Goal: Task Accomplishment & Management: Complete application form

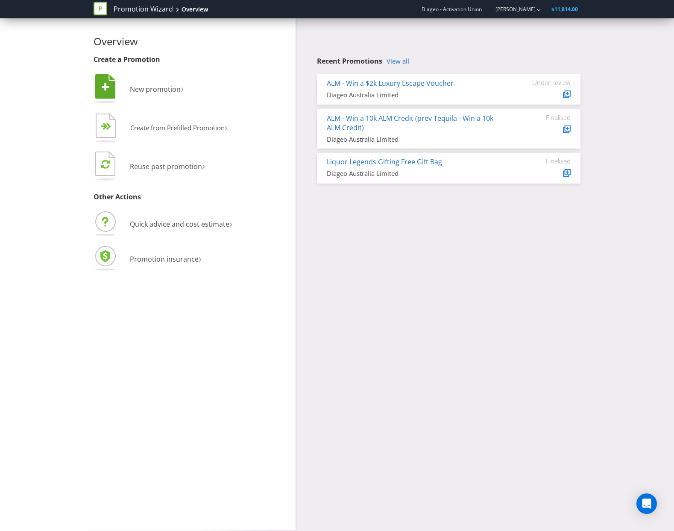
click at [153, 77] on li " New promotion ›" at bounding box center [192, 90] width 196 height 35
click at [155, 91] on span "New promotion" at bounding box center [155, 89] width 51 height 9
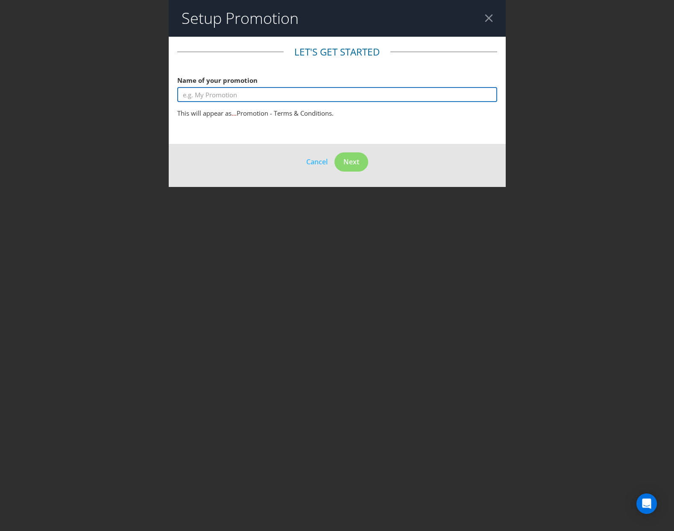
click at [217, 94] on input "text" at bounding box center [337, 94] width 320 height 15
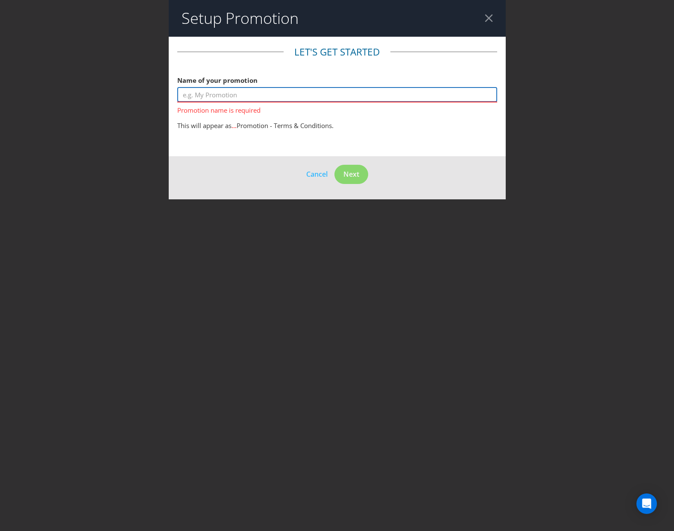
click at [227, 94] on input "text" at bounding box center [337, 94] width 320 height 15
click at [222, 91] on input "text" at bounding box center [337, 94] width 320 height 15
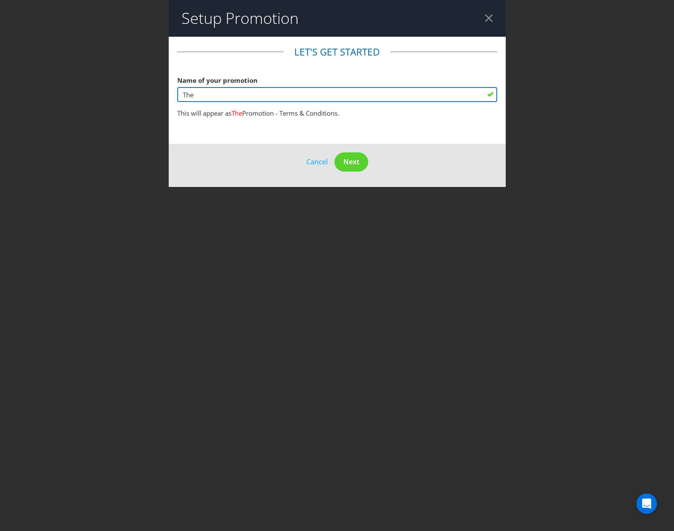
type input "The"
click at [481, 22] on header "Setup Promotion" at bounding box center [337, 18] width 337 height 37
click at [498, 14] on header "Setup Promotion" at bounding box center [337, 18] width 337 height 37
click at [492, 17] on div at bounding box center [489, 18] width 8 height 8
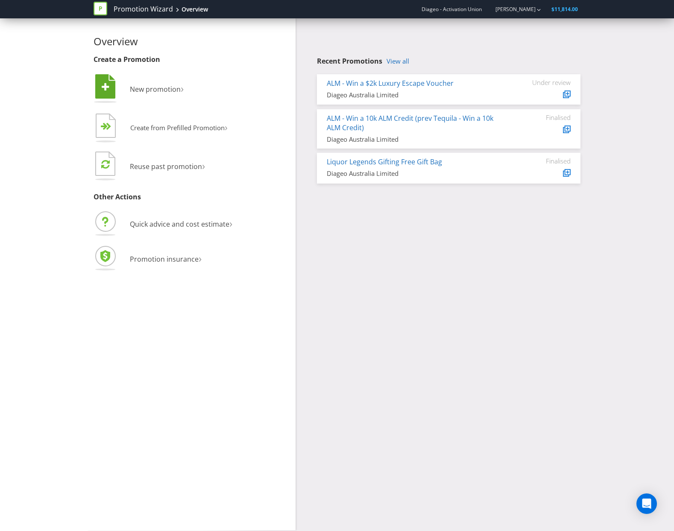
click at [171, 96] on li " New promotion ›" at bounding box center [192, 90] width 196 height 35
click at [159, 86] on span "New promotion" at bounding box center [155, 89] width 51 height 9
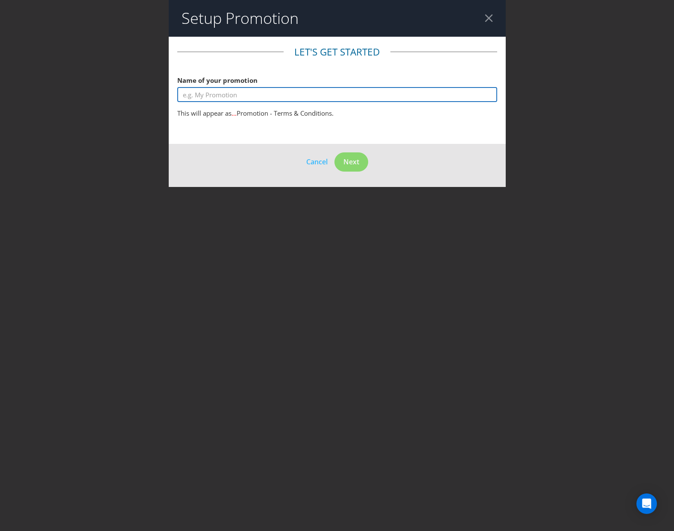
click at [231, 92] on input "text" at bounding box center [337, 94] width 320 height 15
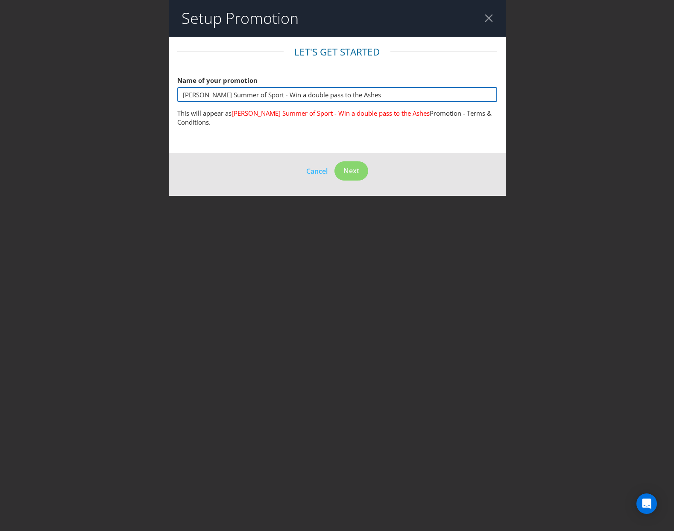
click at [328, 94] on input "[PERSON_NAME] Summer of Sport - Win a double pass to the Ashes" at bounding box center [337, 94] width 320 height 15
click at [327, 94] on input "[PERSON_NAME] Summer of Sport - Win a double pass to the Ashes" at bounding box center [337, 94] width 320 height 15
click at [370, 94] on input "[PERSON_NAME] Summer of Sport - Win a double pass to The Ashes" at bounding box center [337, 94] width 320 height 15
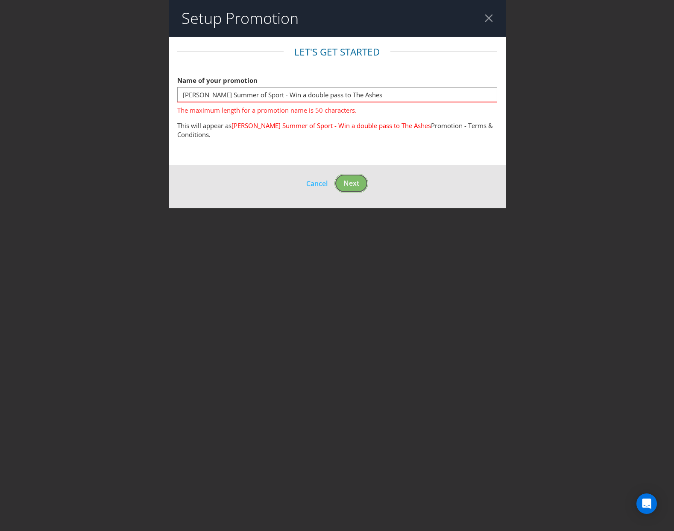
click at [346, 169] on footer "Cancel Next" at bounding box center [337, 186] width 337 height 43
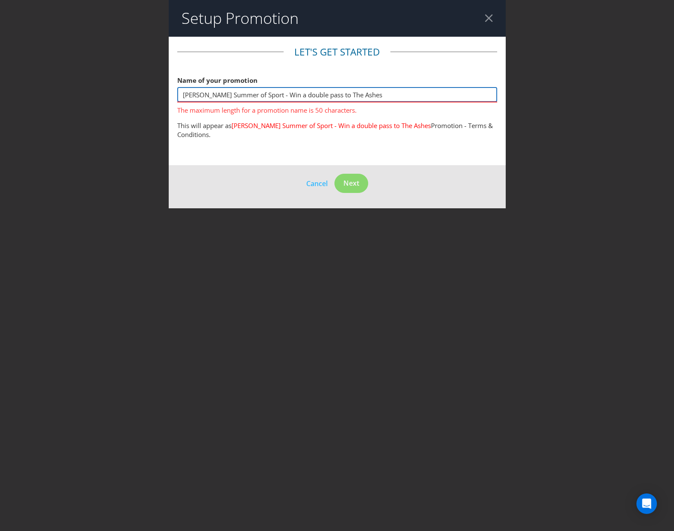
drag, startPoint x: 260, startPoint y: 96, endPoint x: 204, endPoint y: 95, distance: 56.0
click at [204, 95] on input "[PERSON_NAME] Summer of Sport - Win a double pass to The Ashes" at bounding box center [337, 94] width 320 height 15
click at [197, 97] on input "[PERSON_NAME] Summer of Sport - Win a double pass to The Ashes" at bounding box center [337, 94] width 320 height 15
drag, startPoint x: 203, startPoint y: 96, endPoint x: 157, endPoint y: 93, distance: 45.8
click at [157, 93] on div "Setup Promotion Let's get started Name of your promotion [PERSON_NAME] Summer o…" at bounding box center [337, 265] width 674 height 531
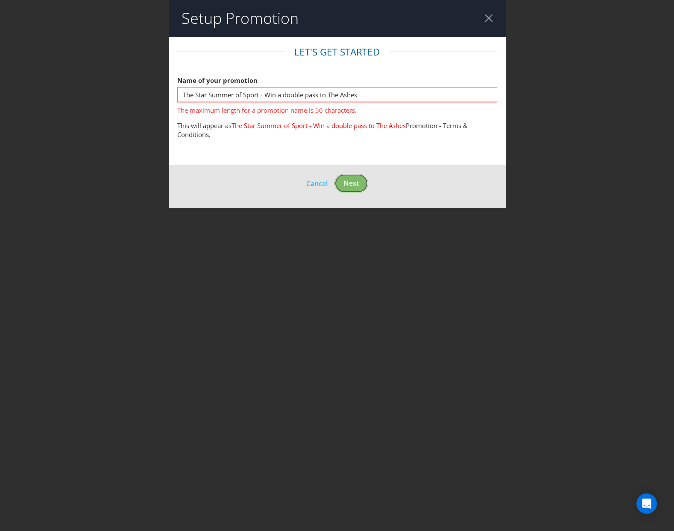
click at [350, 180] on span "Next" at bounding box center [351, 183] width 16 height 9
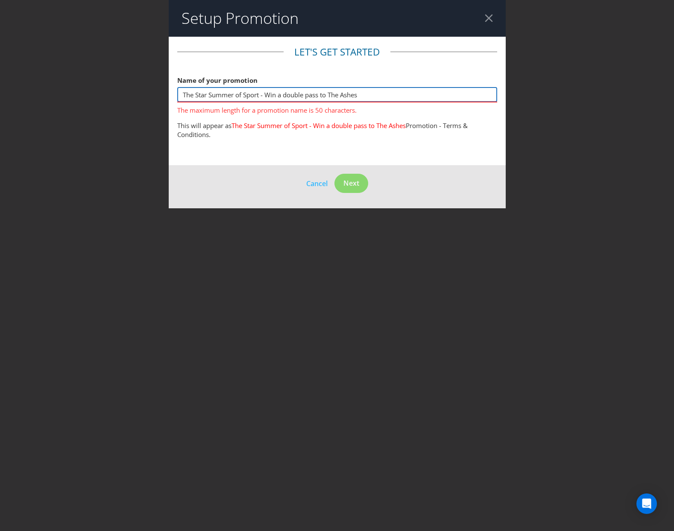
drag, startPoint x: 264, startPoint y: 94, endPoint x: 142, endPoint y: 80, distance: 123.4
click at [142, 80] on div "Setup Promotion Let's get started Name of your promotion The Star Summer of Spo…" at bounding box center [337, 265] width 674 height 531
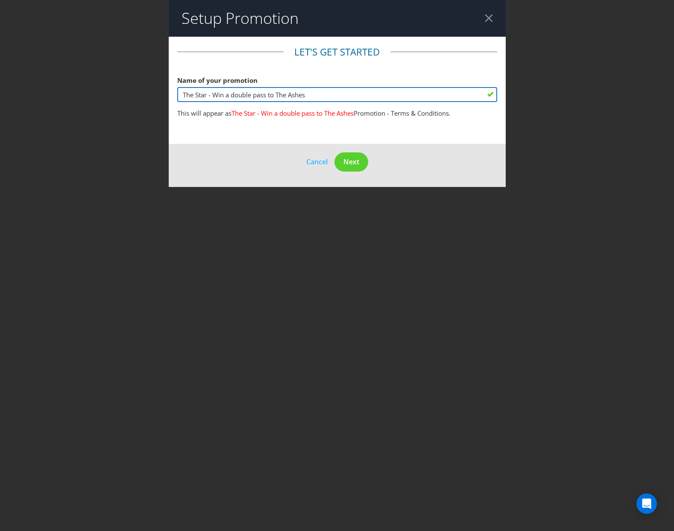
click at [349, 95] on input "The Star - Win a double pass to The Ashes" at bounding box center [337, 94] width 320 height 15
type input "The Star - Win a double pass to The Ashes"
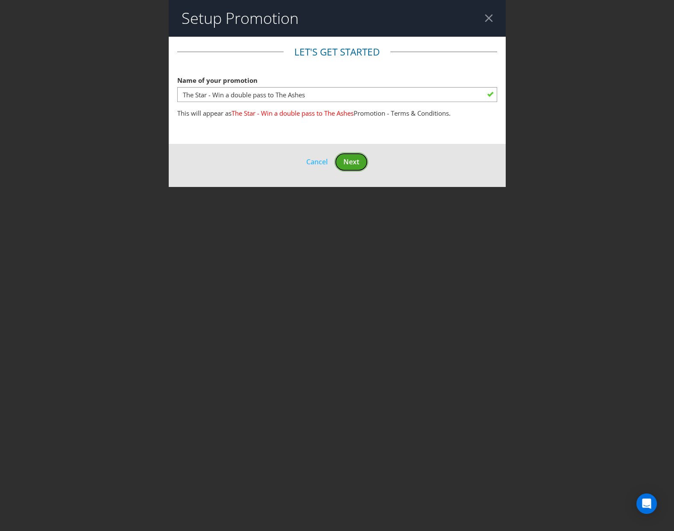
click at [356, 155] on button "Next" at bounding box center [351, 161] width 34 height 19
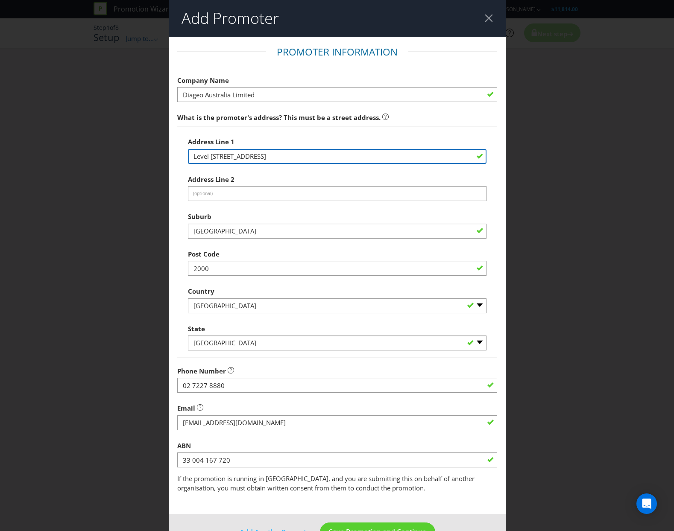
click at [270, 158] on input "Level [STREET_ADDRESS]" at bounding box center [337, 156] width 299 height 15
drag, startPoint x: 302, startPoint y: 155, endPoint x: 176, endPoint y: 145, distance: 126.0
click at [177, 145] on div "Address Line [GEOGRAPHIC_DATA][STREET_ADDRESS] Address Line 2 (optional) Suburb…" at bounding box center [337, 242] width 320 height 232
type input "Level [STREET_ADDRESS]"
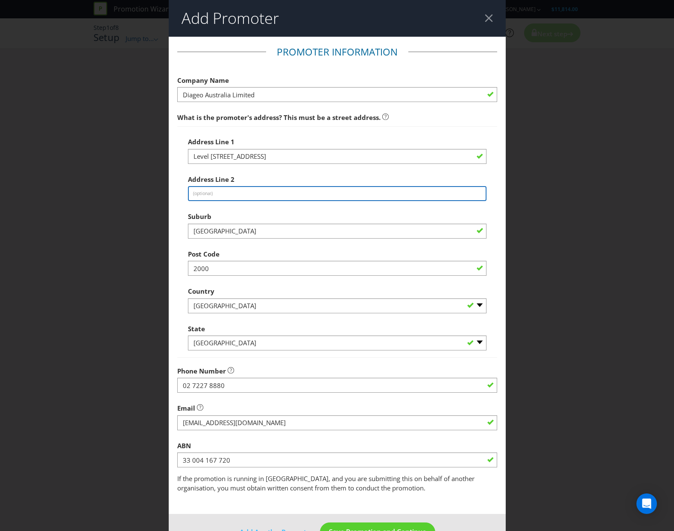
click at [206, 198] on input "text" at bounding box center [337, 193] width 299 height 15
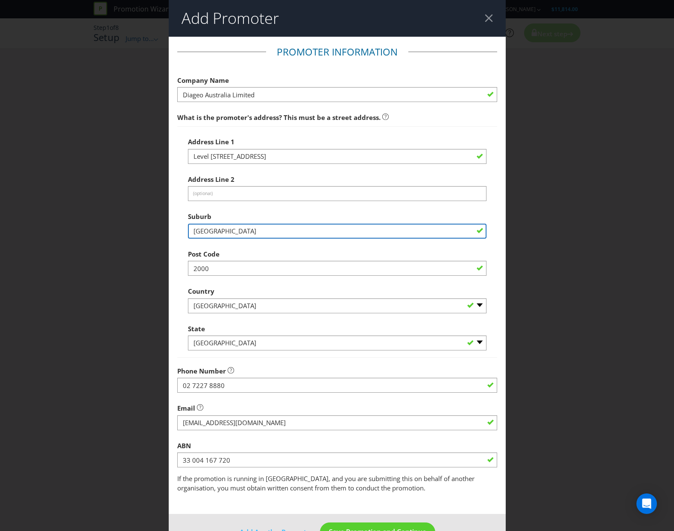
click at [196, 230] on input "[GEOGRAPHIC_DATA]" at bounding box center [337, 231] width 299 height 15
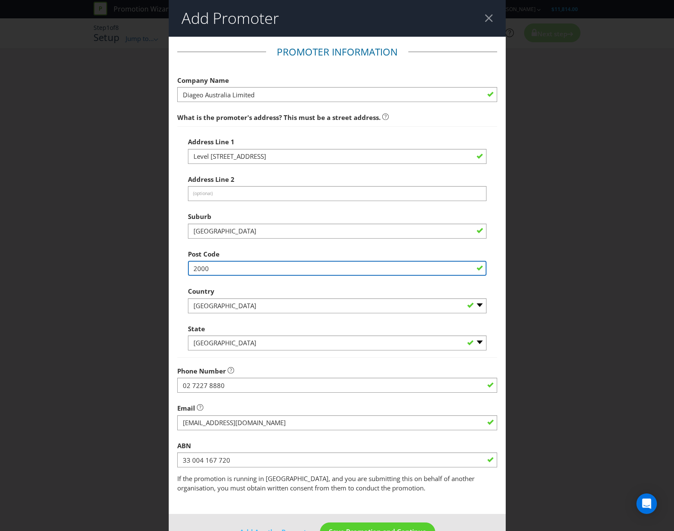
click at [246, 267] on input "2000" at bounding box center [337, 268] width 299 height 15
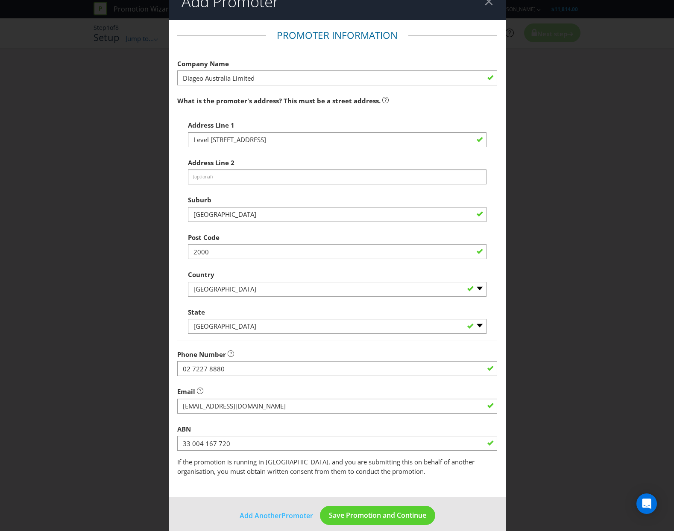
scroll to position [26, 0]
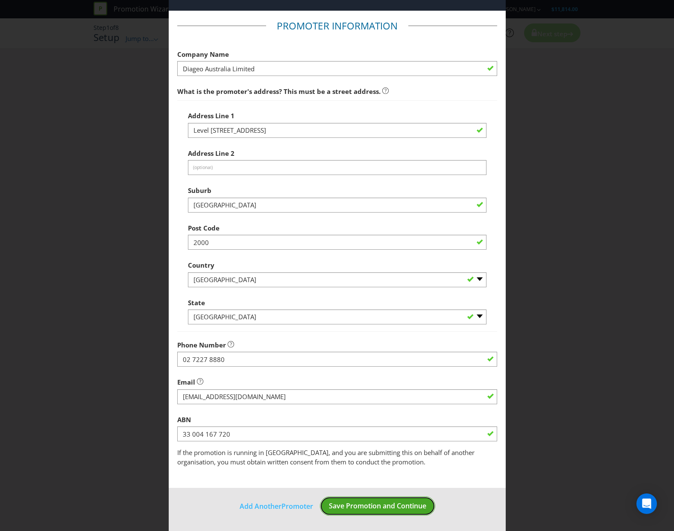
click at [379, 501] on span "Save Promotion and Continue" at bounding box center [377, 505] width 97 height 9
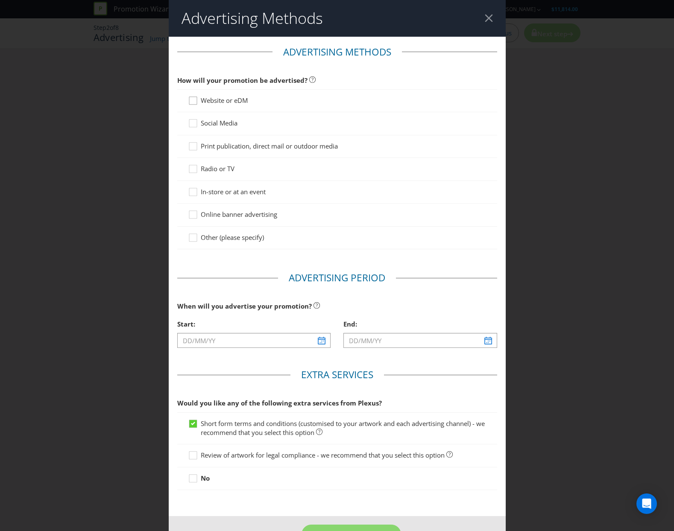
click at [193, 101] on icon at bounding box center [194, 102] width 13 height 13
click at [0, 0] on input "Website or eDM" at bounding box center [0, 0] width 0 height 0
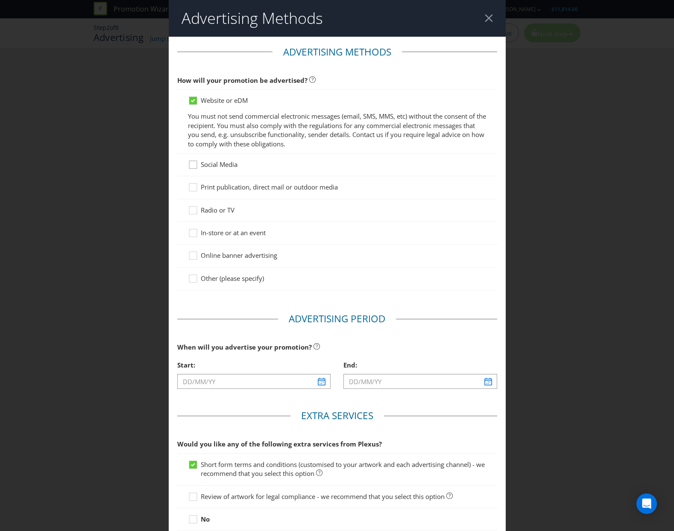
click at [191, 166] on icon at bounding box center [194, 166] width 13 height 13
click at [0, 0] on input "Social Media" at bounding box center [0, 0] width 0 height 0
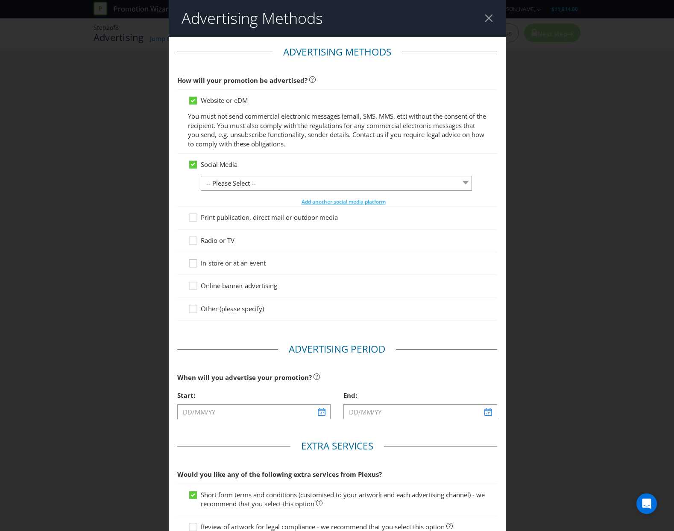
click at [191, 265] on icon at bounding box center [194, 265] width 13 height 13
click at [0, 0] on input "In-store or at an event" at bounding box center [0, 0] width 0 height 0
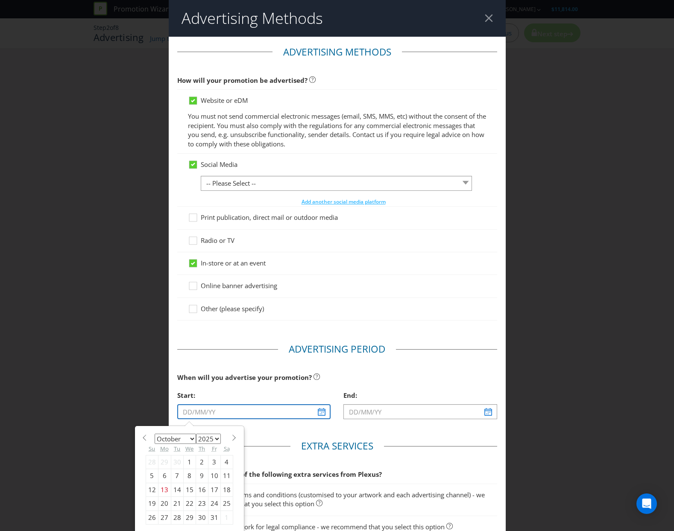
click at [221, 414] on input "text" at bounding box center [254, 411] width 154 height 15
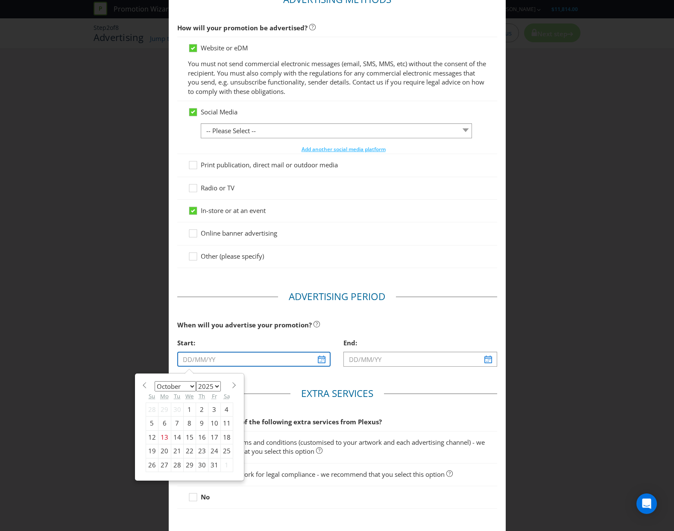
scroll to position [100, 0]
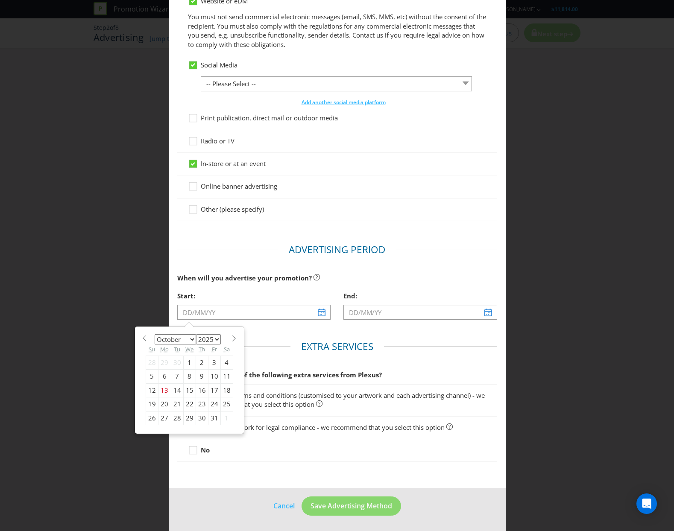
click at [231, 335] on span at bounding box center [234, 338] width 6 height 6
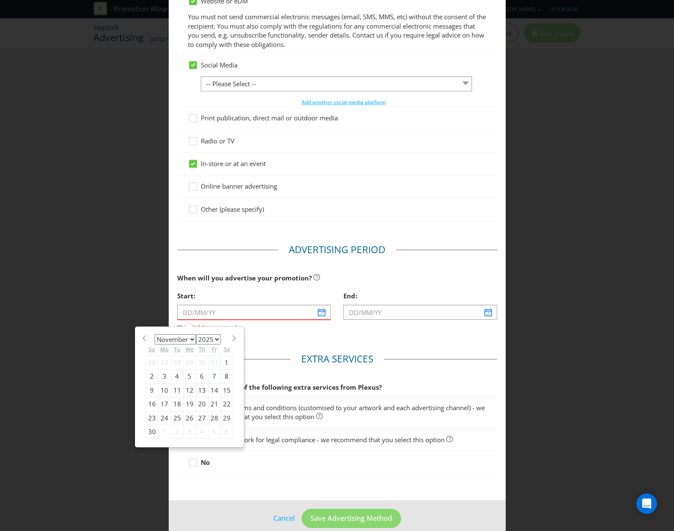
click at [231, 335] on span at bounding box center [234, 338] width 6 height 6
select select "11"
click at [158, 364] on div "1" at bounding box center [164, 363] width 13 height 14
type input "[DATE]"
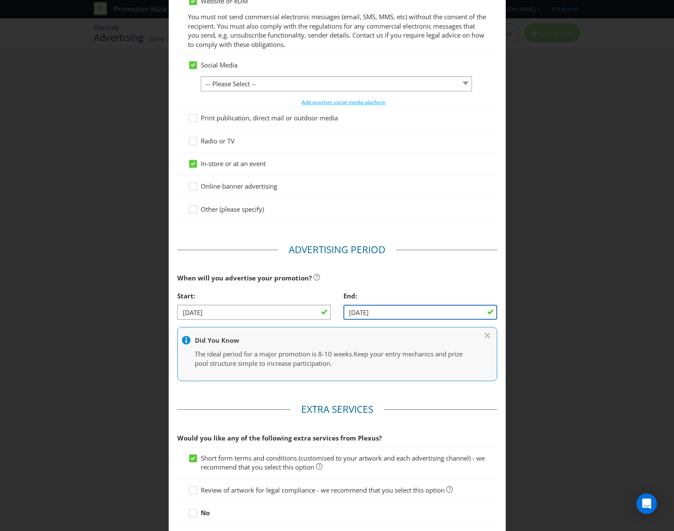
click at [413, 311] on input "[DATE]" at bounding box center [420, 312] width 154 height 15
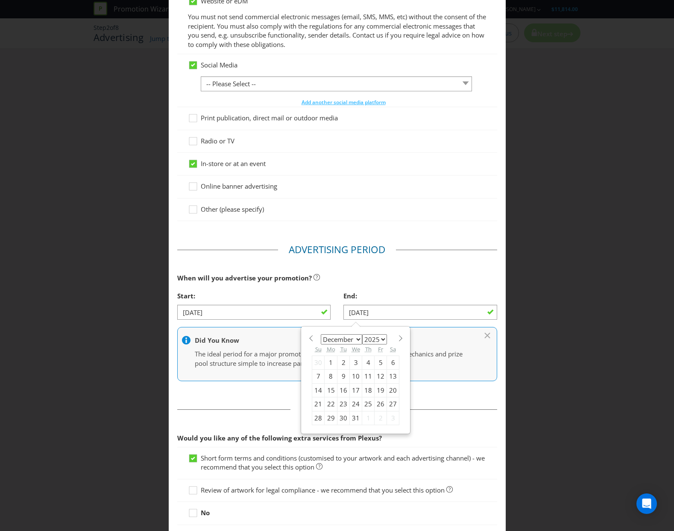
click at [397, 337] on span at bounding box center [400, 338] width 6 height 6
select select "0"
select select "2026"
click at [397, 337] on span at bounding box center [400, 338] width 6 height 6
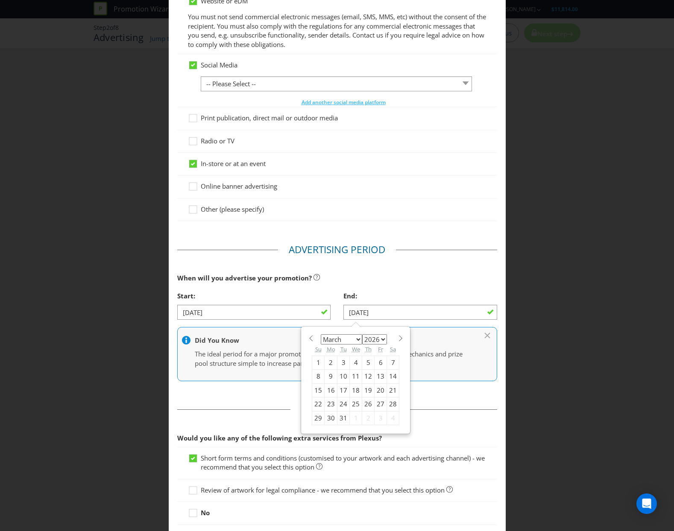
click at [308, 337] on span at bounding box center [311, 338] width 6 height 6
click at [308, 342] on span at bounding box center [311, 338] width 6 height 6
select select "11"
select select "2025"
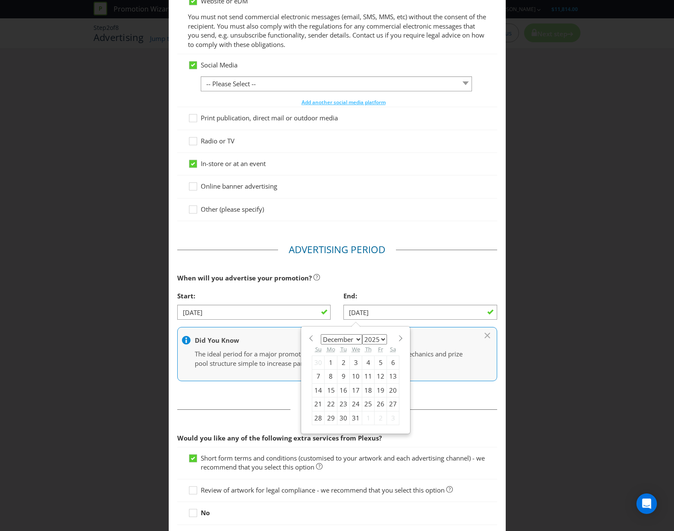
click at [316, 420] on div "28" at bounding box center [318, 418] width 12 height 14
type input "[DATE]"
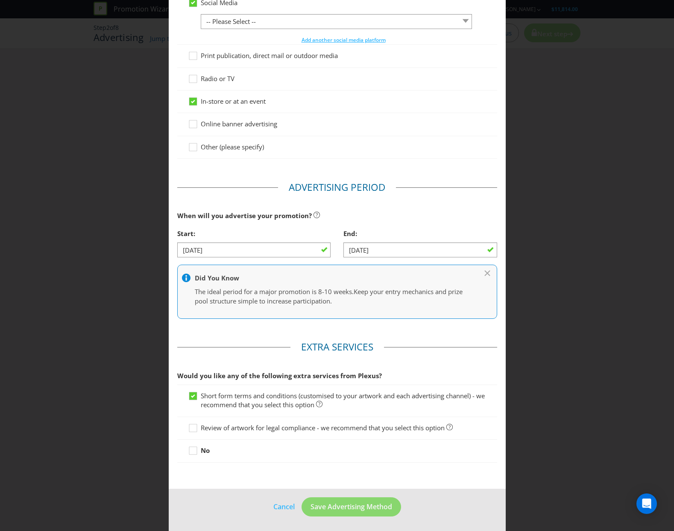
scroll to position [163, 0]
drag, startPoint x: 321, startPoint y: 378, endPoint x: 427, endPoint y: 378, distance: 106.4
click at [427, 378] on span "Would you like any of the following extra services from Plexus?" at bounding box center [337, 375] width 320 height 18
click at [454, 371] on span "Would you like any of the following extra services from Plexus?" at bounding box center [337, 375] width 320 height 18
click at [188, 448] on icon at bounding box center [194, 451] width 13 height 13
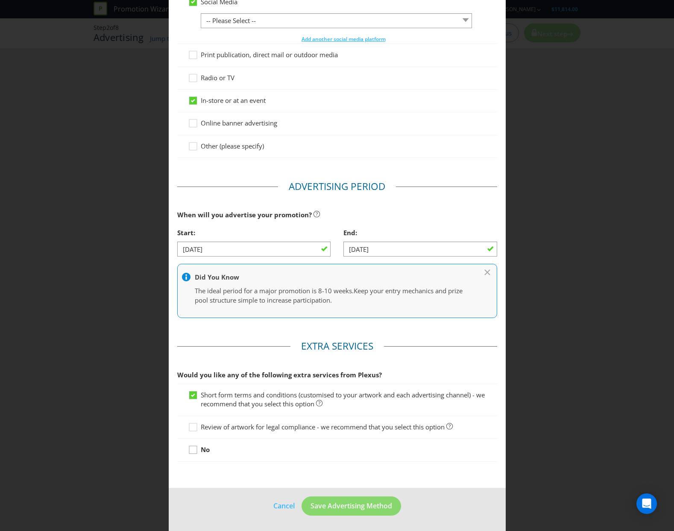
click at [0, 0] on input "No" at bounding box center [0, 0] width 0 height 0
click at [192, 396] on icon at bounding box center [194, 397] width 13 height 13
click at [0, 0] on input "Short form terms and conditions (customised to your artwork and each advertisin…" at bounding box center [0, 0] width 0 height 0
click at [201, 423] on span "Review of artwork for legal compliance - we recommend that you select this opti…" at bounding box center [323, 427] width 244 height 9
click at [0, 0] on input "Review of artwork for legal compliance - we recommend that you select this opti…" at bounding box center [0, 0] width 0 height 0
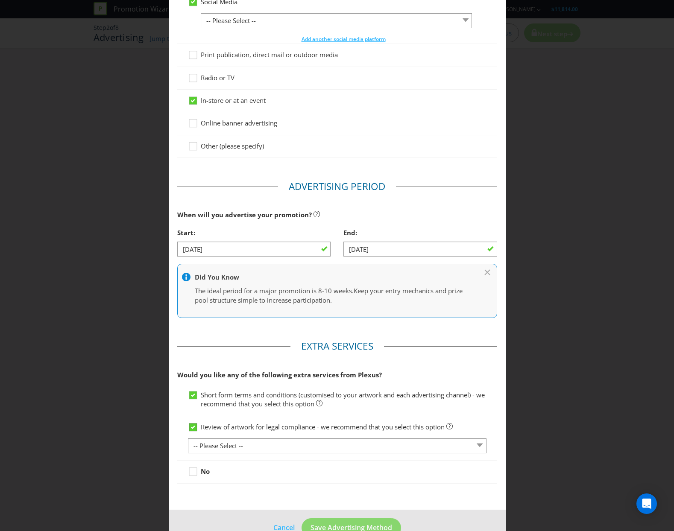
click at [193, 423] on div at bounding box center [193, 424] width 4 height 4
click at [0, 0] on input "Review of artwork for legal compliance - we recommend that you select this opti…" at bounding box center [0, 0] width 0 height 0
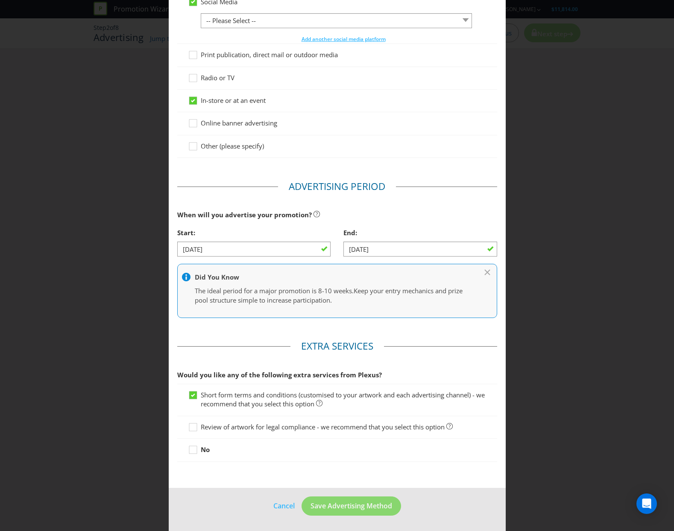
click at [489, 276] on div at bounding box center [341, 278] width 319 height 11
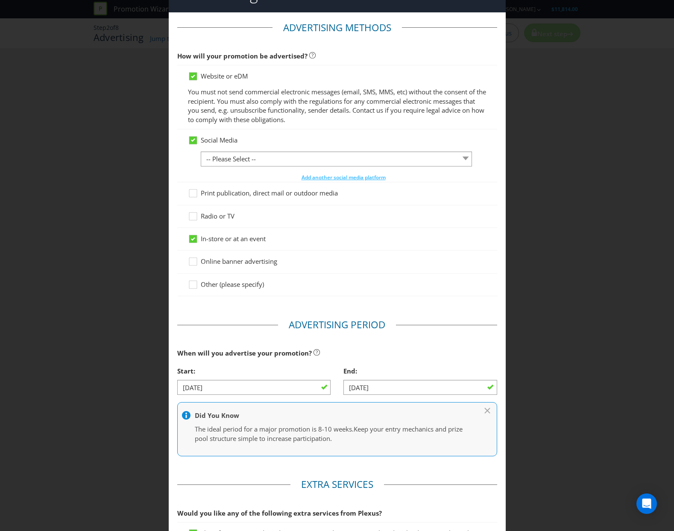
scroll to position [0, 0]
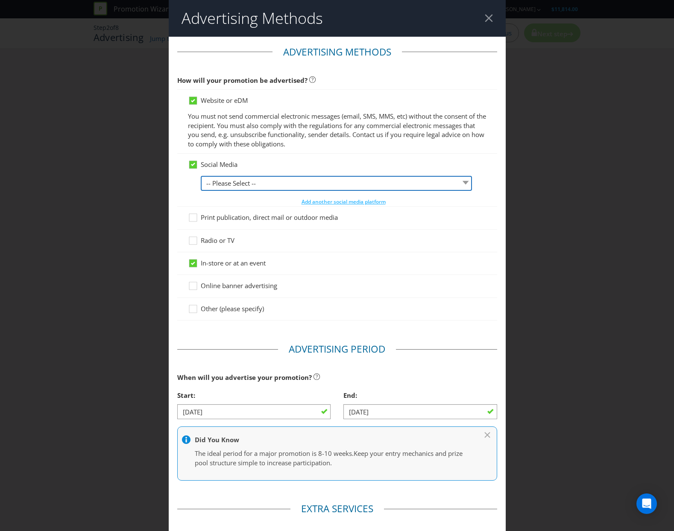
click at [366, 179] on select "-- Please Select -- Facebook X Instagram Snapchat LinkedIn Pinterest Tumblr You…" at bounding box center [337, 183] width 272 height 15
select select "FACEBOOK"
click at [201, 176] on select "-- Please Select -- Facebook X Instagram Snapchat LinkedIn Pinterest Tumblr You…" at bounding box center [337, 183] width 272 height 15
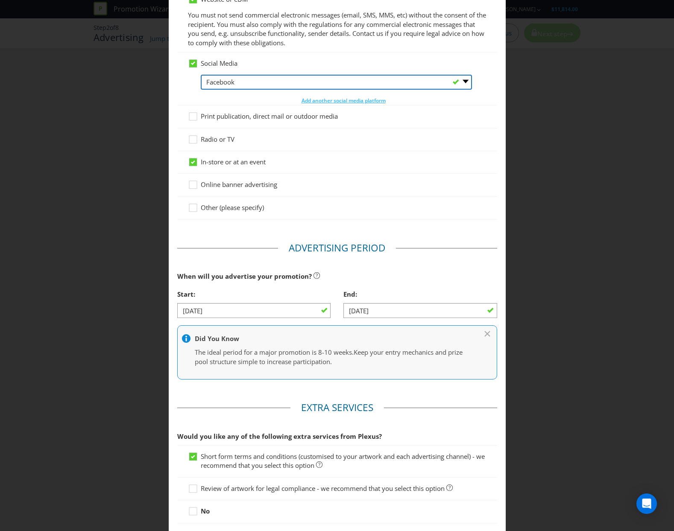
scroll to position [163, 0]
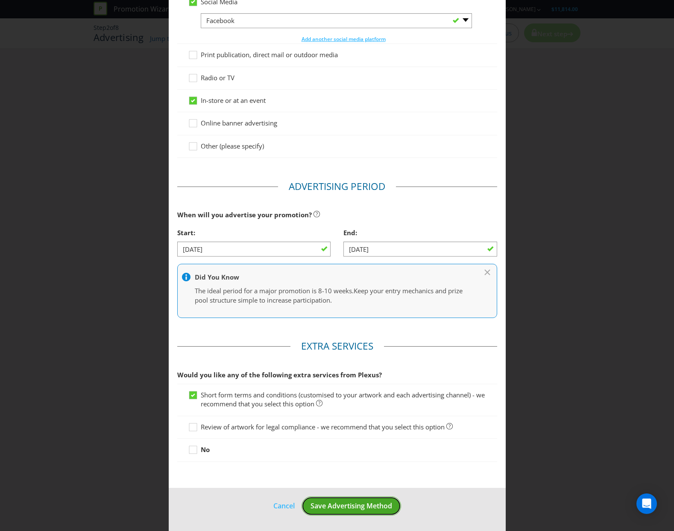
click at [332, 510] on span "Save Advertising Method" at bounding box center [352, 505] width 82 height 9
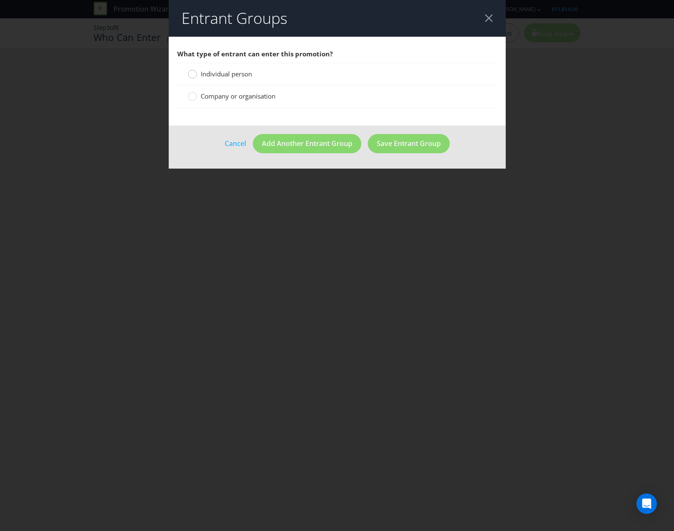
click at [193, 76] on circle at bounding box center [192, 74] width 9 height 9
click at [0, 0] on input "Individual person" at bounding box center [0, 0] width 0 height 0
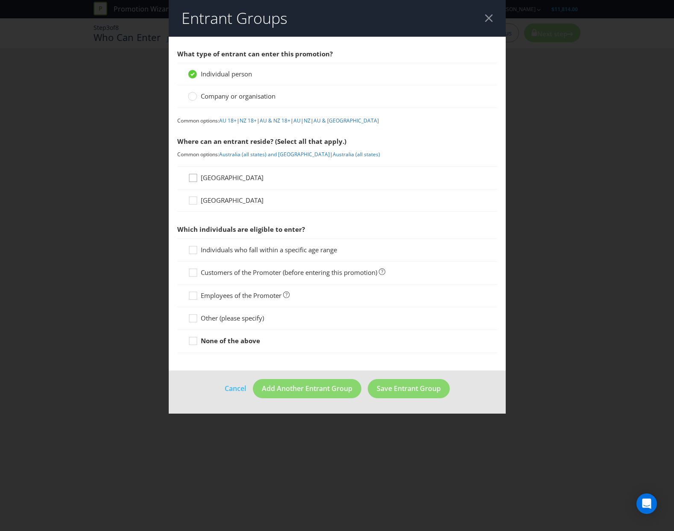
click at [194, 180] on icon at bounding box center [194, 179] width 13 height 13
click at [0, 0] on input "[GEOGRAPHIC_DATA]" at bounding box center [0, 0] width 0 height 0
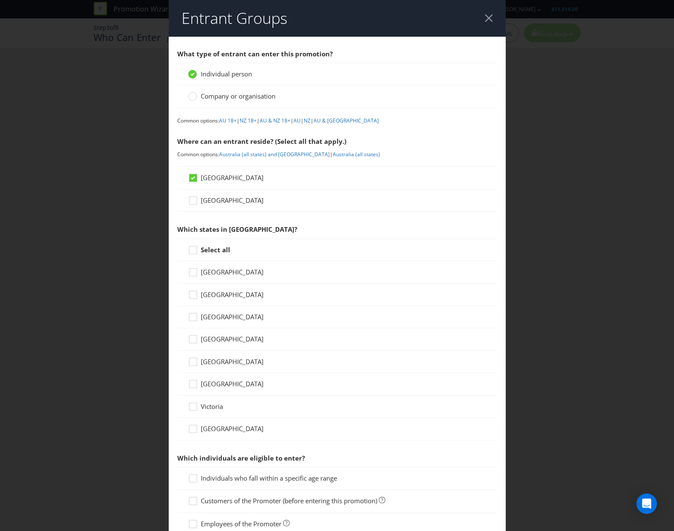
scroll to position [85, 0]
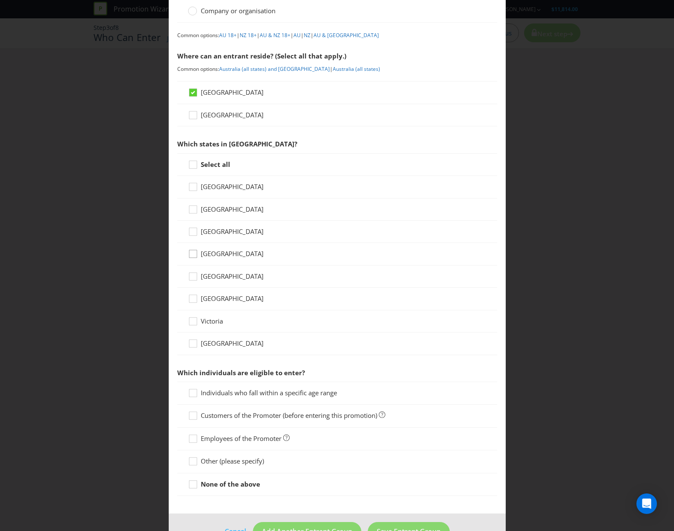
click at [195, 258] on icon at bounding box center [194, 255] width 13 height 13
click at [0, 0] on input "[GEOGRAPHIC_DATA]" at bounding box center [0, 0] width 0 height 0
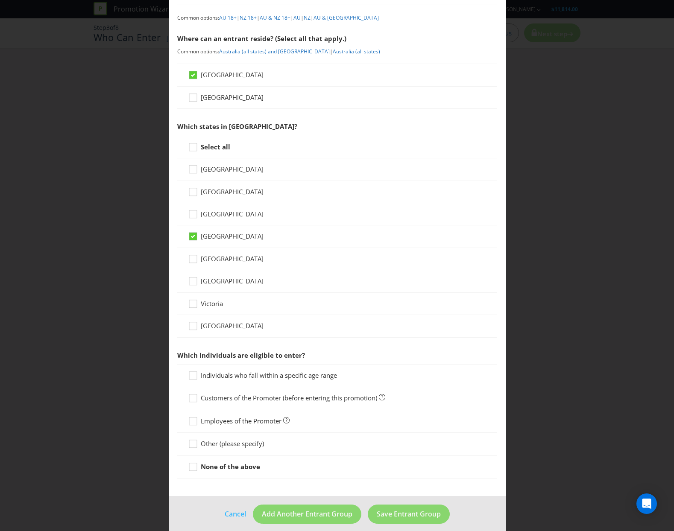
scroll to position [111, 0]
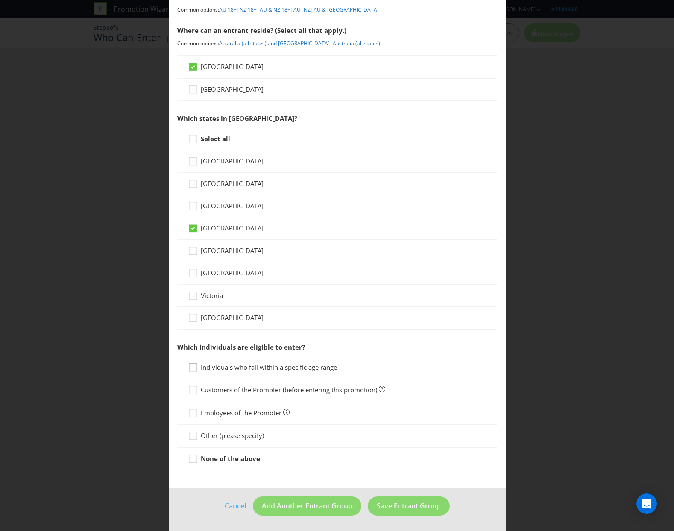
click at [197, 364] on icon at bounding box center [194, 369] width 13 height 13
click at [0, 0] on input "Individuals who fall within a specific age range" at bounding box center [0, 0] width 0 height 0
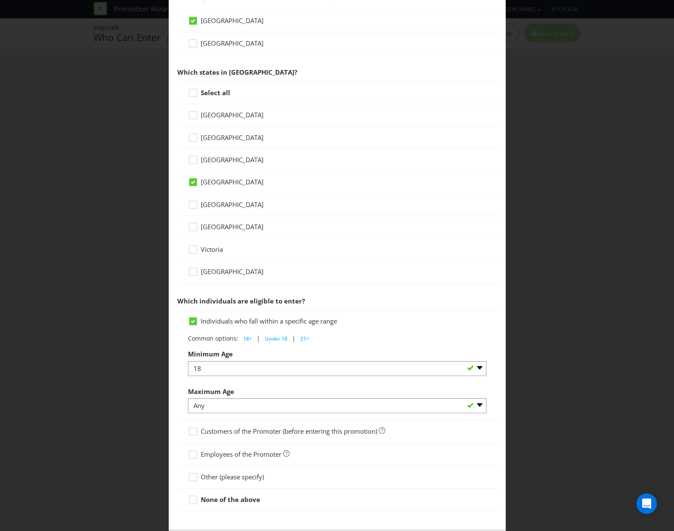
scroll to position [199, 0]
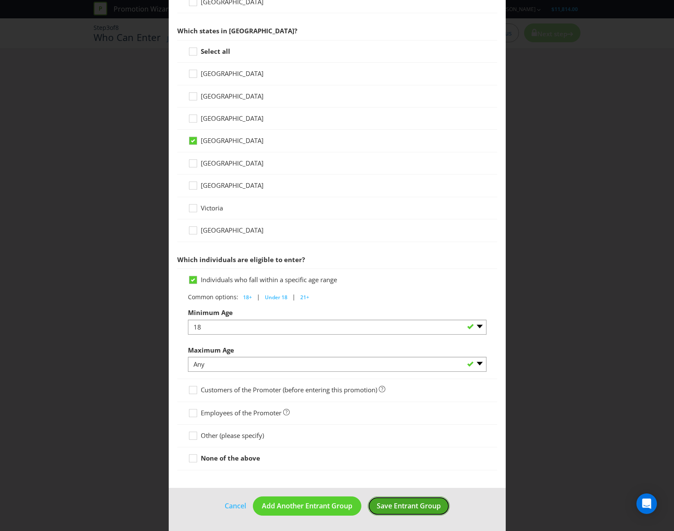
click at [409, 509] on span "Save Entrant Group" at bounding box center [409, 505] width 64 height 9
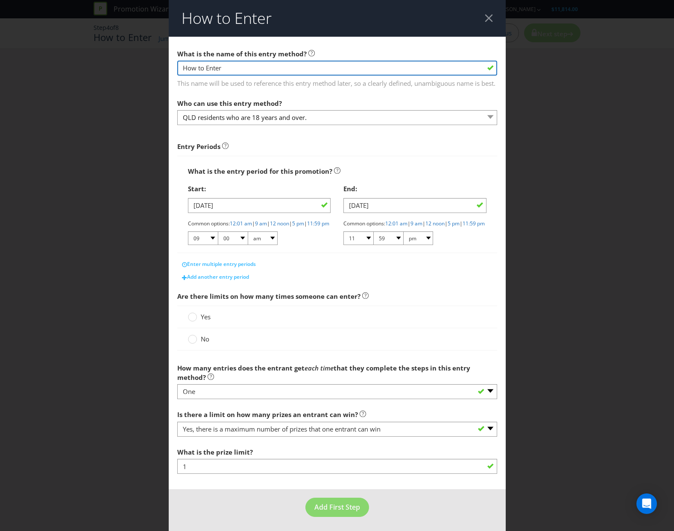
click at [243, 72] on input "How to Enter" at bounding box center [337, 68] width 320 height 15
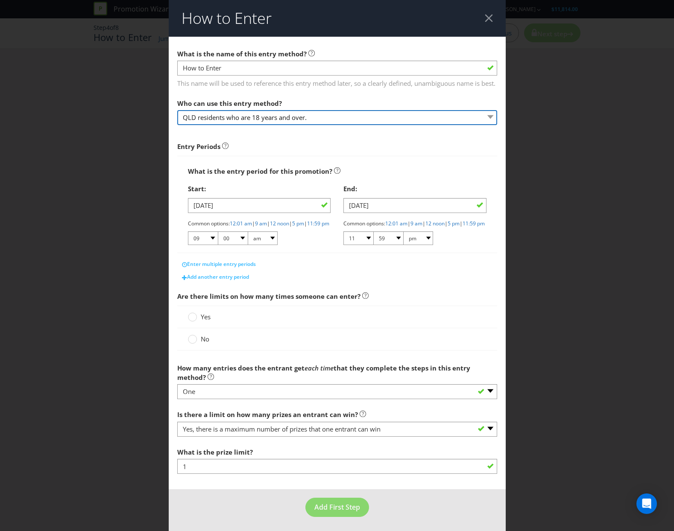
click at [243, 125] on select "QLD residents who are 18 years and over." at bounding box center [337, 117] width 320 height 15
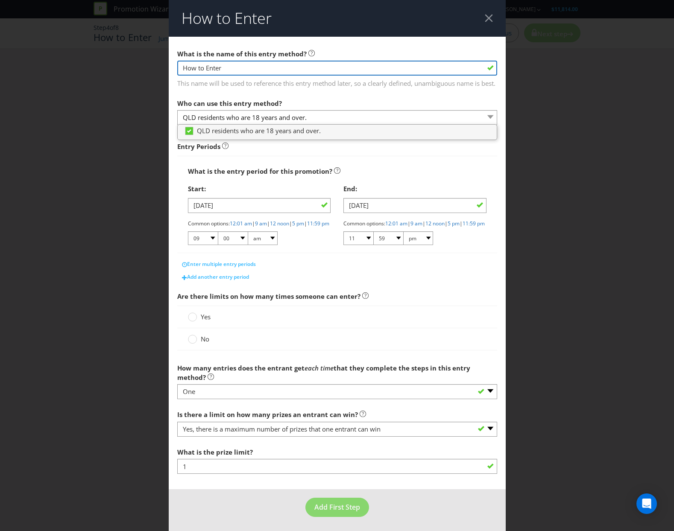
click at [245, 67] on input "How to Enter" at bounding box center [337, 68] width 320 height 15
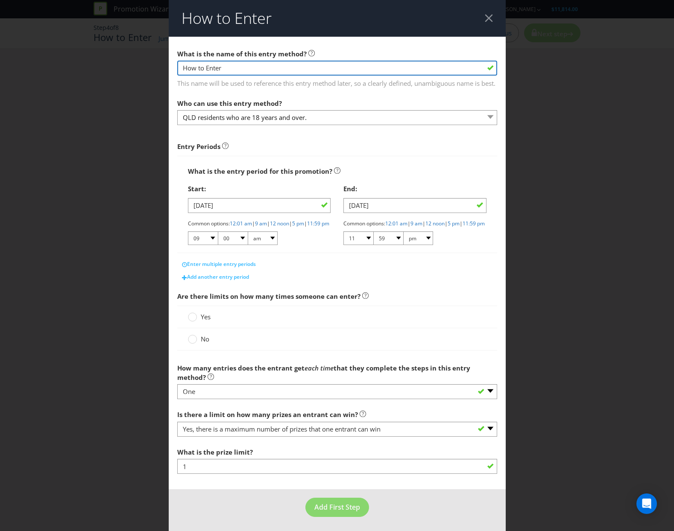
click at [429, 68] on input "How to Enter" at bounding box center [337, 68] width 320 height 15
click at [381, 88] on span "This name will be used to reference this entry method later, so a clearly defin…" at bounding box center [337, 82] width 320 height 12
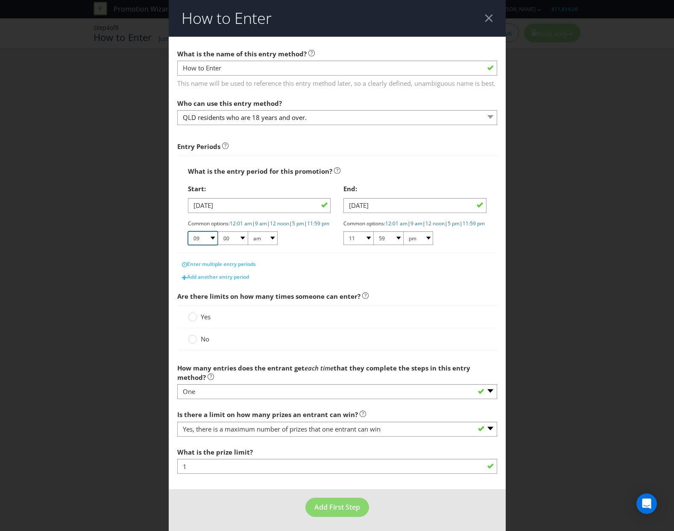
click at [209, 245] on select "01 02 03 04 05 06 07 08 09 10 11 12" at bounding box center [203, 239] width 30 height 14
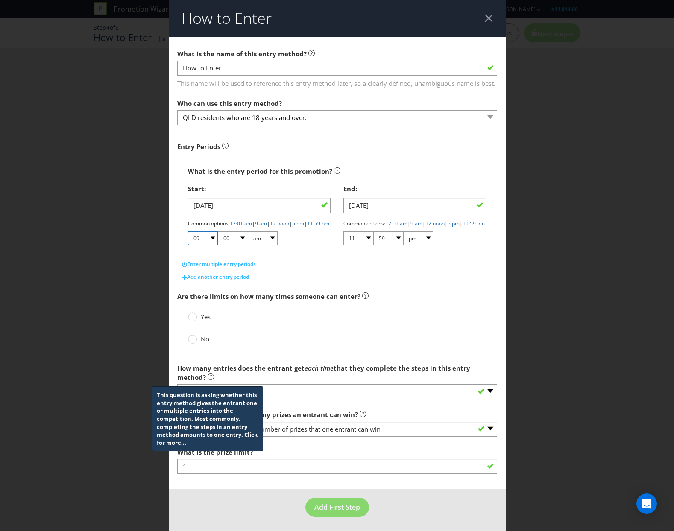
select select "12"
click at [188, 245] on select "01 02 03 04 05 06 07 08 09 10 11 12" at bounding box center [203, 239] width 30 height 14
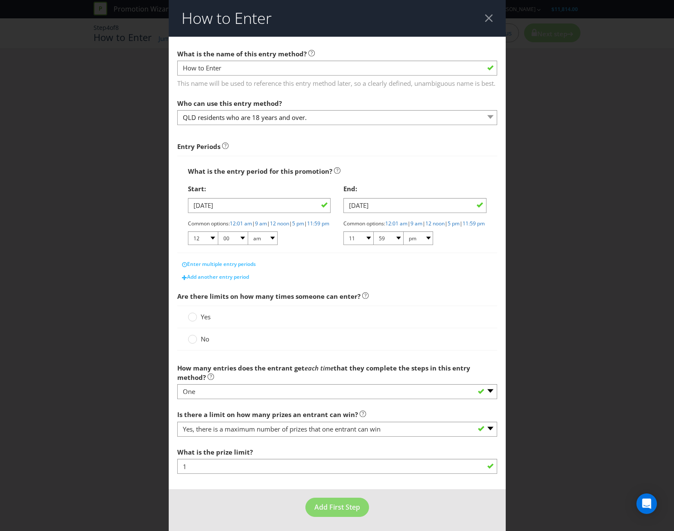
click at [454, 246] on div "Common options: 12:01 am | 9 am | 12 noon | 5 pm | 11:59 pm 01 02 03 04 05 06 0…" at bounding box center [414, 233] width 143 height 26
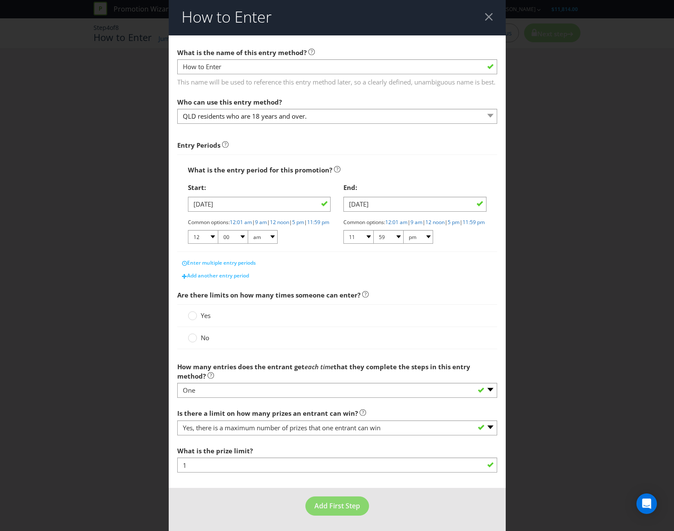
scroll to position [18, 0]
click at [197, 340] on label "No" at bounding box center [199, 338] width 23 height 9
click at [0, 0] on input "No" at bounding box center [0, 0] width 0 height 0
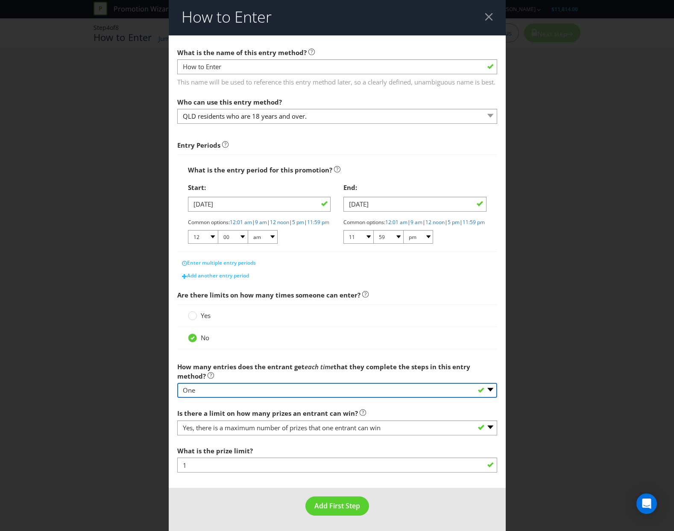
click at [240, 396] on select "-- Please select -- One More than one Other (please specify) Not applicable - g…" at bounding box center [337, 390] width 320 height 15
click at [177, 383] on select "-- Please select -- One More than one Other (please specify) Not applicable - g…" at bounding box center [337, 390] width 320 height 15
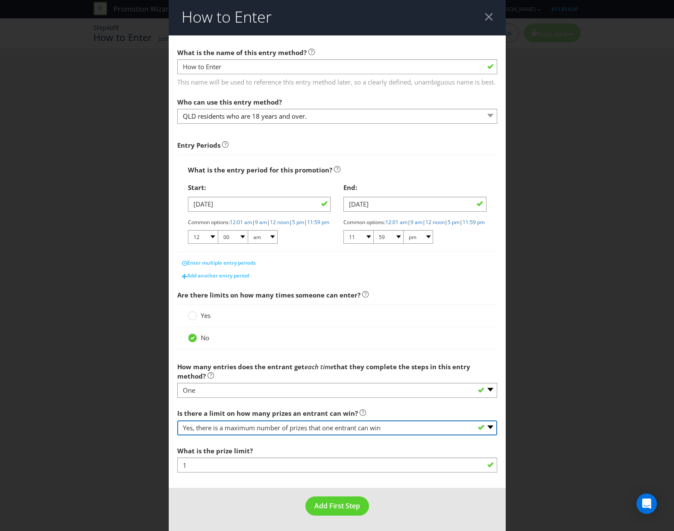
click at [268, 431] on select "-- Please select -- Yes, there is a maximum number of prizes that one entrant c…" at bounding box center [337, 428] width 320 height 15
select select "UNLIMITED"
click at [177, 436] on select "-- Please select -- Yes, there is a maximum number of prizes that one entrant c…" at bounding box center [337, 428] width 320 height 15
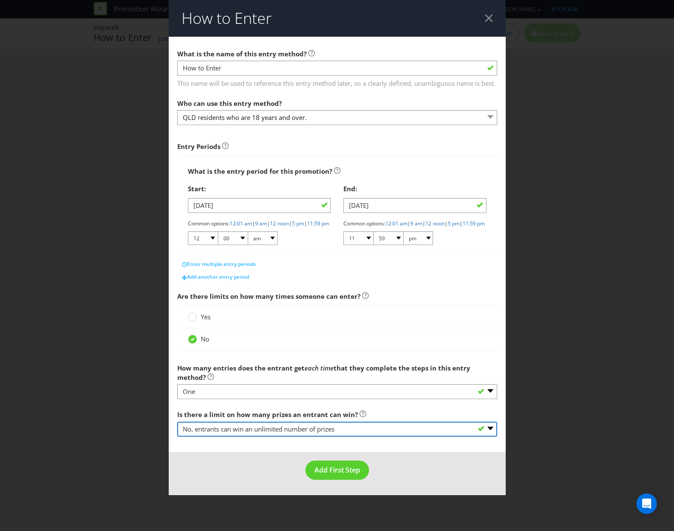
scroll to position [0, 0]
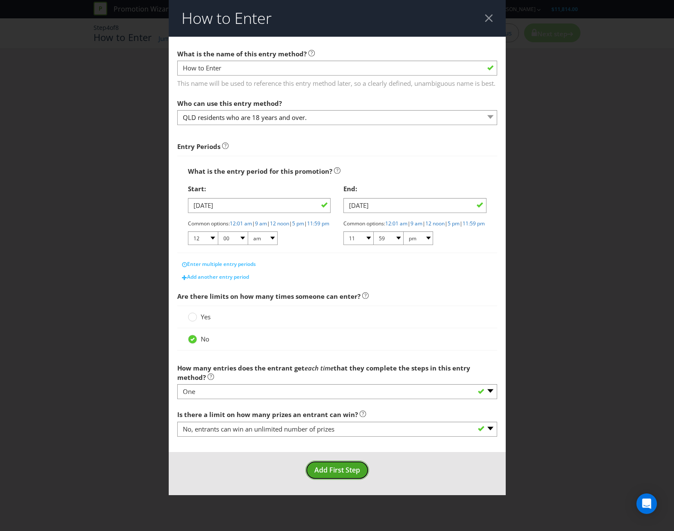
click at [318, 480] on button "Add First Step" at bounding box center [337, 470] width 64 height 19
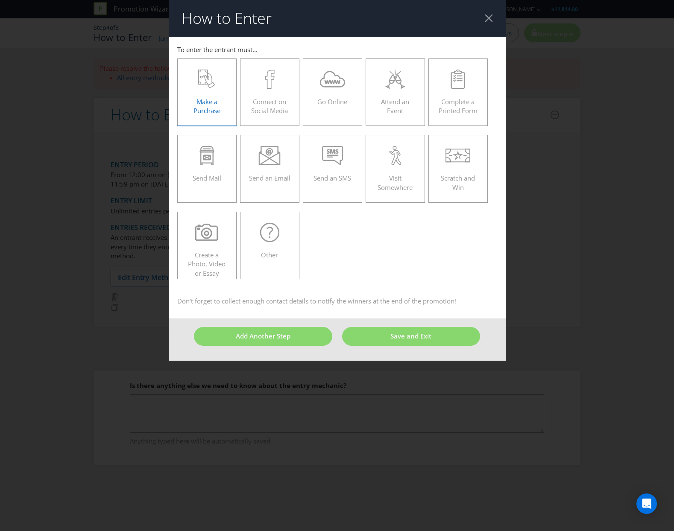
click at [209, 89] on div "Make a Purchase" at bounding box center [207, 89] width 42 height 38
click at [0, 0] on input "Make a Purchase" at bounding box center [0, 0] width 0 height 0
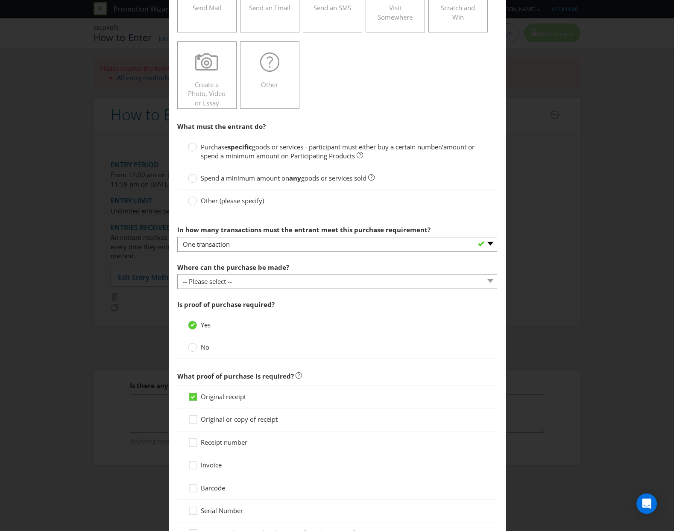
scroll to position [171, 0]
click at [193, 148] on circle at bounding box center [192, 147] width 9 height 9
click at [0, 0] on input "Purchase specific goods or services - participant must either buy a certain num…" at bounding box center [0, 0] width 0 height 0
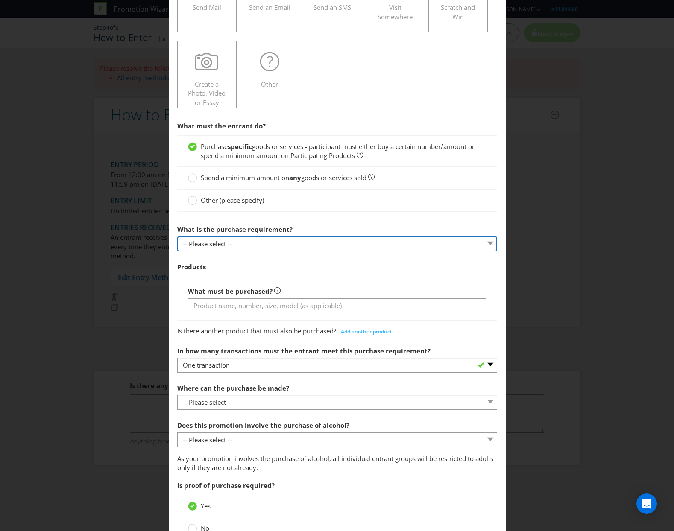
click at [227, 238] on select "-- Please select -- Buy a certain number of these products or services Spend a …" at bounding box center [337, 244] width 320 height 15
select select "MINIMUM_QUANTITY"
click at [177, 237] on select "-- Please select -- Buy a certain number of these products or services Spend a …" at bounding box center [337, 244] width 320 height 15
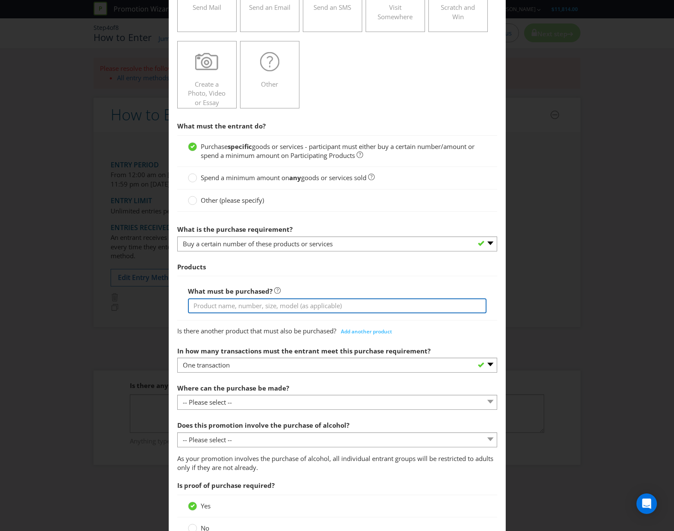
click at [270, 305] on input "text" at bounding box center [337, 306] width 299 height 15
type input "Bundaberg Rum Product"
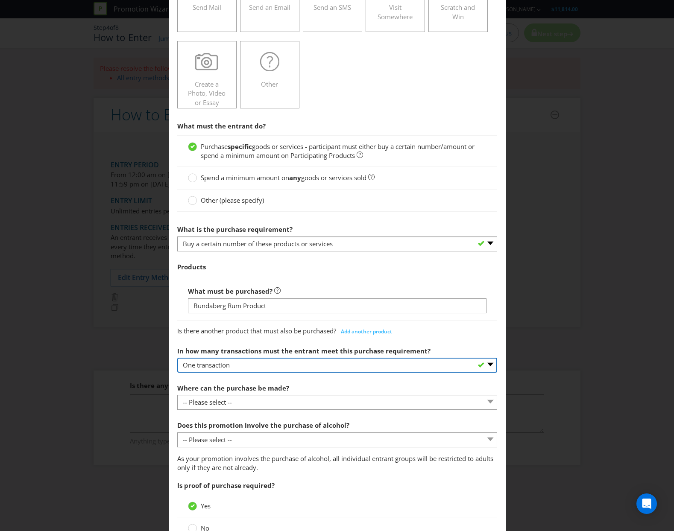
click at [255, 369] on select "-- Please select -- One transaction A specific number of transactions Any numbe…" at bounding box center [337, 365] width 320 height 15
click at [177, 358] on select "-- Please select -- One transaction A specific number of transactions Any numbe…" at bounding box center [337, 365] width 320 height 15
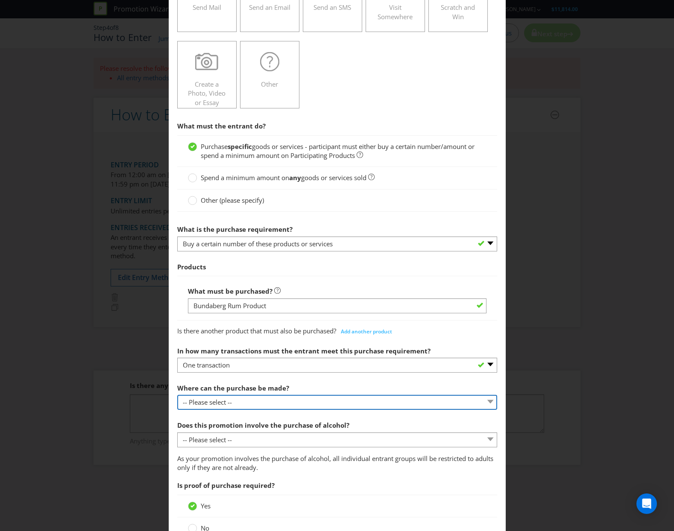
click at [236, 404] on select "-- Please select -- Any stores displaying promotional material (including onlin…" at bounding box center [337, 402] width 320 height 15
select select "SPECIFIC"
click at [177, 395] on select "-- Please select -- Any stores displaying promotional material (including onlin…" at bounding box center [337, 402] width 320 height 15
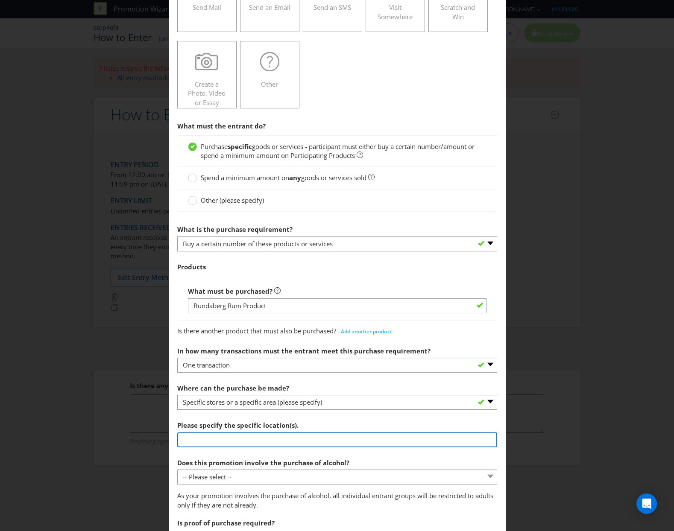
click at [274, 441] on input "text" at bounding box center [337, 440] width 320 height 15
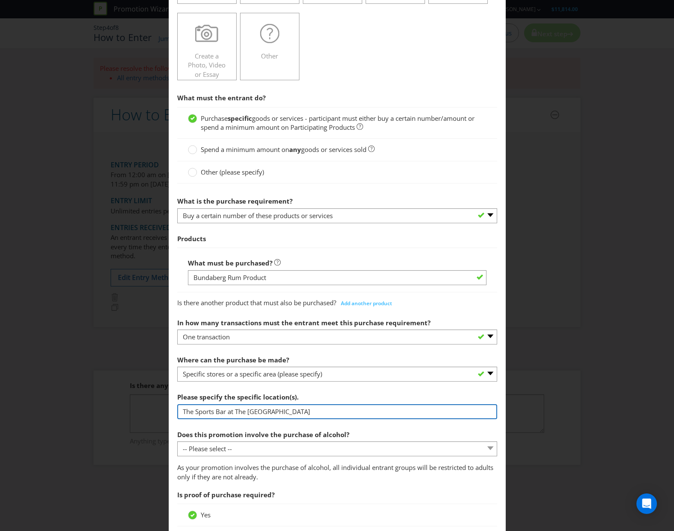
scroll to position [256, 0]
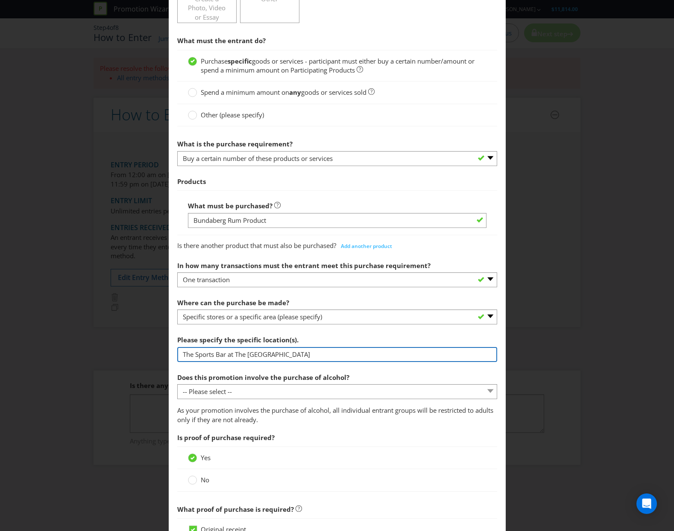
type input "The Sports Bar at The [GEOGRAPHIC_DATA]"
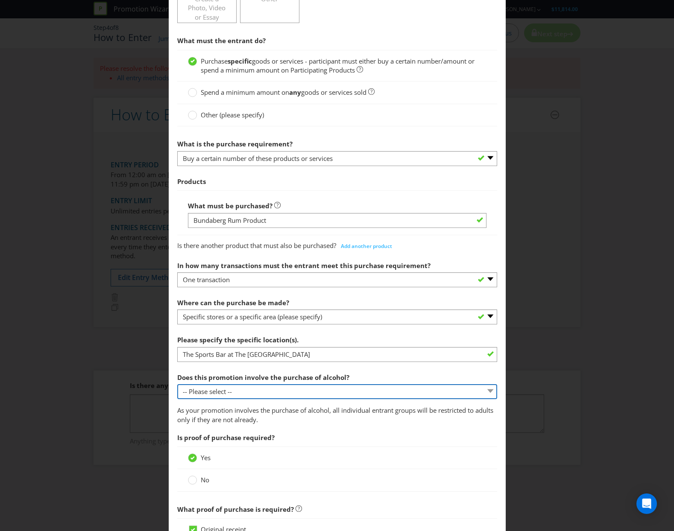
click at [291, 390] on select "-- Please select -- Yes, for on-premises consumption Yes, for off-premises cons…" at bounding box center [337, 391] width 320 height 15
select select "YES_ON_PREMISES"
click at [177, 384] on select "-- Please select -- Yes, for on-premises consumption Yes, for off-premises cons…" at bounding box center [337, 391] width 320 height 15
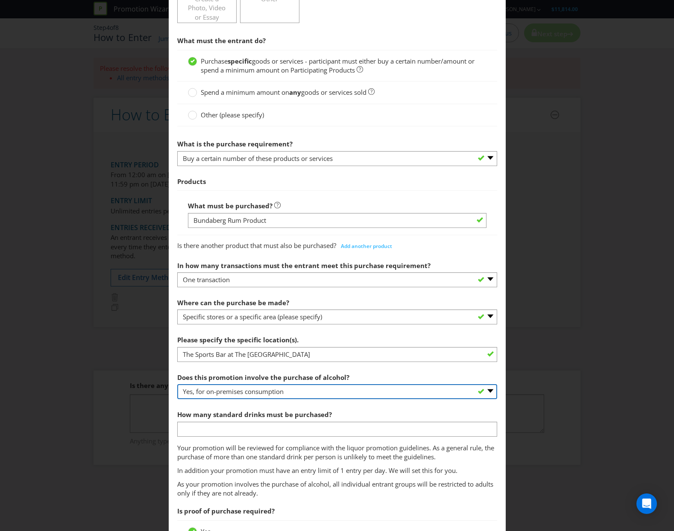
scroll to position [299, 0]
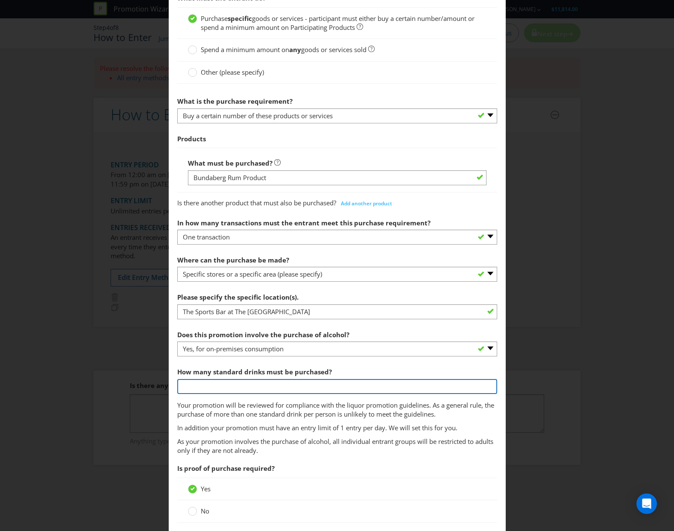
click at [299, 391] on input "number" at bounding box center [337, 386] width 320 height 15
type input "1"
click at [330, 439] on p "As your promotion involves the purchase of alcohol, all individual entrant grou…" at bounding box center [337, 446] width 320 height 18
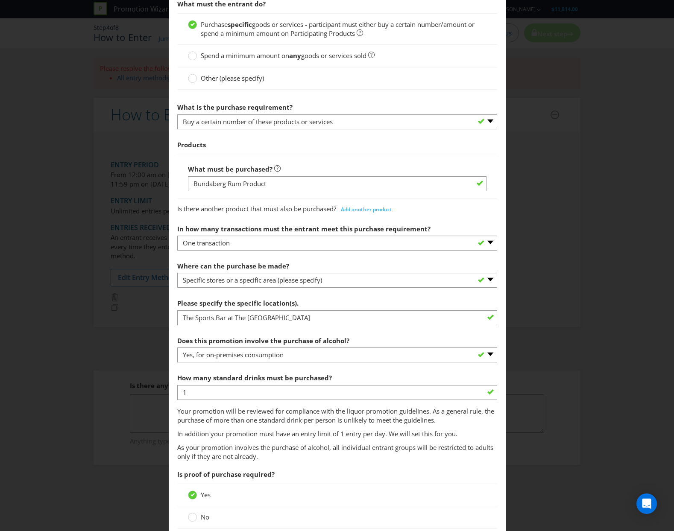
scroll to position [0, 0]
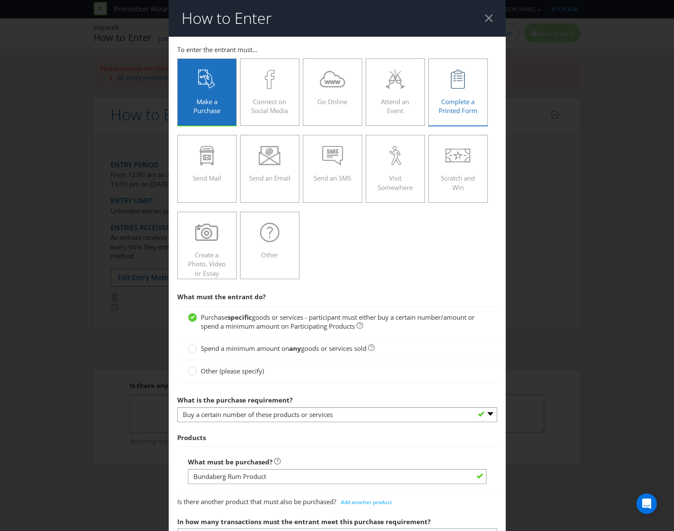
click at [435, 103] on label "Complete a Printed Form" at bounding box center [458, 92] width 60 height 67
click at [0, 0] on input "Complete a Printed Form" at bounding box center [0, 0] width 0 height 0
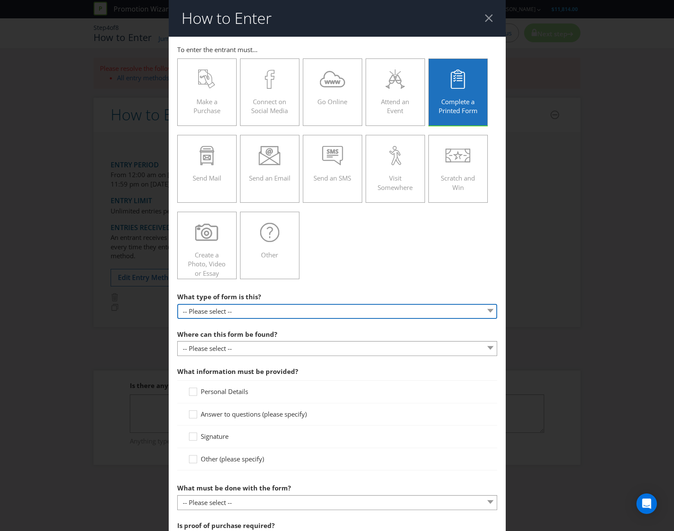
click at [254, 309] on select "-- Please select -- Entry form for a competition Claim form for a gift with pur…" at bounding box center [337, 311] width 320 height 15
select select "FORM_FOR_COMPETITION"
click at [177, 304] on select "-- Please select -- Entry form for a competition Claim form for a gift with pur…" at bounding box center [337, 311] width 320 height 15
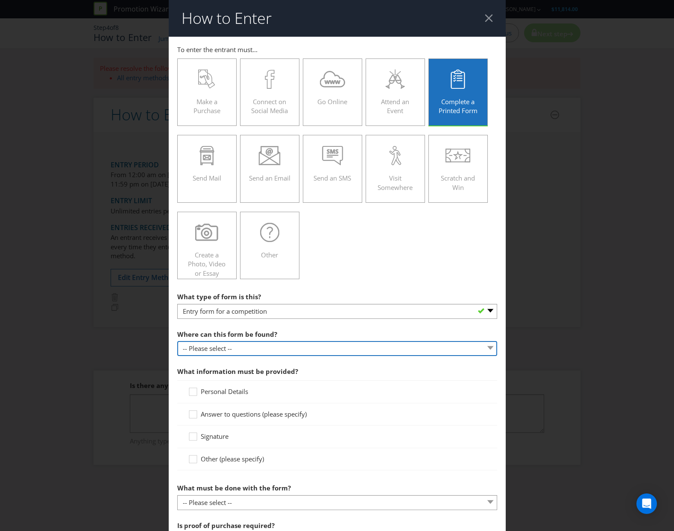
click at [252, 342] on select "-- Please select -- In-store Online (download and print) On back of game card O…" at bounding box center [337, 348] width 320 height 15
select select "IN_STORE"
click at [177, 341] on select "-- Please select -- In-store Online (download and print) On back of game card O…" at bounding box center [337, 348] width 320 height 15
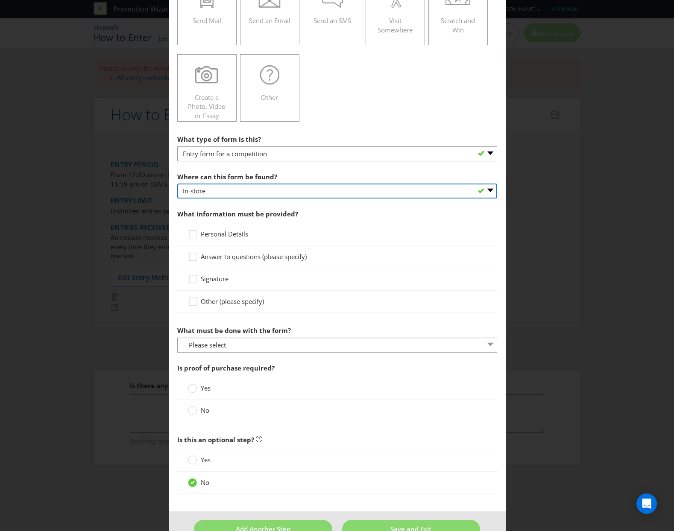
scroll to position [180, 0]
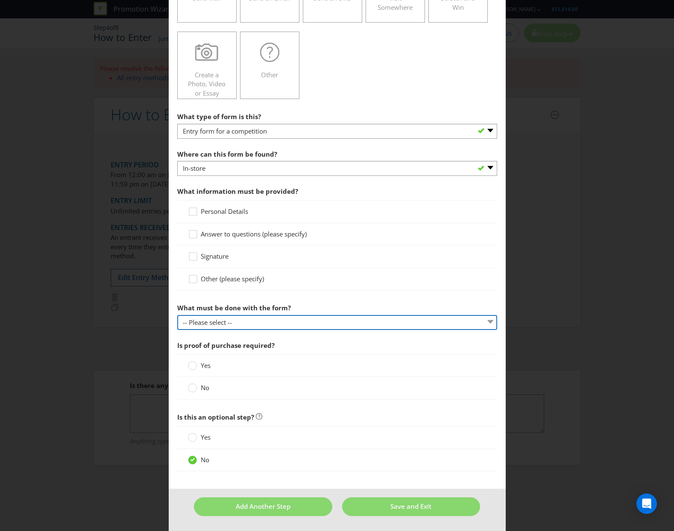
click at [197, 319] on select "-- Please select -- Send it by mail Submit it in person Scan it and send by ema…" at bounding box center [337, 322] width 320 height 15
click at [296, 268] on div "Other (please specify)" at bounding box center [337, 279] width 320 height 22
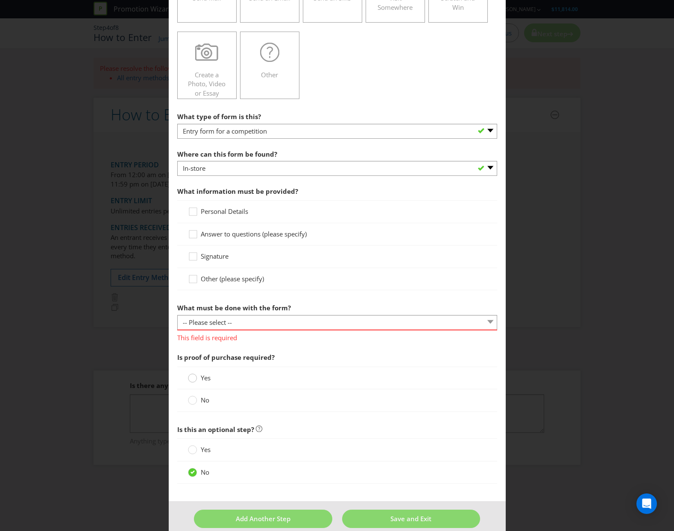
click at [194, 382] on icon at bounding box center [192, 378] width 9 height 9
click at [0, 0] on input "Yes" at bounding box center [0, 0] width 0 height 0
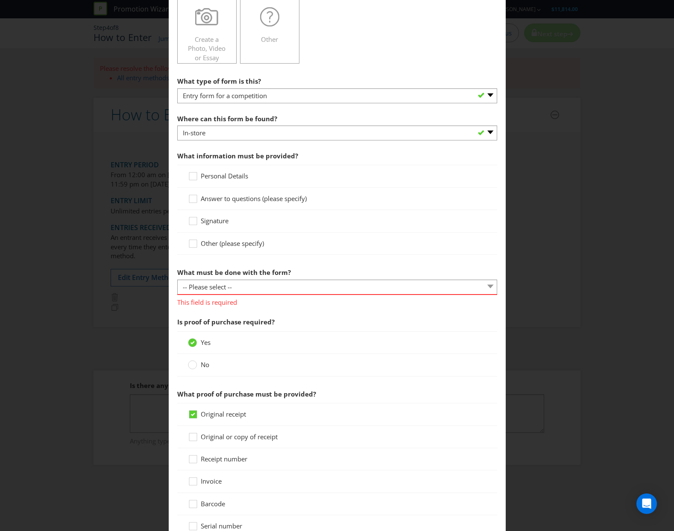
scroll to position [187, 0]
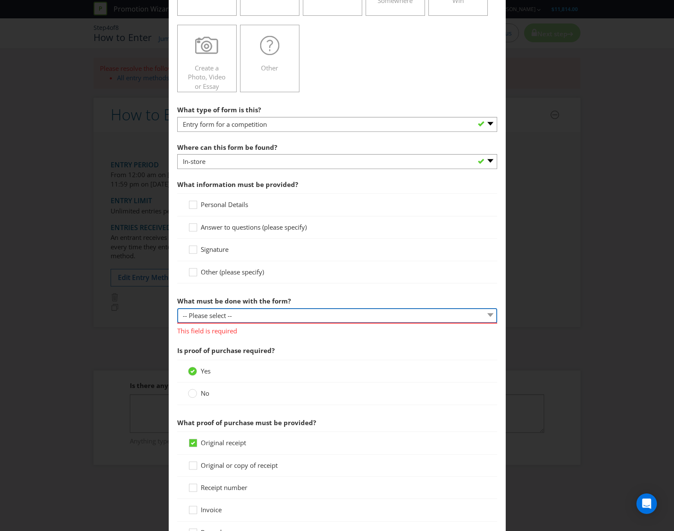
click at [221, 316] on select "-- Please select -- Send it by mail Submit it in person Scan it and send by ema…" at bounding box center [337, 315] width 320 height 15
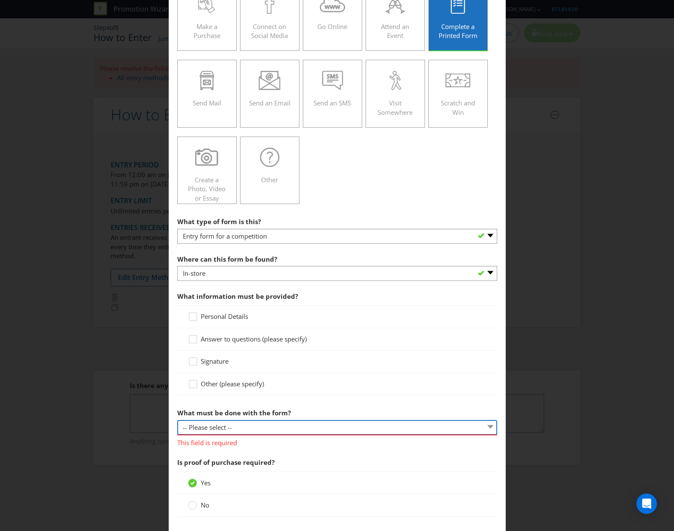
scroll to position [0, 0]
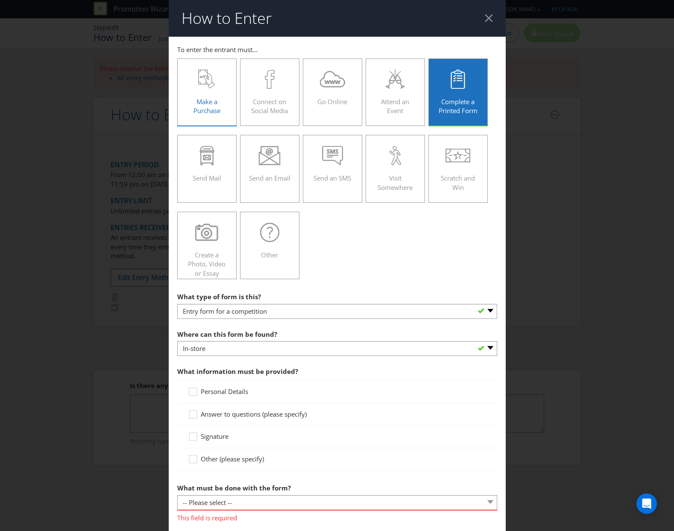
click at [229, 111] on label "Make a Purchase" at bounding box center [207, 92] width 60 height 67
click at [0, 0] on input "Make a Purchase" at bounding box center [0, 0] width 0 height 0
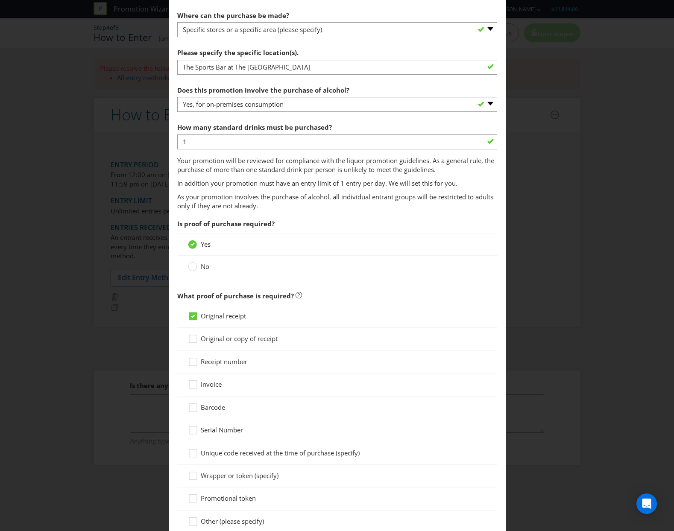
scroll to position [677, 0]
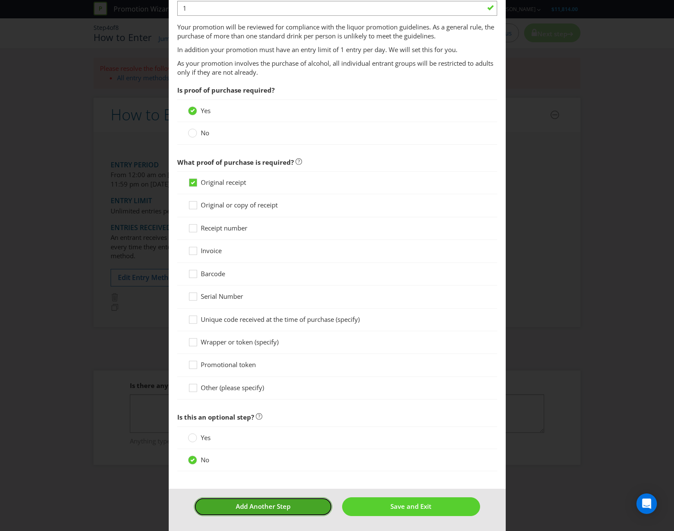
click at [267, 506] on span "Add Another Step" at bounding box center [263, 506] width 55 height 9
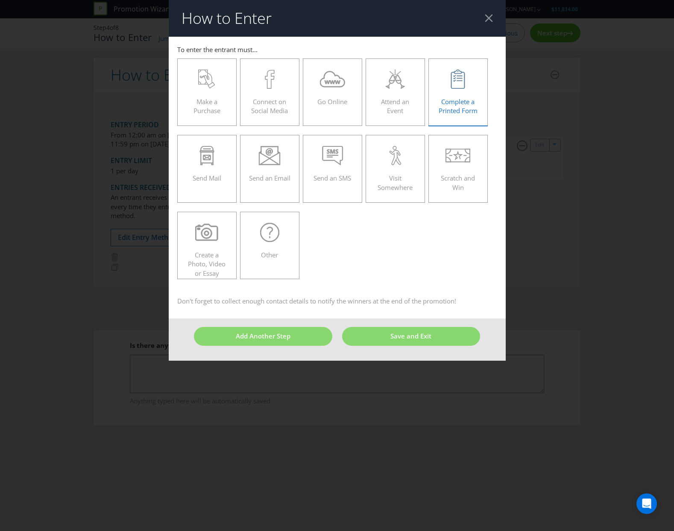
click at [466, 103] on span "Complete a Printed Form" at bounding box center [458, 106] width 39 height 18
click at [0, 0] on input "Complete a Printed Form" at bounding box center [0, 0] width 0 height 0
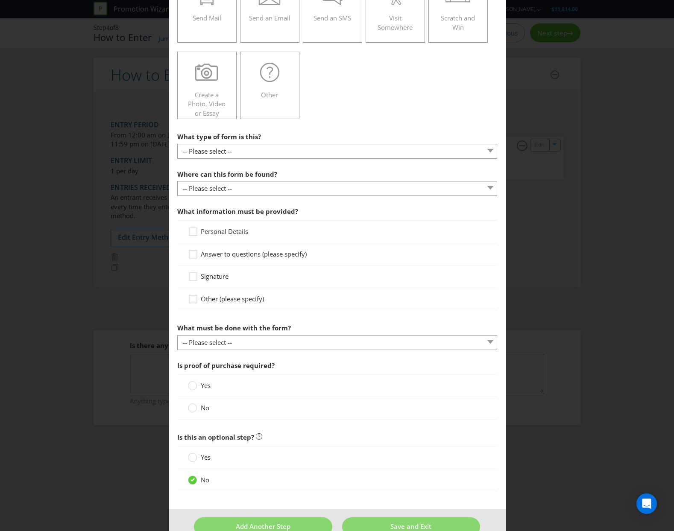
scroll to position [180, 0]
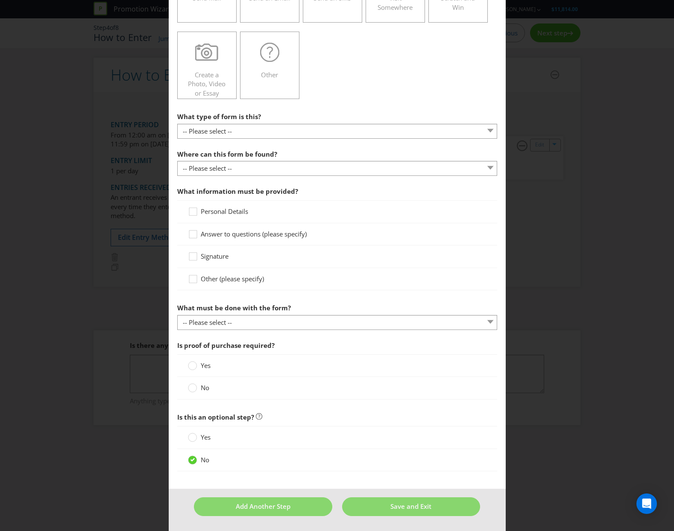
click at [241, 121] on span "What type of form is this?" at bounding box center [219, 116] width 84 height 9
click at [235, 127] on select "-- Please select -- Entry form for a competition Claim form for a gift with pur…" at bounding box center [337, 131] width 320 height 15
select select "FORM_FOR_COMPETITION"
click at [177, 124] on select "-- Please select -- Entry form for a competition Claim form for a gift with pur…" at bounding box center [337, 131] width 320 height 15
click at [254, 166] on select "-- Please select -- In-store Online (download and print) On back of game card O…" at bounding box center [337, 168] width 320 height 15
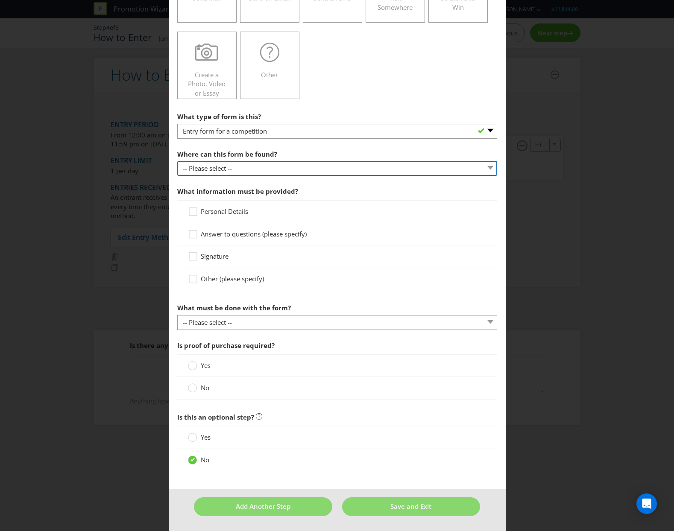
select select "IN_STORE"
click at [177, 161] on select "-- Please select -- In-store Online (download and print) On back of game card O…" at bounding box center [337, 168] width 320 height 15
click at [218, 213] on span "Personal Details" at bounding box center [224, 211] width 47 height 9
click at [0, 0] on input "Personal Details" at bounding box center [0, 0] width 0 height 0
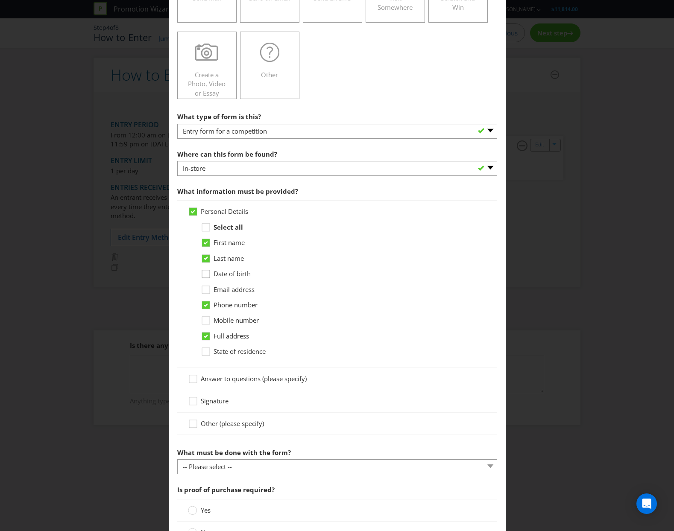
click at [206, 277] on icon at bounding box center [207, 276] width 13 height 13
click at [0, 0] on input "Date of birth" at bounding box center [0, 0] width 0 height 0
click at [205, 291] on icon at bounding box center [207, 291] width 13 height 13
click at [0, 0] on input "Email address" at bounding box center [0, 0] width 0 height 0
click at [207, 307] on icon at bounding box center [206, 306] width 8 height 8
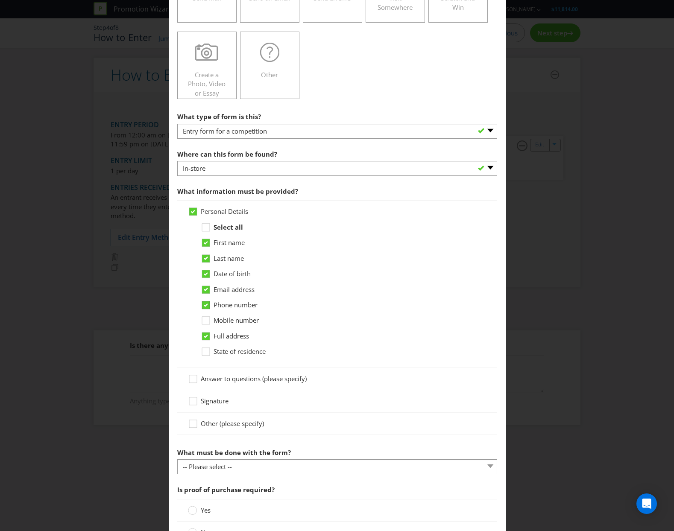
click at [0, 0] on input "Phone number" at bounding box center [0, 0] width 0 height 0
click at [208, 305] on icon at bounding box center [206, 306] width 8 height 8
click at [0, 0] on input "Phone number" at bounding box center [0, 0] width 0 height 0
click at [209, 355] on icon at bounding box center [207, 353] width 13 height 13
click at [0, 0] on input "State of residence" at bounding box center [0, 0] width 0 height 0
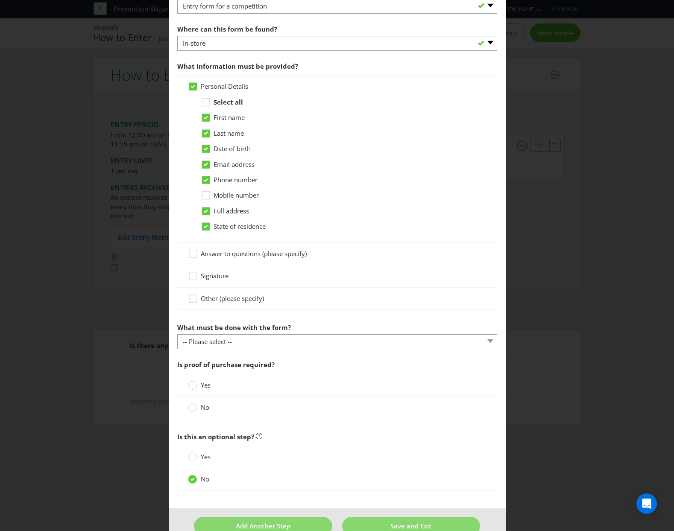
scroll to position [325, 0]
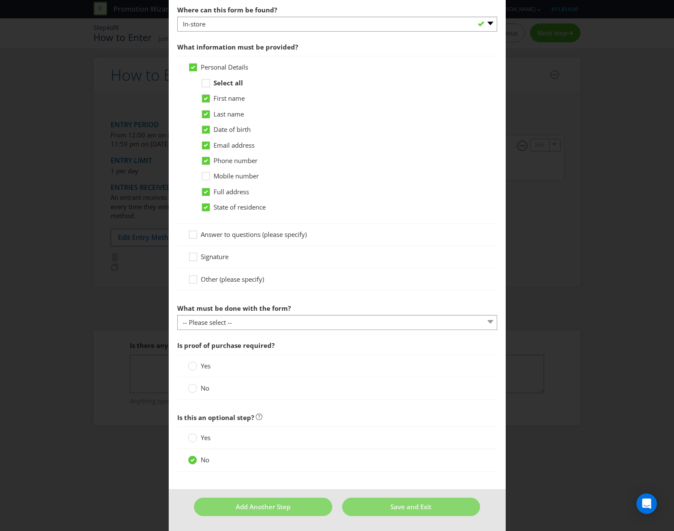
click at [222, 331] on section "What type of form is this? -- Please select -- Entry form for a competition Cla…" at bounding box center [337, 184] width 320 height 441
click at [226, 328] on select "-- Please select -- Send it by mail Submit it in person Scan it and send by ema…" at bounding box center [337, 322] width 320 height 15
select select "OTHER"
click at [177, 315] on select "-- Please select -- Send it by mail Submit it in person Scan it and send by ema…" at bounding box center [337, 322] width 320 height 15
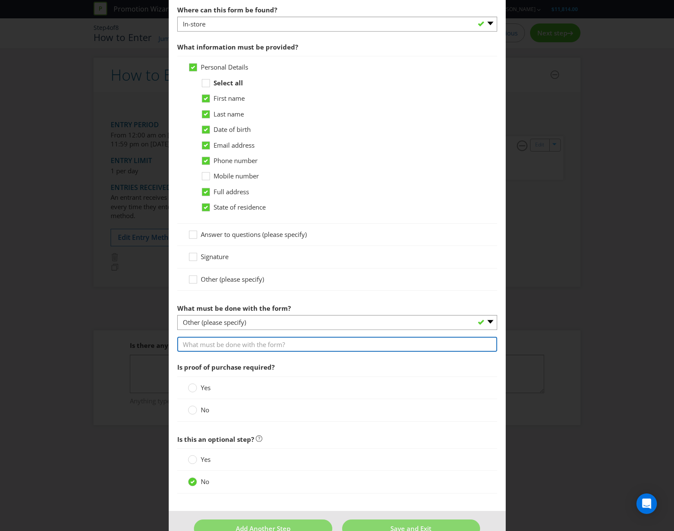
click at [215, 346] on input "text" at bounding box center [337, 344] width 320 height 15
type input "Place it in the barrel for their chance to win"
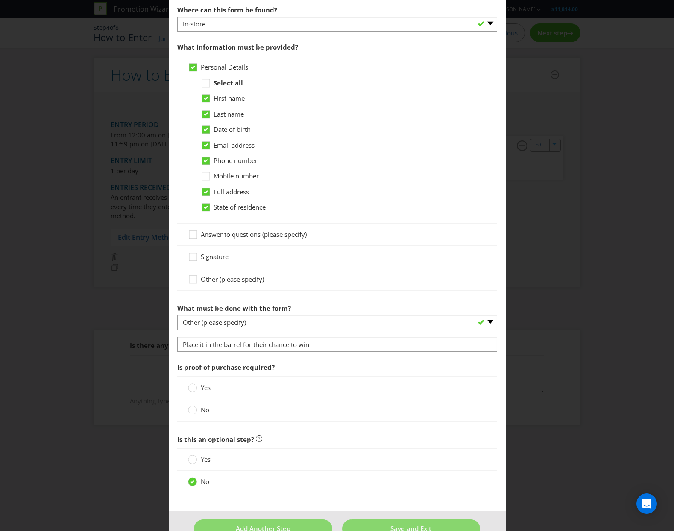
click at [196, 388] on label "Yes" at bounding box center [200, 388] width 24 height 9
click at [0, 0] on input "Yes" at bounding box center [0, 0] width 0 height 0
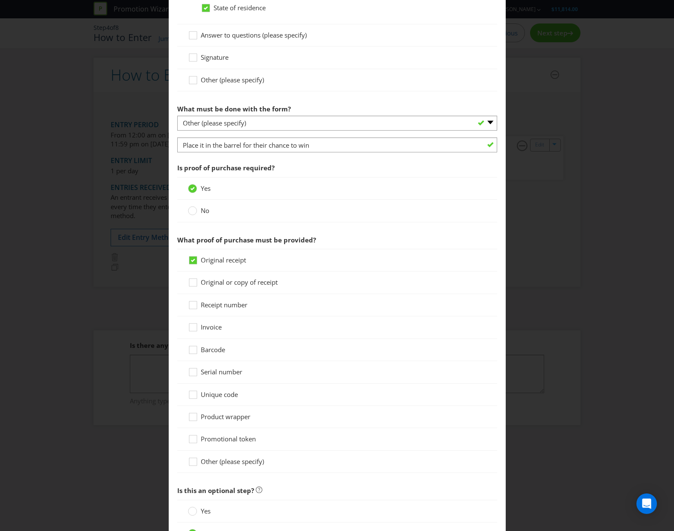
scroll to position [598, 0]
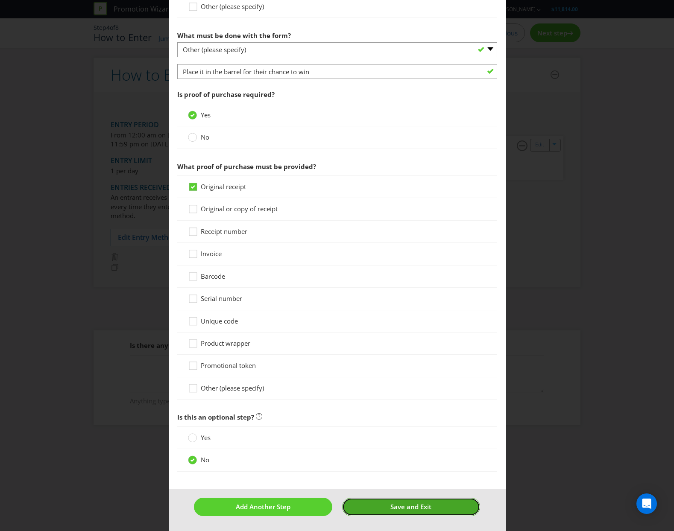
click at [399, 511] on button "Save and Exit" at bounding box center [411, 507] width 138 height 18
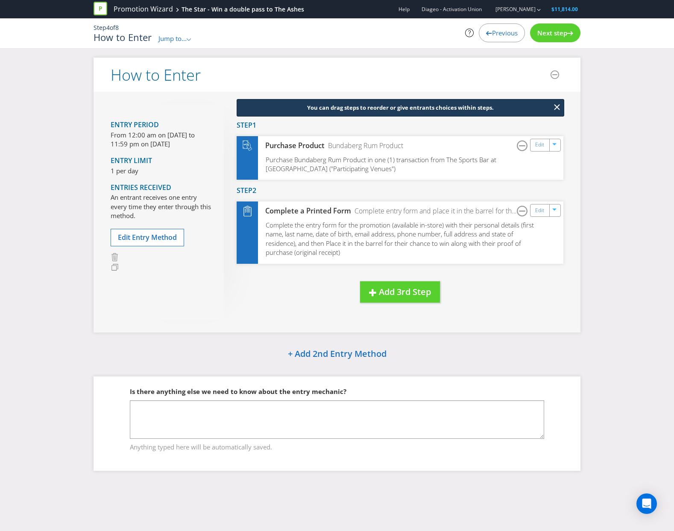
click at [548, 32] on span "Next step" at bounding box center [552, 33] width 30 height 9
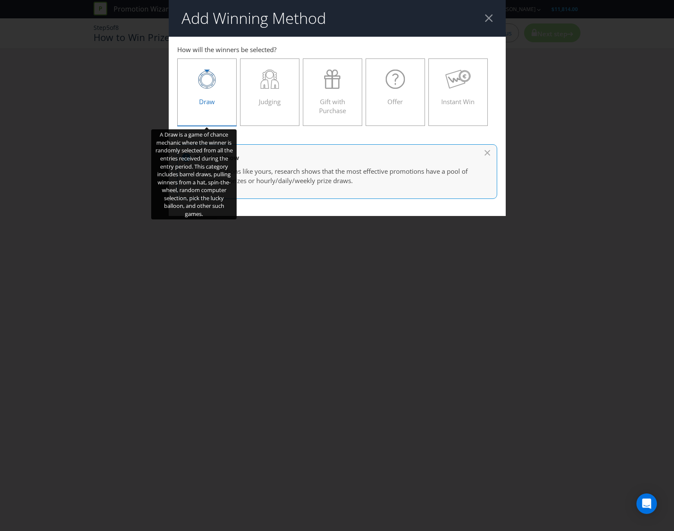
click at [188, 89] on div "Draw" at bounding box center [207, 89] width 42 height 38
click at [0, 0] on input "Draw" at bounding box center [0, 0] width 0 height 0
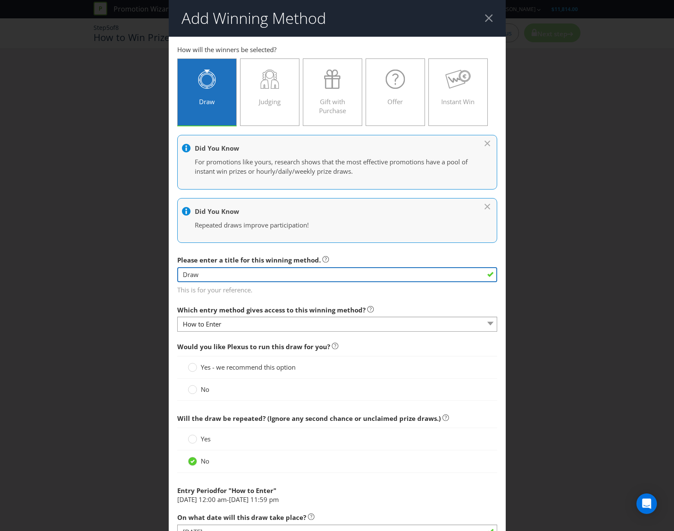
click at [234, 273] on input "Draw" at bounding box center [337, 274] width 320 height 15
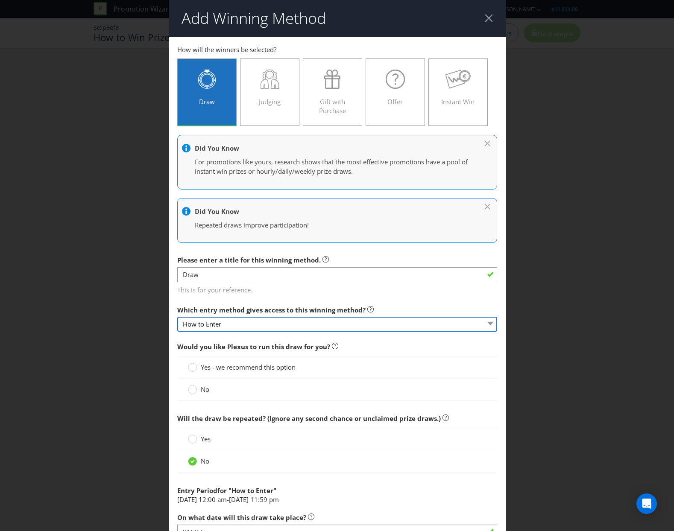
click at [239, 324] on select "How to Enter" at bounding box center [337, 324] width 320 height 15
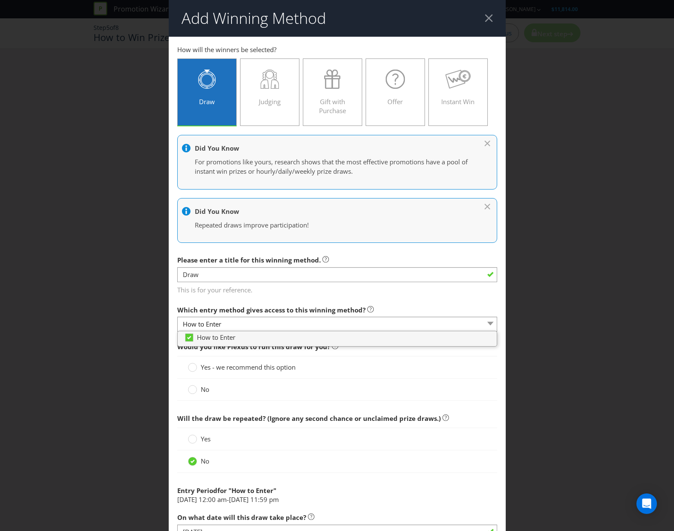
click at [400, 387] on div "No" at bounding box center [337, 389] width 299 height 9
click at [240, 387] on div "No" at bounding box center [337, 389] width 299 height 9
click at [203, 395] on div "No" at bounding box center [337, 390] width 320 height 22
click at [188, 391] on circle at bounding box center [192, 390] width 9 height 9
click at [0, 0] on input "No" at bounding box center [0, 0] width 0 height 0
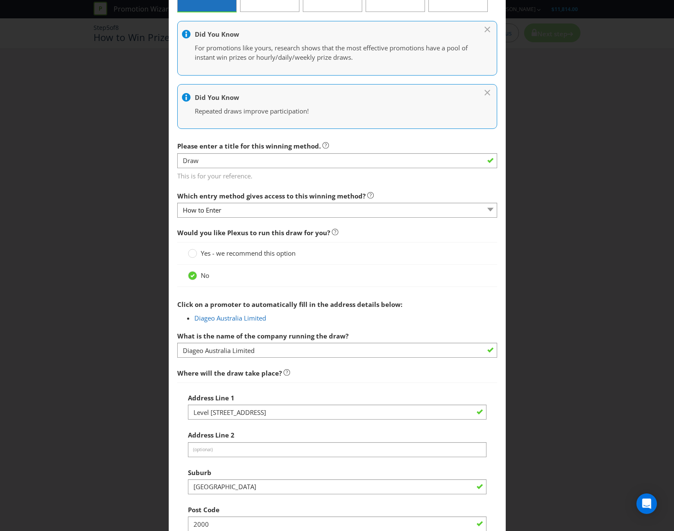
scroll to position [128, 0]
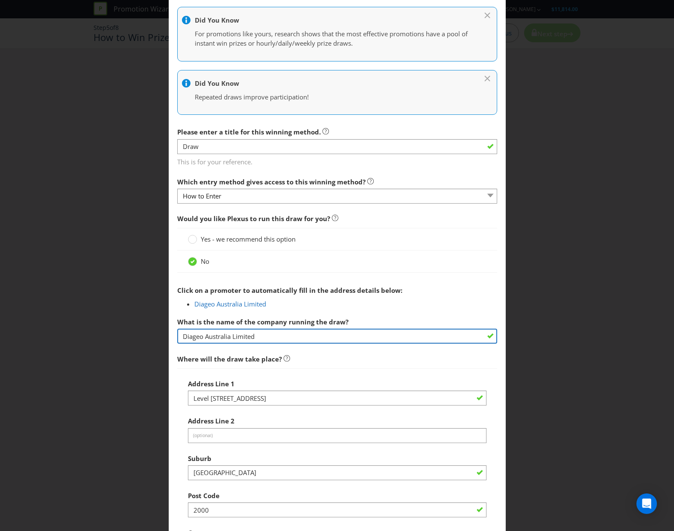
drag, startPoint x: 270, startPoint y: 338, endPoint x: 158, endPoint y: 332, distance: 112.5
click at [158, 332] on div "Add Winning Method How to Enter How will the winners be selected? Draw Judging …" at bounding box center [337, 265] width 674 height 531
type input "The Star Brisbane"
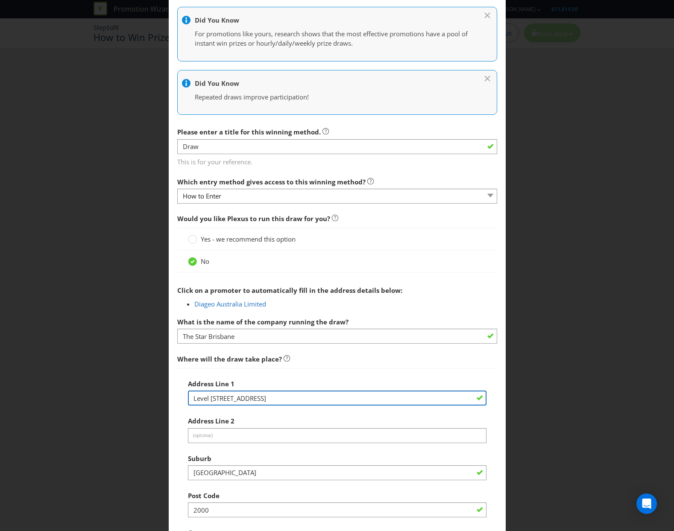
click at [274, 400] on input "Level [STREET_ADDRESS]" at bounding box center [337, 398] width 299 height 15
paste input "[STREET_ADDRESS][PERSON_NAME]"
drag, startPoint x: 274, startPoint y: 399, endPoint x: 170, endPoint y: 398, distance: 104.2
click at [170, 398] on main "How to Enter How will the winners be selected? Draw Judging Gift with Purchase …" at bounding box center [337, 410] width 337 height 1002
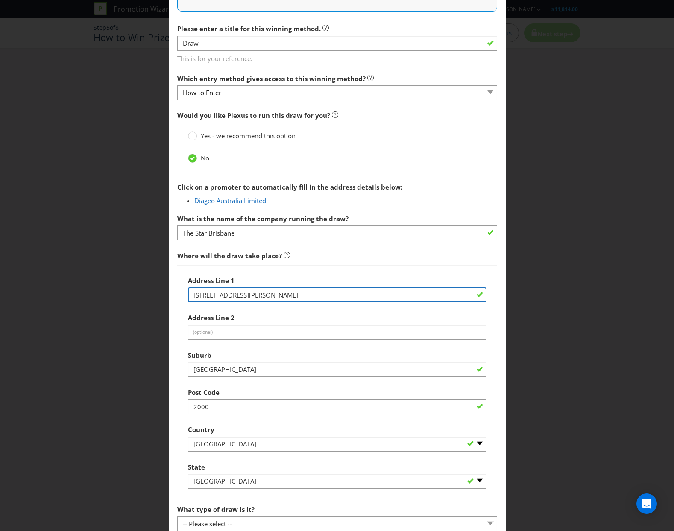
scroll to position [256, 0]
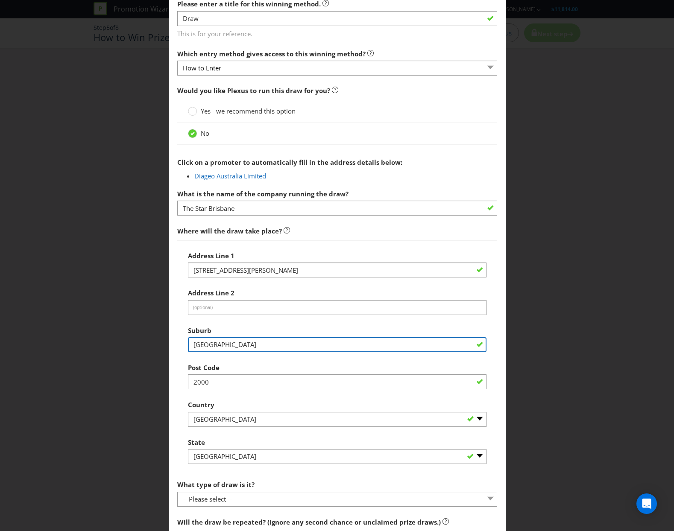
click at [234, 340] on input "[GEOGRAPHIC_DATA]" at bounding box center [337, 344] width 299 height 15
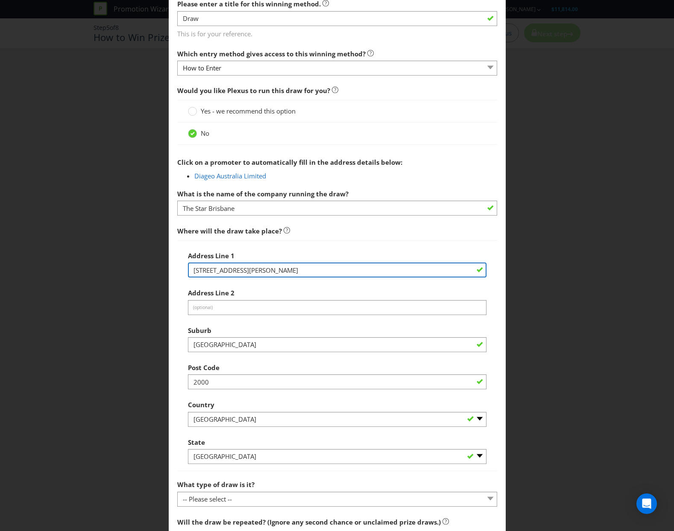
drag, startPoint x: 232, startPoint y: 270, endPoint x: 273, endPoint y: 270, distance: 41.4
click at [273, 270] on input "[STREET_ADDRESS][PERSON_NAME]" at bounding box center [337, 270] width 299 height 15
type input "[STREET_ADDRESS][PERSON_NAME]"
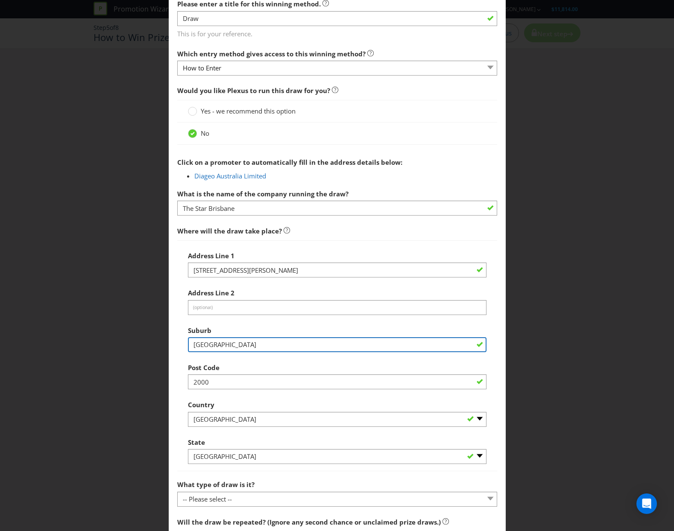
drag, startPoint x: 229, startPoint y: 344, endPoint x: 179, endPoint y: 344, distance: 49.5
click at [179, 344] on div "Address Line 1 [STREET_ADDRESS][PERSON_NAME] Address Line 2 (optional) Suburb […" at bounding box center [337, 356] width 320 height 232
paste input "Brisbane Cit"
type input "[GEOGRAPHIC_DATA]"
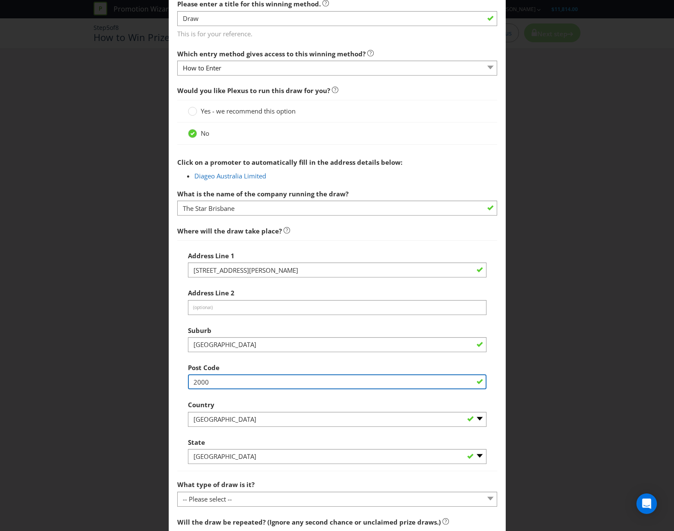
drag, startPoint x: 195, startPoint y: 385, endPoint x: 185, endPoint y: 385, distance: 9.8
click at [185, 385] on div "Address Line 1 [STREET_ADDRESS][PERSON_NAME] Address Line 2 (optional) Suburb […" at bounding box center [337, 356] width 320 height 232
type input "4000"
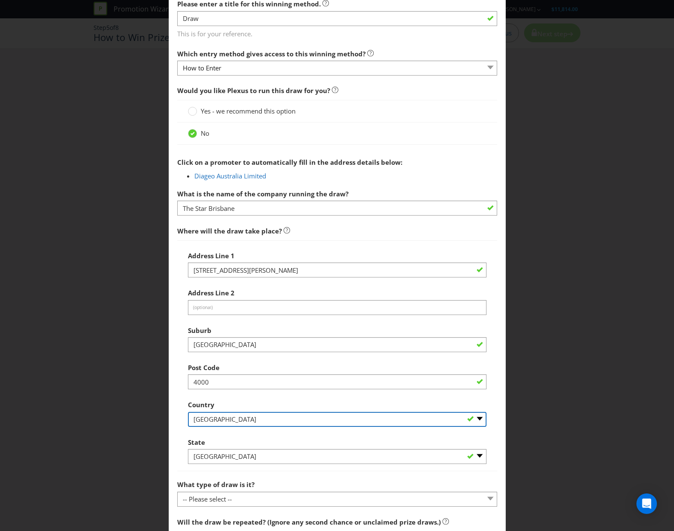
click at [260, 421] on select "-- Please Select [GEOGRAPHIC_DATA] [GEOGRAPHIC_DATA]" at bounding box center [337, 419] width 299 height 15
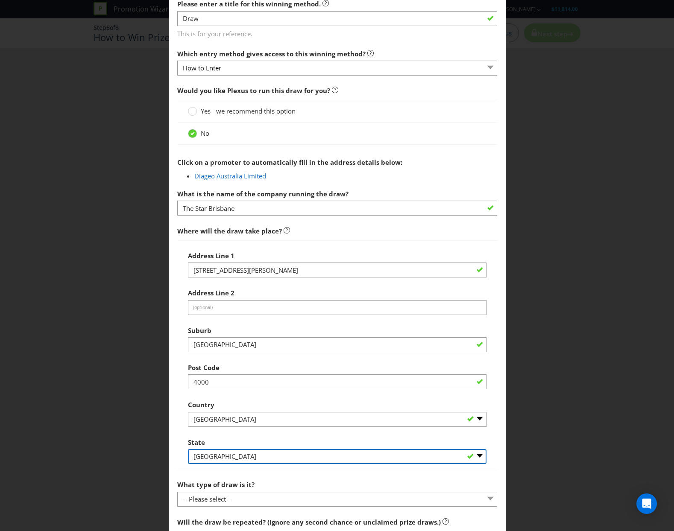
click at [241, 457] on select "-- Please Select -- [GEOGRAPHIC_DATA] [GEOGRAPHIC_DATA] [GEOGRAPHIC_DATA] [GEOG…" at bounding box center [337, 456] width 299 height 15
select select "QLD"
click at [188, 449] on select "-- Please Select -- [GEOGRAPHIC_DATA] [GEOGRAPHIC_DATA] [GEOGRAPHIC_DATA] [GEOG…" at bounding box center [337, 456] width 299 height 15
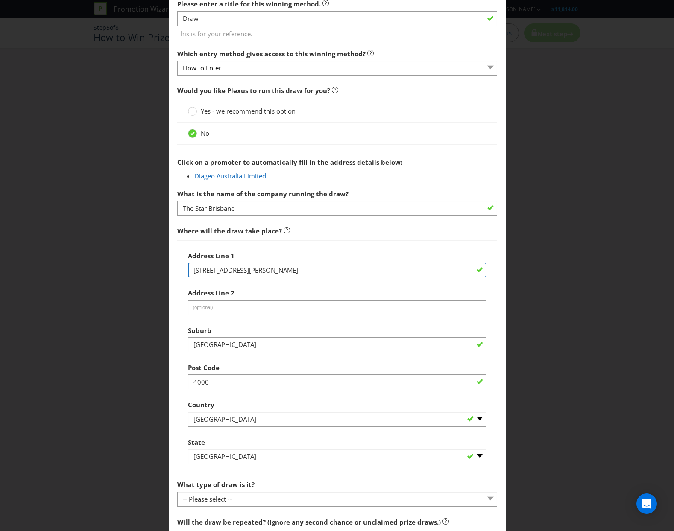
drag, startPoint x: 232, startPoint y: 272, endPoint x: 326, endPoint y: 270, distance: 94.4
click at [326, 270] on input "[STREET_ADDRESS][PERSON_NAME]" at bounding box center [337, 270] width 299 height 15
type input "[STREET_ADDRESS][PERSON_NAME]"
click at [358, 247] on div "Address Line [STREET_ADDRESS][PERSON_NAME]" at bounding box center [337, 262] width 299 height 31
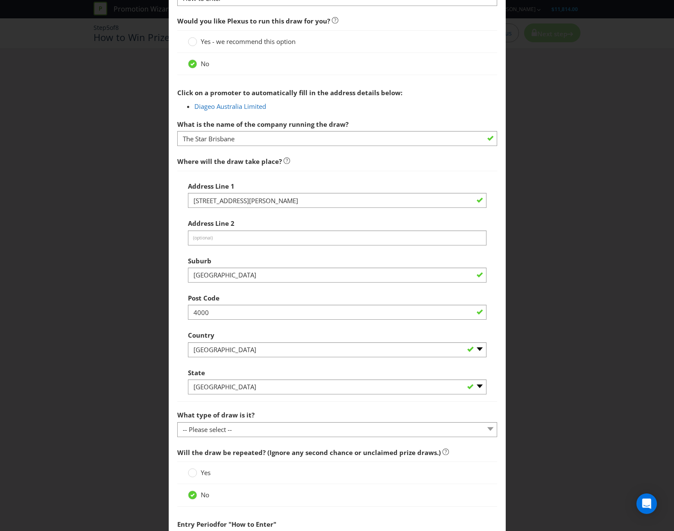
scroll to position [342, 0]
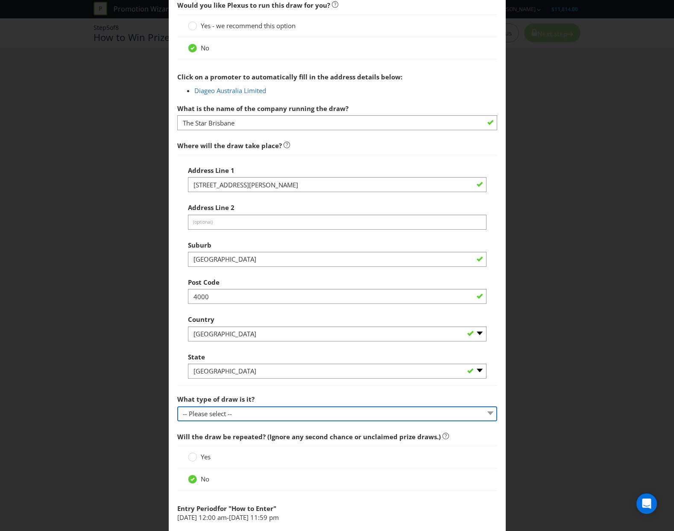
click at [293, 416] on select "-- Please select -- Computerised random selection Barrel draw Don't specify Oth…" at bounding box center [337, 414] width 320 height 15
select select "BARREL_DRAW"
click at [177, 407] on select "-- Please select -- Computerised random selection Barrel draw Don't specify Oth…" at bounding box center [337, 414] width 320 height 15
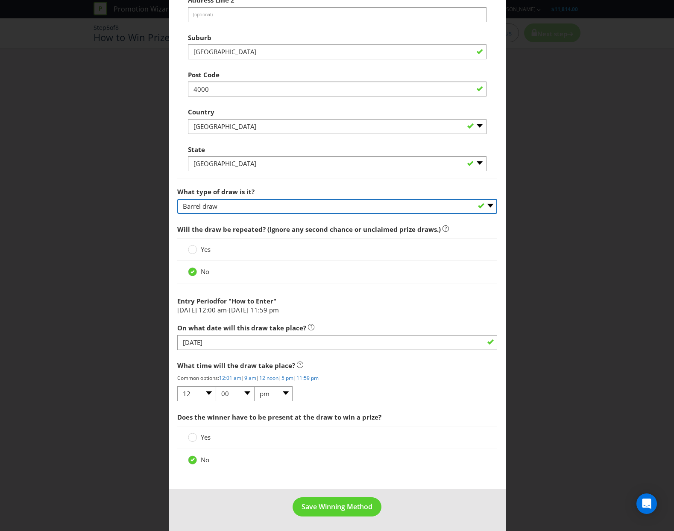
scroll to position [550, 0]
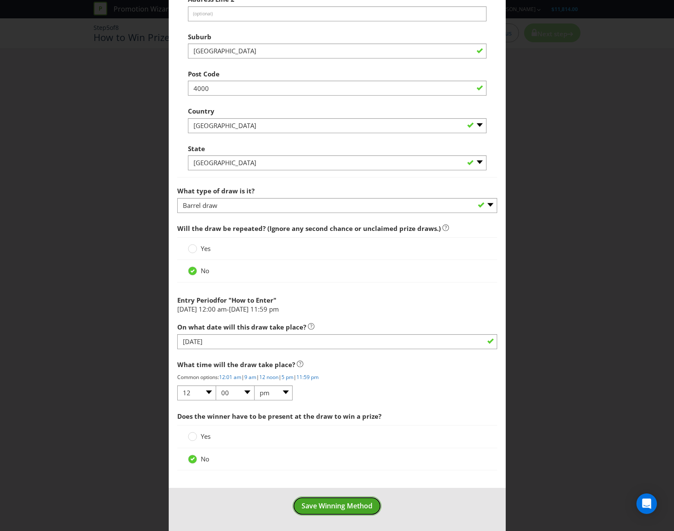
click at [313, 507] on span "Save Winning Method" at bounding box center [337, 505] width 71 height 9
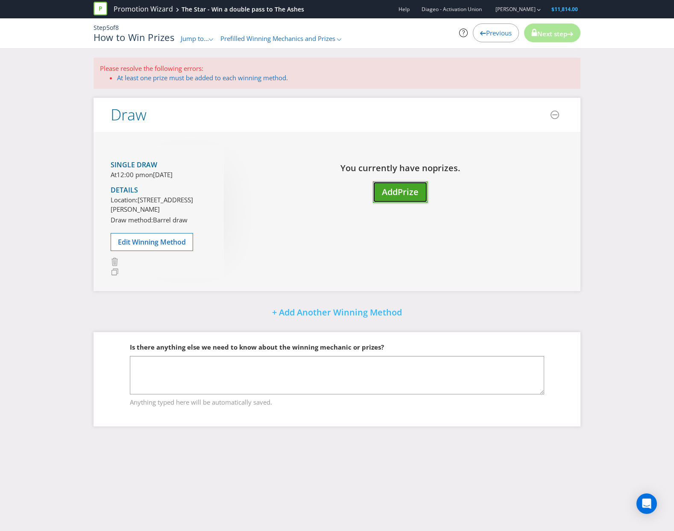
click at [401, 194] on span "Prize" at bounding box center [408, 192] width 21 height 12
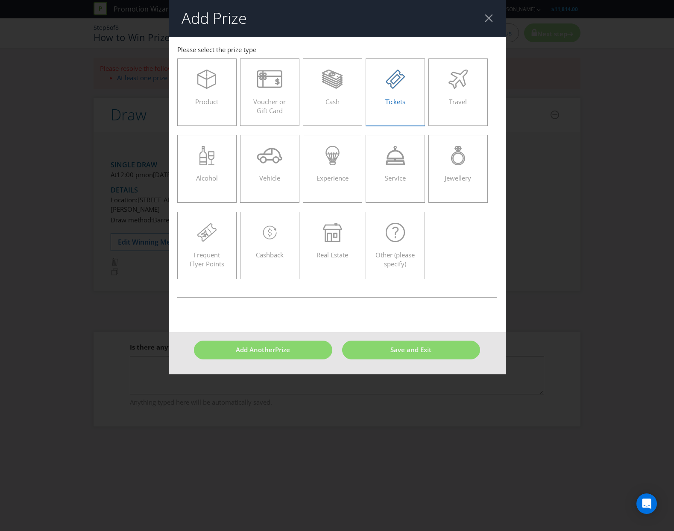
click at [378, 101] on div "Tickets" at bounding box center [396, 89] width 42 height 38
click at [0, 0] on input "Tickets" at bounding box center [0, 0] width 0 height 0
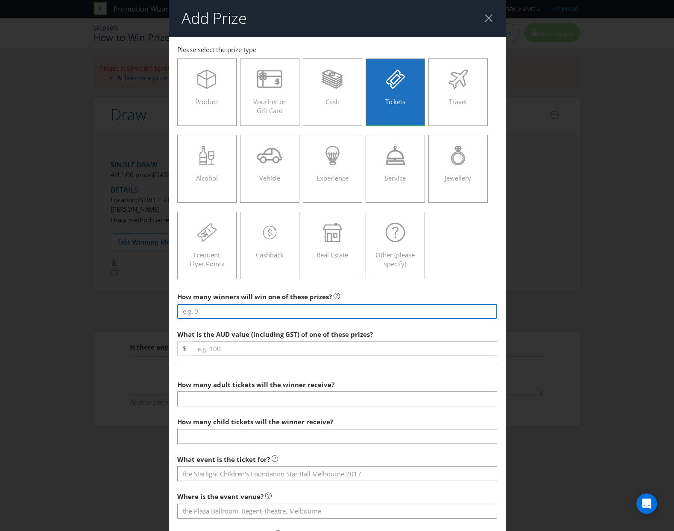
click at [221, 312] on input "number" at bounding box center [337, 311] width 320 height 15
type input "1"
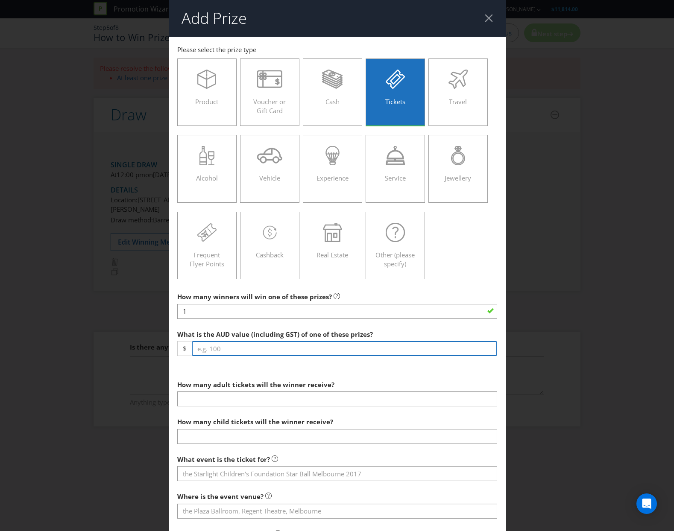
click at [218, 350] on input "number" at bounding box center [344, 348] width 305 height 15
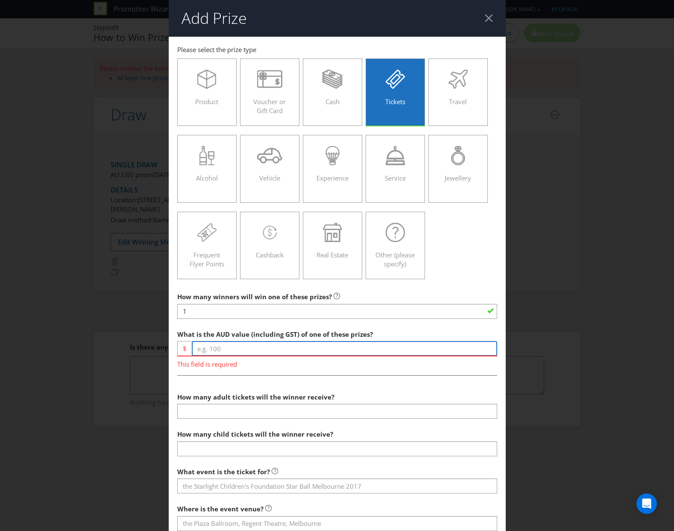
click at [217, 349] on input "number" at bounding box center [344, 348] width 305 height 15
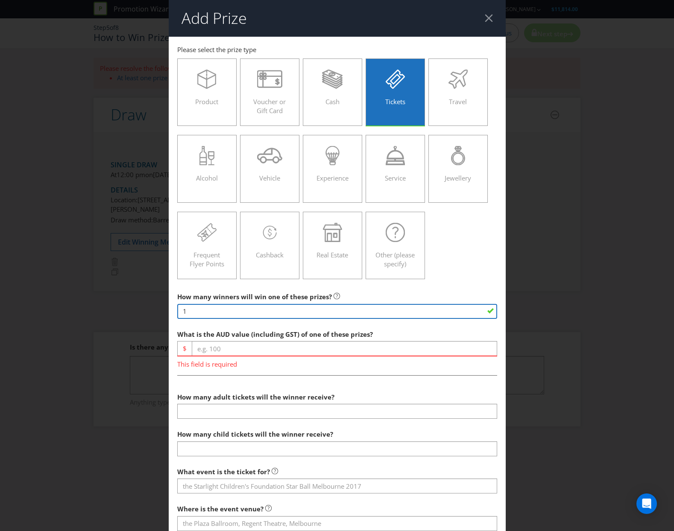
drag, startPoint x: 200, startPoint y: 316, endPoint x: 153, endPoint y: 314, distance: 47.5
click at [153, 314] on div "Add Prize This field is required Queensland Please select the prize type Produc…" at bounding box center [337, 265] width 674 height 531
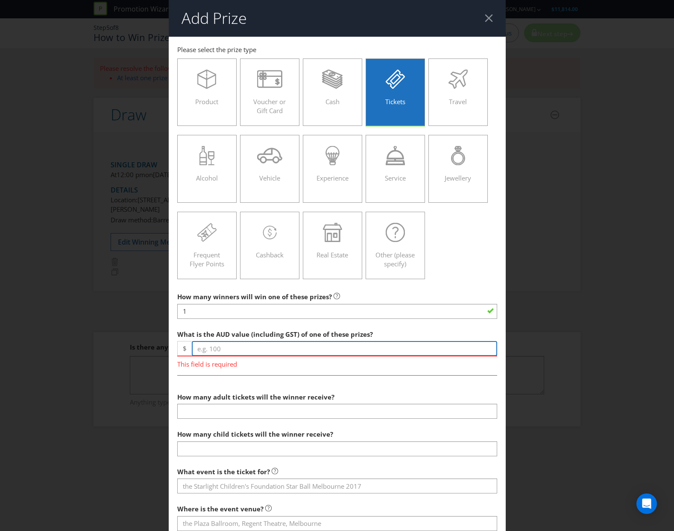
click at [222, 348] on input "number" at bounding box center [344, 348] width 305 height 15
click at [228, 348] on input "number" at bounding box center [344, 348] width 305 height 15
type input "900"
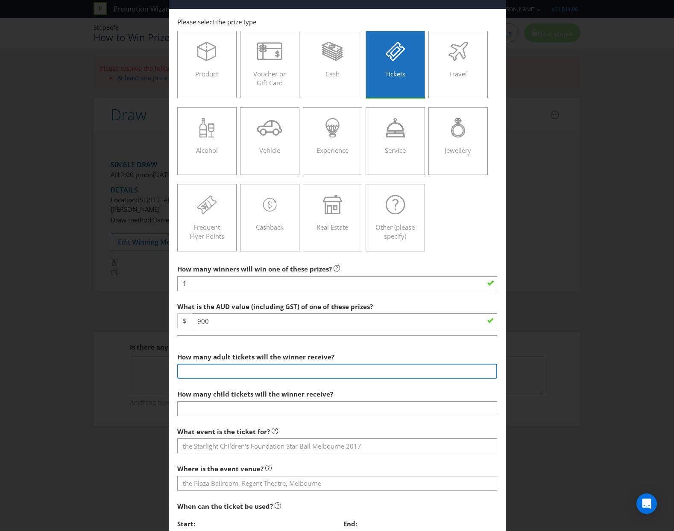
scroll to position [43, 0]
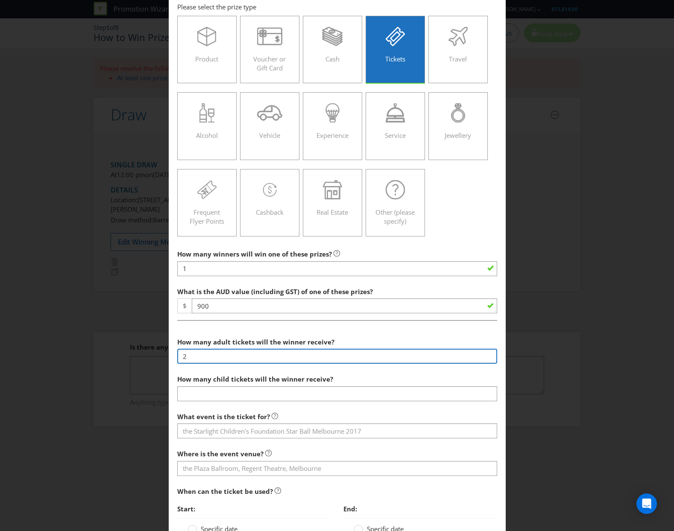
type input "2"
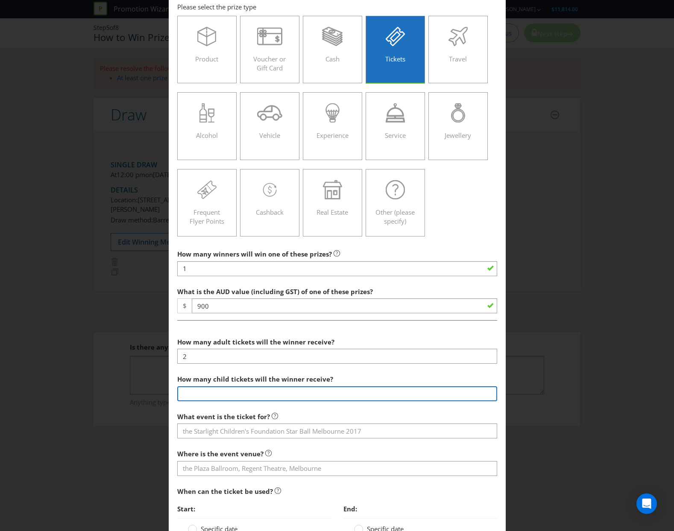
click at [231, 398] on input "number" at bounding box center [337, 394] width 320 height 15
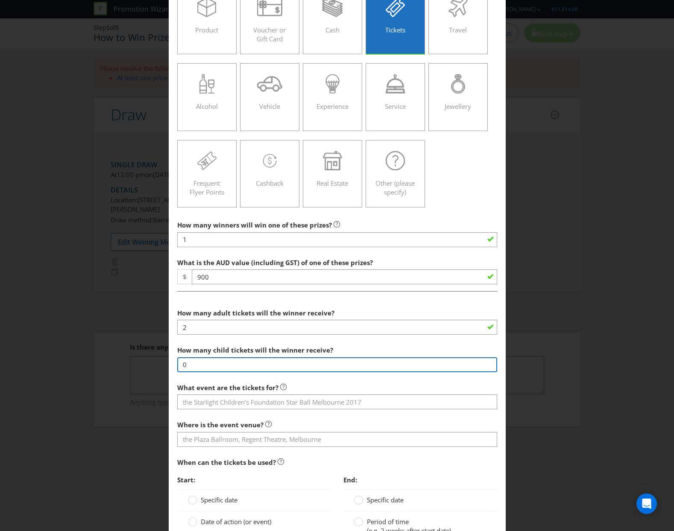
scroll to position [85, 0]
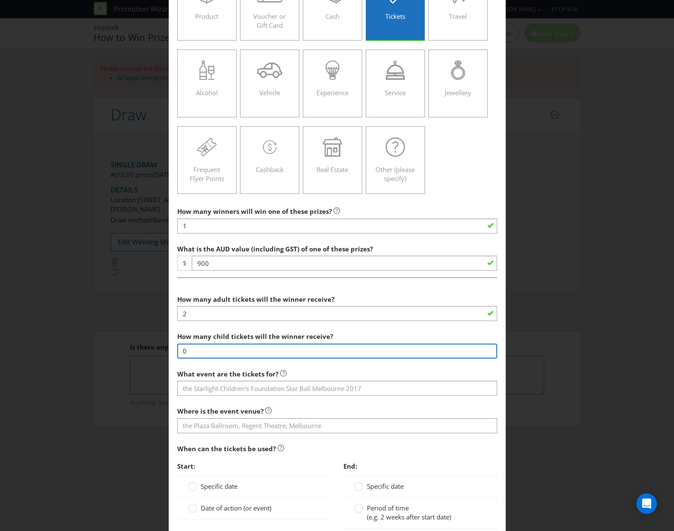
type input "0"
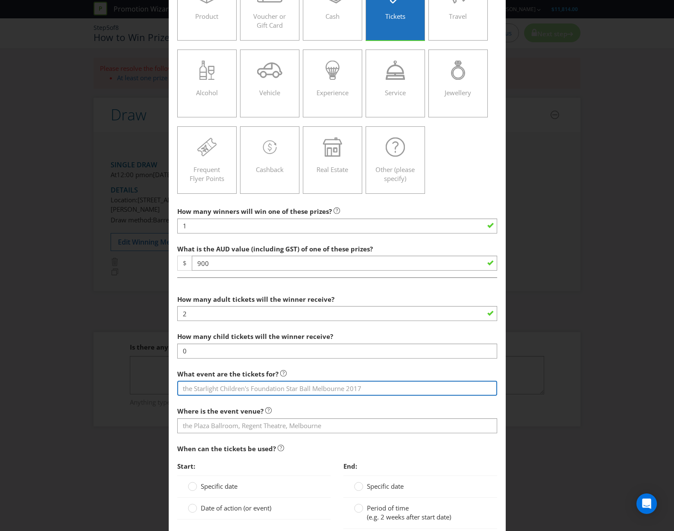
click at [236, 387] on input "text" at bounding box center [337, 388] width 320 height 15
type input "The Ashes Cricket"
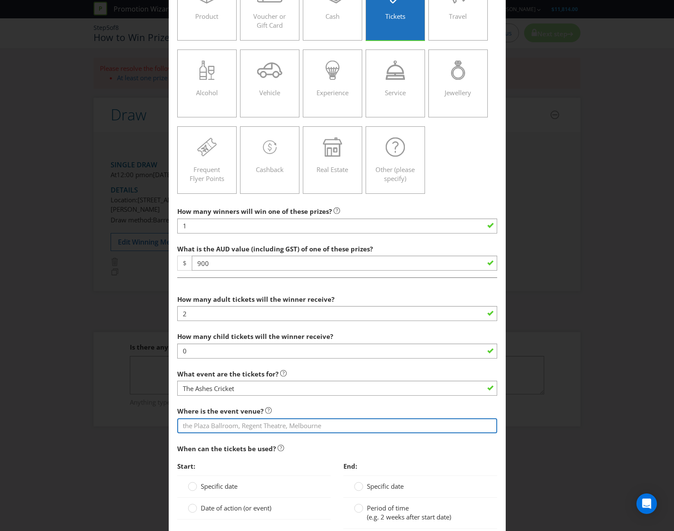
click at [231, 430] on input "text" at bounding box center [337, 426] width 320 height 15
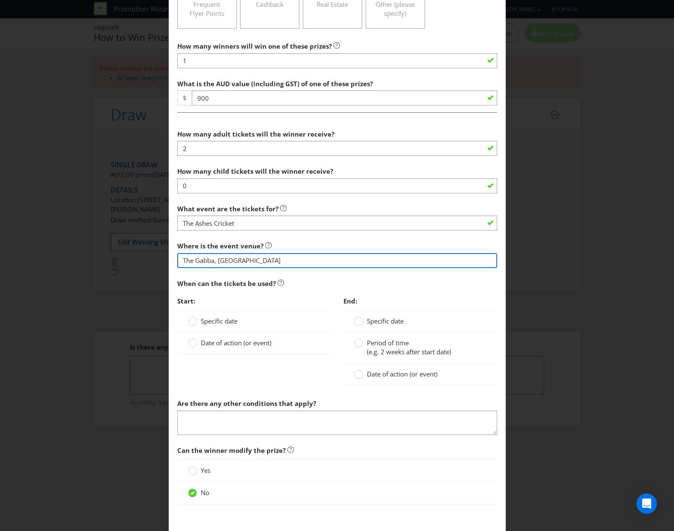
scroll to position [256, 0]
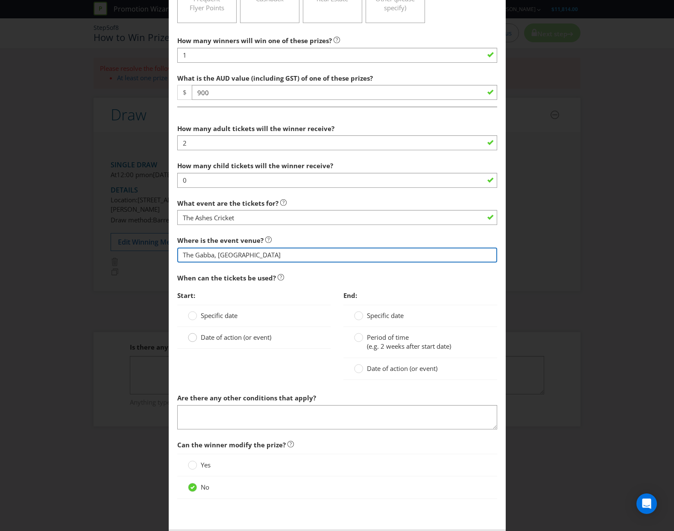
type input "The Gabba, [GEOGRAPHIC_DATA]"
click at [191, 338] on circle at bounding box center [192, 338] width 9 height 9
click at [0, 0] on input "Date of action (or event)" at bounding box center [0, 0] width 0 height 0
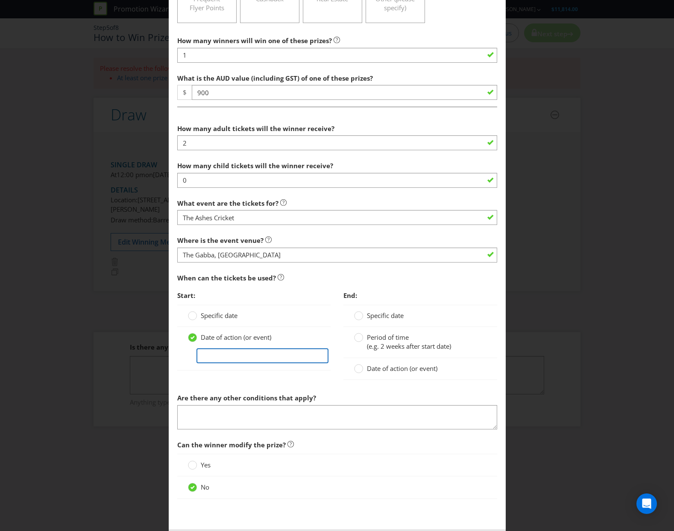
click at [241, 357] on input "text" at bounding box center [262, 356] width 132 height 15
click at [259, 358] on input "[DATE]" at bounding box center [262, 356] width 132 height 15
type input "[DATE]"
click at [259, 387] on div "Start: Specific date Date of action (or event) [DATE] End: Specific date Period…" at bounding box center [337, 338] width 333 height 102
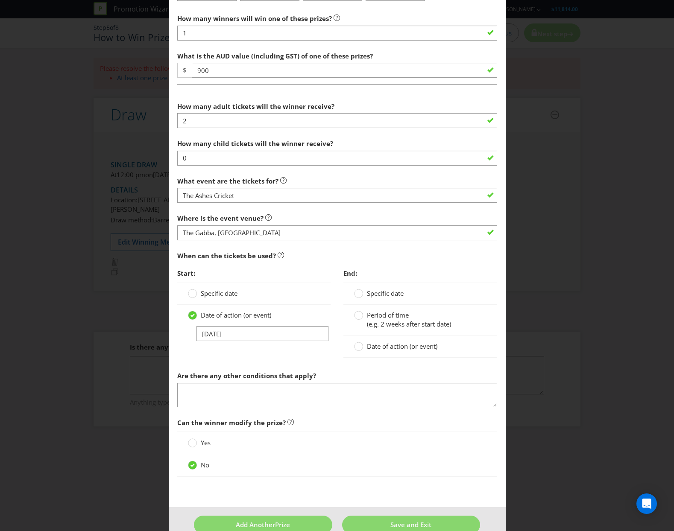
scroll to position [296, 0]
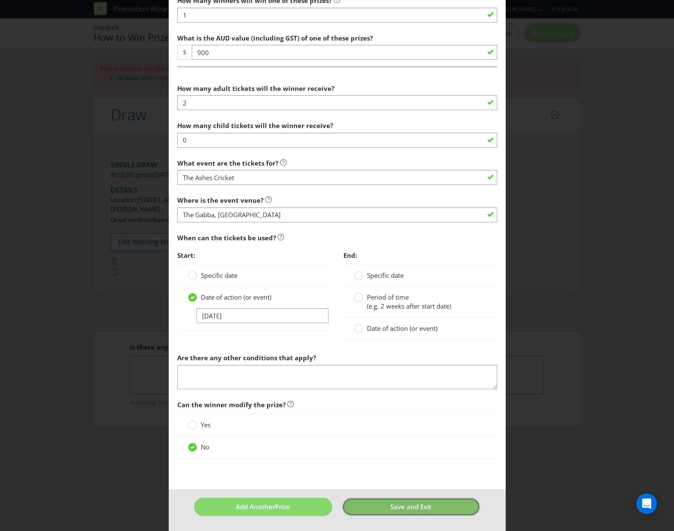
click at [386, 510] on button "Save and Exit" at bounding box center [411, 507] width 138 height 18
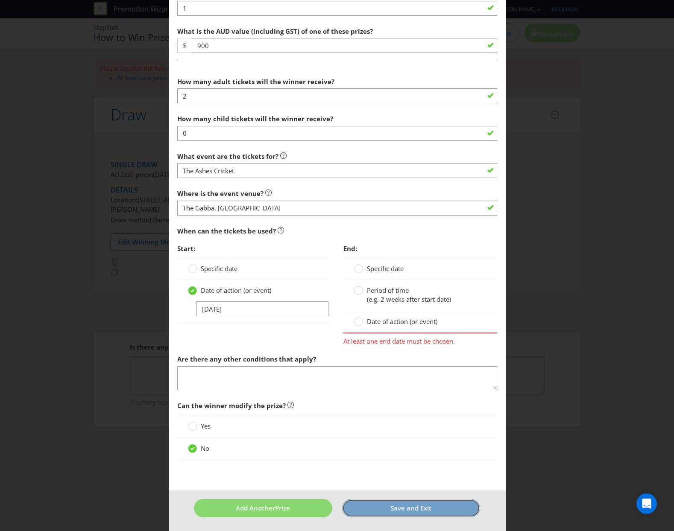
scroll to position [305, 0]
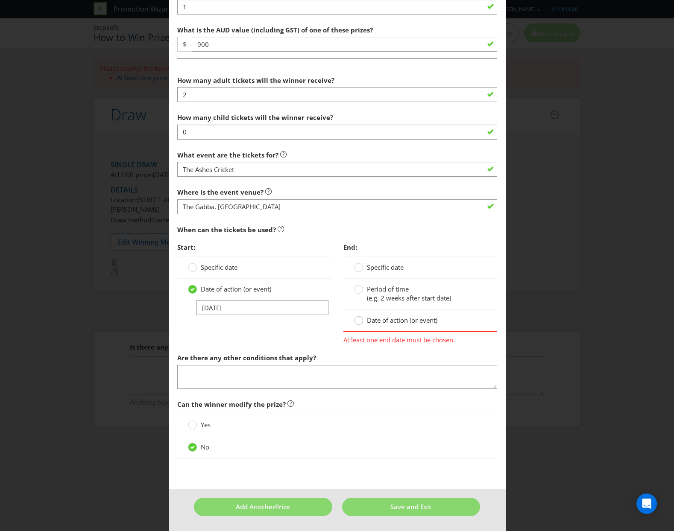
click at [358, 323] on circle at bounding box center [359, 320] width 9 height 9
click at [0, 0] on input "Date of action (or event)" at bounding box center [0, 0] width 0 height 0
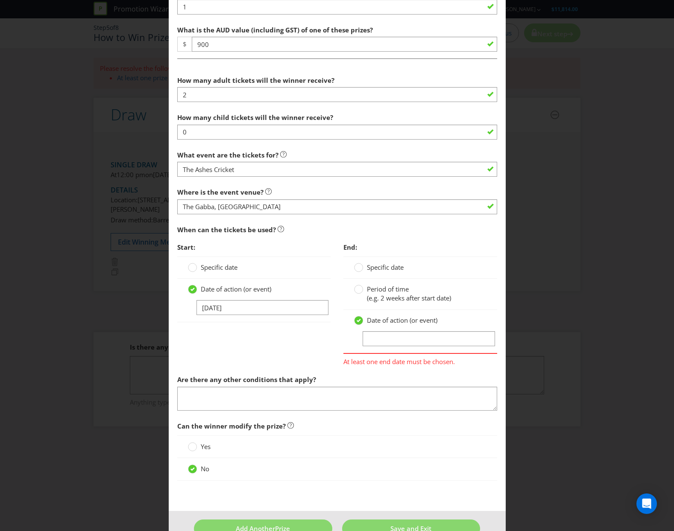
click at [393, 349] on div "Date of action (or event)" at bounding box center [420, 332] width 154 height 44
click at [393, 344] on input "text" at bounding box center [429, 338] width 132 height 15
drag, startPoint x: 236, startPoint y: 305, endPoint x: 182, endPoint y: 305, distance: 53.8
click at [182, 305] on div "Date of action (or event) [DATE]" at bounding box center [254, 301] width 154 height 44
click at [387, 336] on input "text" at bounding box center [429, 338] width 132 height 15
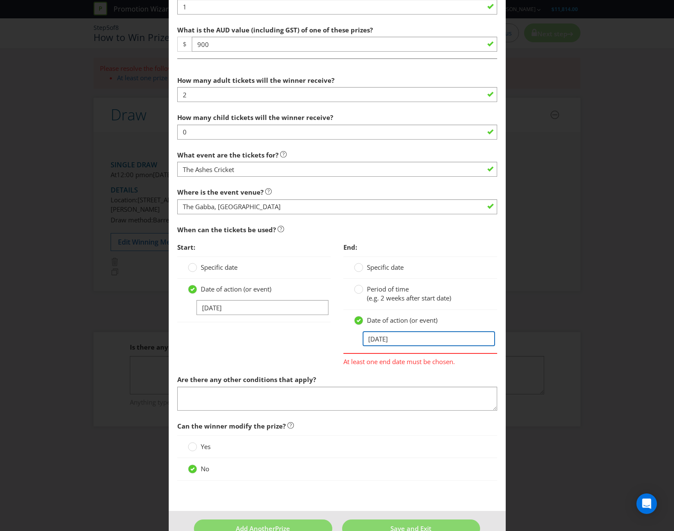
type input "[DATE]"
click at [296, 370] on section "How many adult tickets will the winner receive? 2 How many child tickets will t…" at bounding box center [337, 242] width 320 height 340
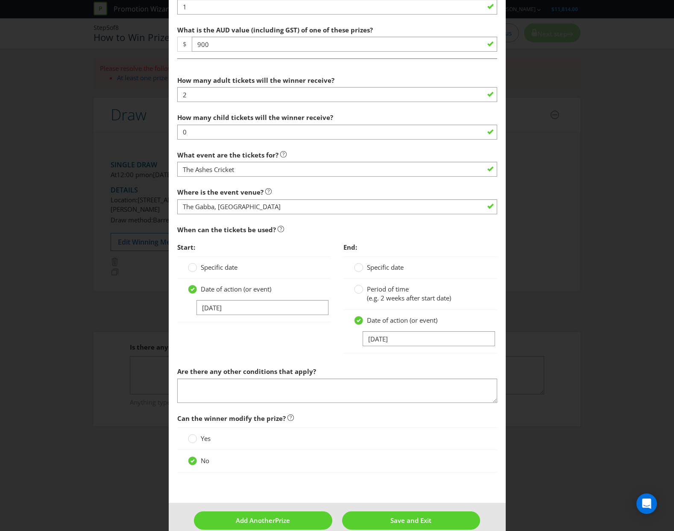
scroll to position [318, 0]
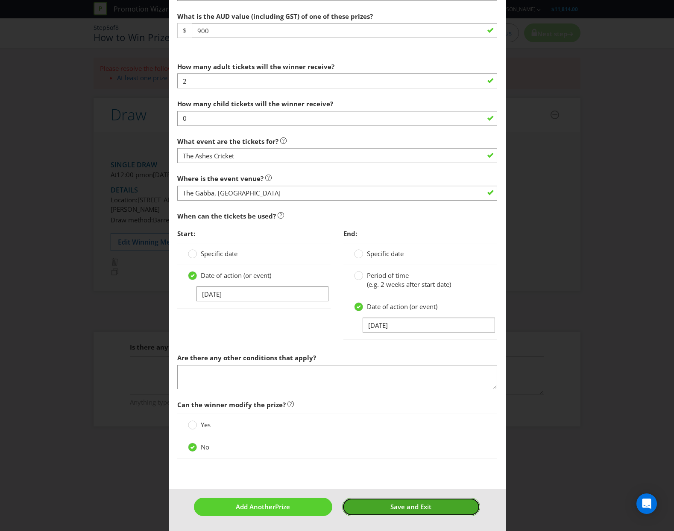
click at [374, 498] on button "Save and Exit" at bounding box center [411, 507] width 138 height 18
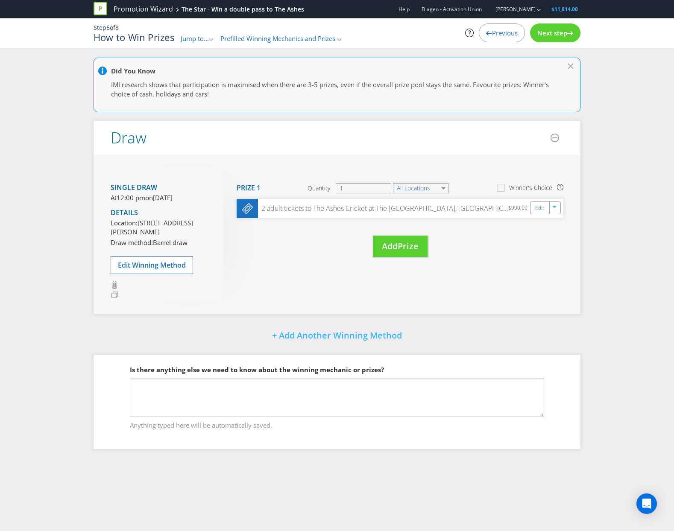
click at [209, 41] on span "Jump to..." at bounding box center [195, 38] width 28 height 9
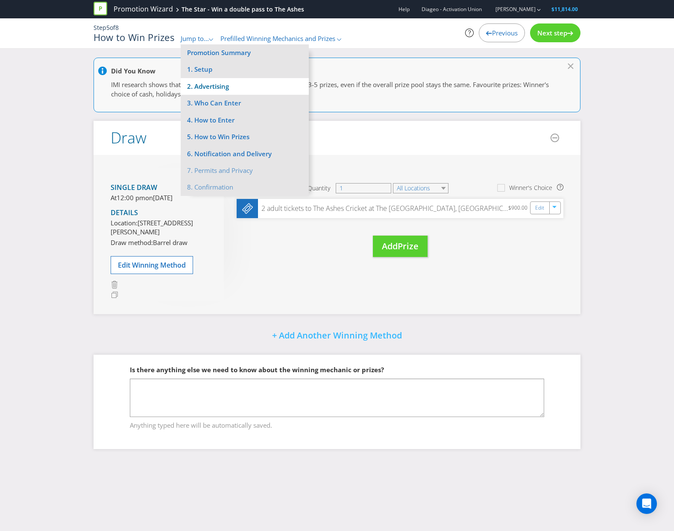
click at [237, 83] on li "2. Advertising" at bounding box center [245, 86] width 128 height 17
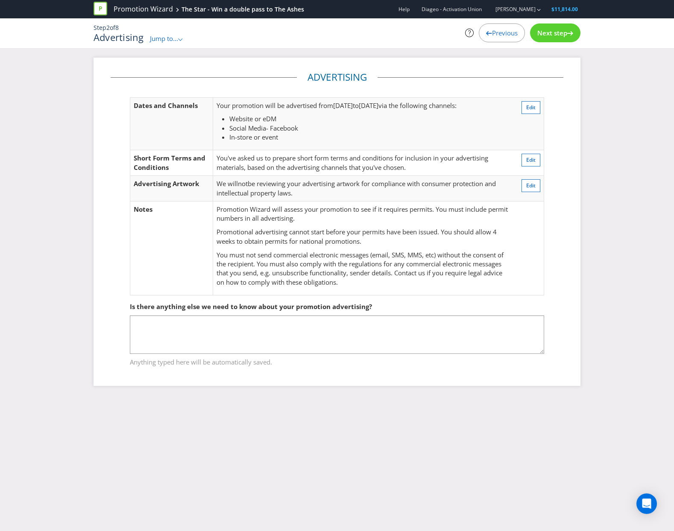
click at [166, 40] on span "Jump to..." at bounding box center [164, 38] width 28 height 9
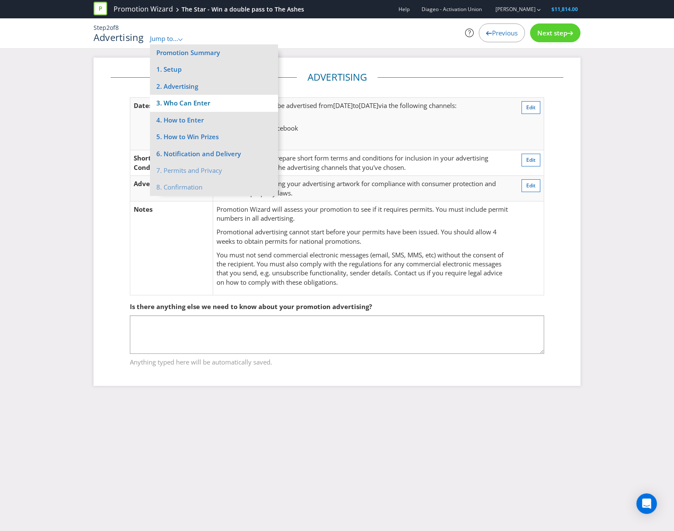
click at [180, 100] on li "3. Who Can Enter" at bounding box center [214, 103] width 128 height 17
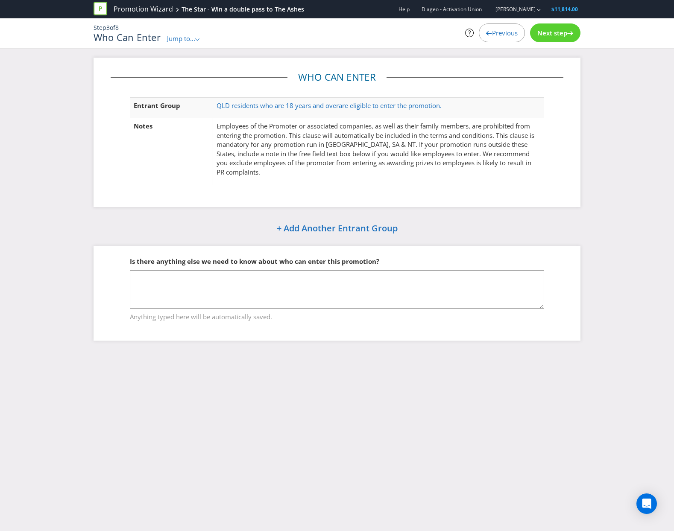
click at [188, 41] on span "Jump to..." at bounding box center [181, 38] width 28 height 9
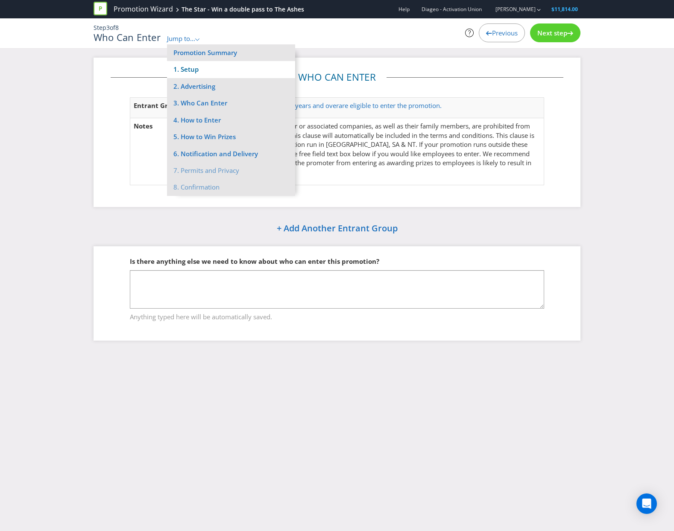
click at [194, 70] on li "1. Setup" at bounding box center [231, 69] width 128 height 17
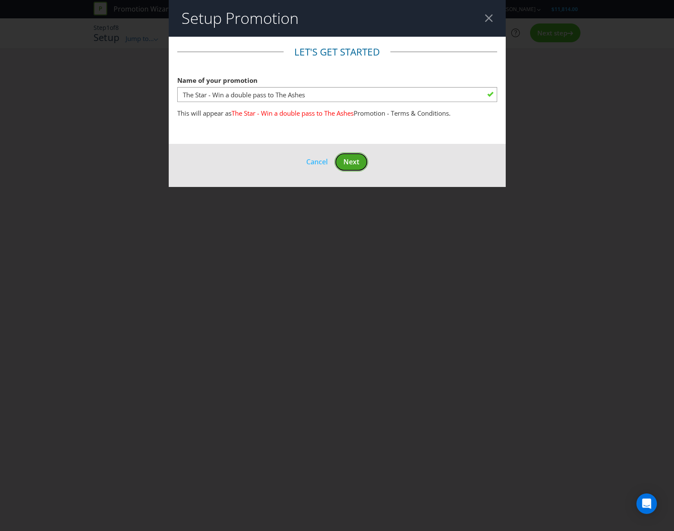
click at [353, 165] on span "Next" at bounding box center [351, 161] width 16 height 9
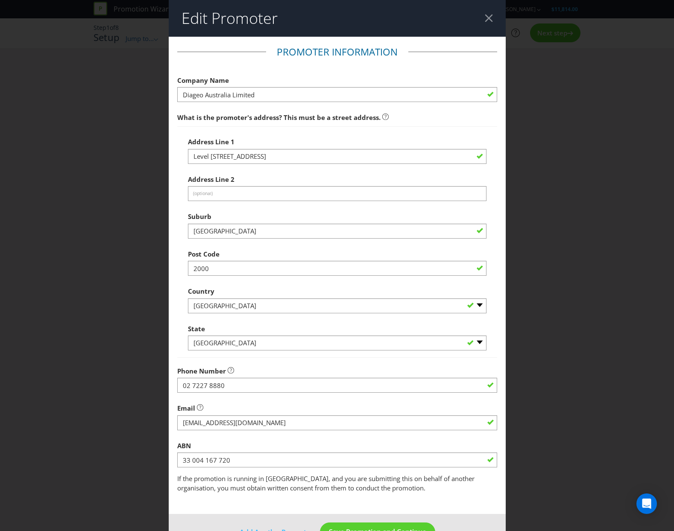
scroll to position [26, 0]
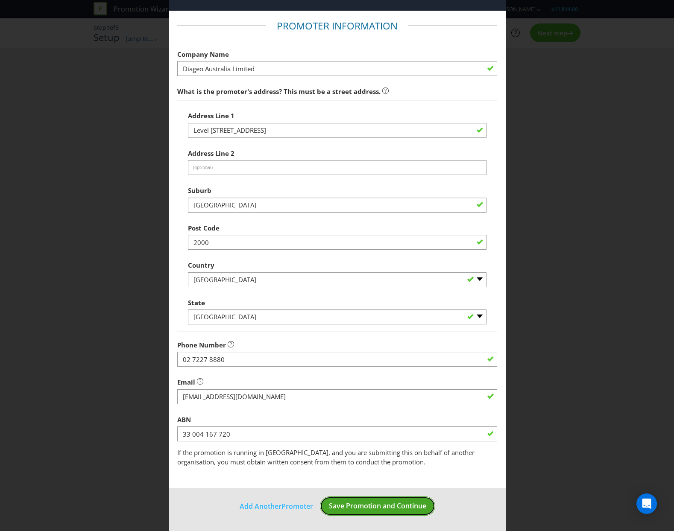
click at [353, 510] on span "Save Promotion and Continue" at bounding box center [377, 505] width 97 height 9
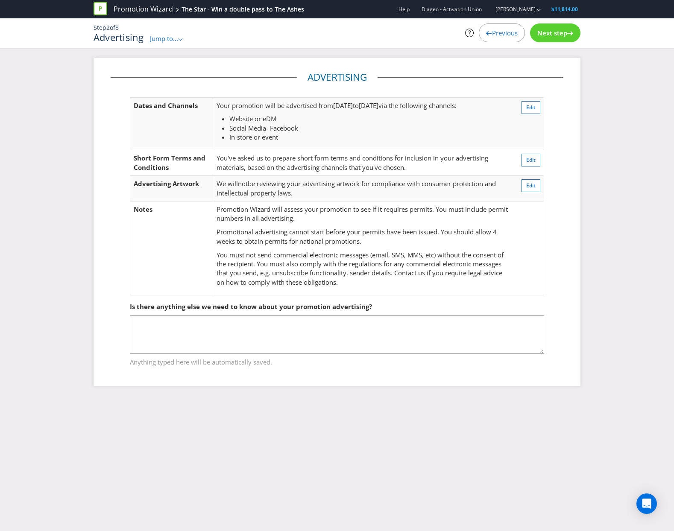
click at [172, 44] on div "Step 2 of 8 Advertising Jump to... .st0{fill-rule:evenodd;clip-rule:evenodd;} P…" at bounding box center [337, 33] width 500 height 30
click at [172, 42] on span "Jump to..." at bounding box center [164, 38] width 28 height 9
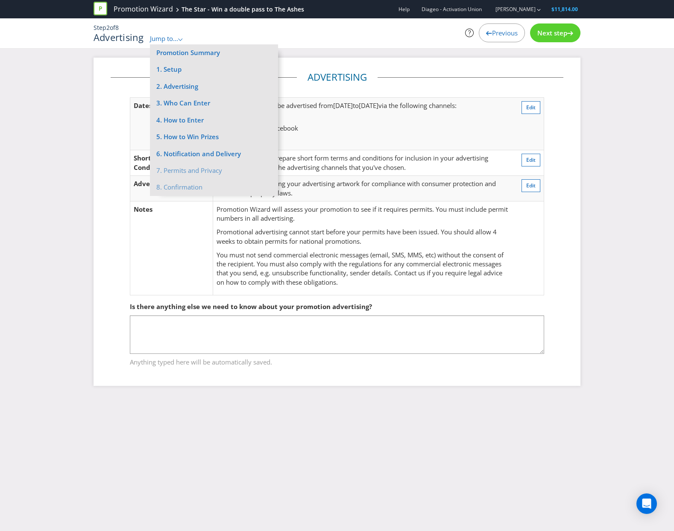
click at [439, 81] on fieldset "Advertising Dates and Channels Your promotion will be advertised from [DATE] to…" at bounding box center [337, 187] width 453 height 234
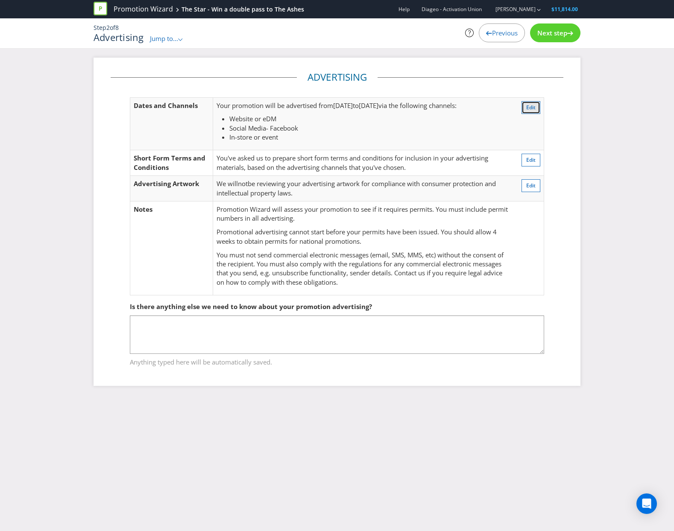
click at [533, 107] on span "Edit" at bounding box center [530, 107] width 9 height 7
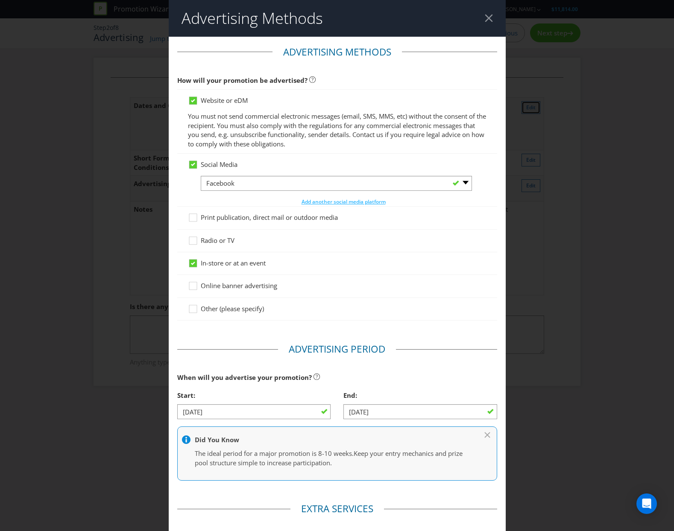
scroll to position [45, 0]
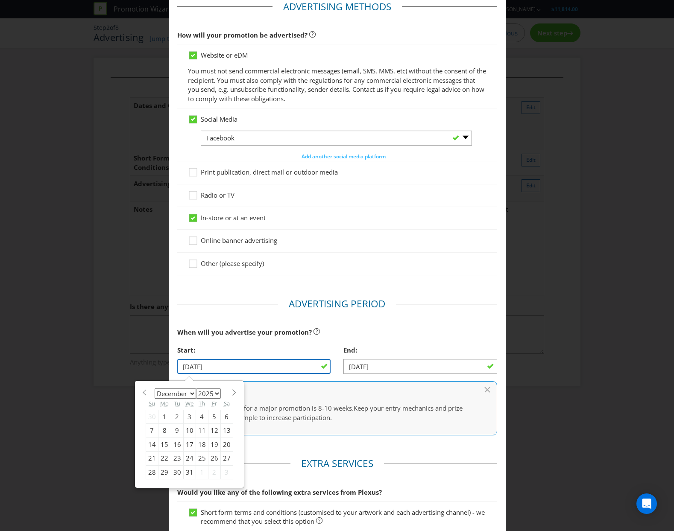
click at [257, 371] on input "[DATE]" at bounding box center [254, 366] width 154 height 15
click at [141, 392] on span at bounding box center [144, 393] width 6 height 6
select select "10"
click at [225, 416] on div "1" at bounding box center [226, 417] width 12 height 14
type input "[DATE]"
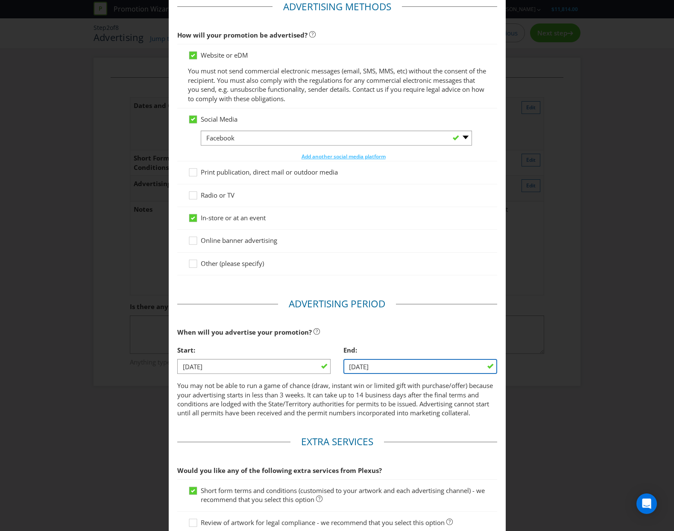
click at [400, 369] on input "[DATE]" at bounding box center [420, 366] width 154 height 15
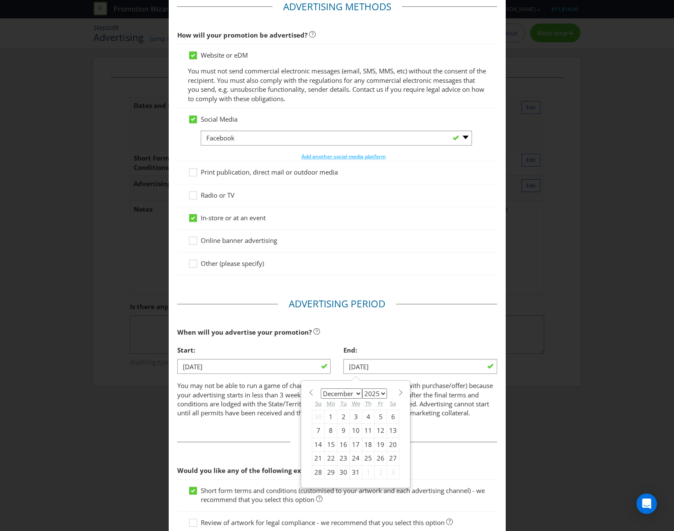
click at [310, 394] on span at bounding box center [311, 393] width 6 height 6
select select "10"
click at [315, 487] on div "30" at bounding box center [318, 487] width 12 height 14
type input "[DATE]"
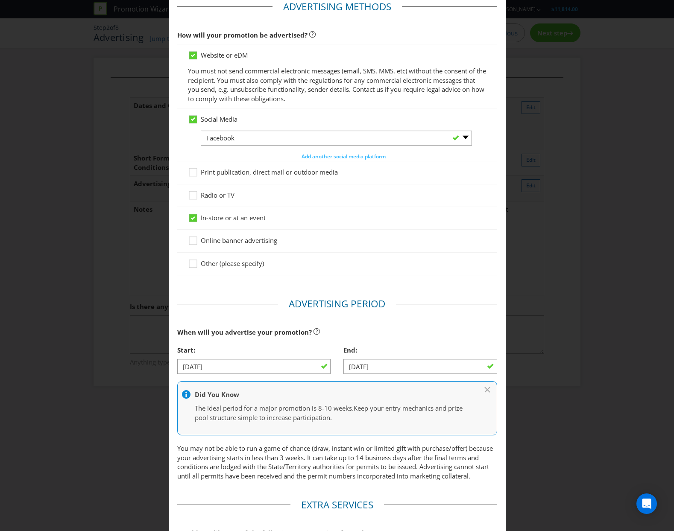
click at [296, 469] on p "You may not be able to run a game of chance (draw, instant win or limited gift …" at bounding box center [337, 462] width 320 height 37
click at [484, 390] on icon at bounding box center [488, 389] width 9 height 4
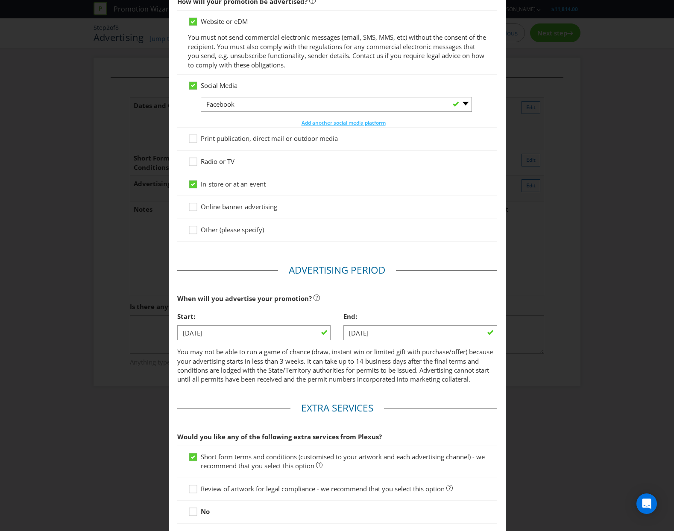
scroll to position [150, 0]
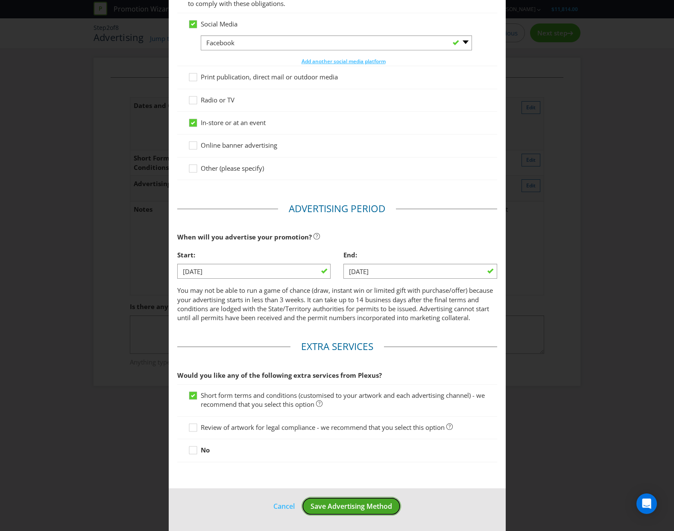
click at [323, 500] on button "Save Advertising Method" at bounding box center [352, 506] width 100 height 19
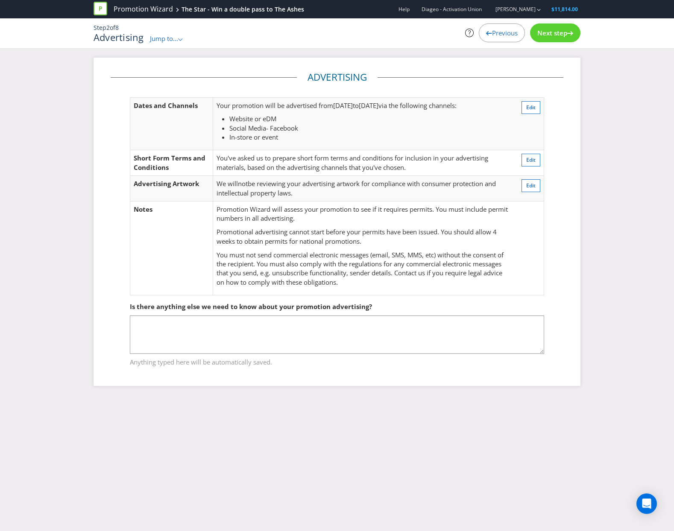
click at [562, 34] on span "Next step" at bounding box center [552, 33] width 30 height 9
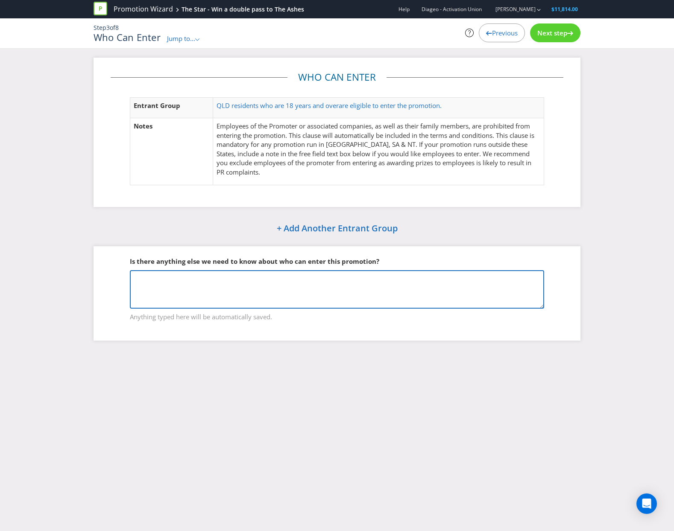
click at [164, 290] on textarea at bounding box center [337, 289] width 414 height 38
paste textarea "The Star’s standard T&Cs are required: Guests must be 18 years or over to enter…"
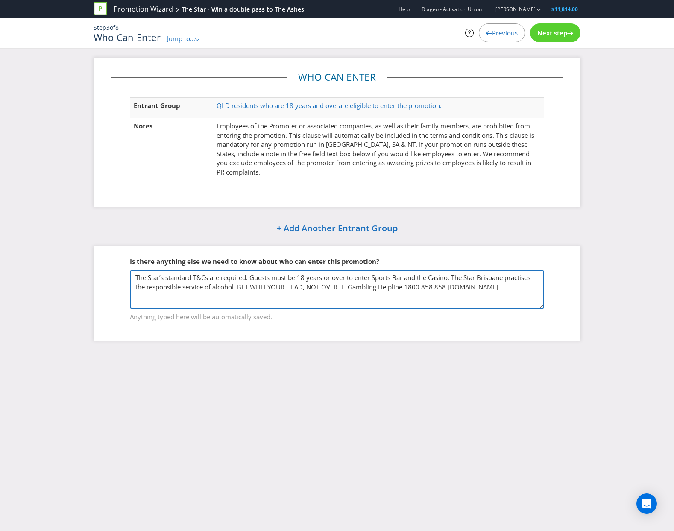
click at [252, 276] on textarea "The Star’s standard T&Cs are required: Guests must be 18 years or over to enter…" at bounding box center [337, 289] width 414 height 38
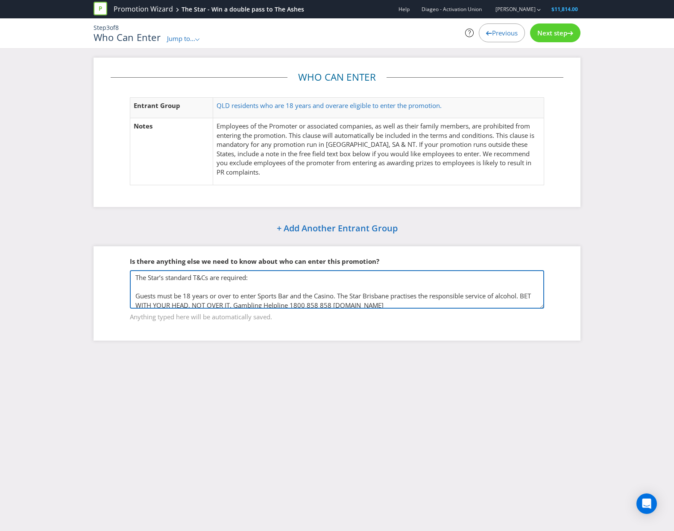
type textarea "The Star’s standard T&Cs are required: Guests must be 18 years or over to enter…"
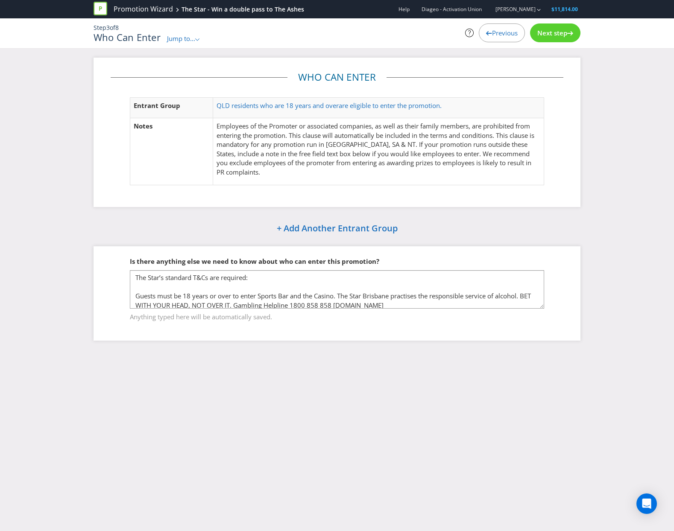
click at [547, 33] on span "Next step" at bounding box center [552, 33] width 30 height 9
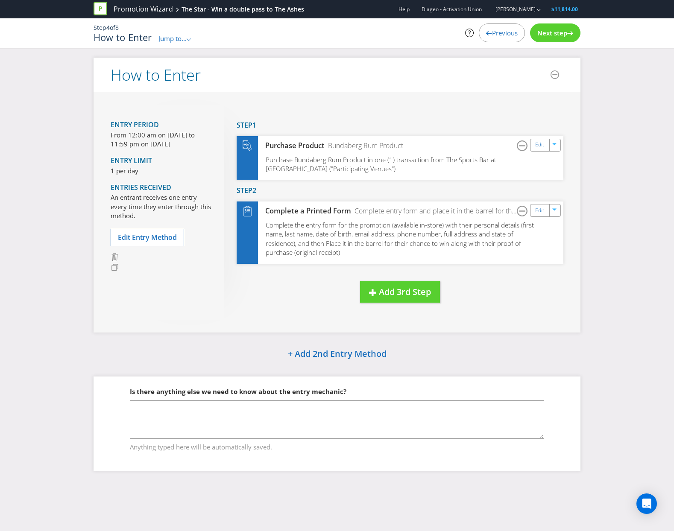
click at [495, 30] on span "Previous" at bounding box center [505, 33] width 26 height 9
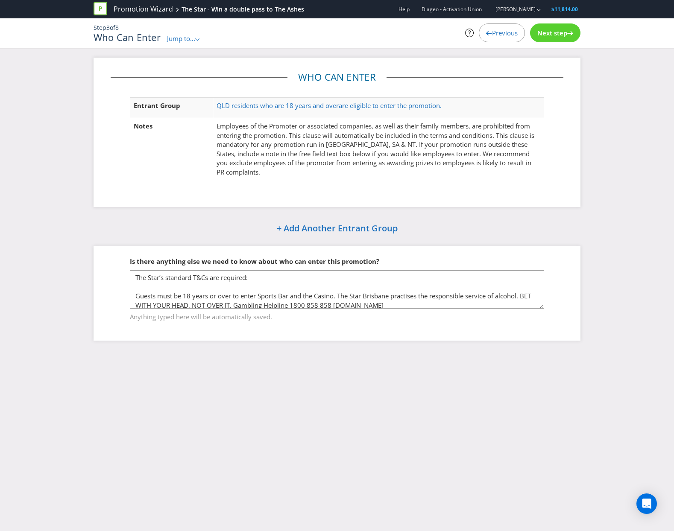
click at [539, 34] on span "Next step" at bounding box center [552, 33] width 30 height 9
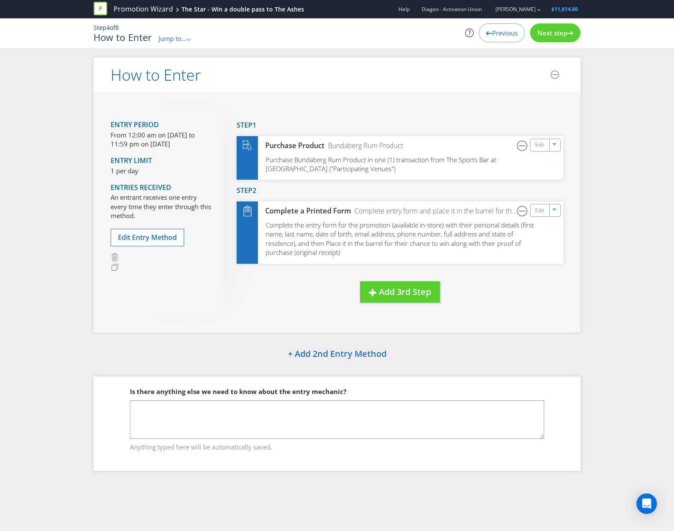
click at [512, 36] on span "Previous" at bounding box center [505, 33] width 26 height 9
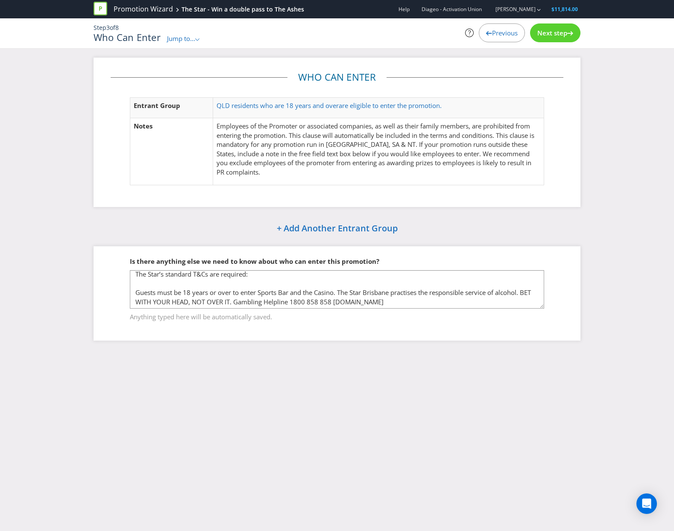
scroll to position [4, 0]
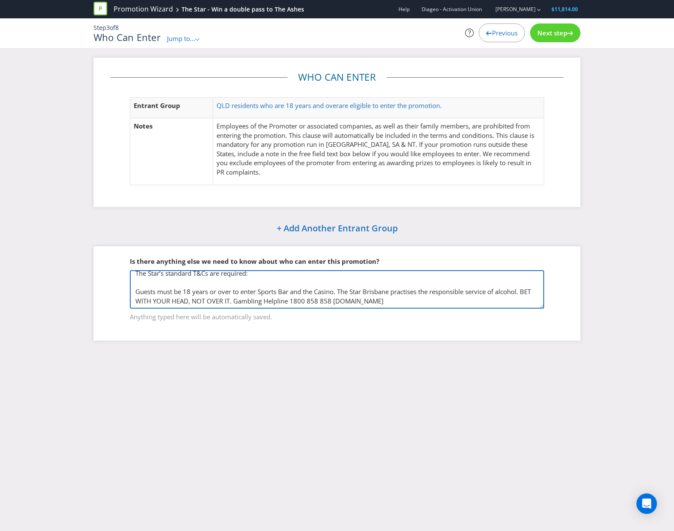
click at [447, 304] on textarea "The Star’s standard T&Cs are required: Guests must be 18 years or over to enter…" at bounding box center [337, 289] width 414 height 38
paste textarea "Participation in the Promotion is open to all persons who meet the following re…"
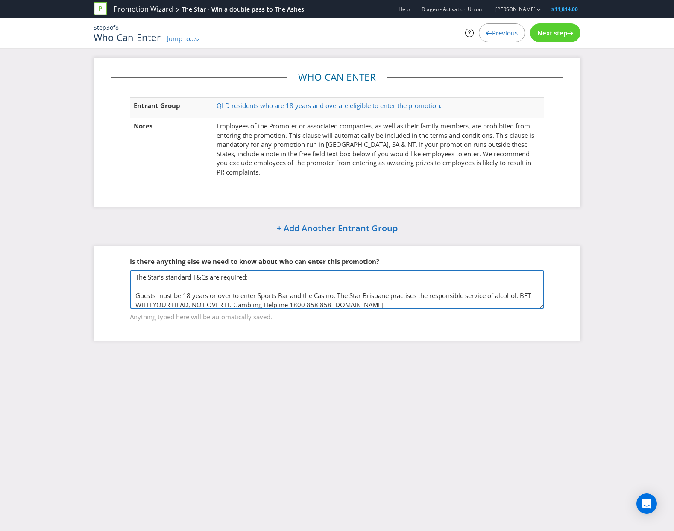
scroll to position [0, 0]
type textarea "The Star’s standard T&Cs are required: Guests must be 18 years or over to enter…"
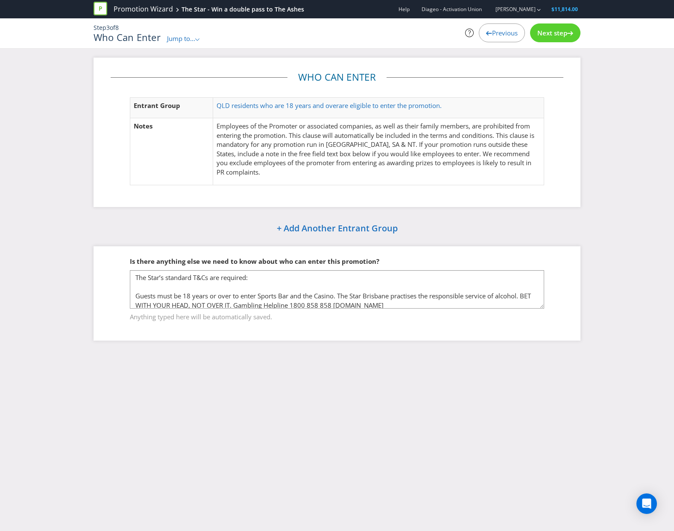
click at [551, 44] on div "Step 3 of 8 Who Can Enter Jump to... .st0{fill-rule:evenodd;clip-rule:evenodd;}…" at bounding box center [337, 33] width 500 height 30
click at [554, 37] on div "Next step" at bounding box center [555, 32] width 50 height 19
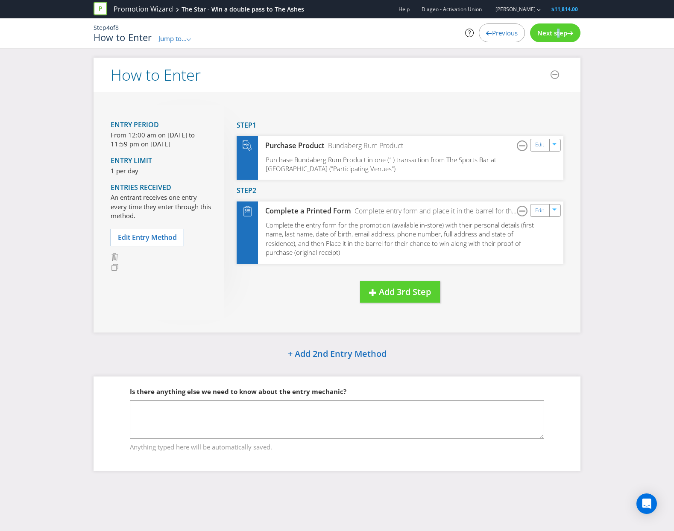
click at [554, 37] on div "Next step" at bounding box center [555, 32] width 50 height 19
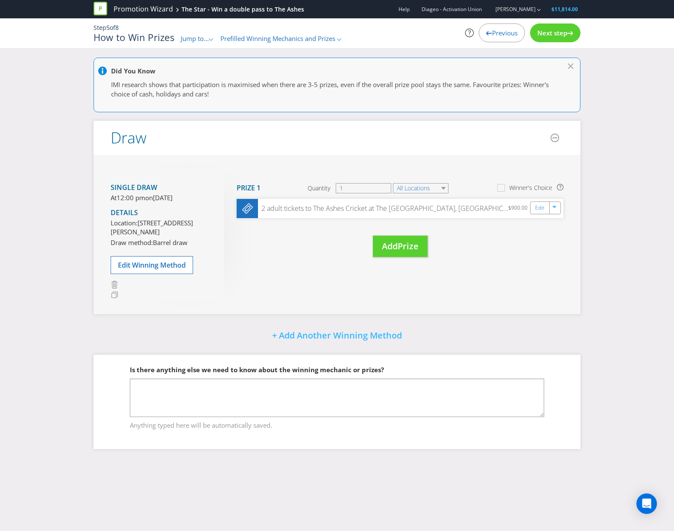
click at [554, 37] on div "Next step" at bounding box center [555, 32] width 50 height 19
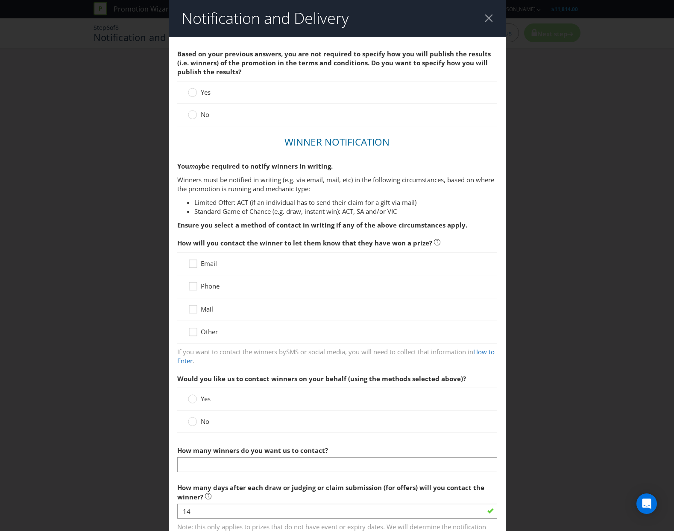
drag, startPoint x: 492, startPoint y: 23, endPoint x: 484, endPoint y: 21, distance: 8.5
click at [492, 23] on header "Notification and Delivery" at bounding box center [337, 18] width 337 height 37
click at [475, 18] on header "Notification and Delivery" at bounding box center [337, 18] width 337 height 37
click at [481, 23] on header "Notification and Delivery" at bounding box center [337, 18] width 337 height 37
click at [489, 17] on header "Notification and Delivery" at bounding box center [337, 18] width 337 height 37
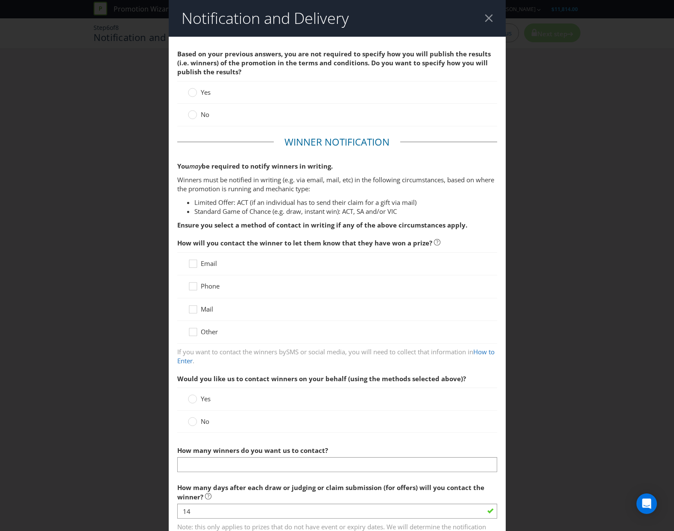
click at [485, 18] on div at bounding box center [489, 18] width 8 height 8
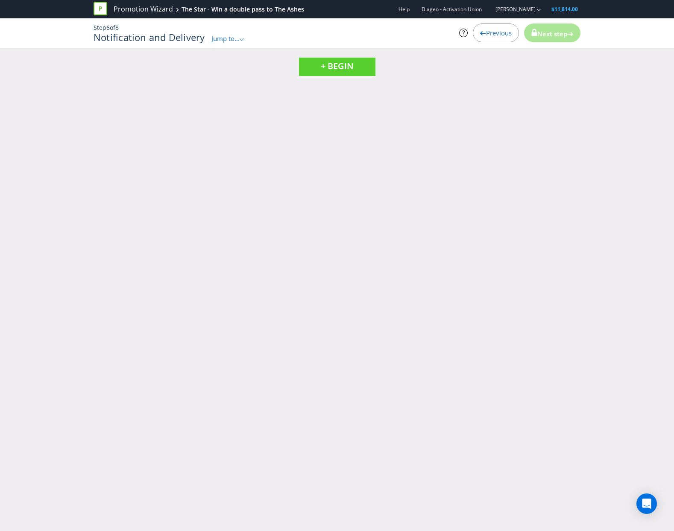
click at [498, 35] on span "Previous" at bounding box center [499, 33] width 26 height 9
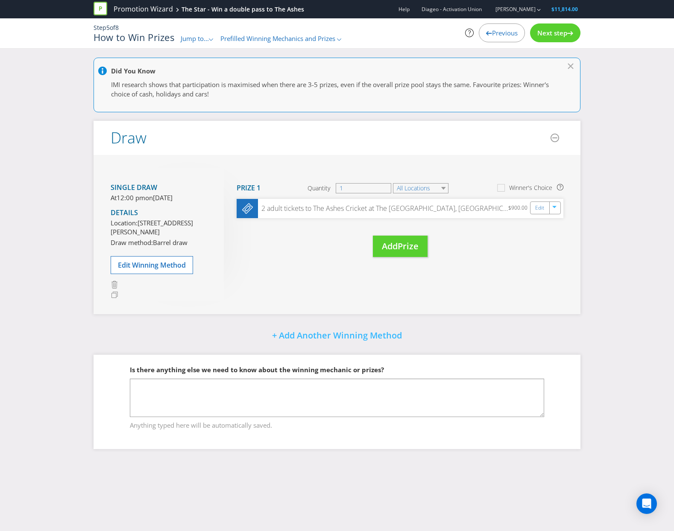
click at [498, 35] on span "Previous" at bounding box center [505, 33] width 26 height 9
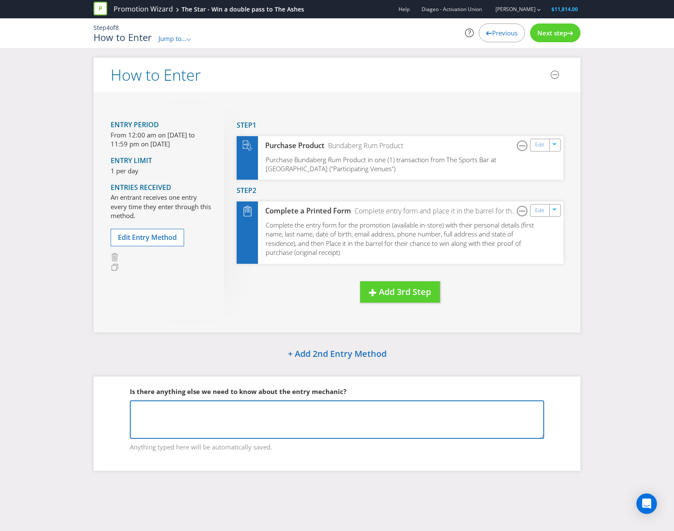
click at [222, 425] on textarea at bounding box center [337, 420] width 414 height 38
paste textarea "The Promoter supports the responsible service of alcohol and the Promotion is a…"
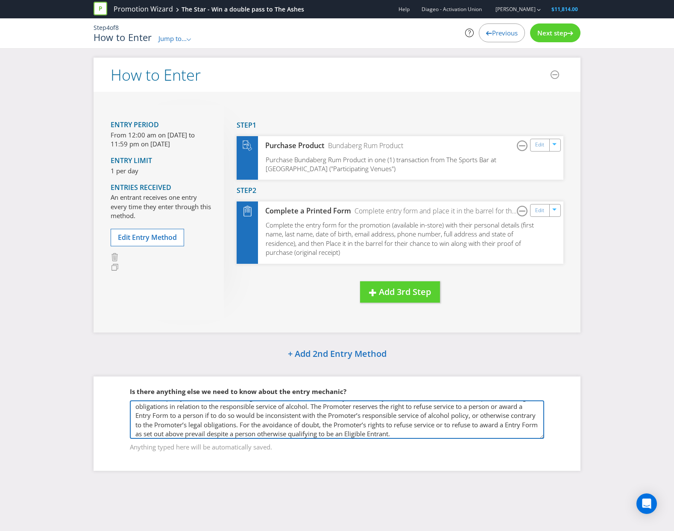
type textarea "The Promoter supports the responsible service of alcohol and the Promotion is a…"
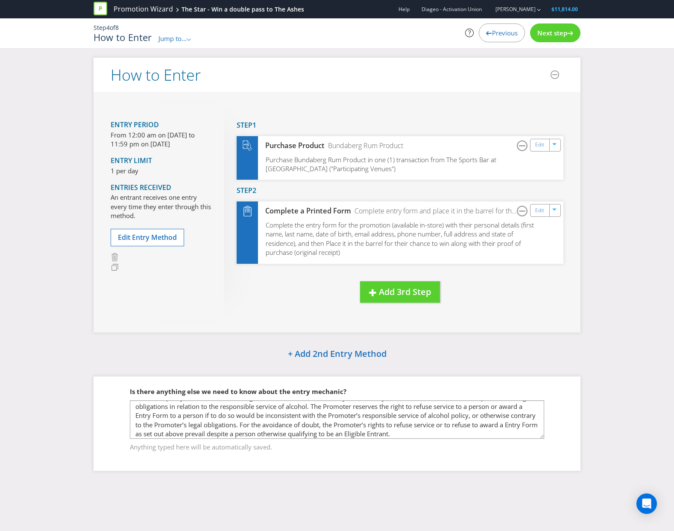
drag, startPoint x: 555, startPoint y: 35, endPoint x: 560, endPoint y: 23, distance: 12.8
click at [555, 35] on span "Next step" at bounding box center [552, 33] width 30 height 9
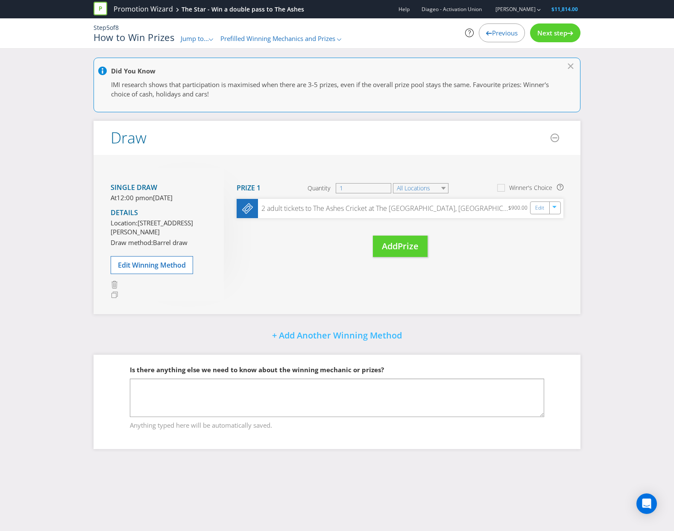
click at [565, 37] on div "Next step" at bounding box center [555, 32] width 50 height 19
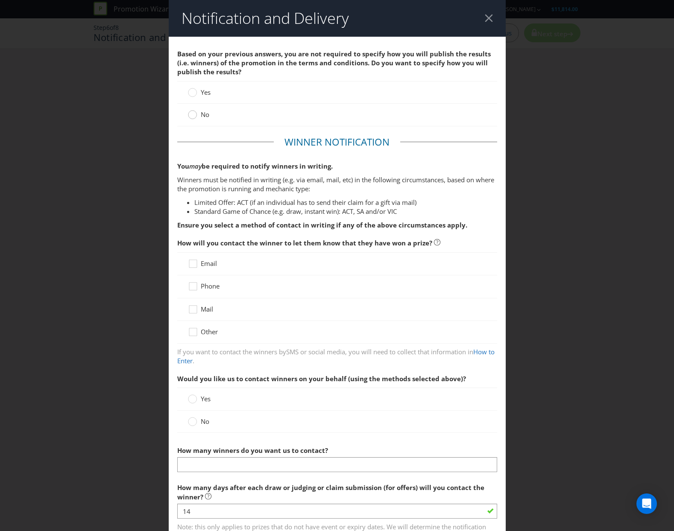
click at [190, 118] on circle at bounding box center [192, 115] width 9 height 9
click at [0, 0] on input "No" at bounding box center [0, 0] width 0 height 0
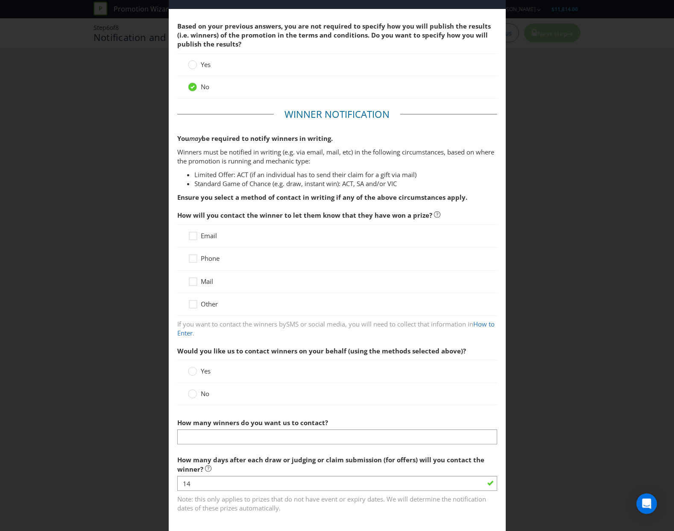
scroll to position [43, 0]
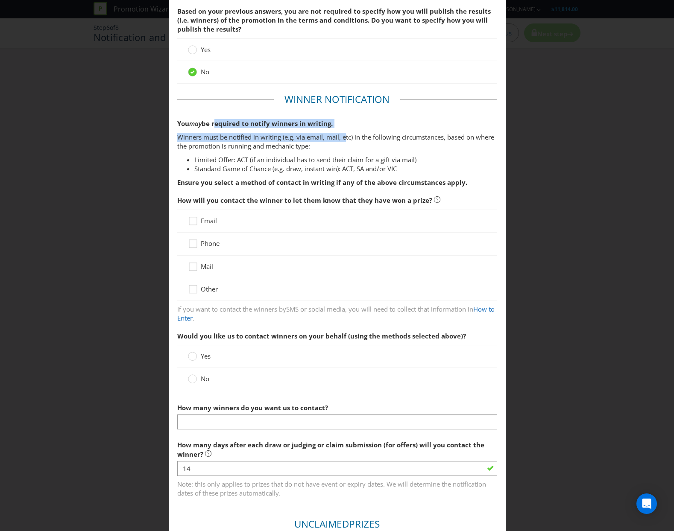
drag, startPoint x: 214, startPoint y: 122, endPoint x: 346, endPoint y: 140, distance: 132.4
click at [346, 140] on div "You may be required to notify winners in writing. Winners must be notified in w…" at bounding box center [337, 153] width 320 height 68
click at [346, 168] on li "Standard Game of Chance (e.g. draw, instant win): ACT, SA and/or VIC" at bounding box center [345, 168] width 303 height 9
click at [202, 220] on span "Email" at bounding box center [209, 221] width 16 height 9
click at [0, 0] on input "Email" at bounding box center [0, 0] width 0 height 0
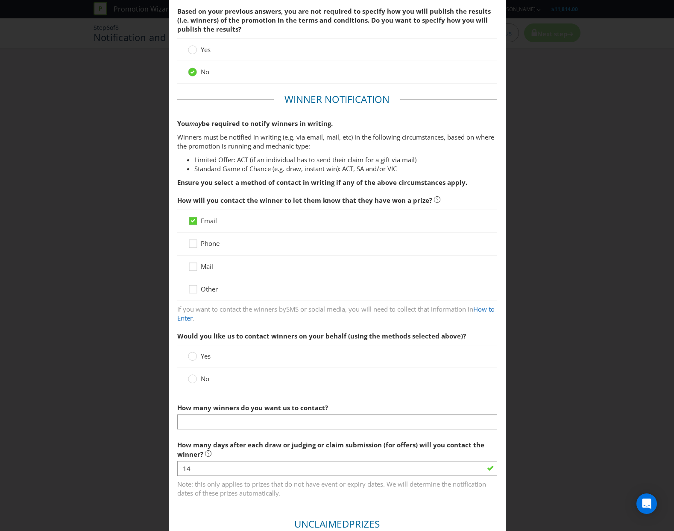
scroll to position [85, 0]
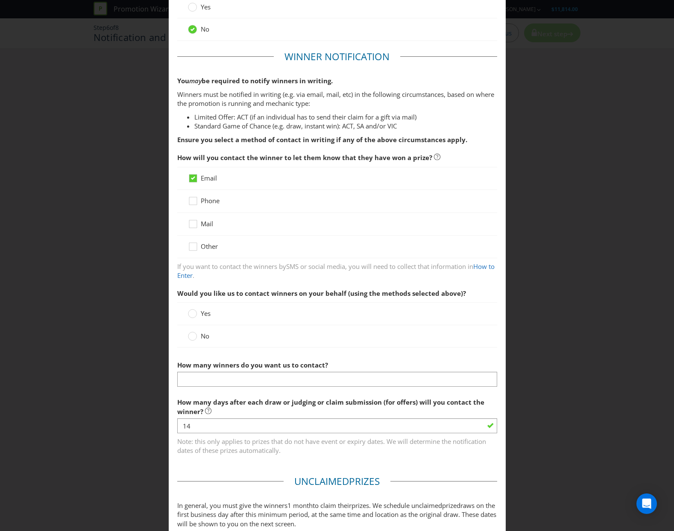
click at [216, 321] on div "Yes" at bounding box center [337, 313] width 320 height 23
drag, startPoint x: 183, startPoint y: 339, endPoint x: 187, endPoint y: 336, distance: 4.6
click at [183, 338] on div "No" at bounding box center [337, 336] width 320 height 22
click at [188, 336] on circle at bounding box center [192, 336] width 9 height 9
click at [0, 0] on input "No" at bounding box center [0, 0] width 0 height 0
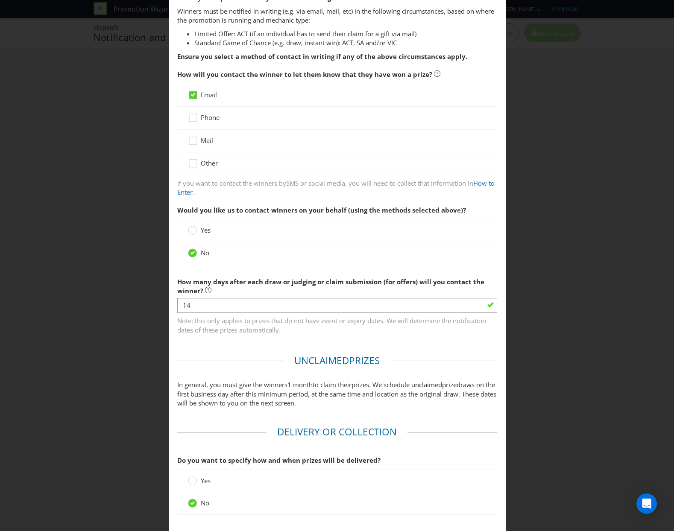
scroll to position [171, 0]
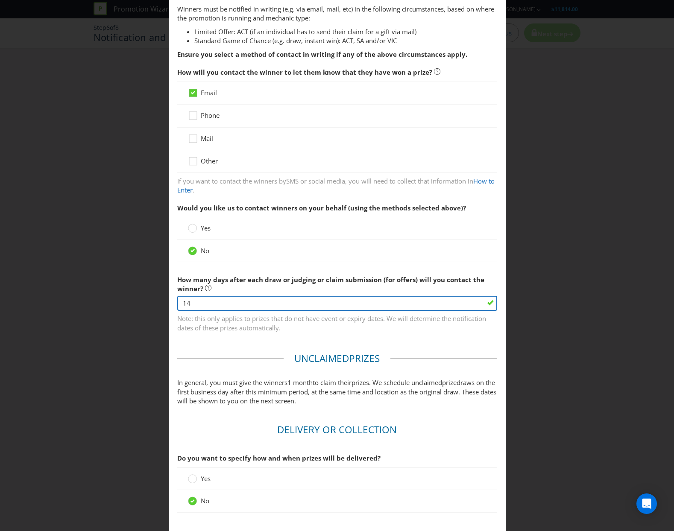
drag, startPoint x: 257, startPoint y: 298, endPoint x: 256, endPoint y: 308, distance: 9.9
click at [256, 308] on input "14" at bounding box center [337, 303] width 320 height 15
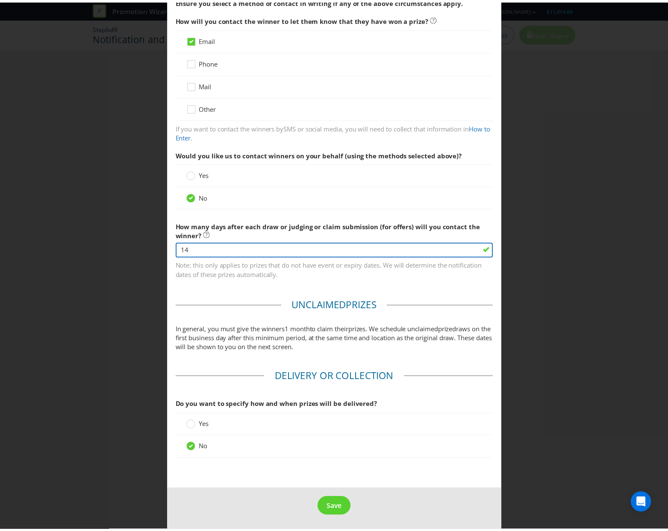
scroll to position [226, 0]
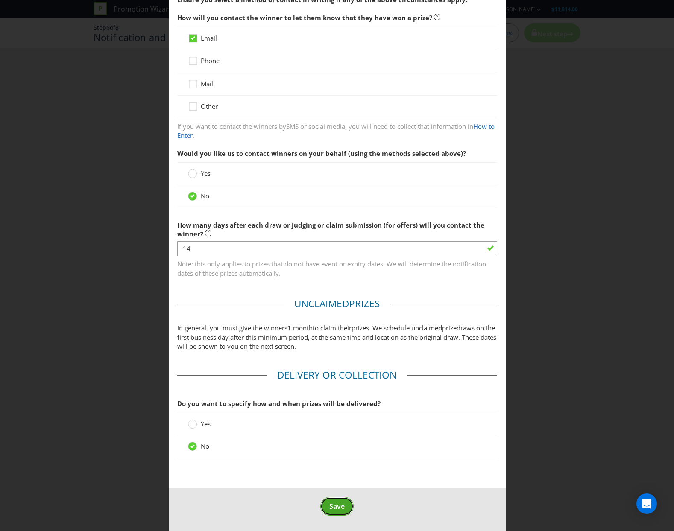
click at [329, 504] on span "Save" at bounding box center [336, 506] width 15 height 9
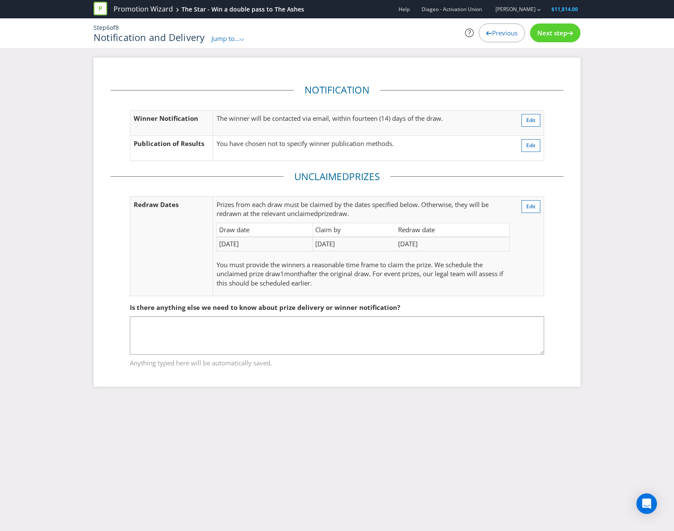
click at [555, 37] on span "Next step" at bounding box center [552, 33] width 30 height 9
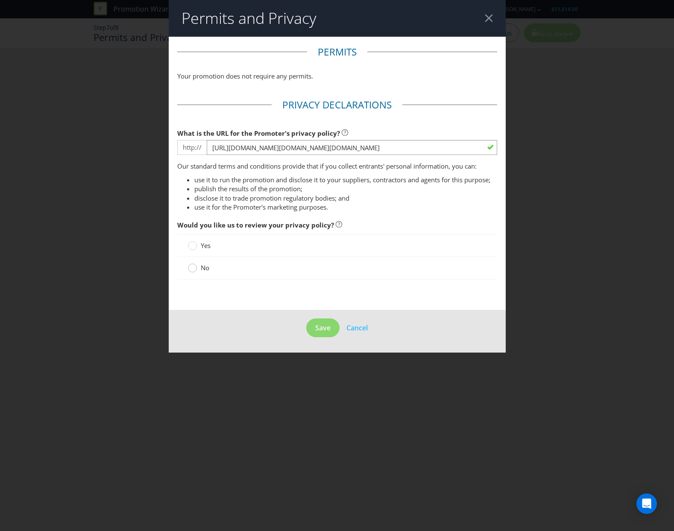
click at [193, 269] on circle at bounding box center [192, 268] width 9 height 9
click at [0, 0] on input "No" at bounding box center [0, 0] width 0 height 0
click at [316, 328] on span "Save" at bounding box center [322, 327] width 15 height 9
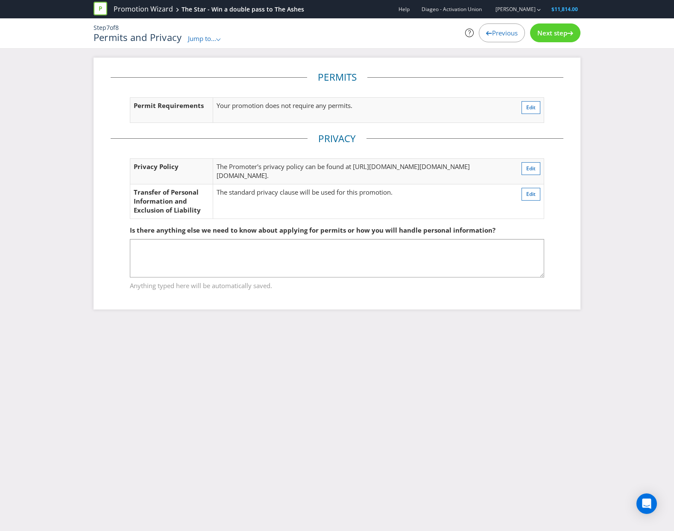
click at [551, 38] on div "Next step" at bounding box center [555, 32] width 50 height 19
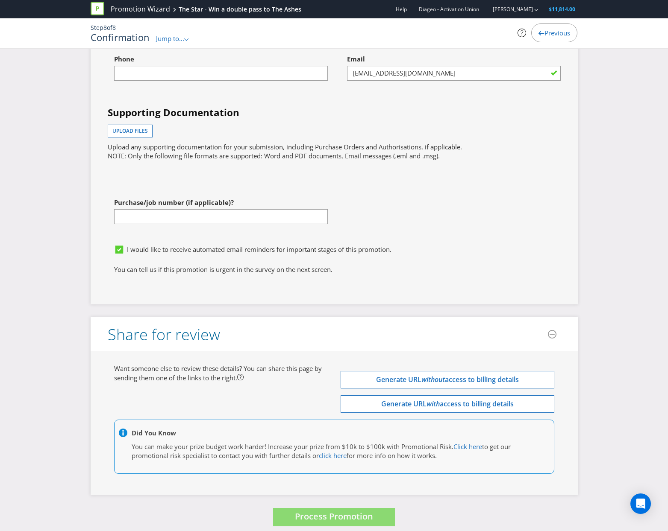
scroll to position [2505, 0]
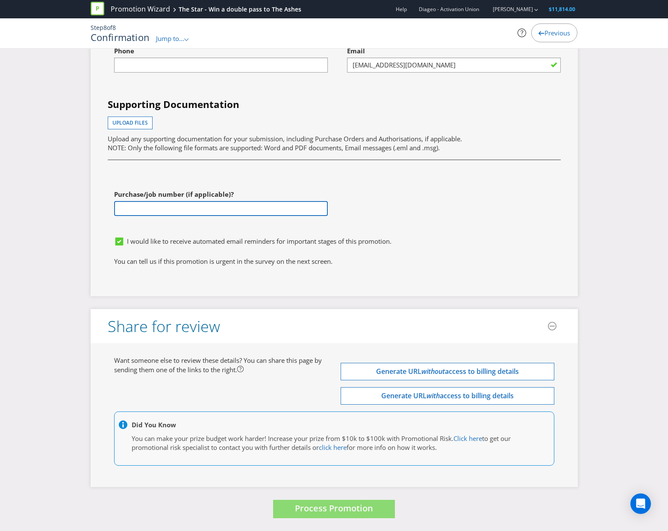
click at [252, 213] on input "text" at bounding box center [221, 208] width 214 height 15
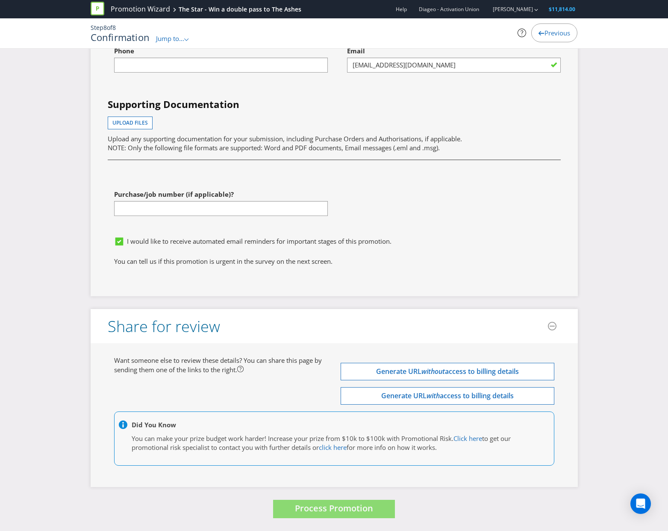
click at [456, 225] on div "First name of contact [PERSON_NAME] Last name of contact [PERSON_NAME] Phone Em…" at bounding box center [334, 113] width 466 height 237
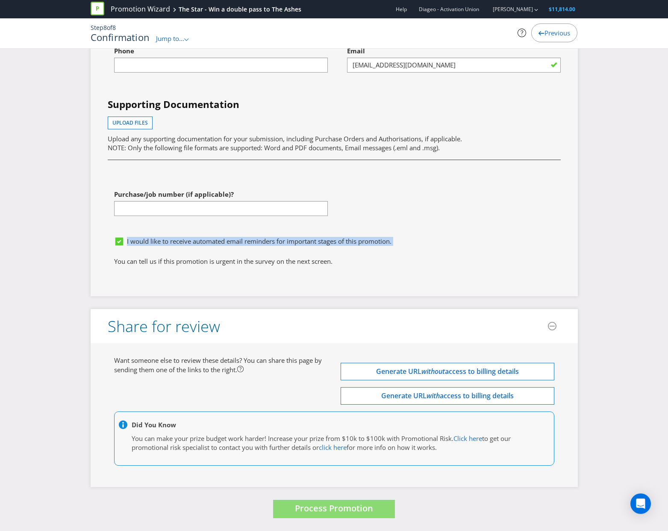
drag, startPoint x: 155, startPoint y: 255, endPoint x: 328, endPoint y: 277, distance: 174.4
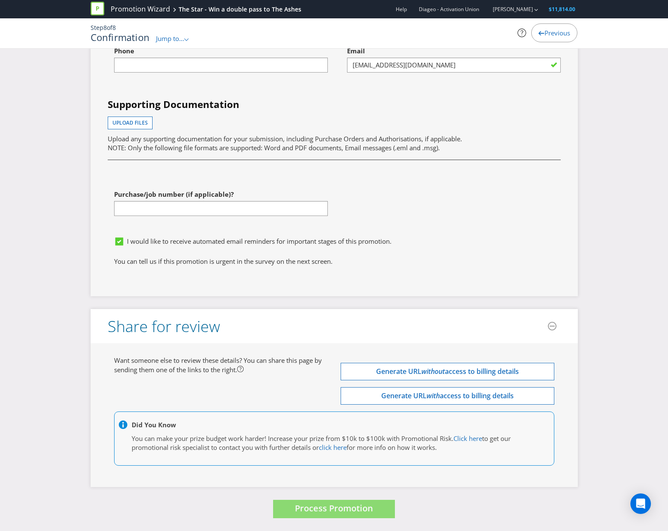
click at [339, 261] on p "You can tell us if this promotion is urgent in the survey on the next screen." at bounding box center [334, 261] width 440 height 9
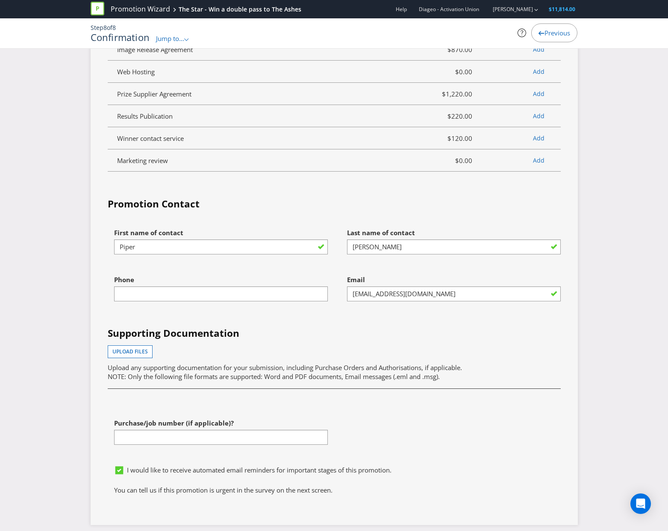
click at [463, 231] on fieldset "Promotion Contact First name of contact [PERSON_NAME] Last name of contact [PER…" at bounding box center [334, 348] width 453 height 302
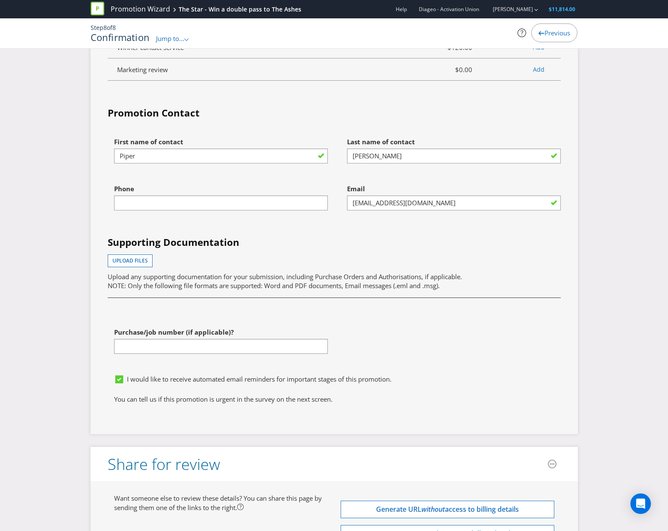
scroll to position [2206, 0]
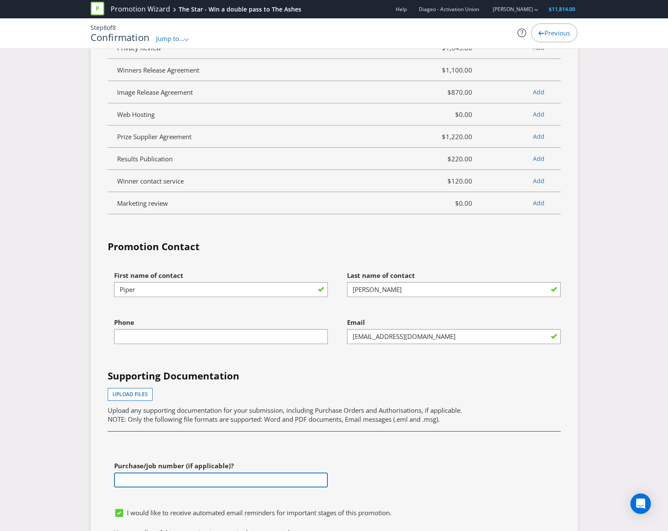
click at [129, 488] on input "text" at bounding box center [221, 480] width 214 height 15
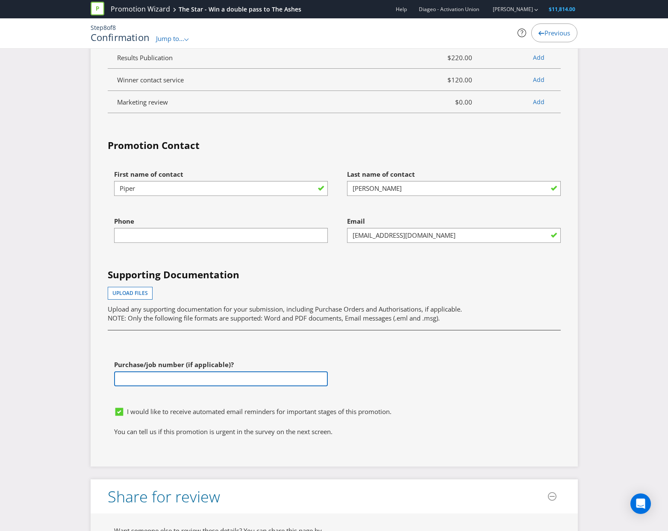
scroll to position [2334, 0]
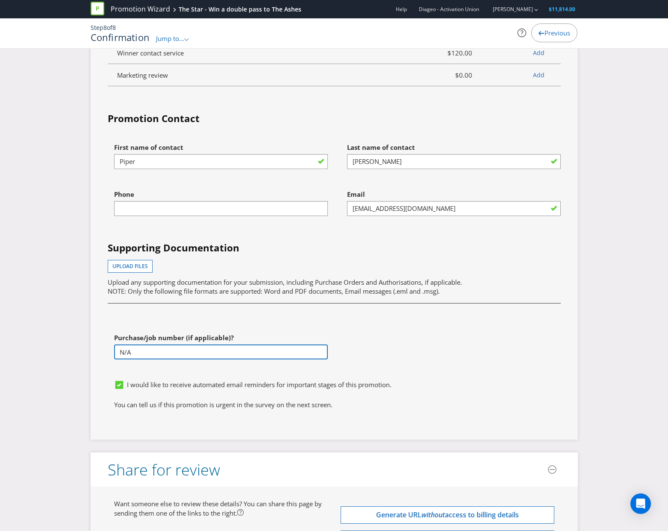
type input "N/A"
click at [488, 316] on div at bounding box center [334, 309] width 466 height 16
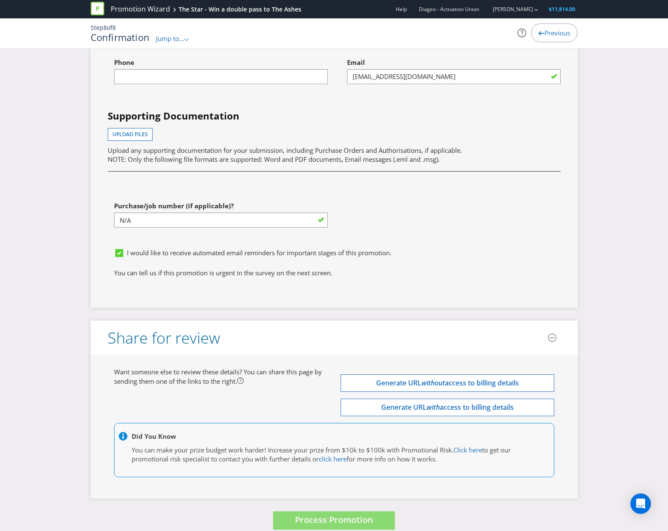
scroll to position [2505, 0]
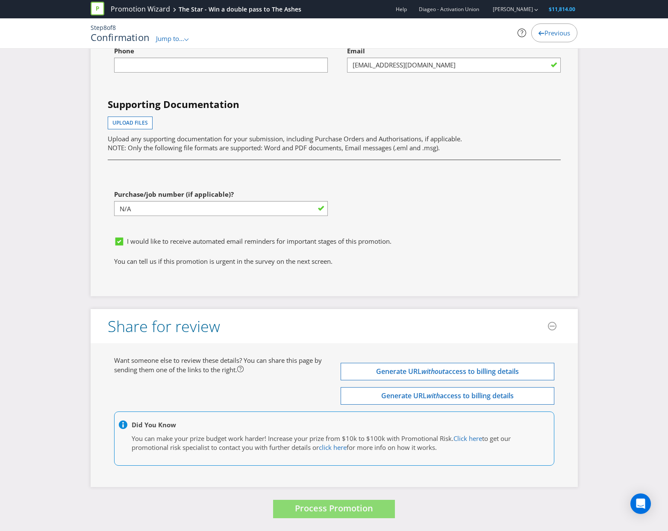
click at [553, 330] on icon at bounding box center [552, 326] width 9 height 9
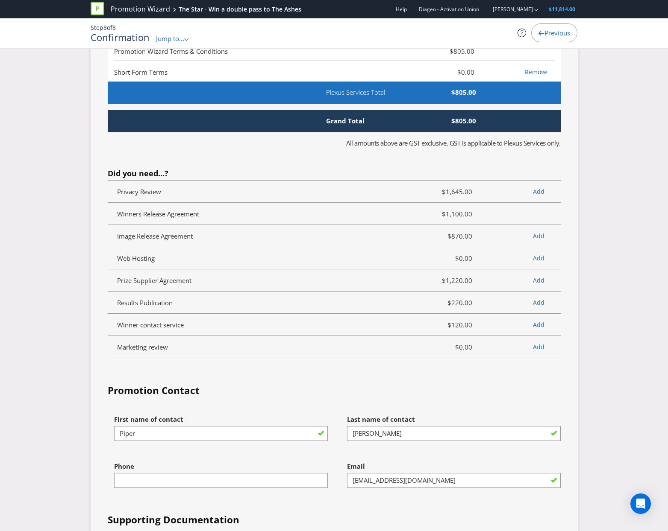
scroll to position [2318, 0]
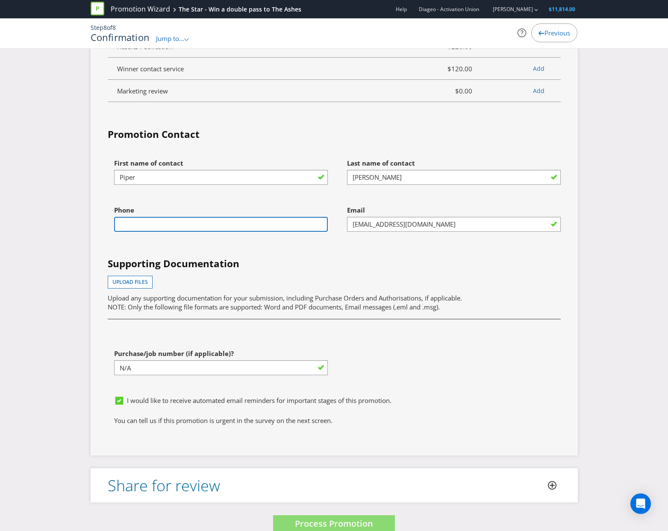
click at [193, 232] on input "text" at bounding box center [221, 224] width 214 height 15
type input "0451555397"
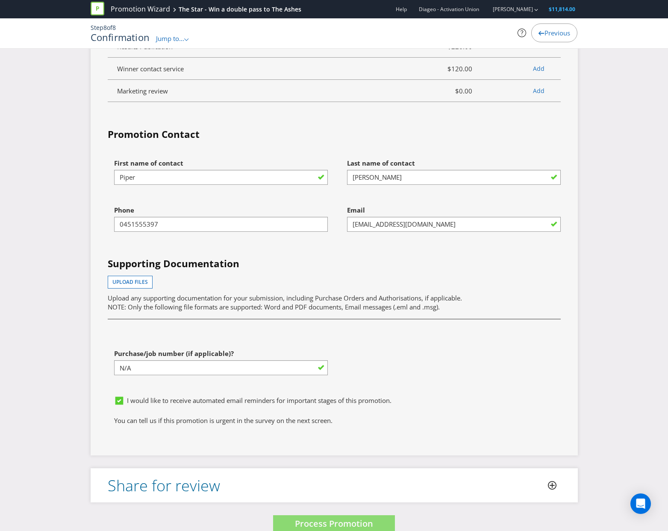
click at [305, 312] on div "Upload files Upload any supporting documentation for your submission, including…" at bounding box center [334, 294] width 453 height 36
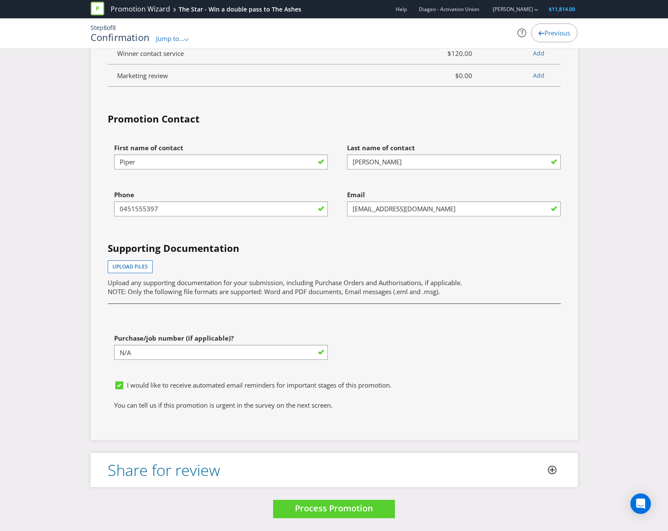
scroll to position [2361, 0]
click at [305, 506] on span "Process Promotion" at bounding box center [334, 509] width 78 height 12
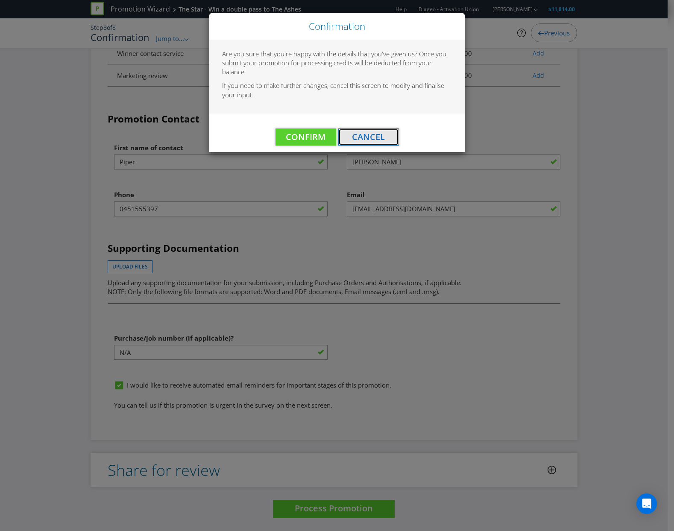
click at [363, 130] on button "Cancel" at bounding box center [368, 137] width 61 height 17
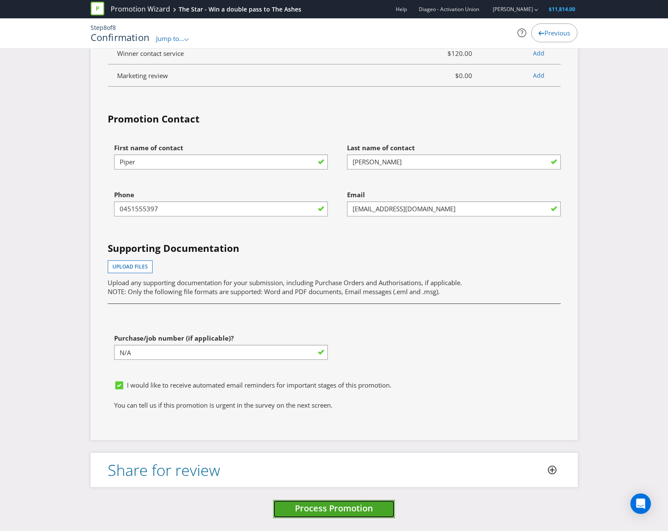
click at [351, 504] on span "Process Promotion" at bounding box center [334, 509] width 78 height 12
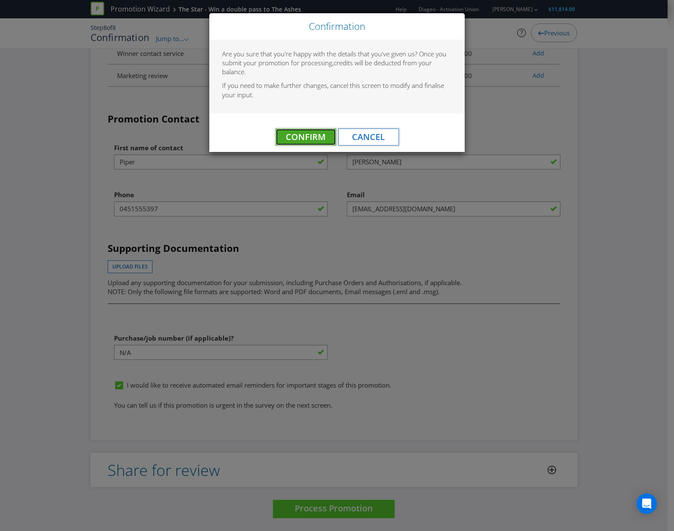
click at [299, 143] on button "Confirm" at bounding box center [305, 137] width 61 height 17
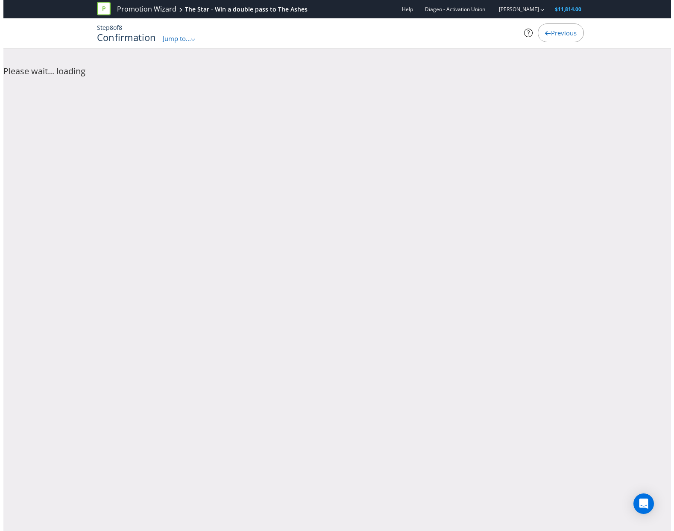
scroll to position [0, 0]
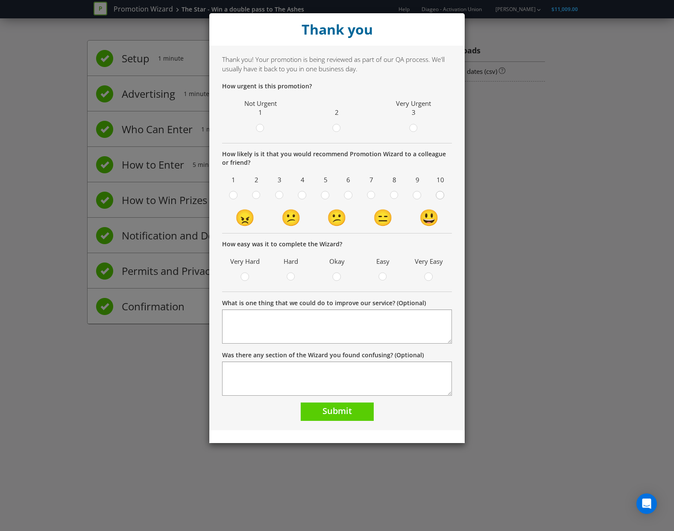
click at [442, 193] on div at bounding box center [440, 192] width 4 height 4
click at [0, 0] on input "radio" at bounding box center [0, 0] width 0 height 0
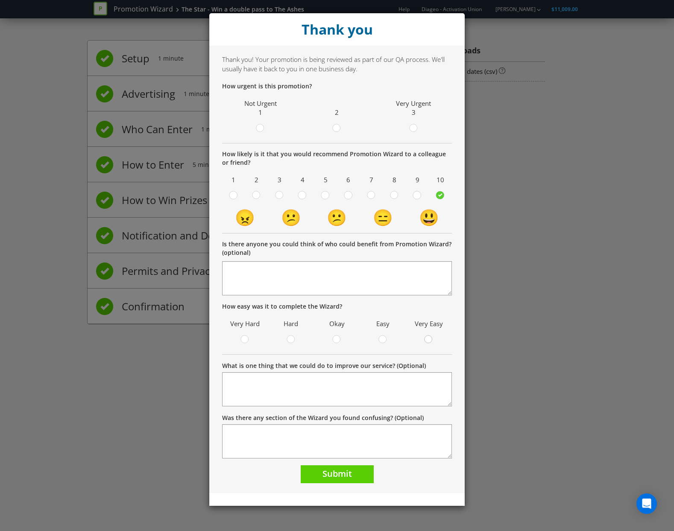
click at [431, 346] on div at bounding box center [428, 340] width 9 height 11
click at [0, 0] on input "radio" at bounding box center [0, 0] width 0 height 0
click at [428, 341] on circle at bounding box center [429, 340] width 8 height 8
click at [0, 0] on input "radio" at bounding box center [0, 0] width 0 height 0
click at [325, 477] on span "Submit" at bounding box center [336, 474] width 29 height 12
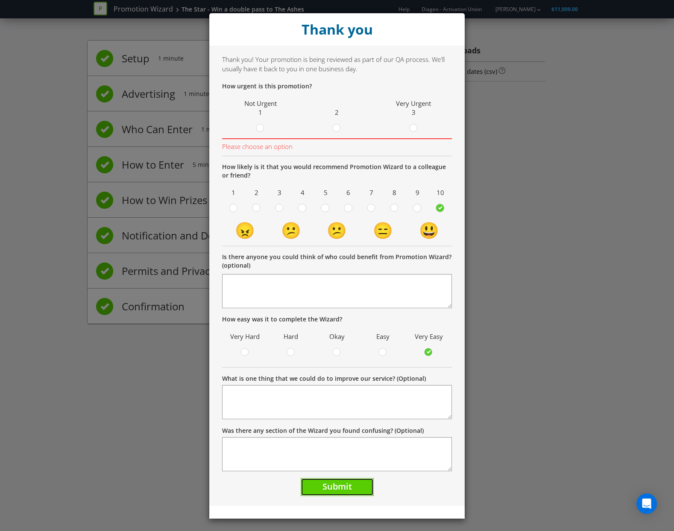
scroll to position [1, 0]
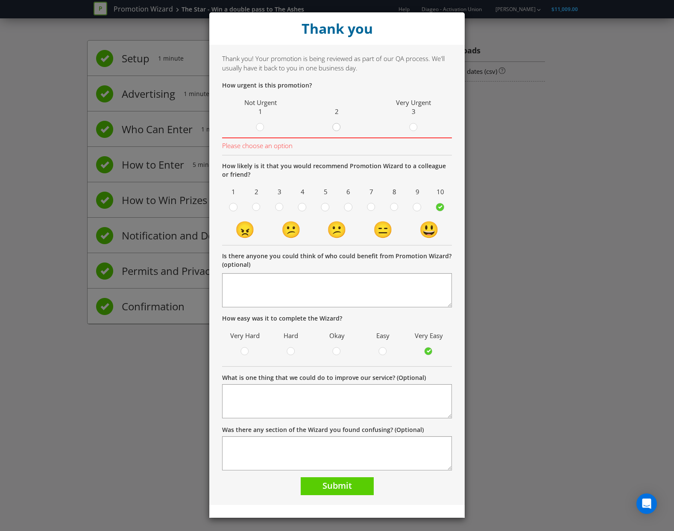
click at [335, 130] on circle at bounding box center [337, 127] width 8 height 8
click at [0, 0] on input "radio" at bounding box center [0, 0] width 0 height 0
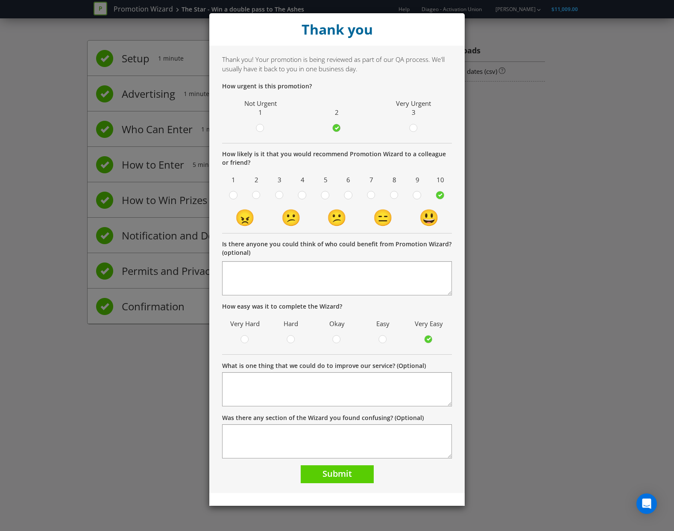
scroll to position [0, 0]
click at [339, 471] on span "Submit" at bounding box center [336, 474] width 29 height 12
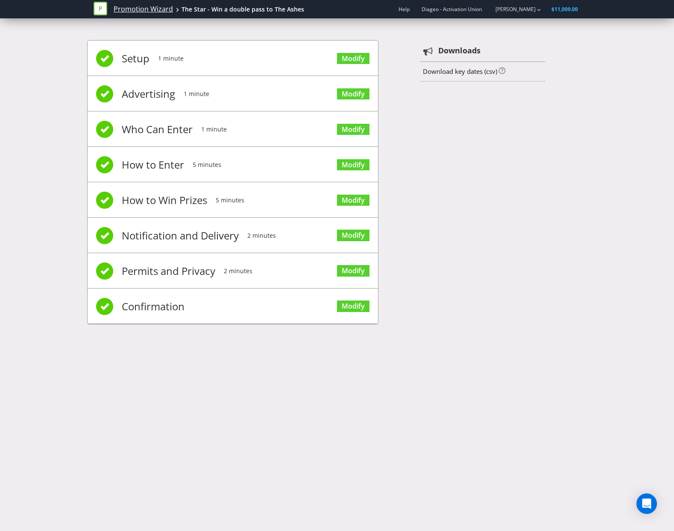
click at [149, 11] on link "Promotion Wizard" at bounding box center [143, 9] width 59 height 10
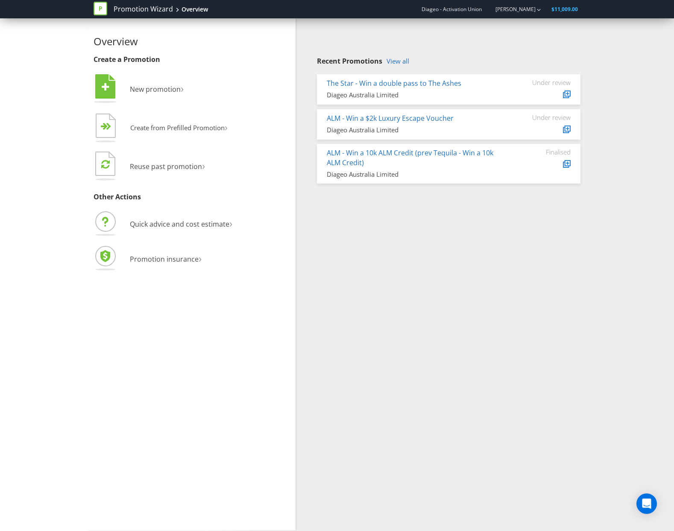
click at [542, 291] on div "Overview Create a Promotion  New promotion ›   Create from Prefilled Promoti…" at bounding box center [337, 274] width 500 height 512
click at [172, 88] on span "New promotion" at bounding box center [155, 89] width 51 height 9
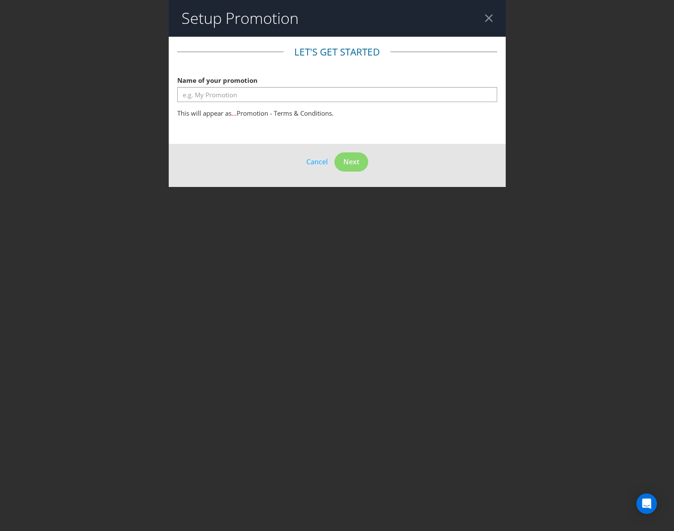
click at [250, 106] on fieldset "Let's get started Name of your promotion This will appear as ... Promotion - Te…" at bounding box center [337, 83] width 320 height 77
click at [244, 97] on input "text" at bounding box center [337, 94] width 320 height 15
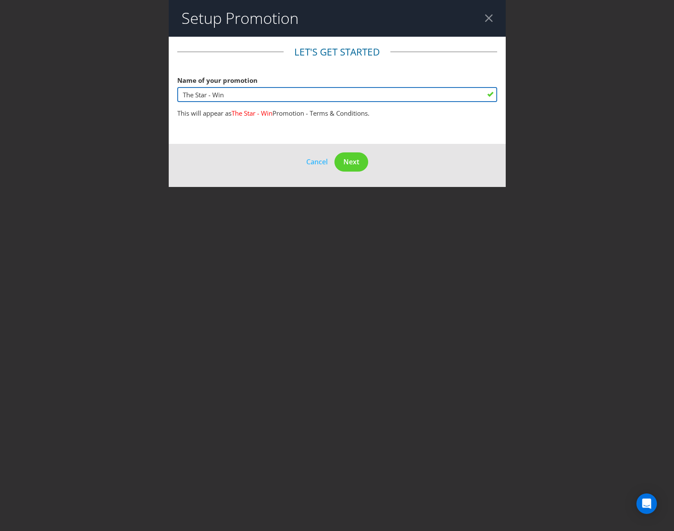
click at [229, 94] on input "The Star - Win" at bounding box center [337, 94] width 320 height 15
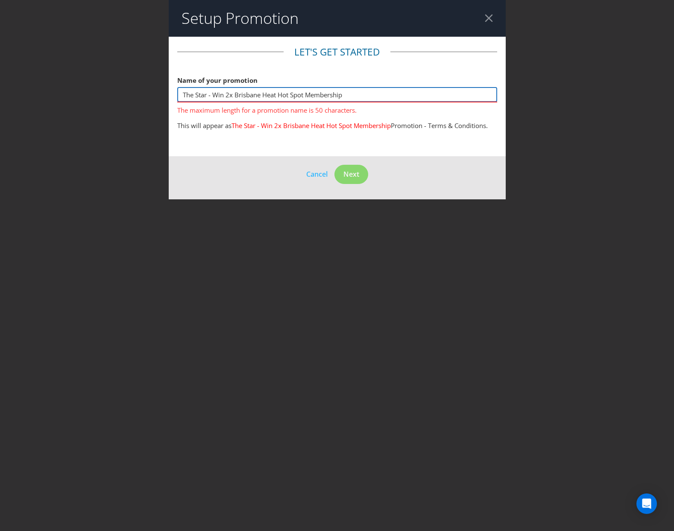
drag, startPoint x: 305, startPoint y: 95, endPoint x: 276, endPoint y: 93, distance: 29.1
click at [276, 93] on input "The Star - Win 2x Brisbane Heat Hot Spot Membership" at bounding box center [337, 94] width 320 height 15
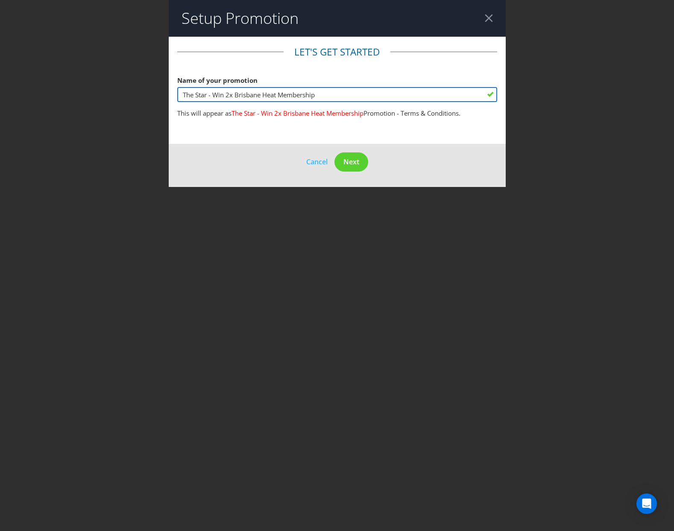
click at [338, 91] on input "The Star - Win 2x Brisbane Heat Membership" at bounding box center [337, 94] width 320 height 15
type input "The Star - Win 2x Brisbane Heat Memberships"
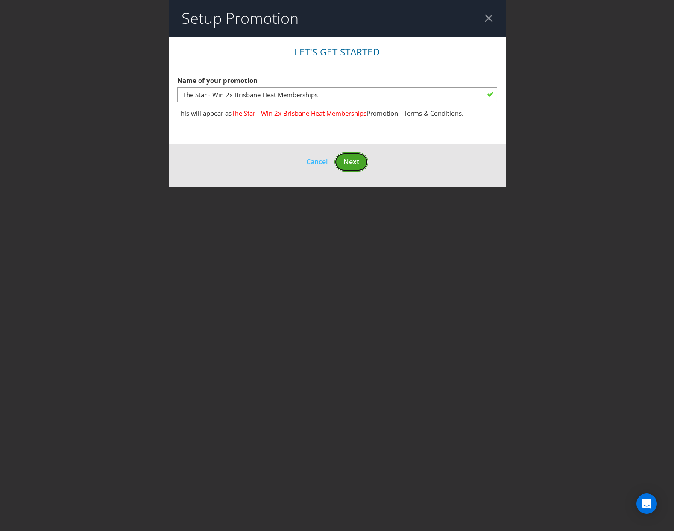
click at [349, 164] on span "Next" at bounding box center [351, 161] width 16 height 9
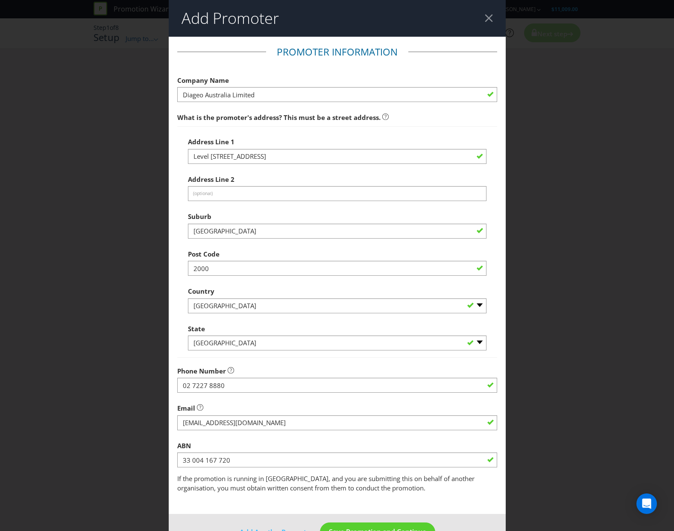
scroll to position [26, 0]
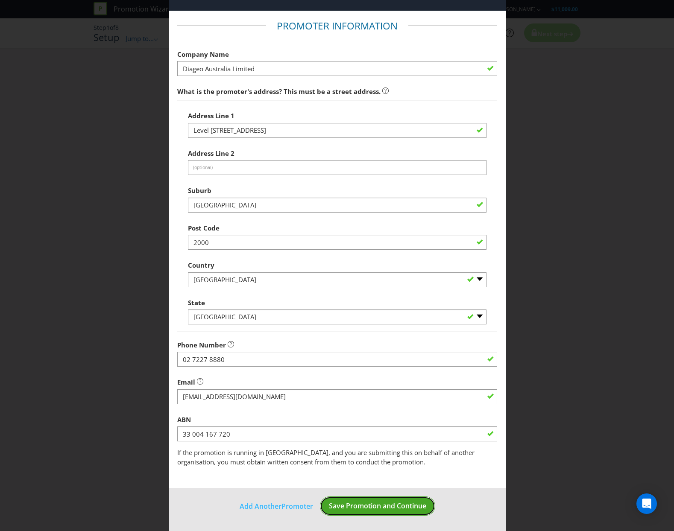
click at [379, 504] on span "Save Promotion and Continue" at bounding box center [377, 505] width 97 height 9
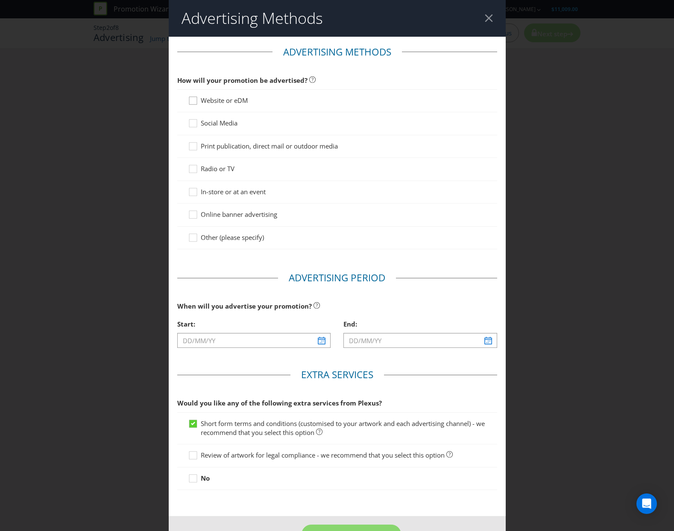
click at [195, 103] on icon at bounding box center [193, 101] width 8 height 8
click at [0, 0] on input "Website or eDM" at bounding box center [0, 0] width 0 height 0
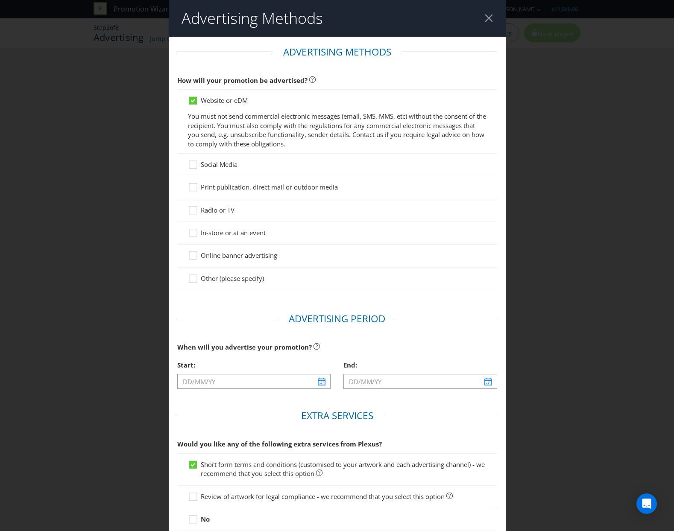
click at [196, 170] on icon at bounding box center [194, 166] width 13 height 13
click at [0, 0] on input "Social Media" at bounding box center [0, 0] width 0 height 0
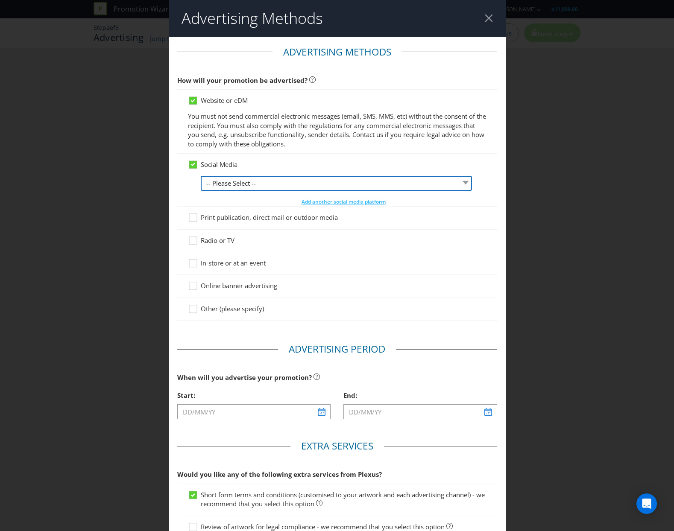
click at [216, 185] on select "-- Please Select -- Facebook X Instagram Snapchat LinkedIn Pinterest Tumblr You…" at bounding box center [337, 183] width 272 height 15
select select "FACEBOOK"
click at [201, 176] on select "-- Please Select -- Facebook X Instagram Snapchat LinkedIn Pinterest Tumblr You…" at bounding box center [337, 183] width 272 height 15
click at [194, 262] on icon at bounding box center [194, 265] width 13 height 13
click at [0, 0] on input "In-store or at an event" at bounding box center [0, 0] width 0 height 0
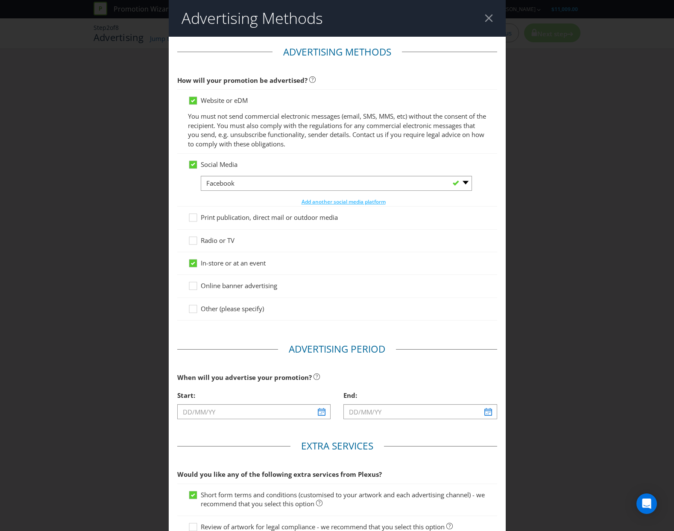
click at [195, 290] on div at bounding box center [337, 290] width 299 height 1
click at [195, 288] on icon at bounding box center [193, 286] width 8 height 8
click at [0, 0] on input "Online banner advertising" at bounding box center [0, 0] width 0 height 0
click at [195, 288] on icon at bounding box center [193, 286] width 8 height 8
click at [0, 0] on input "Online banner advertising" at bounding box center [0, 0] width 0 height 0
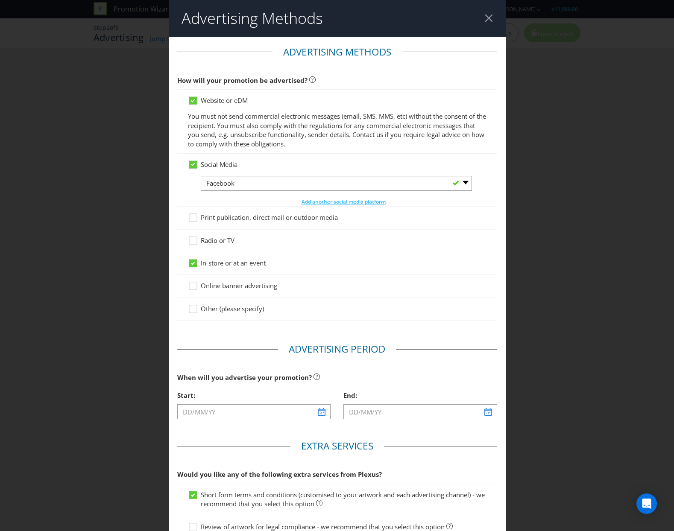
click at [545, 154] on div "Advertising Methods Advertising Methods How will your promotion be advertised? …" at bounding box center [337, 265] width 674 height 531
click at [486, 19] on div at bounding box center [489, 18] width 8 height 8
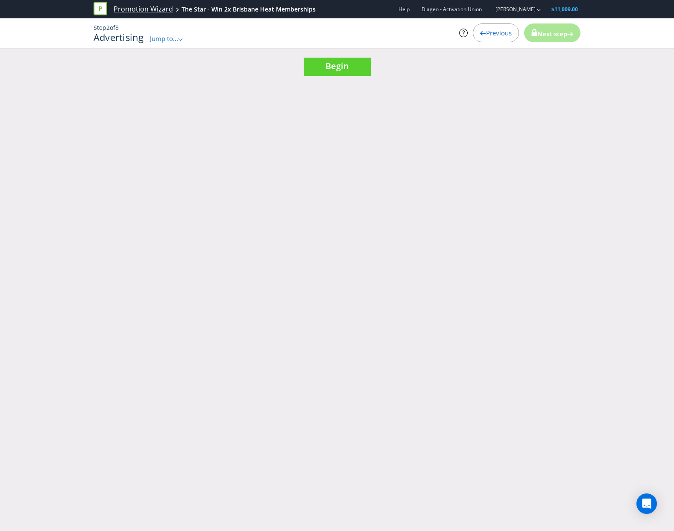
click at [132, 8] on link "Promotion Wizard" at bounding box center [143, 9] width 59 height 10
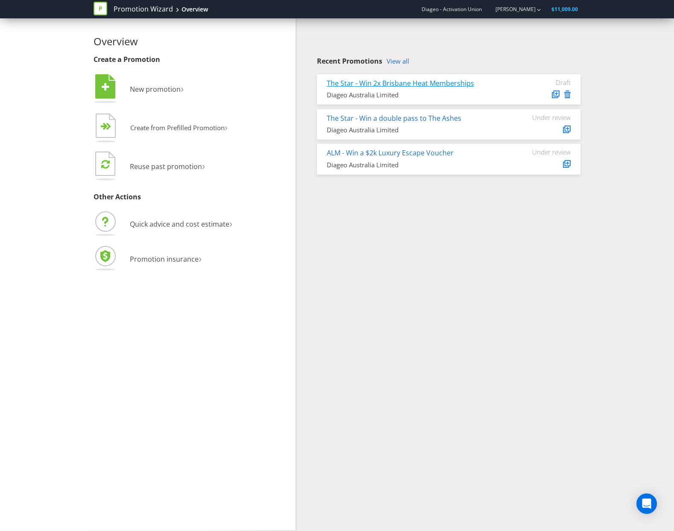
click at [350, 84] on link "The Star - Win 2x Brisbane Heat Memberships" at bounding box center [400, 83] width 147 height 9
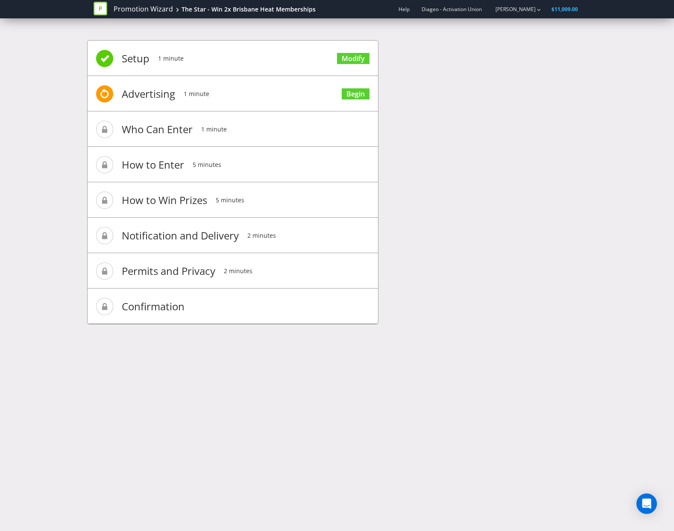
click at [116, 60] on li "Setup 1 minute Modify" at bounding box center [233, 58] width 290 height 35
click at [134, 60] on span "Setup" at bounding box center [136, 58] width 28 height 34
click at [352, 61] on link "Modify" at bounding box center [353, 59] width 32 height 12
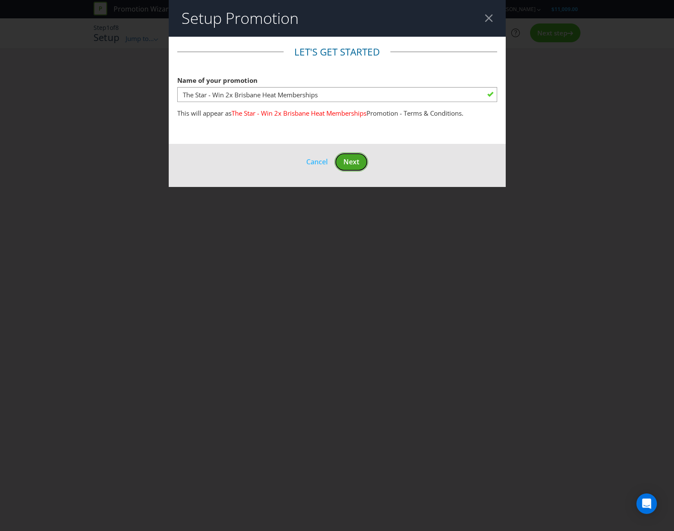
click at [340, 158] on button "Next" at bounding box center [351, 161] width 34 height 19
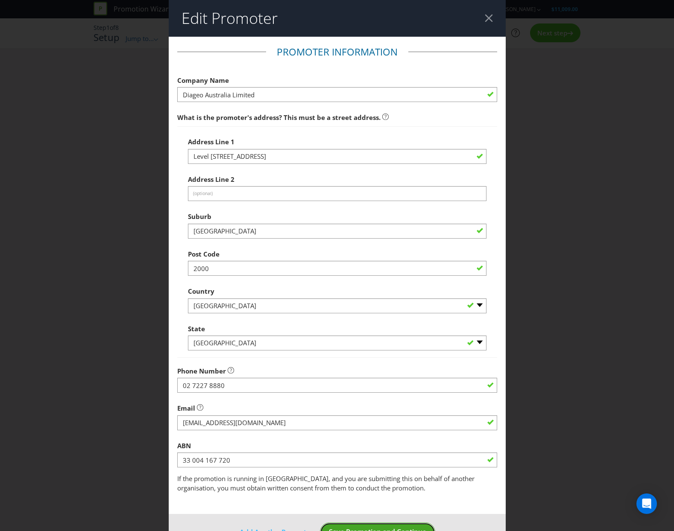
click at [360, 527] on button "Save Promotion and Continue" at bounding box center [377, 532] width 115 height 19
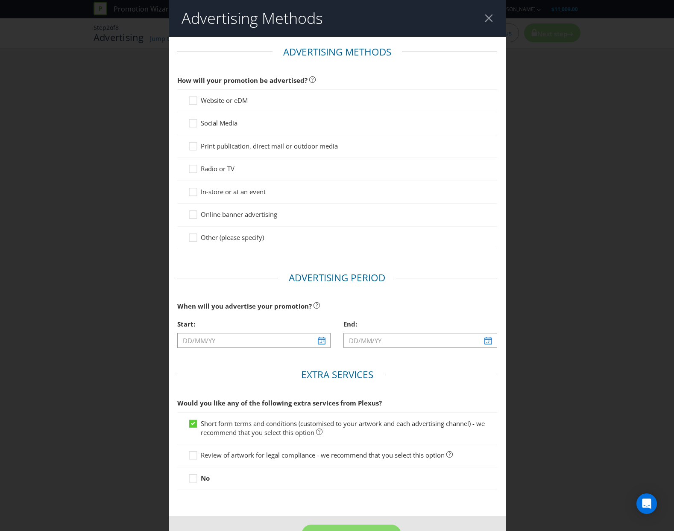
click at [485, 19] on div at bounding box center [489, 18] width 8 height 8
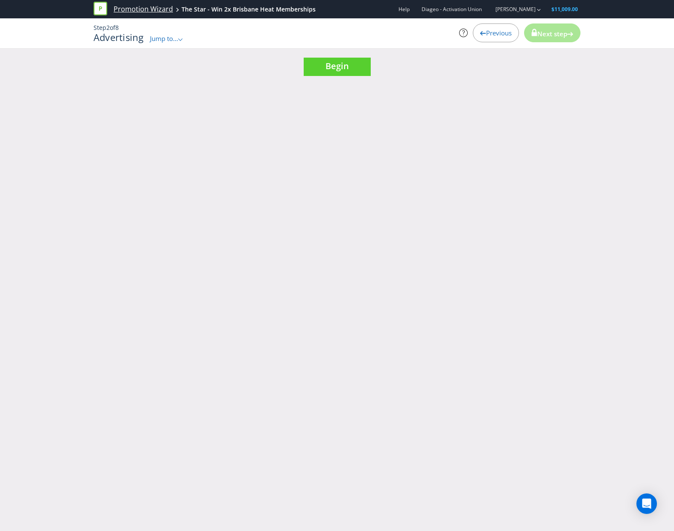
click at [135, 6] on link "Promotion Wizard" at bounding box center [143, 9] width 59 height 10
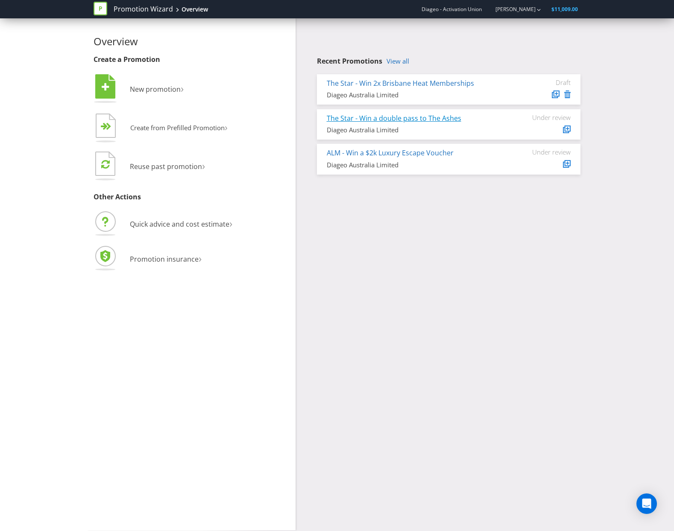
click at [354, 120] on link "The Star - Win a double pass to The Ashes" at bounding box center [394, 118] width 135 height 9
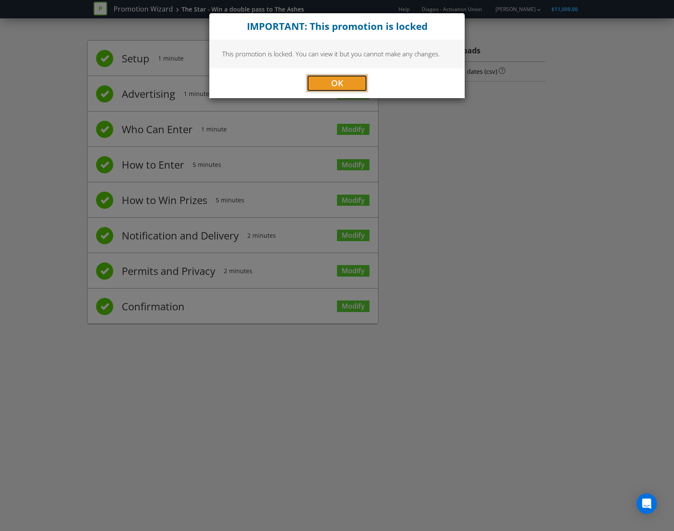
click at [336, 88] on span "OK" at bounding box center [337, 83] width 12 height 12
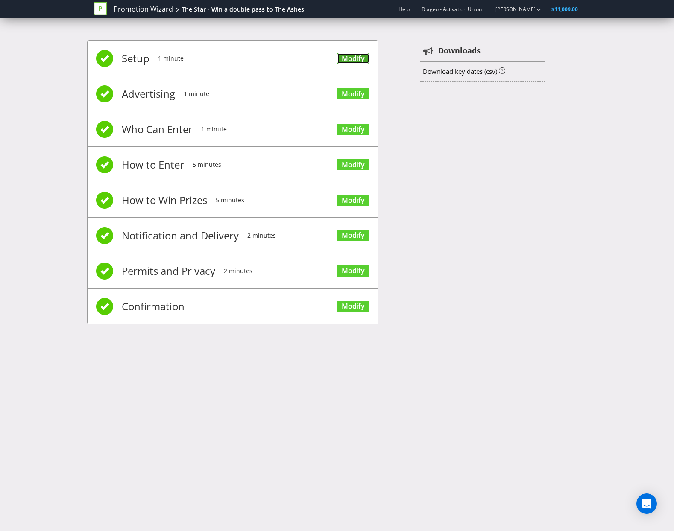
click at [360, 60] on link "Modify" at bounding box center [353, 59] width 32 height 12
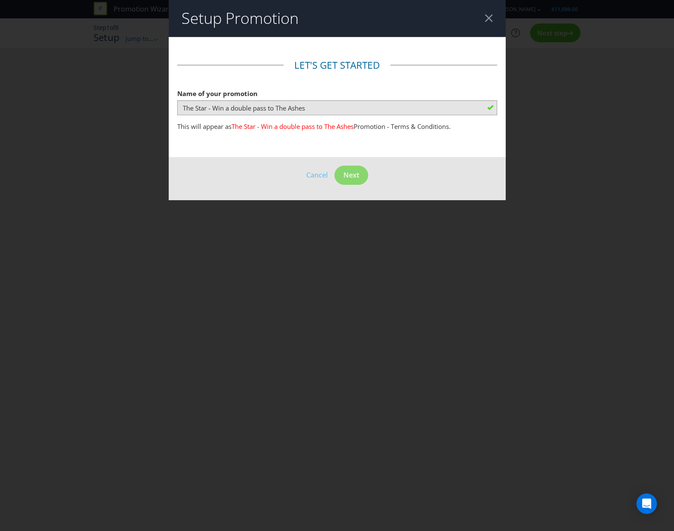
click at [495, 4] on header "Setup Promotion" at bounding box center [337, 18] width 337 height 37
click at [486, 16] on div at bounding box center [489, 18] width 8 height 8
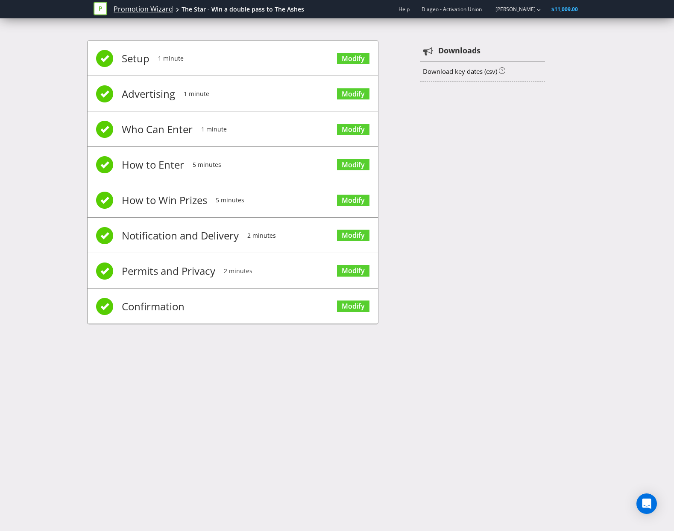
click at [145, 9] on link "Promotion Wizard" at bounding box center [143, 9] width 59 height 10
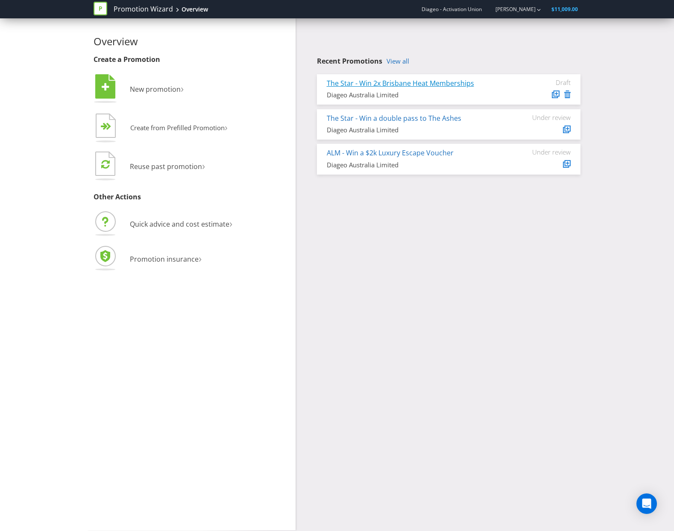
click at [344, 82] on link "The Star - Win 2x Brisbane Heat Memberships" at bounding box center [400, 83] width 147 height 9
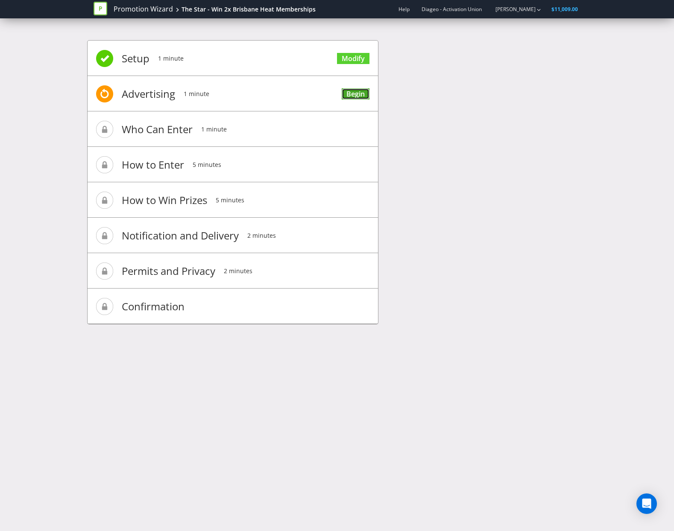
click at [355, 99] on link "Begin" at bounding box center [356, 94] width 28 height 12
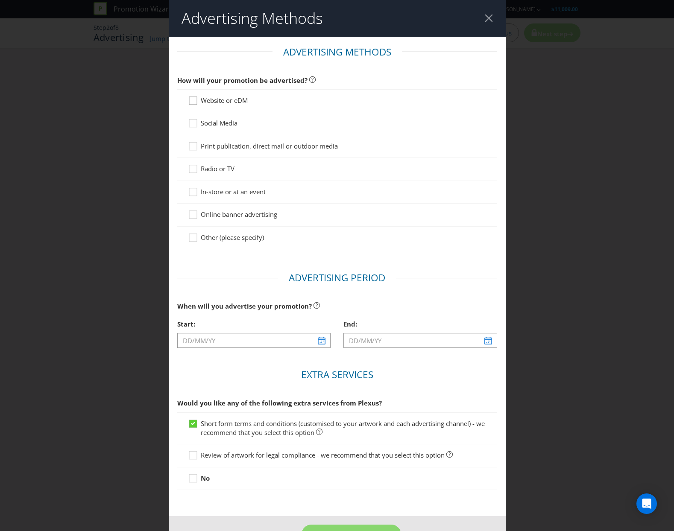
click at [196, 102] on icon at bounding box center [194, 102] width 13 height 13
click at [0, 0] on input "Website or eDM" at bounding box center [0, 0] width 0 height 0
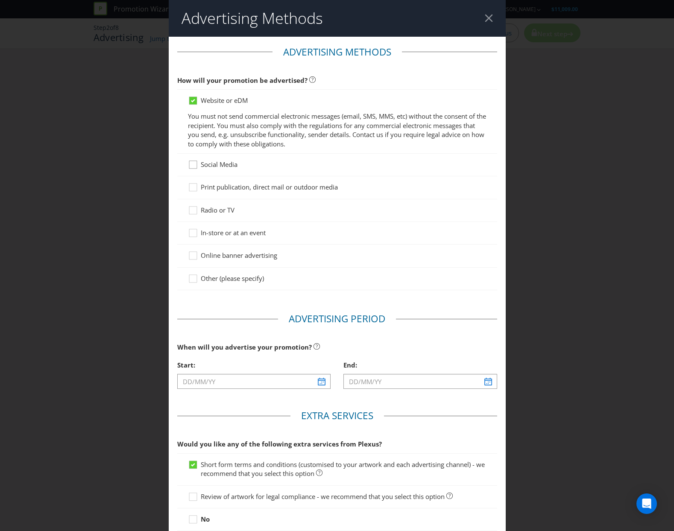
click at [192, 163] on div at bounding box center [193, 162] width 4 height 4
click at [0, 0] on input "Social Media" at bounding box center [0, 0] width 0 height 0
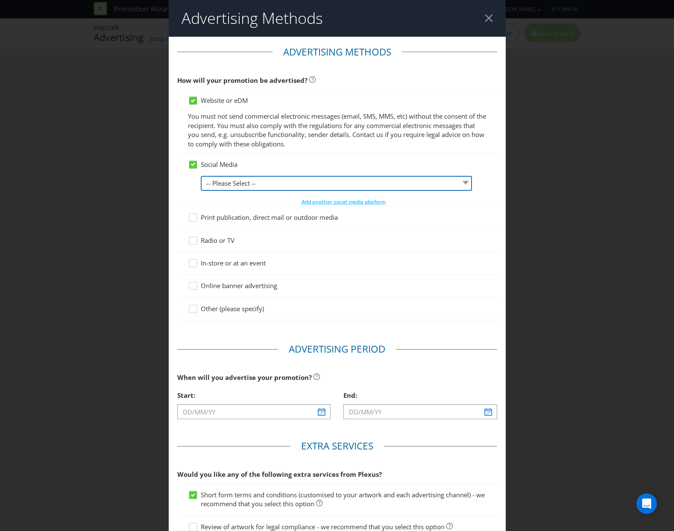
click at [216, 188] on select "-- Please Select -- Facebook X Instagram Snapchat LinkedIn Pinterest Tumblr You…" at bounding box center [337, 183] width 272 height 15
select select "FACEBOOK"
click at [201, 176] on select "-- Please Select -- Facebook X Instagram Snapchat LinkedIn Pinterest Tumblr You…" at bounding box center [337, 183] width 272 height 15
click at [194, 267] on div at bounding box center [337, 267] width 299 height 1
click at [192, 265] on icon at bounding box center [194, 265] width 13 height 13
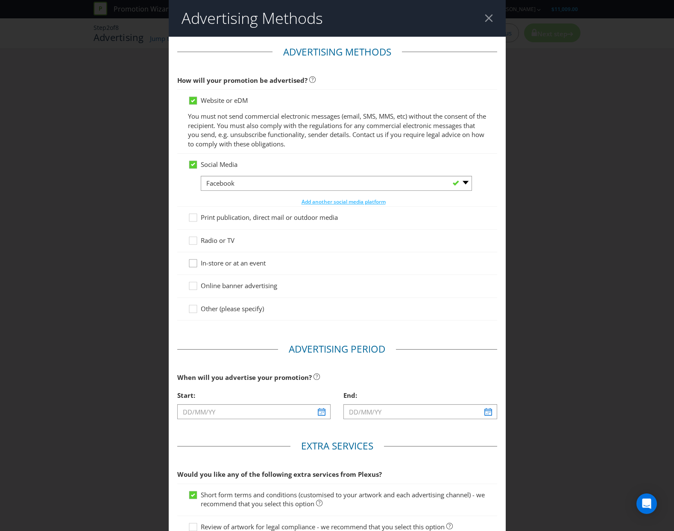
click at [0, 0] on input "In-store or at an event" at bounding box center [0, 0] width 0 height 0
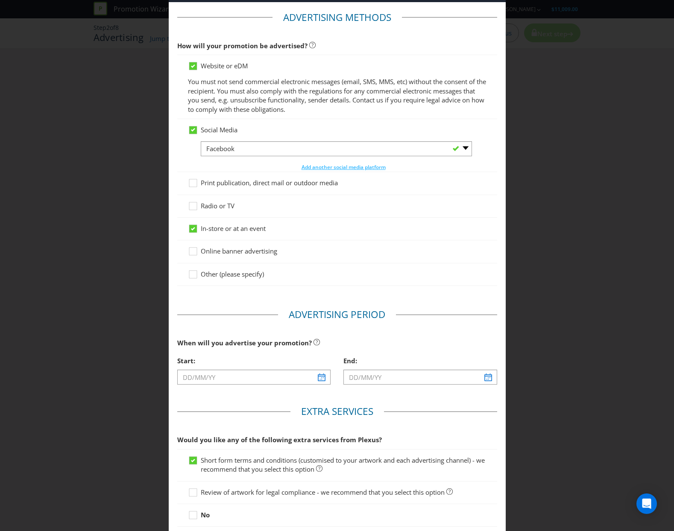
scroll to position [100, 0]
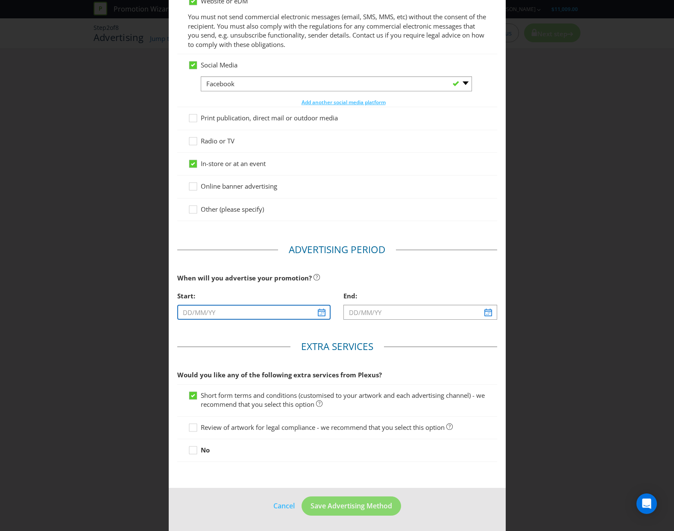
click at [223, 316] on input "text" at bounding box center [254, 312] width 154 height 15
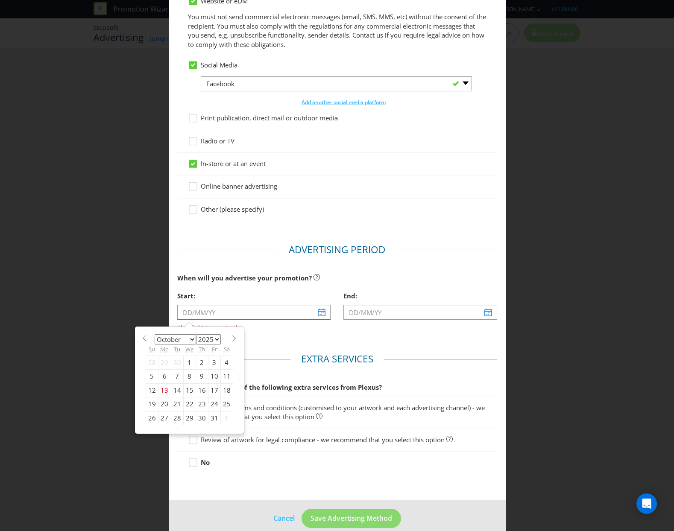
click at [177, 338] on select "January February March April May June July August September October November De…" at bounding box center [175, 339] width 41 height 10
select select "11"
click at [155, 334] on select "January February March April May June July August September October November De…" at bounding box center [175, 339] width 41 height 10
click at [161, 363] on div "1" at bounding box center [164, 363] width 13 height 14
type input "[DATE]"
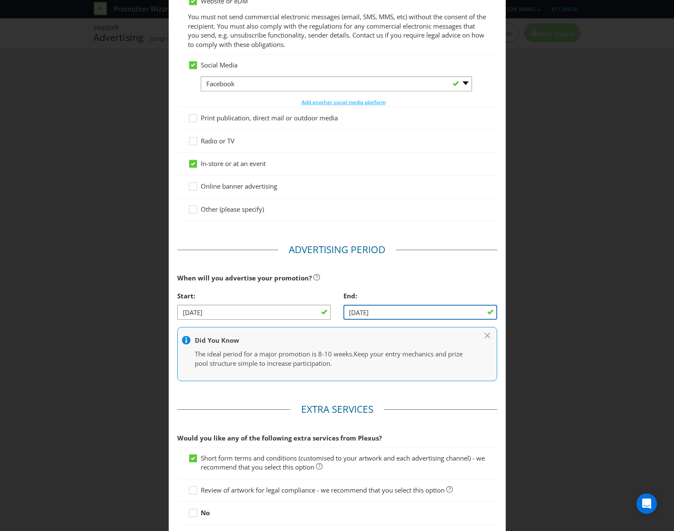
click at [392, 310] on input "[DATE]" at bounding box center [420, 312] width 154 height 15
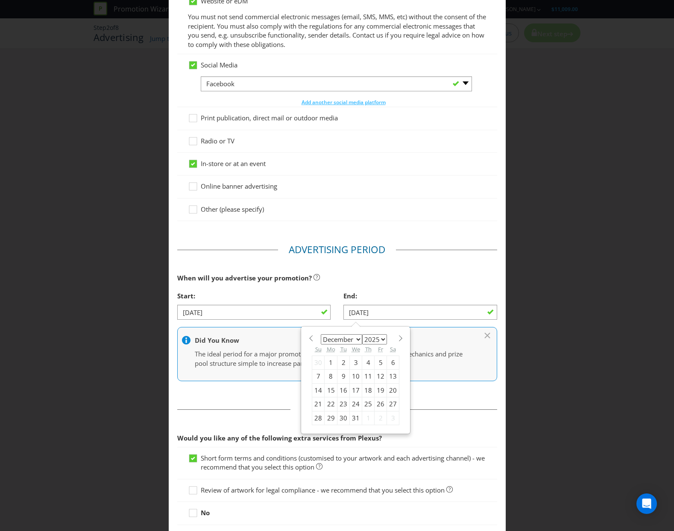
click at [313, 418] on div "28" at bounding box center [318, 418] width 12 height 14
type input "[DATE]"
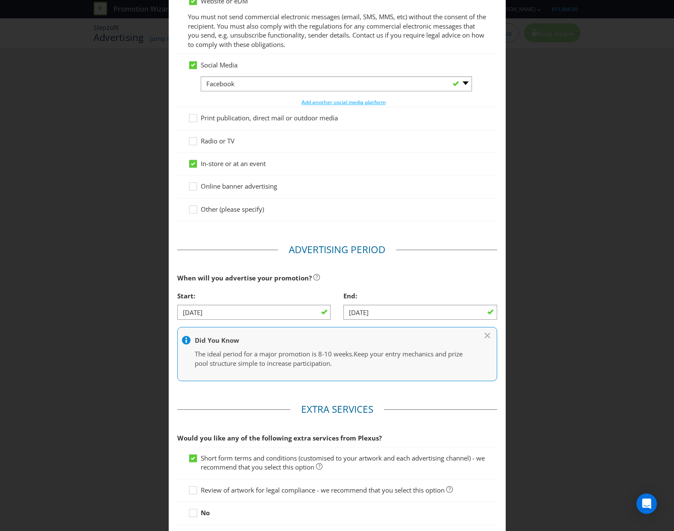
click at [401, 283] on div "When will you advertise your promotion?" at bounding box center [337, 279] width 320 height 18
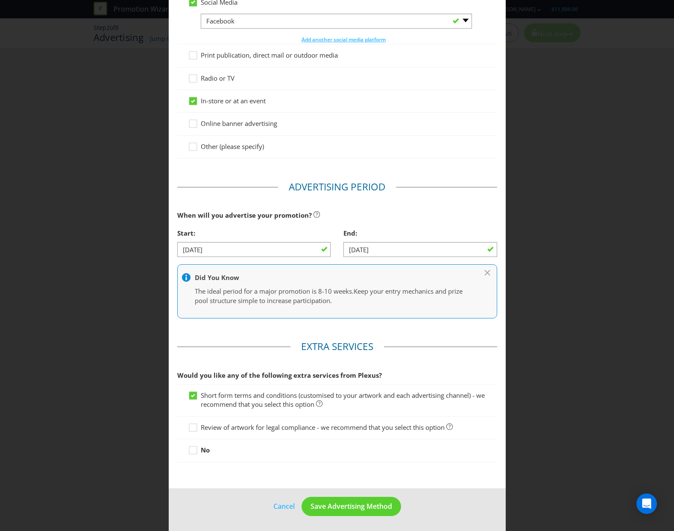
scroll to position [163, 0]
click at [339, 508] on span "Save Advertising Method" at bounding box center [352, 505] width 82 height 9
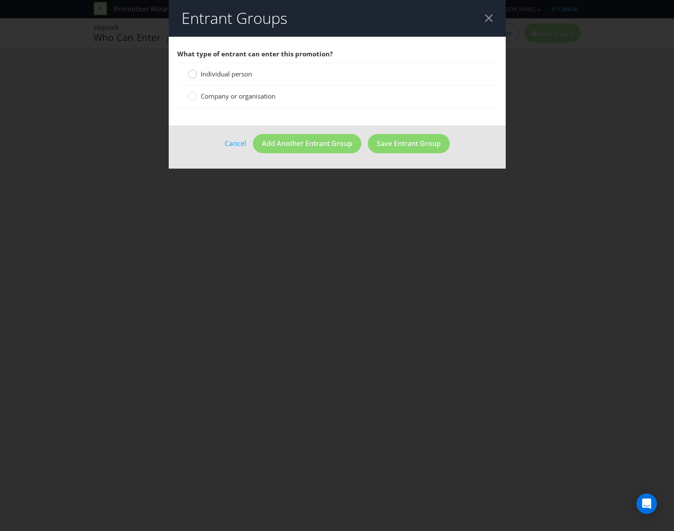
click at [195, 77] on circle at bounding box center [192, 74] width 9 height 9
click at [0, 0] on input "Individual person" at bounding box center [0, 0] width 0 height 0
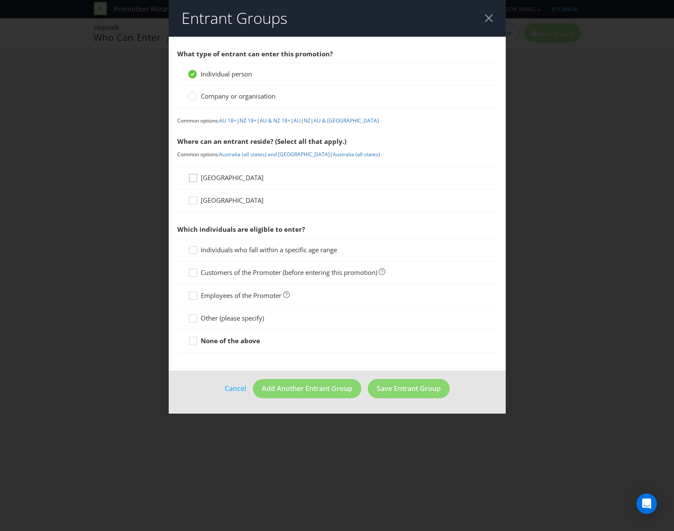
click at [193, 178] on icon at bounding box center [194, 179] width 13 height 13
click at [0, 0] on input "[GEOGRAPHIC_DATA]" at bounding box center [0, 0] width 0 height 0
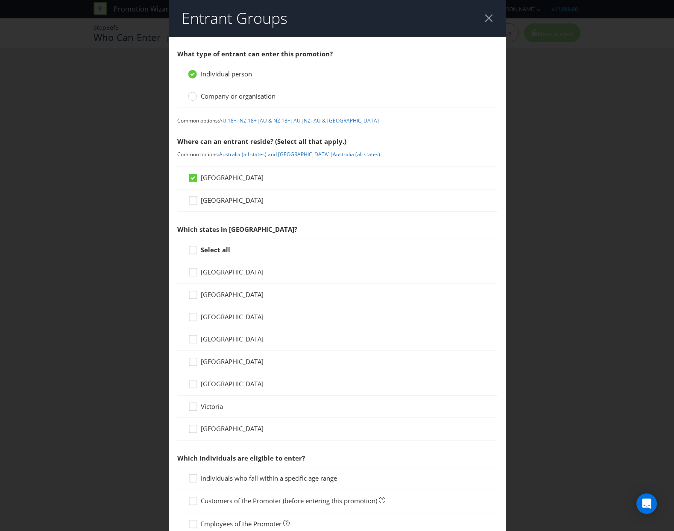
click at [185, 336] on div "[GEOGRAPHIC_DATA]" at bounding box center [337, 339] width 320 height 22
click at [194, 343] on icon at bounding box center [194, 341] width 13 height 13
click at [0, 0] on input "[GEOGRAPHIC_DATA]" at bounding box center [0, 0] width 0 height 0
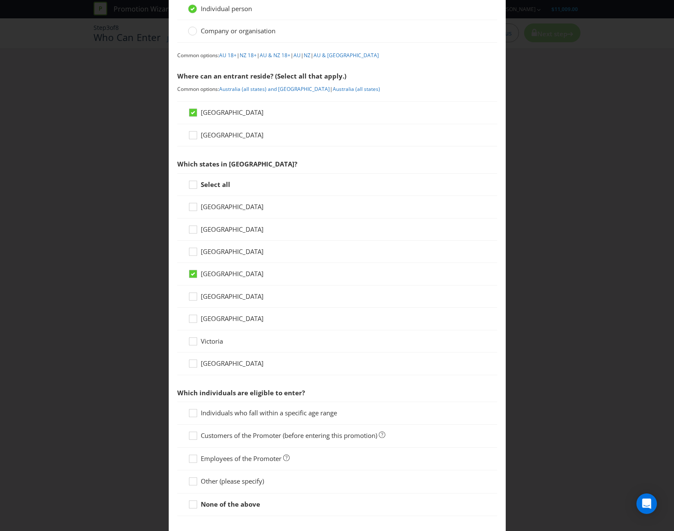
scroll to position [111, 0]
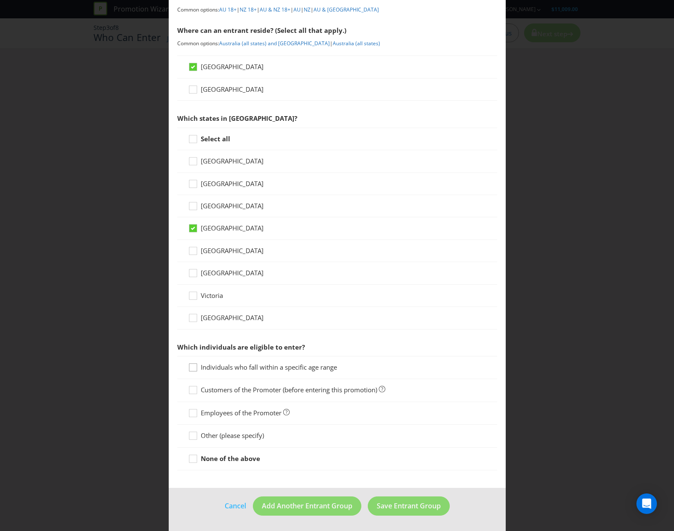
click at [195, 371] on icon at bounding box center [194, 369] width 13 height 13
click at [0, 0] on input "Individuals who fall within a specific age range" at bounding box center [0, 0] width 0 height 0
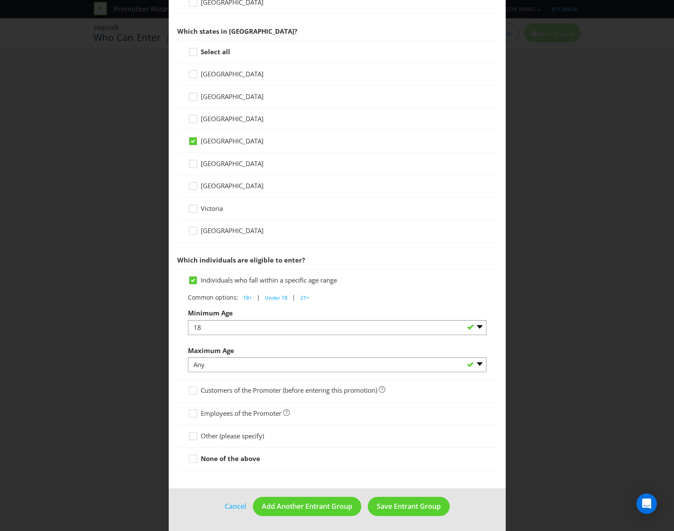
scroll to position [199, 0]
click at [390, 504] on span "Save Entrant Group" at bounding box center [409, 505] width 64 height 9
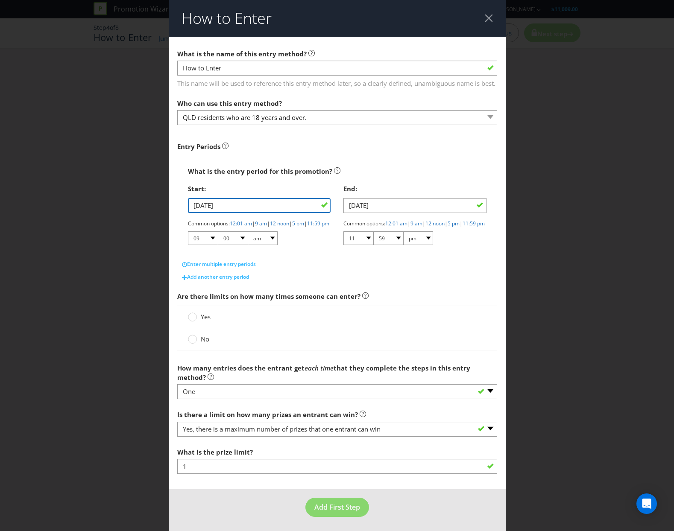
click at [242, 213] on input "[DATE]" at bounding box center [259, 205] width 143 height 15
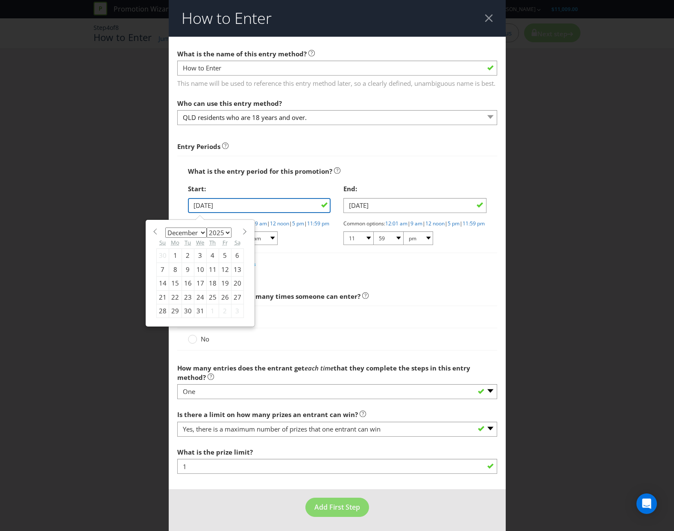
click at [242, 213] on input "[DATE]" at bounding box center [259, 205] width 143 height 15
click at [307, 252] on div "Start: [DATE] January February March April May June July August September Octob…" at bounding box center [260, 216] width 156 height 72
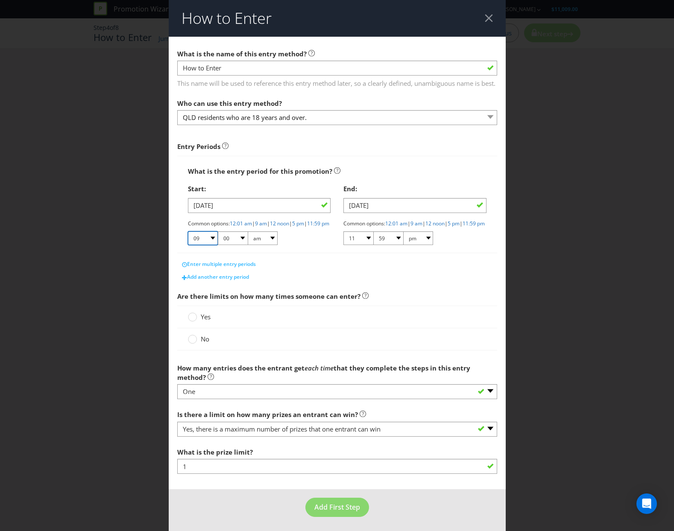
click at [201, 245] on select "01 02 03 04 05 06 07 08 09 10 11 12" at bounding box center [203, 239] width 30 height 14
select select "12"
click at [188, 245] on select "01 02 03 04 05 06 07 08 09 10 11 12" at bounding box center [203, 239] width 30 height 14
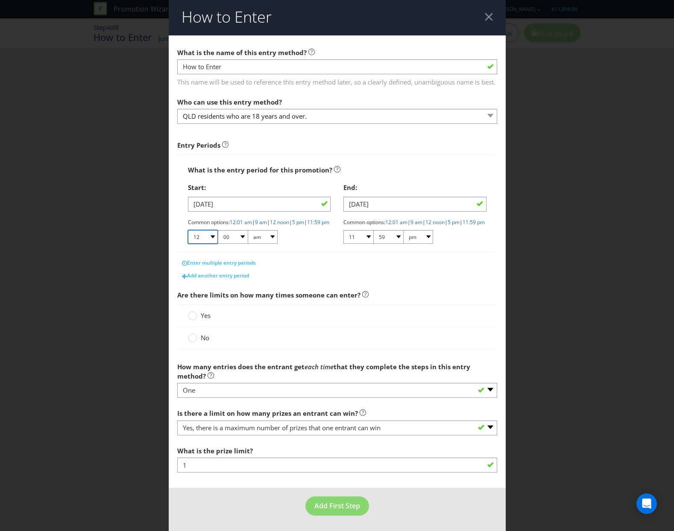
scroll to position [18, 0]
click at [191, 346] on div "No" at bounding box center [337, 338] width 320 height 22
click at [191, 335] on div at bounding box center [192, 335] width 4 height 4
click at [0, 0] on input "No" at bounding box center [0, 0] width 0 height 0
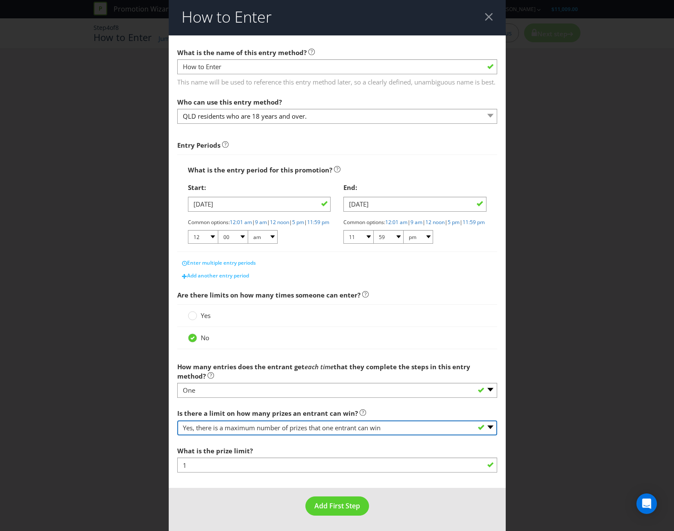
click at [357, 429] on select "-- Please select -- Yes, there is a maximum number of prizes that one entrant c…" at bounding box center [337, 428] width 320 height 15
click at [177, 421] on select "-- Please select -- Yes, there is a maximum number of prizes that one entrant c…" at bounding box center [337, 428] width 320 height 15
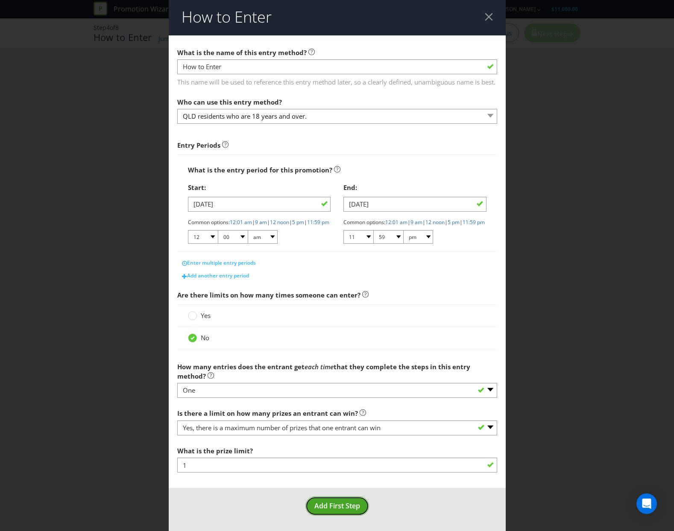
click at [325, 505] on span "Add First Step" at bounding box center [337, 505] width 46 height 9
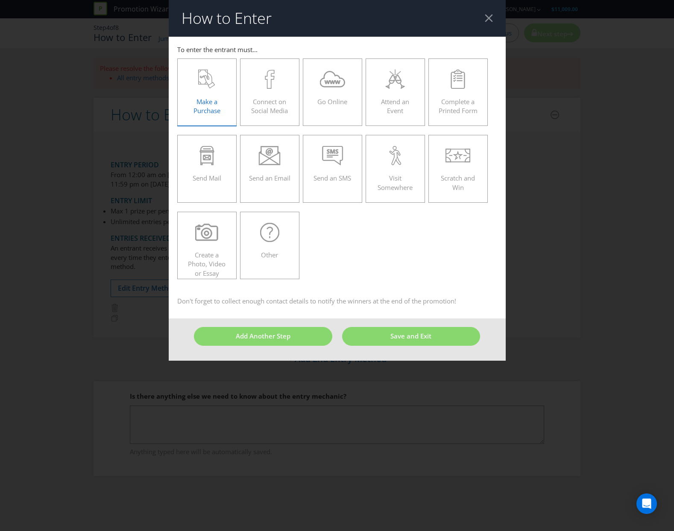
click at [207, 81] on icon at bounding box center [206, 79] width 17 height 19
click at [0, 0] on input "Make a Purchase" at bounding box center [0, 0] width 0 height 0
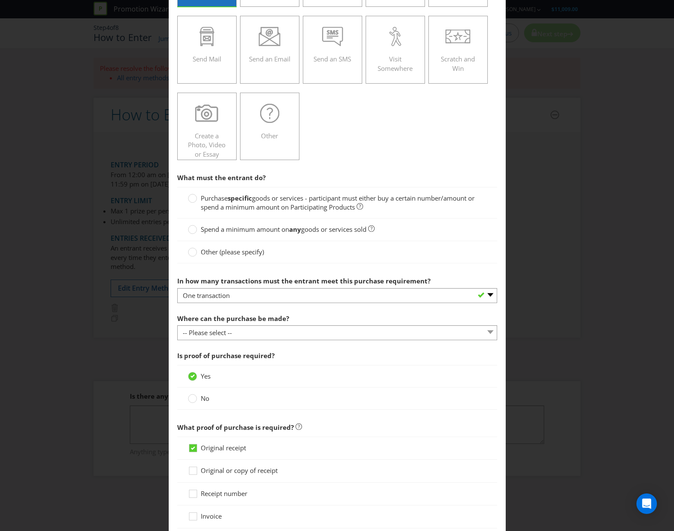
scroll to position [128, 0]
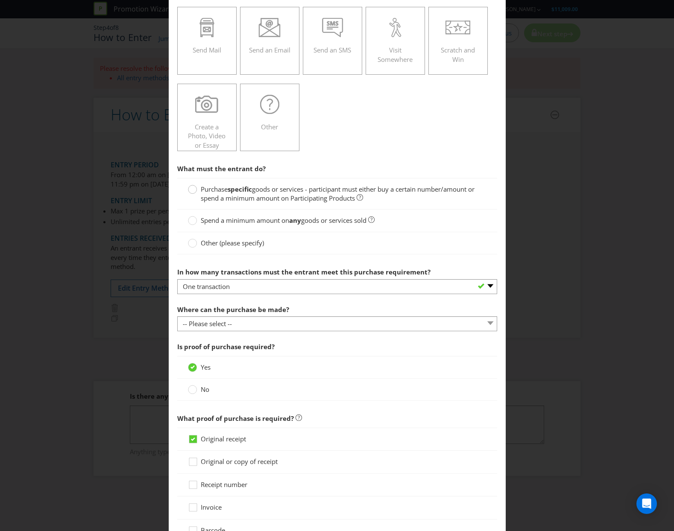
click at [190, 190] on circle at bounding box center [192, 189] width 9 height 9
click at [0, 0] on input "Purchase specific goods or services - participant must either buy a certain num…" at bounding box center [0, 0] width 0 height 0
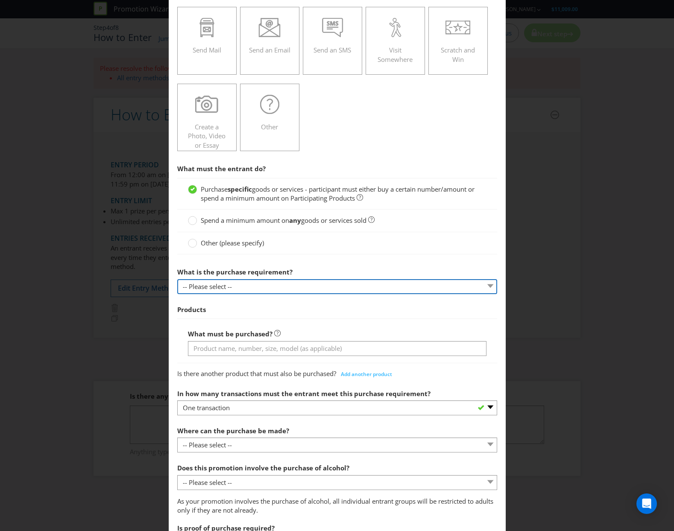
click at [229, 286] on select "-- Please select -- Buy a certain number of these products or services Spend a …" at bounding box center [337, 286] width 320 height 15
select select "MINIMUM_QUANTITY"
click at [177, 279] on select "-- Please select -- Buy a certain number of these products or services Spend a …" at bounding box center [337, 286] width 320 height 15
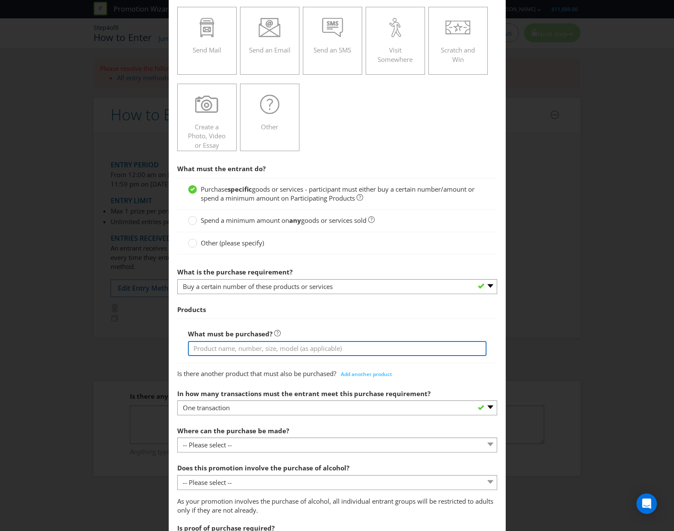
click at [217, 347] on input "text" at bounding box center [337, 348] width 299 height 15
type input "Bundaberg Rum Product"
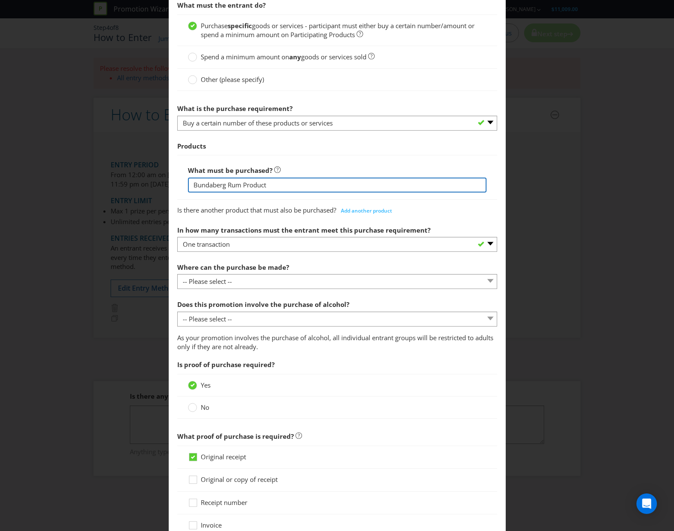
scroll to position [299, 0]
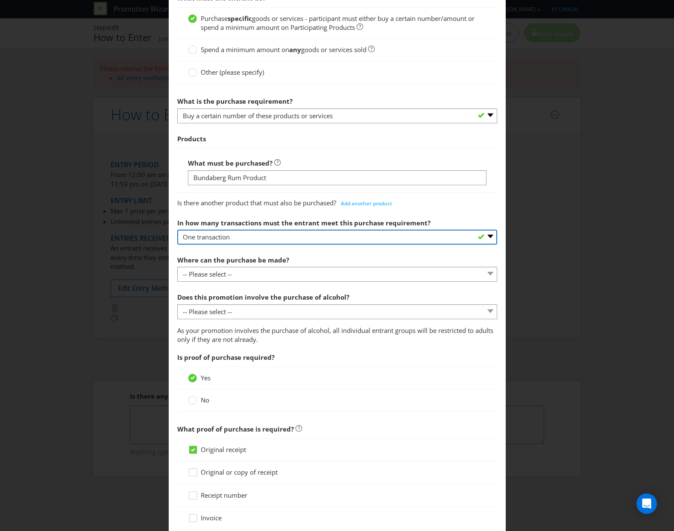
click at [246, 233] on select "-- Please select -- One transaction A specific number of transactions Any numbe…" at bounding box center [337, 237] width 320 height 15
click at [177, 230] on select "-- Please select -- One transaction A specific number of transactions Any numbe…" at bounding box center [337, 237] width 320 height 15
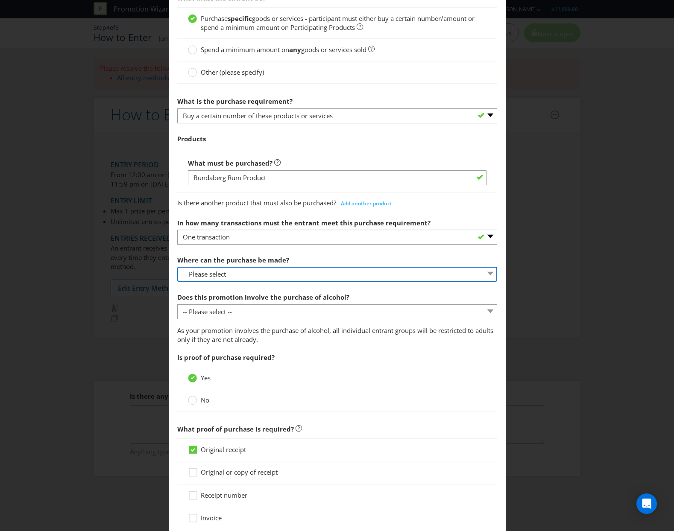
click at [222, 270] on select "-- Please select -- Any stores displaying promotional material (including onlin…" at bounding box center [337, 274] width 320 height 15
select select "SPECIFIC"
click at [177, 267] on select "-- Please select -- Any stores displaying promotional material (including onlin…" at bounding box center [337, 274] width 320 height 15
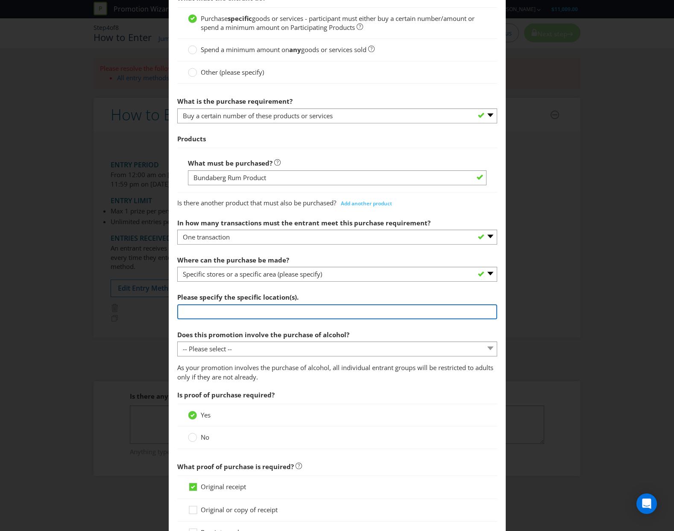
click at [242, 316] on input "text" at bounding box center [337, 312] width 320 height 15
type input "The Sports Bar at The [GEOGRAPHIC_DATA]"
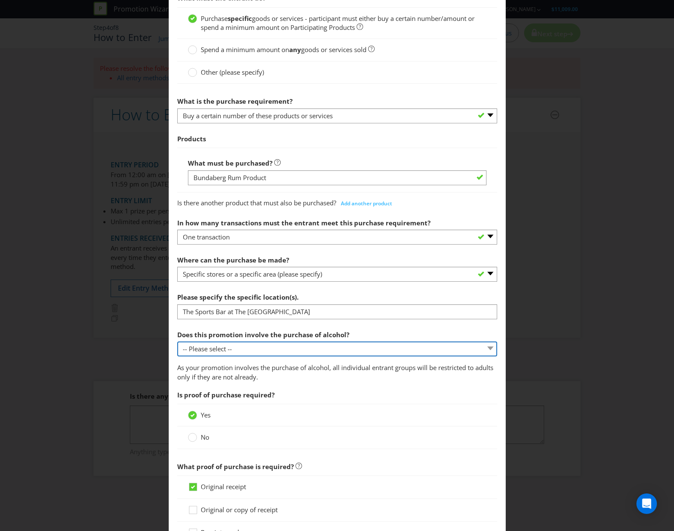
click at [248, 352] on select "-- Please select -- Yes, for on-premises consumption Yes, for off-premises cons…" at bounding box center [337, 349] width 320 height 15
select select "YES_ON_PREMISES"
click at [177, 342] on select "-- Please select -- Yes, for on-premises consumption Yes, for off-premises cons…" at bounding box center [337, 349] width 320 height 15
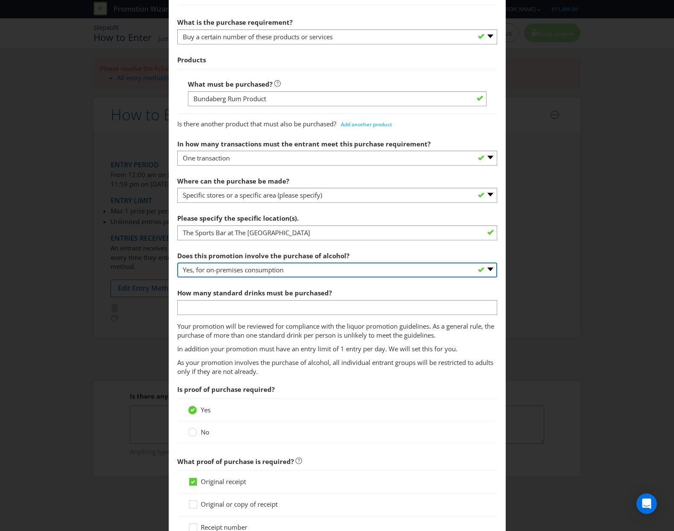
scroll to position [384, 0]
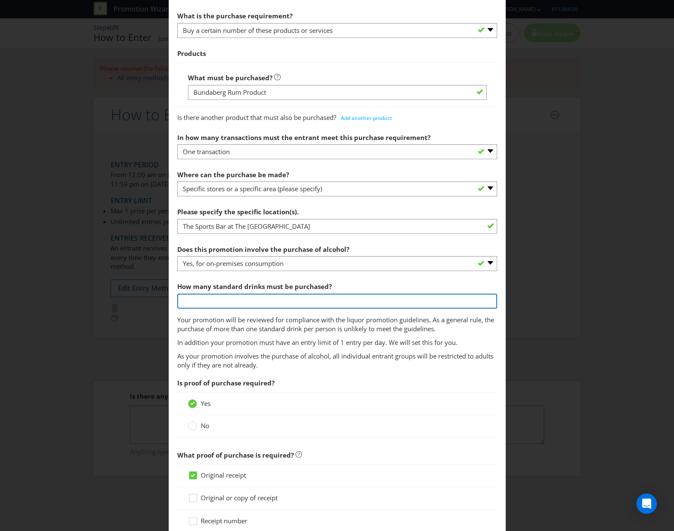
click at [271, 301] on input "number" at bounding box center [337, 301] width 320 height 15
type input "1"
click at [257, 343] on p "In addition your promotion must have an entry limit of 1 entry per day. We will…" at bounding box center [337, 342] width 320 height 9
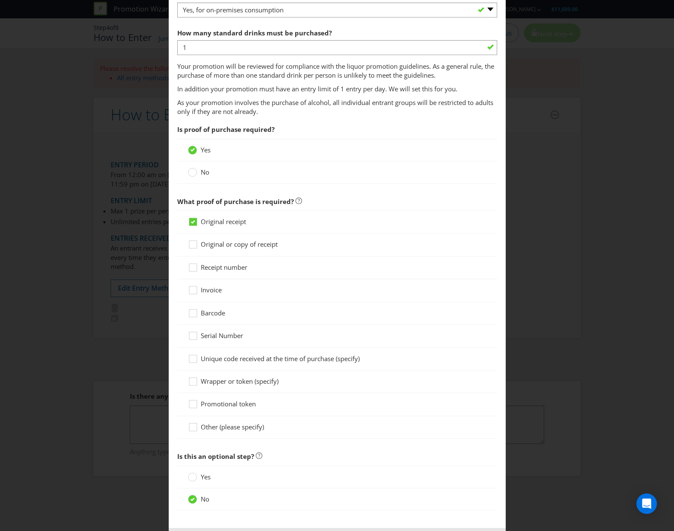
scroll to position [677, 0]
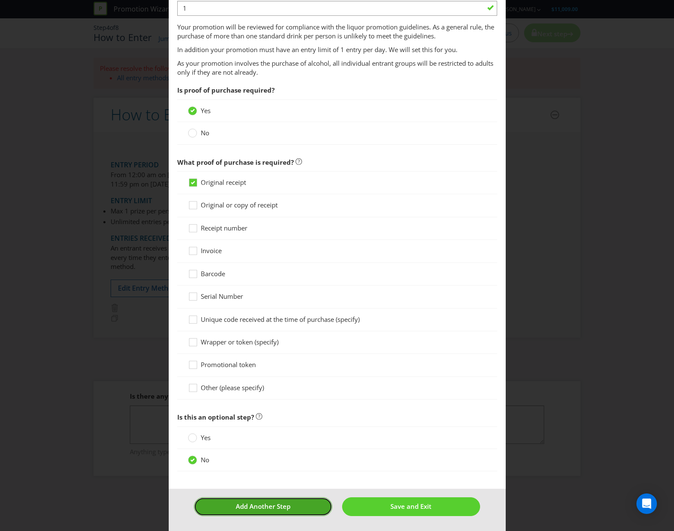
click at [297, 507] on button "Add Another Step" at bounding box center [263, 507] width 138 height 18
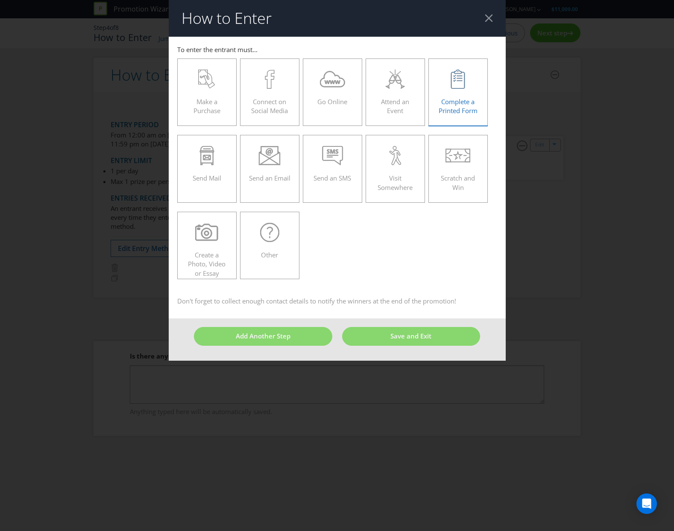
click at [469, 106] on span "Complete a Printed Form" at bounding box center [458, 106] width 39 height 18
click at [0, 0] on input "Complete a Printed Form" at bounding box center [0, 0] width 0 height 0
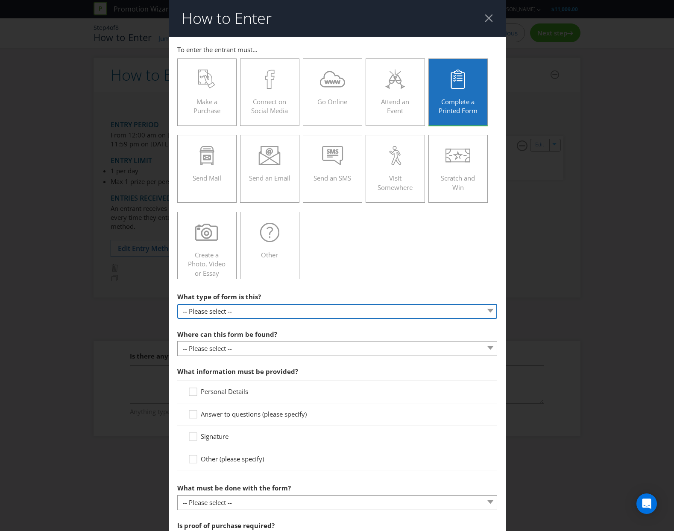
click at [281, 305] on select "-- Please select -- Entry form for a competition Claim form for a gift with pur…" at bounding box center [337, 311] width 320 height 15
select select "FORM_FOR_COMPETITION"
click at [177, 304] on select "-- Please select -- Entry form for a competition Claim form for a gift with pur…" at bounding box center [337, 311] width 320 height 15
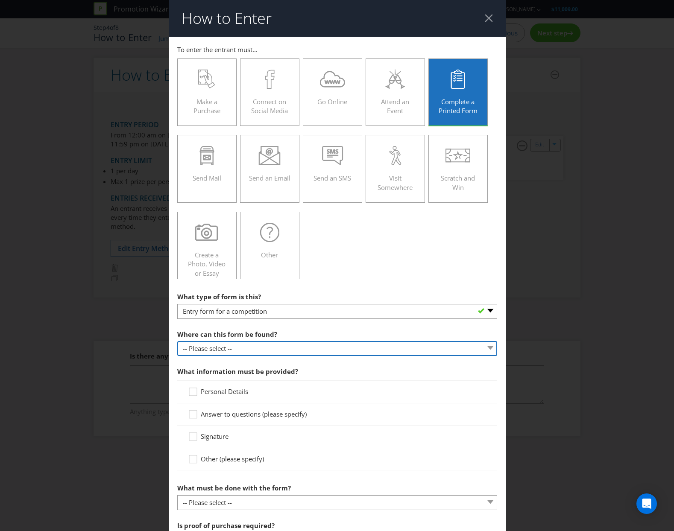
click at [249, 349] on select "-- Please select -- In-store Online (download and print) On back of game card O…" at bounding box center [337, 348] width 320 height 15
click at [177, 341] on select "-- Please select -- In-store Online (download and print) On back of game card O…" at bounding box center [337, 348] width 320 height 15
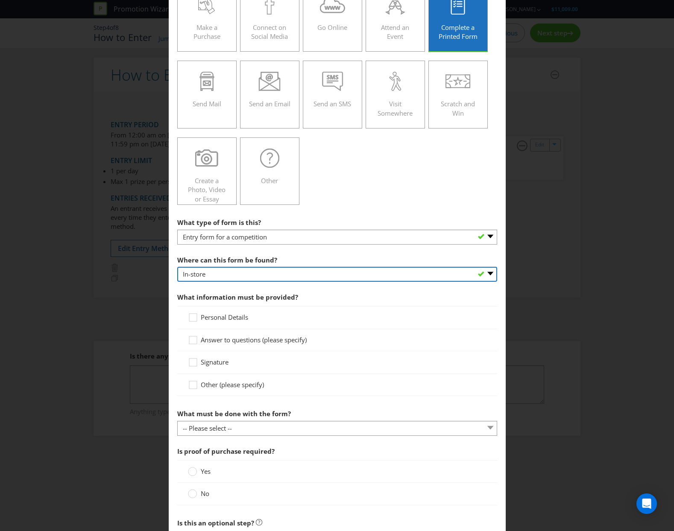
scroll to position [85, 0]
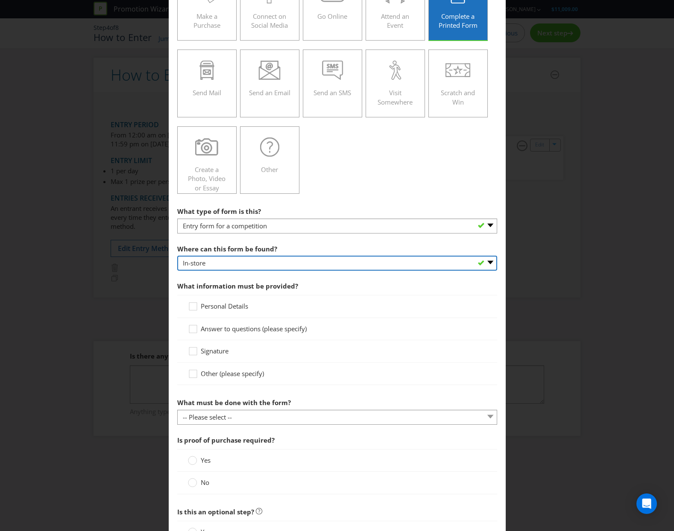
click at [273, 264] on select "-- Please select -- In-store Online (download and print) On back of game card O…" at bounding box center [337, 263] width 320 height 15
click at [177, 256] on select "-- Please select -- In-store Online (download and print) On back of game card O…" at bounding box center [337, 263] width 320 height 15
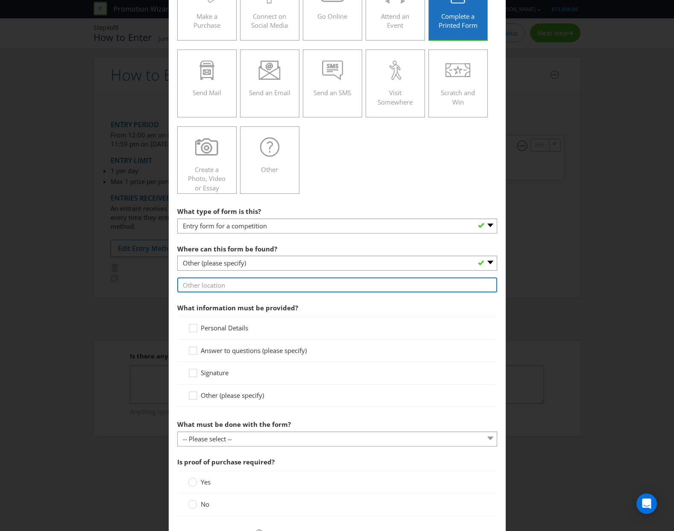
click at [236, 287] on input "text" at bounding box center [337, 285] width 320 height 15
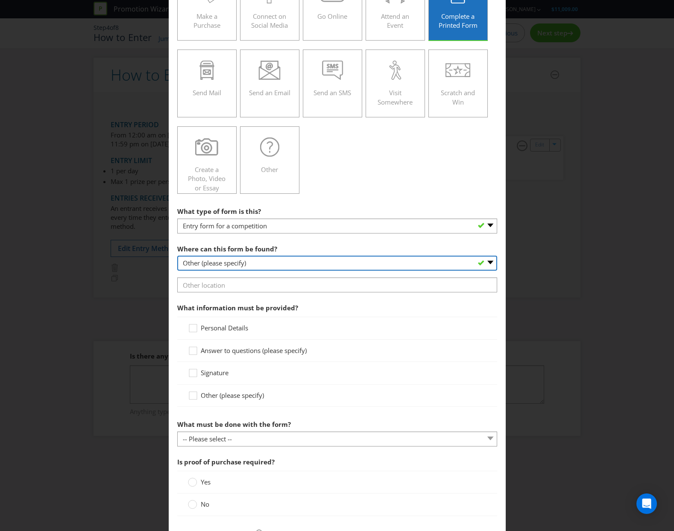
click at [239, 266] on select "-- Please select -- In-store Online (download and print) On back of game card O…" at bounding box center [337, 263] width 320 height 15
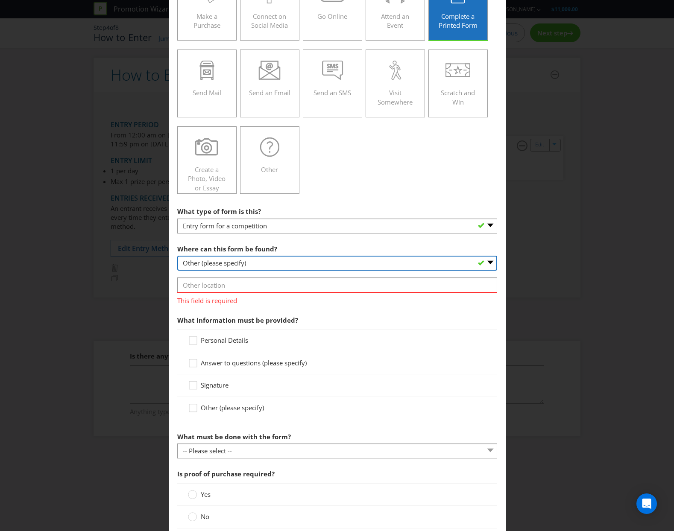
select select "IN_STORE"
click at [177, 256] on select "-- Please select -- In-store Online (download and print) On back of game card O…" at bounding box center [337, 263] width 320 height 15
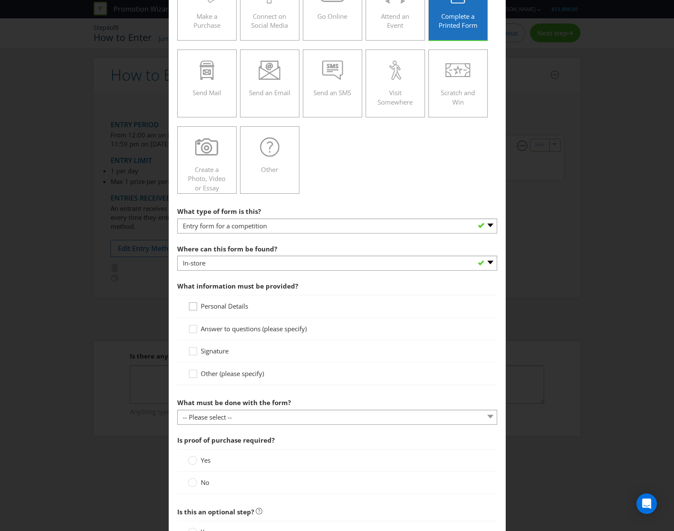
click at [188, 306] on icon at bounding box center [194, 308] width 13 height 13
click at [0, 0] on input "Personal Details" at bounding box center [0, 0] width 0 height 0
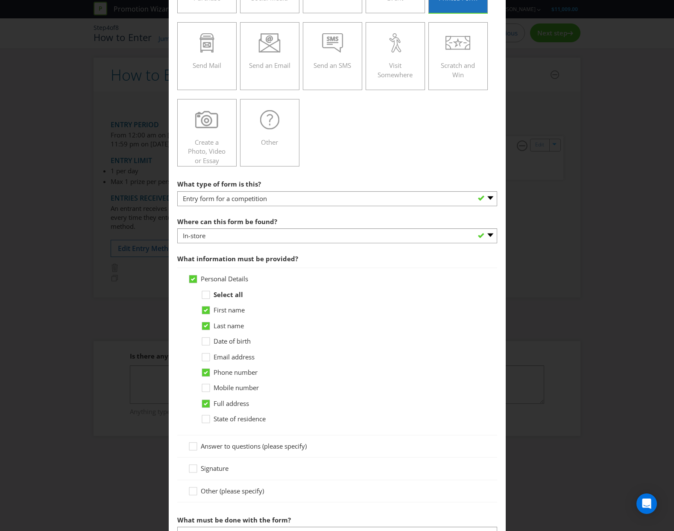
scroll to position [128, 0]
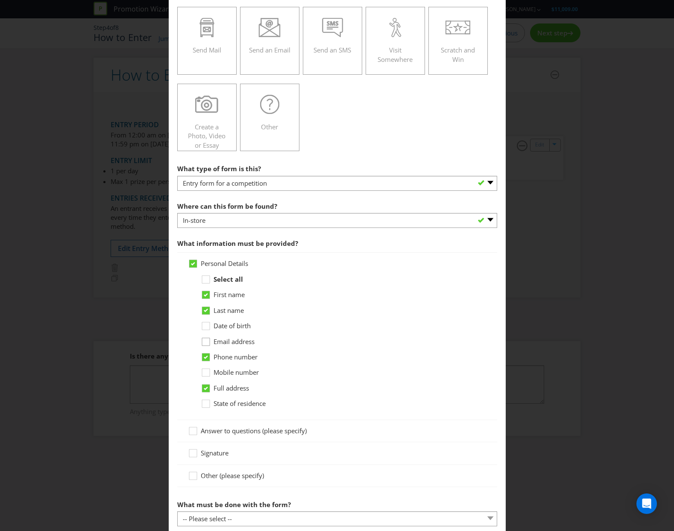
click at [201, 342] on icon at bounding box center [207, 343] width 13 height 13
click at [0, 0] on input "Email address" at bounding box center [0, 0] width 0 height 0
click at [201, 384] on icon at bounding box center [207, 390] width 13 height 13
click at [0, 0] on input "Full address" at bounding box center [0, 0] width 0 height 0
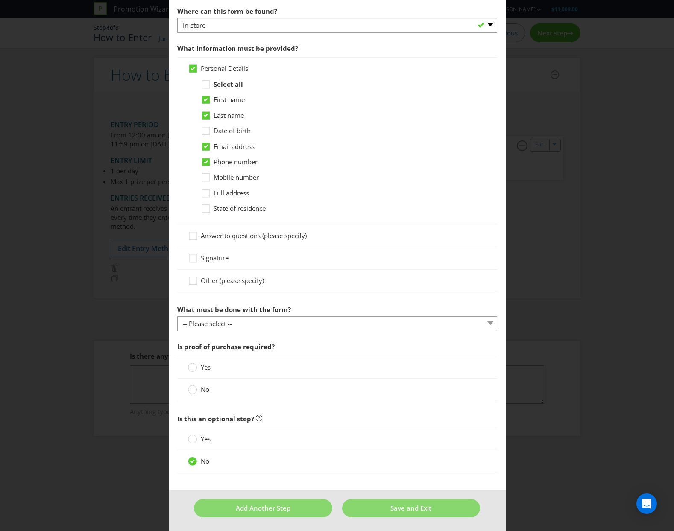
scroll to position [325, 0]
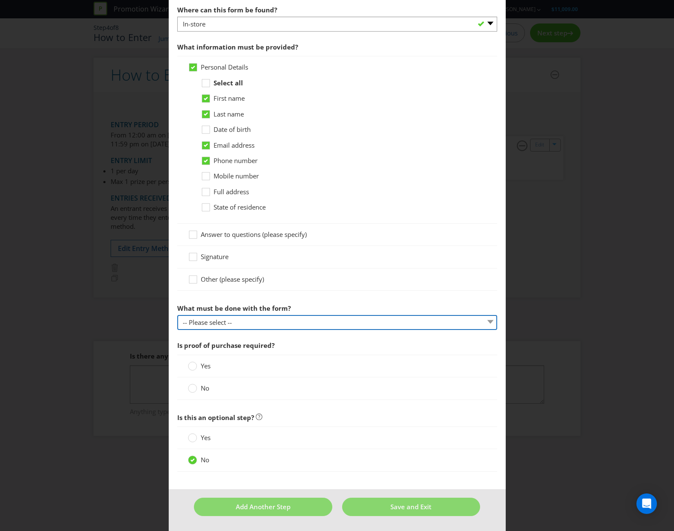
click at [261, 328] on select "-- Please select -- Send it by mail Submit it in person Scan it and send by ema…" at bounding box center [337, 322] width 320 height 15
select select "IN_PERSON"
click at [177, 315] on select "-- Please select -- Send it by mail Submit it in person Scan it and send by ema…" at bounding box center [337, 322] width 320 height 15
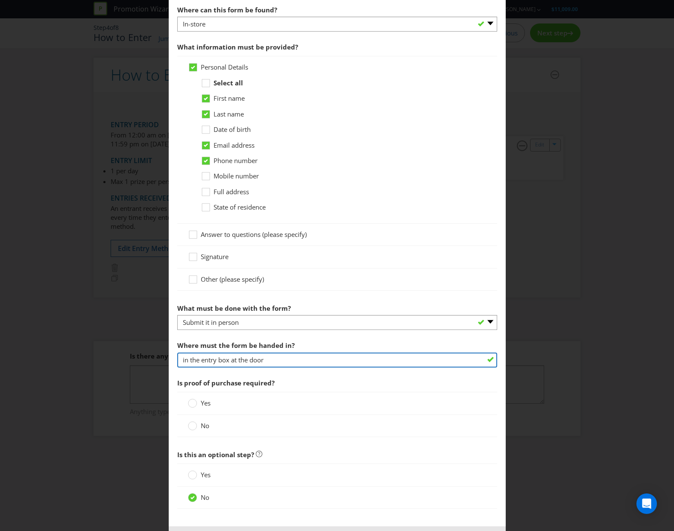
click at [245, 362] on input "in the entry box at the door" at bounding box center [337, 360] width 320 height 15
click at [336, 367] on div at bounding box center [337, 367] width 320 height 1
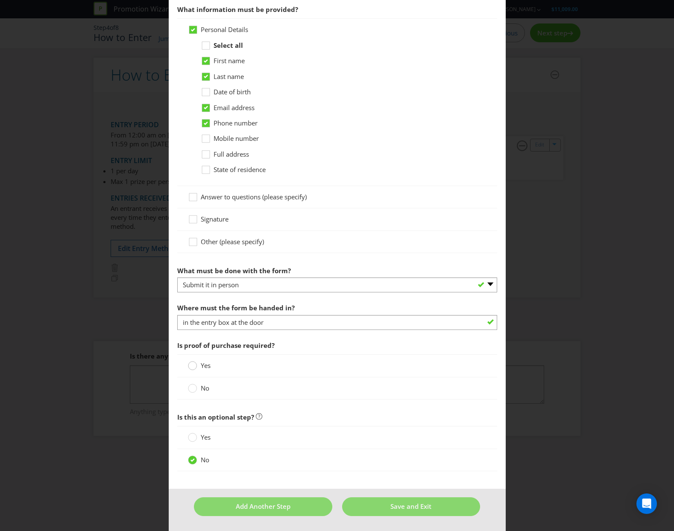
click at [192, 369] on circle at bounding box center [192, 366] width 9 height 9
click at [0, 0] on input "Yes" at bounding box center [0, 0] width 0 height 0
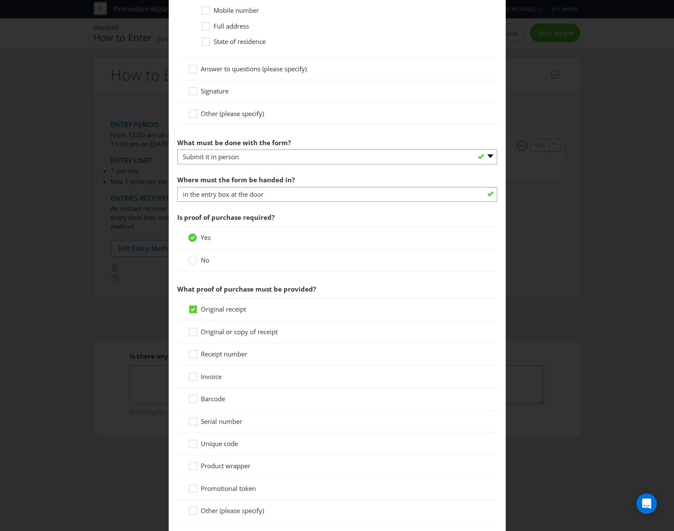
scroll to position [613, 0]
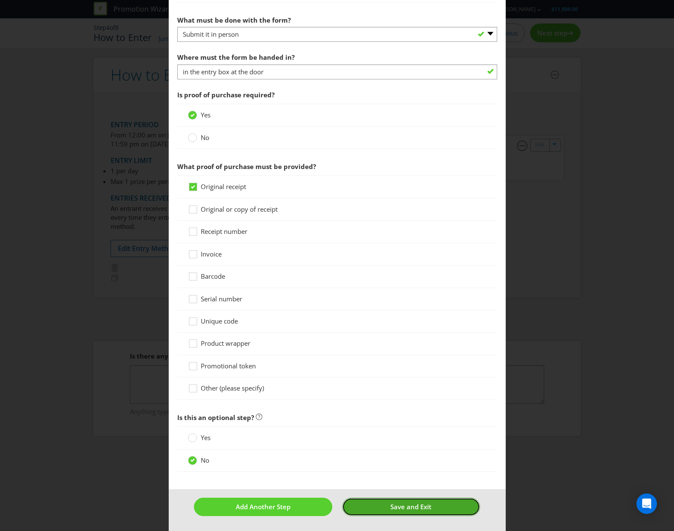
click at [401, 508] on span "Save and Exit" at bounding box center [410, 507] width 41 height 9
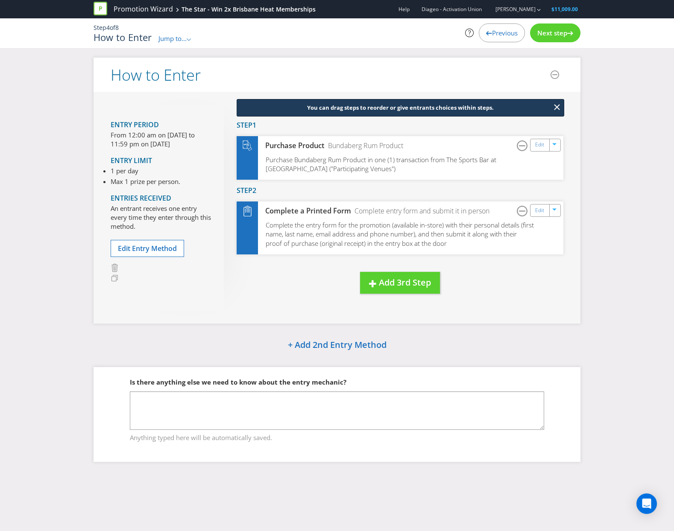
click at [173, 42] on span "Jump to..." at bounding box center [172, 38] width 28 height 9
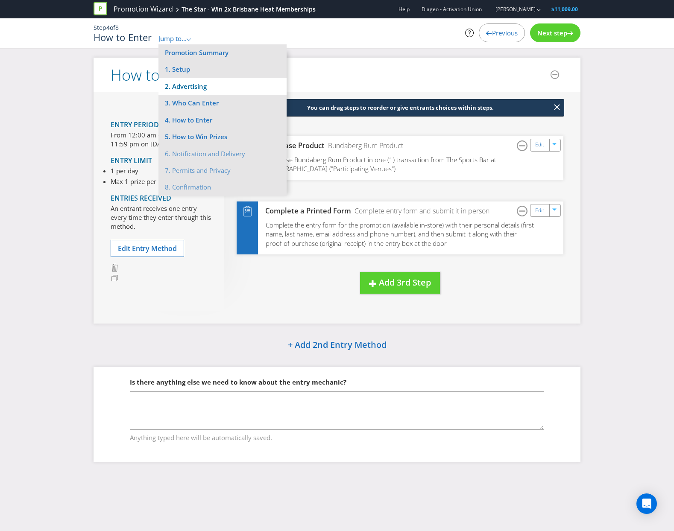
click at [226, 84] on li "2. Advertising" at bounding box center [222, 86] width 128 height 17
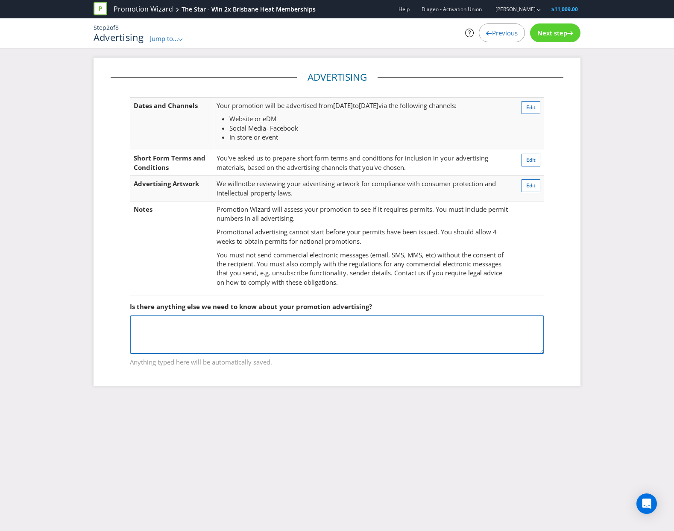
click at [178, 333] on textarea at bounding box center [337, 335] width 414 height 38
paste textarea "The Star’s standard T&Cs are required: Guests must be 18 years or over to enter…"
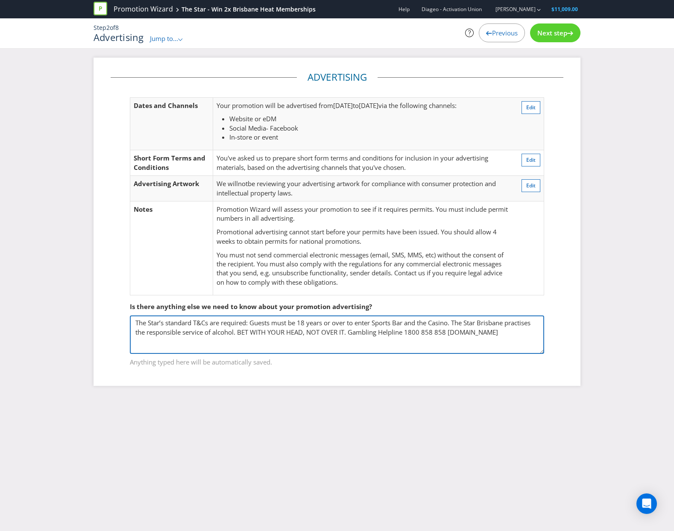
click at [253, 325] on textarea "The Star’s standard T&Cs are required: Guests must be 18 years or over to enter…" at bounding box center [337, 335] width 414 height 38
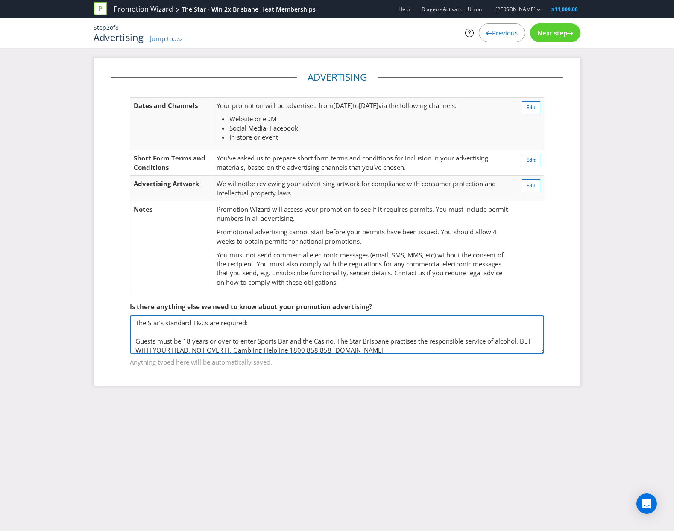
type textarea "The Star’s standard T&Cs are required: Guests must be 18 years or over to enter…"
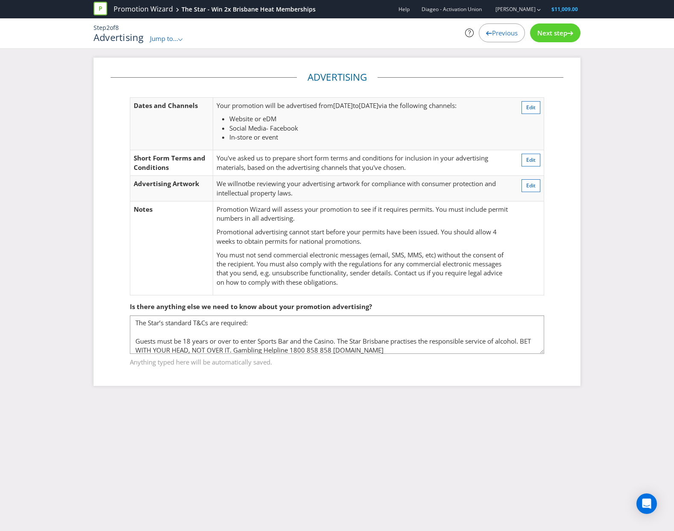
click at [530, 33] on div "Next step" at bounding box center [555, 32] width 50 height 19
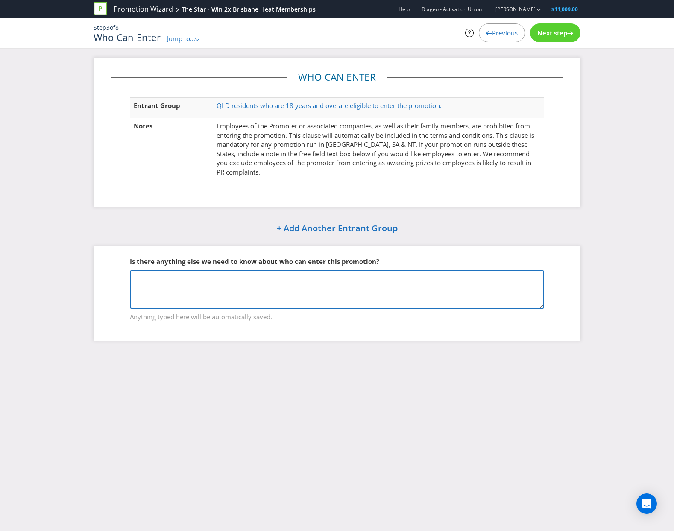
click at [210, 296] on textarea at bounding box center [337, 289] width 414 height 38
paste textarea "Participation in the Promotion is open to all persons who meet the following re…"
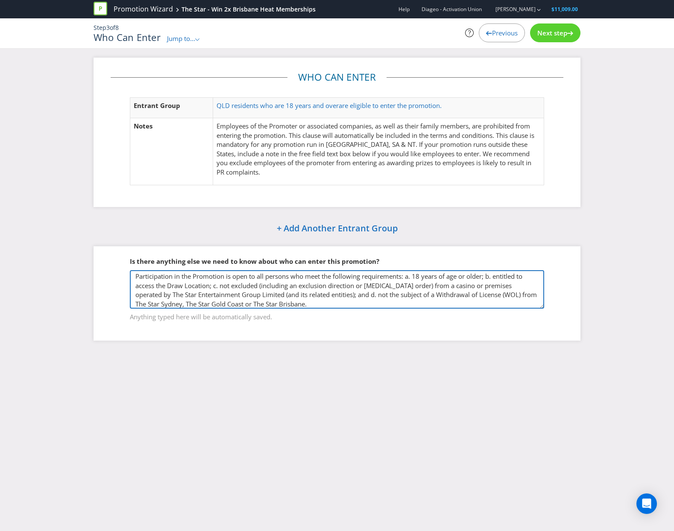
type textarea "Participation in the Promotion is open to all persons who meet the following re…"
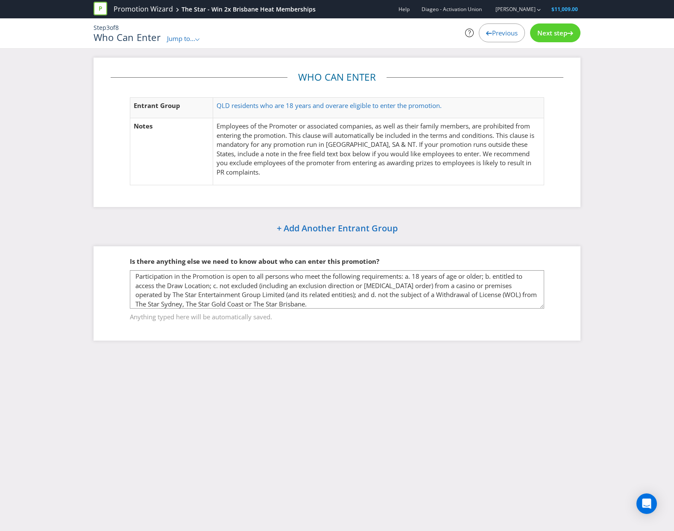
click at [543, 35] on span "Next step" at bounding box center [552, 33] width 30 height 9
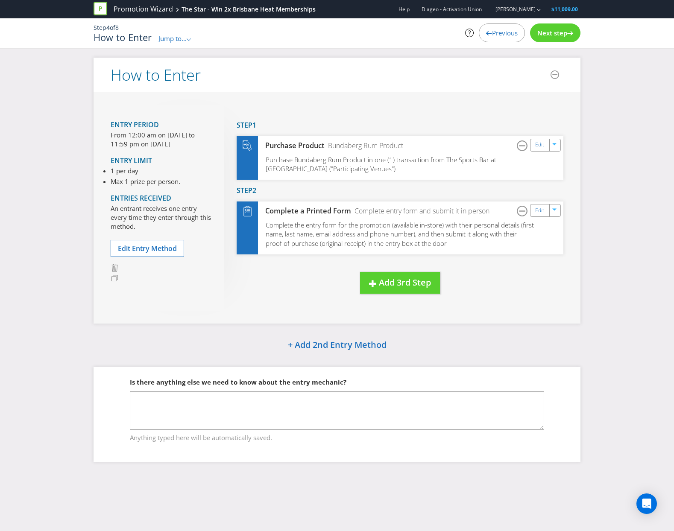
click at [541, 24] on div "Next step" at bounding box center [555, 32] width 50 height 19
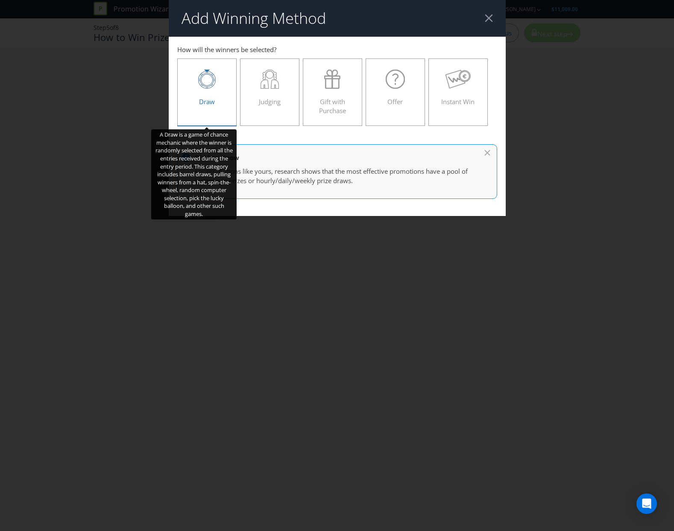
click at [192, 89] on div "Draw" at bounding box center [207, 89] width 42 height 38
click at [0, 0] on input "Draw" at bounding box center [0, 0] width 0 height 0
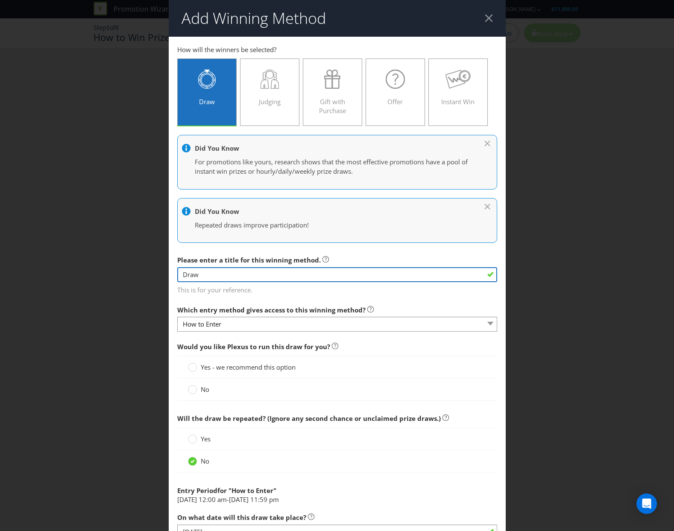
click at [311, 281] on input "Draw" at bounding box center [337, 274] width 320 height 15
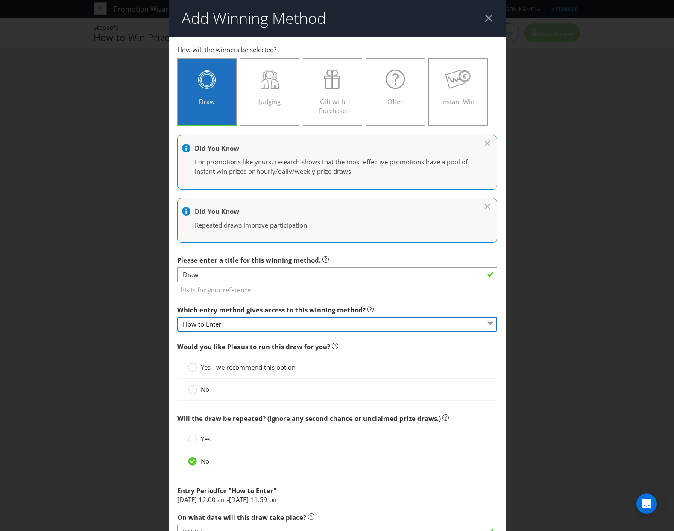
click at [216, 325] on select "How to Enter" at bounding box center [337, 324] width 320 height 15
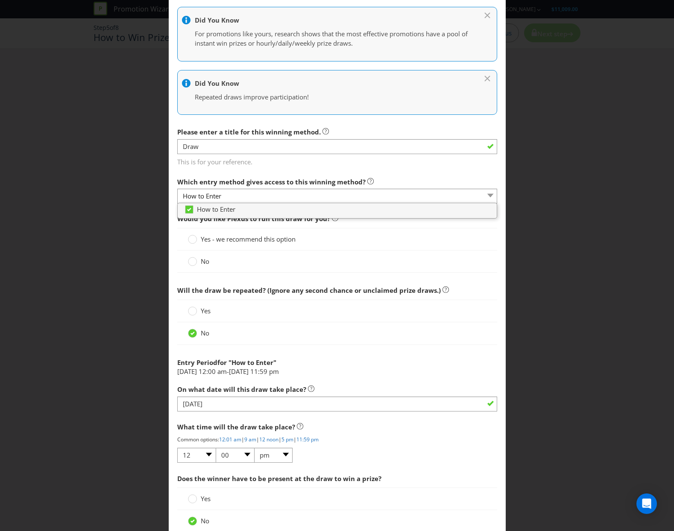
click at [362, 312] on div "Yes" at bounding box center [337, 311] width 299 height 9
click at [201, 259] on span "No" at bounding box center [205, 261] width 9 height 9
click at [0, 0] on input "No" at bounding box center [0, 0] width 0 height 0
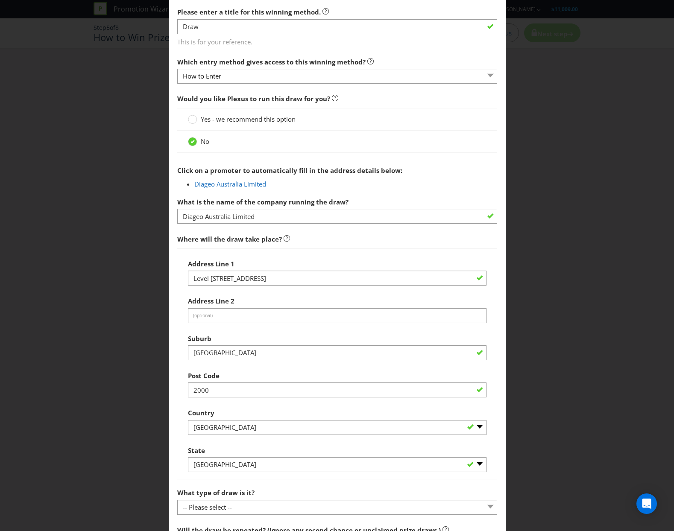
scroll to position [299, 0]
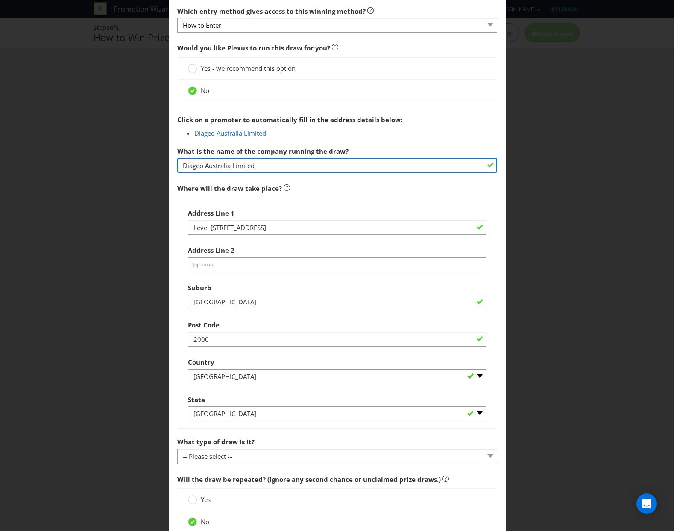
click at [287, 164] on input "Diageo Australia Limited" at bounding box center [337, 165] width 320 height 15
drag, startPoint x: 287, startPoint y: 164, endPoint x: 110, endPoint y: 150, distance: 177.8
click at [110, 150] on div "Add Winning Method How to Enter How will the winners be selected? Draw Judging …" at bounding box center [337, 265] width 674 height 531
type input "The Star Brisbane"
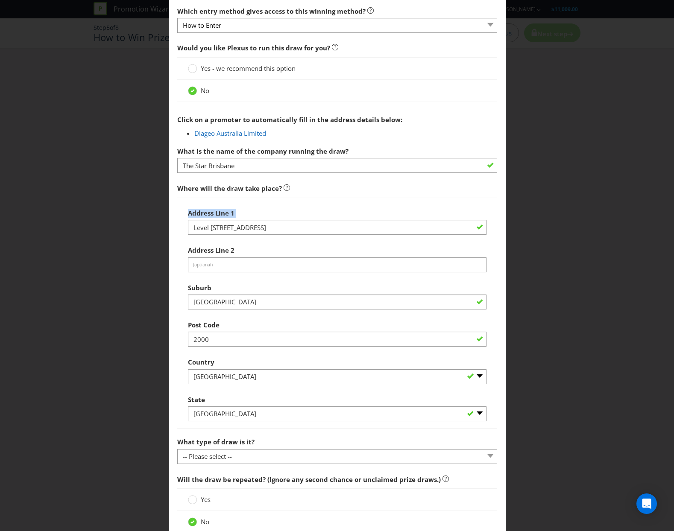
drag, startPoint x: 291, startPoint y: 219, endPoint x: 182, endPoint y: 217, distance: 109.8
click at [180, 217] on div "Address Line [GEOGRAPHIC_DATA][STREET_ADDRESS] Address Line 2 (optional) Suburb…" at bounding box center [337, 314] width 320 height 232
drag, startPoint x: 314, startPoint y: 231, endPoint x: 146, endPoint y: 223, distance: 168.0
click at [146, 223] on div "Add Winning Method How to Enter How will the winners be selected? Draw Judging …" at bounding box center [337, 265] width 674 height 531
type input "[STREET_ADDRESS][PERSON_NAME]"
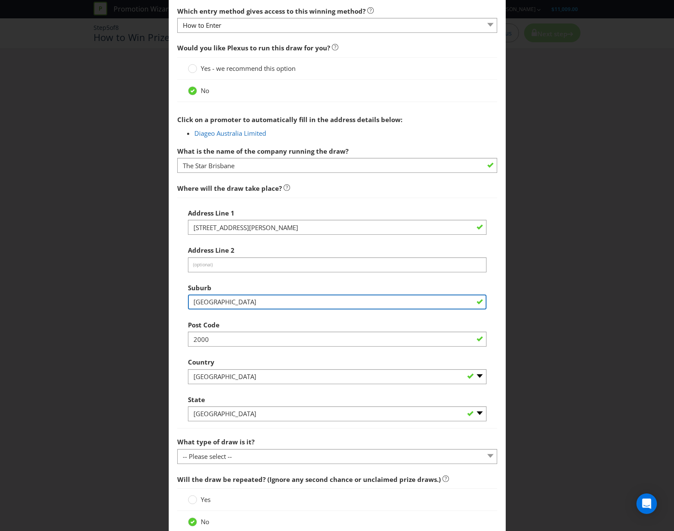
drag, startPoint x: 226, startPoint y: 305, endPoint x: 154, endPoint y: 295, distance: 72.1
click at [154, 295] on div "Add Winning Method How to Enter How will the winners be selected? Draw Judging …" at bounding box center [337, 265] width 674 height 531
type input "[GEOGRAPHIC_DATA]"
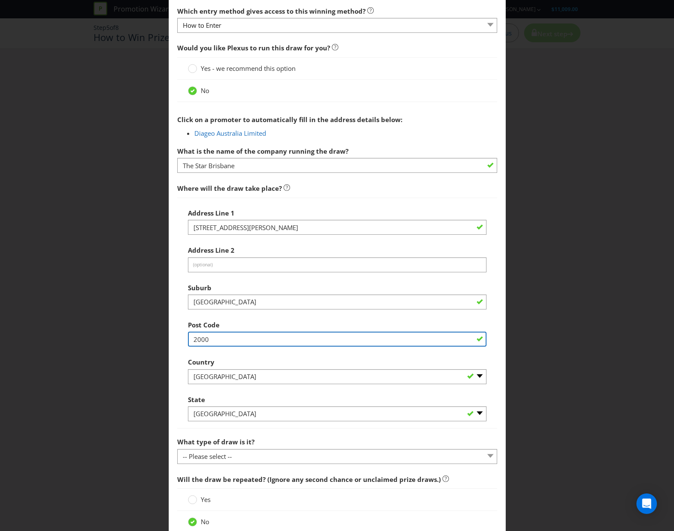
click at [190, 340] on input "2000" at bounding box center [337, 339] width 299 height 15
type input "3000"
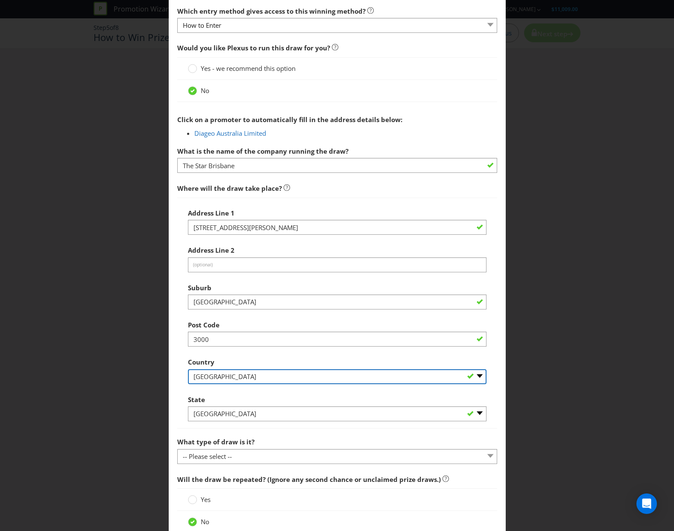
click at [296, 371] on select "-- Please Select [GEOGRAPHIC_DATA] [GEOGRAPHIC_DATA]" at bounding box center [337, 376] width 299 height 15
click at [188, 369] on select "-- Please Select [GEOGRAPHIC_DATA] [GEOGRAPHIC_DATA]" at bounding box center [337, 376] width 299 height 15
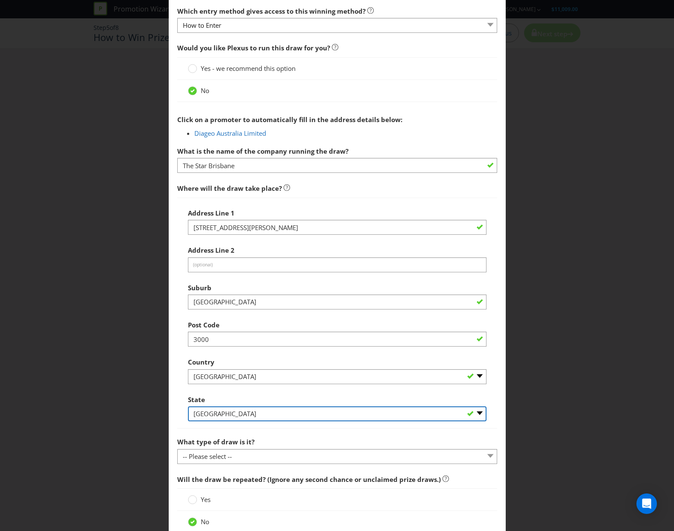
click at [248, 410] on select "-- Please Select -- [GEOGRAPHIC_DATA] [GEOGRAPHIC_DATA] [GEOGRAPHIC_DATA] [GEOG…" at bounding box center [337, 414] width 299 height 15
select select "QLD"
click at [188, 407] on select "-- Please Select -- [GEOGRAPHIC_DATA] [GEOGRAPHIC_DATA] [GEOGRAPHIC_DATA] [GEOG…" at bounding box center [337, 414] width 299 height 15
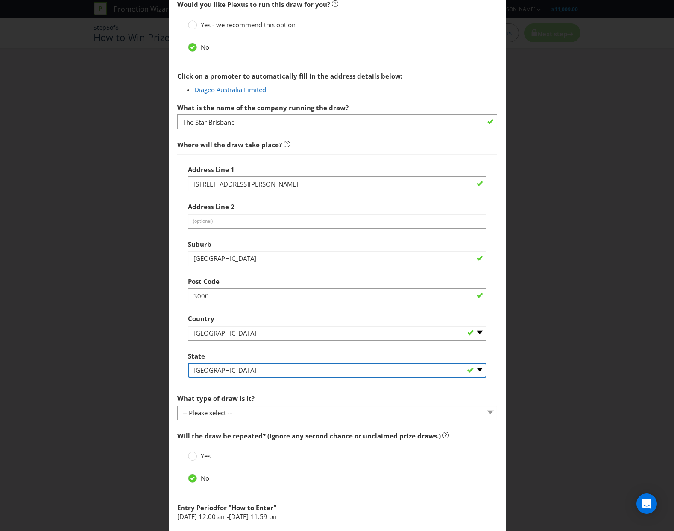
scroll to position [427, 0]
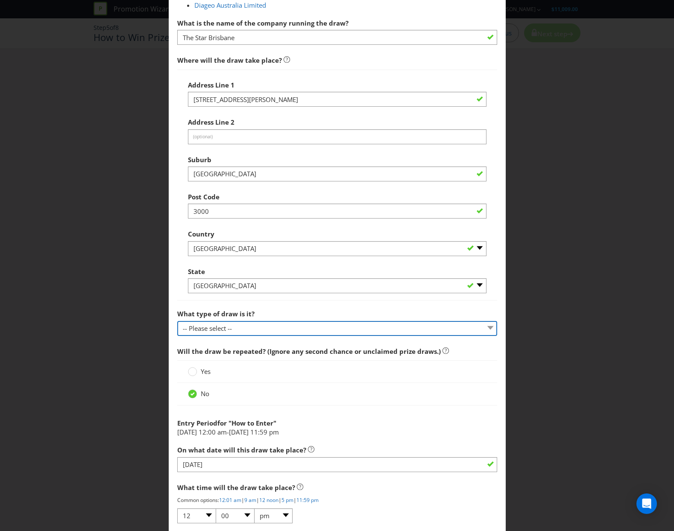
click at [221, 322] on select "-- Please select -- Computerised random selection Barrel draw Don't specify Oth…" at bounding box center [337, 328] width 320 height 15
select select "BARREL_DRAW"
click at [177, 321] on select "-- Please select -- Computerised random selection Barrel draw Don't specify Oth…" at bounding box center [337, 328] width 320 height 15
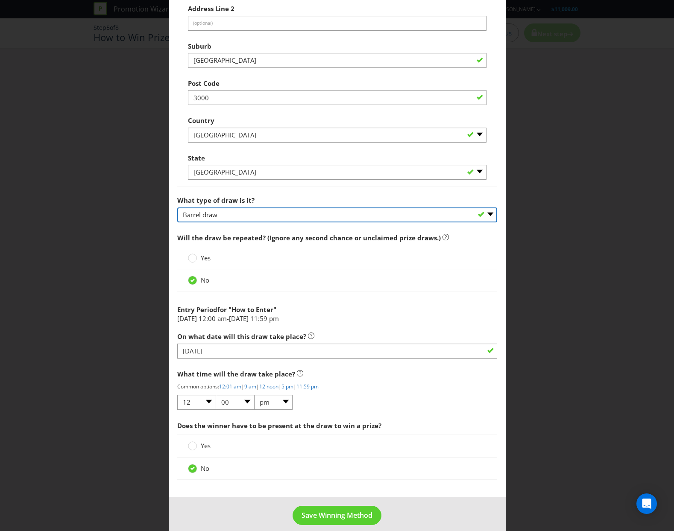
scroll to position [550, 0]
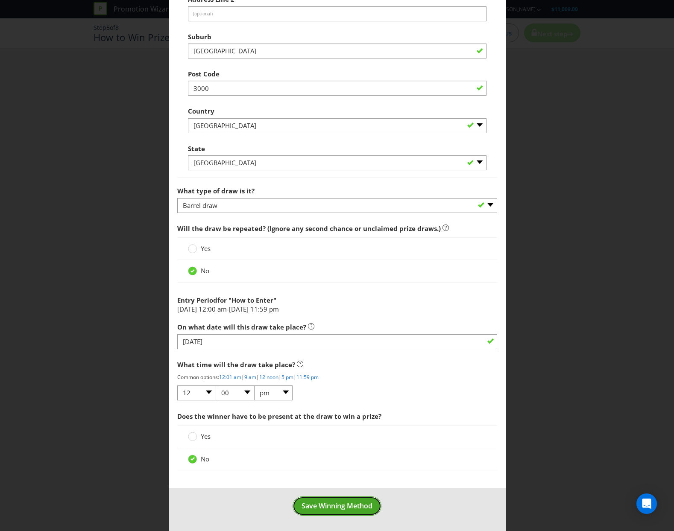
click at [335, 513] on button "Save Winning Method" at bounding box center [337, 506] width 89 height 19
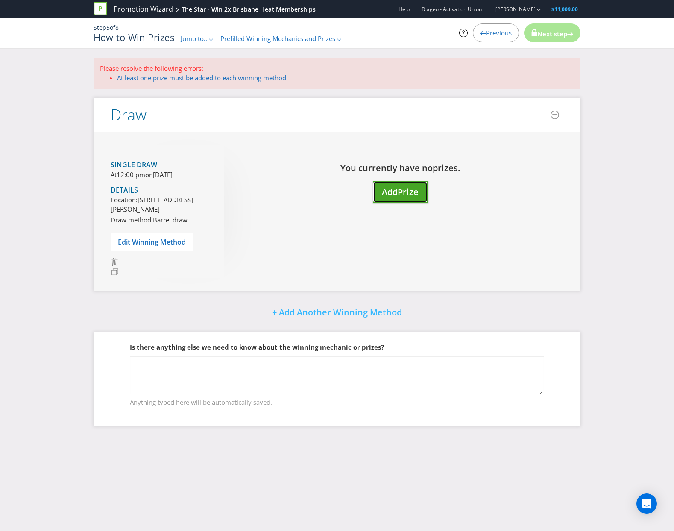
click at [402, 185] on button "Add Prize" at bounding box center [400, 193] width 55 height 22
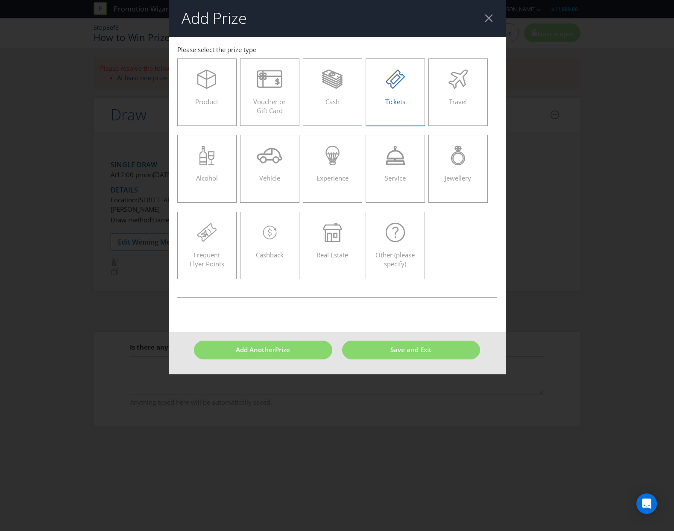
click at [392, 95] on div "Tickets" at bounding box center [396, 89] width 42 height 38
click at [0, 0] on input "Tickets" at bounding box center [0, 0] width 0 height 0
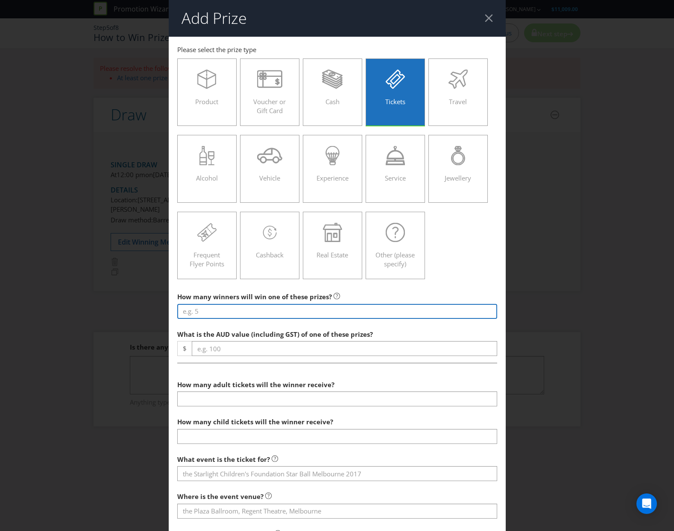
click at [255, 311] on input "number" at bounding box center [337, 311] width 320 height 15
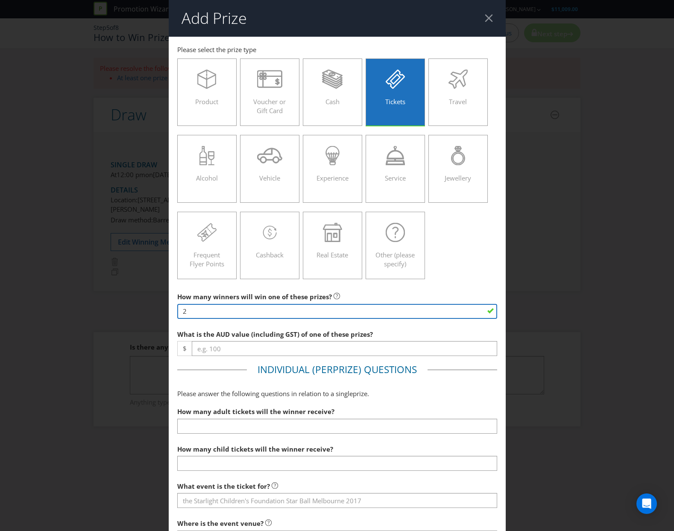
type input "2"
click at [232, 356] on div at bounding box center [337, 356] width 320 height 1
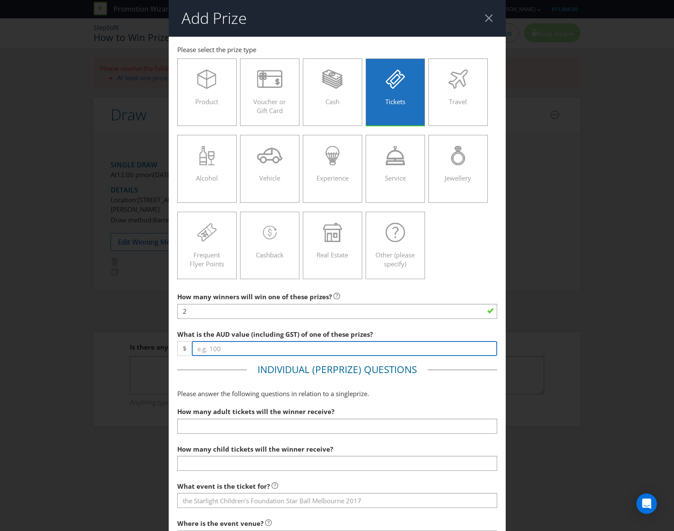
click at [231, 348] on input "number" at bounding box center [344, 348] width 305 height 15
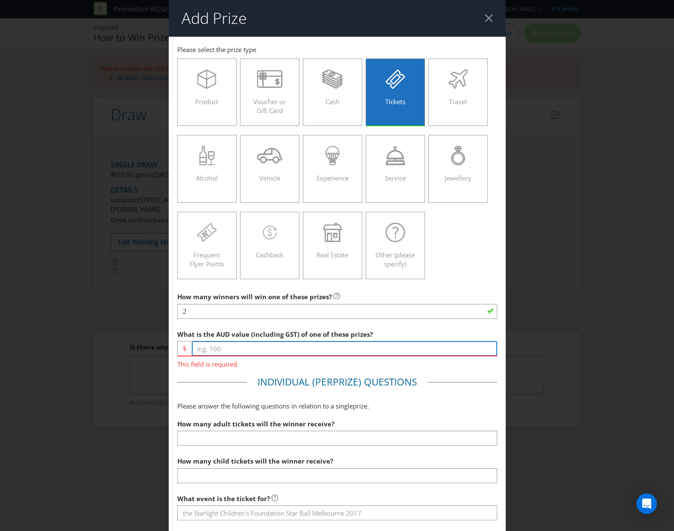
click at [222, 355] on input "number" at bounding box center [344, 348] width 305 height 15
type input "310"
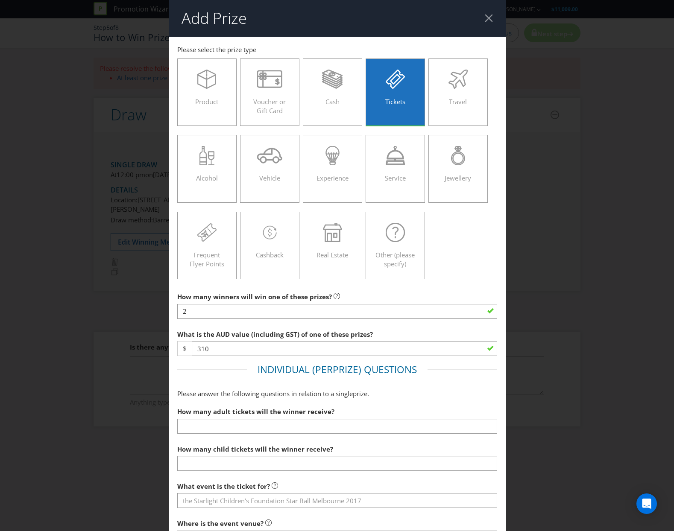
scroll to position [43, 0]
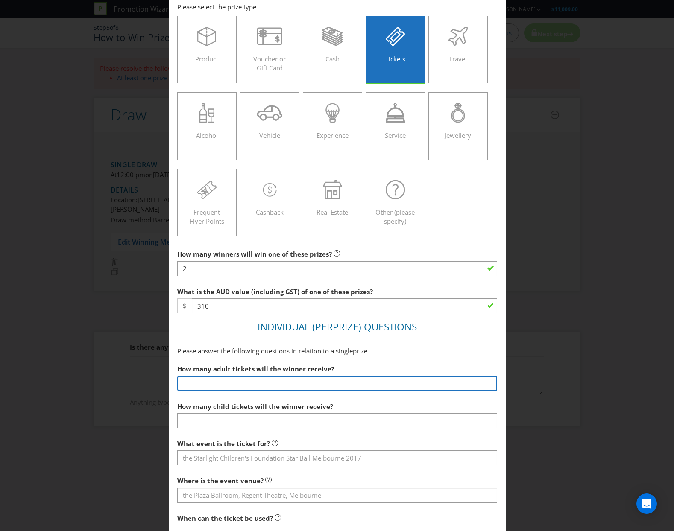
click at [246, 386] on input "number" at bounding box center [337, 383] width 320 height 15
type input "2"
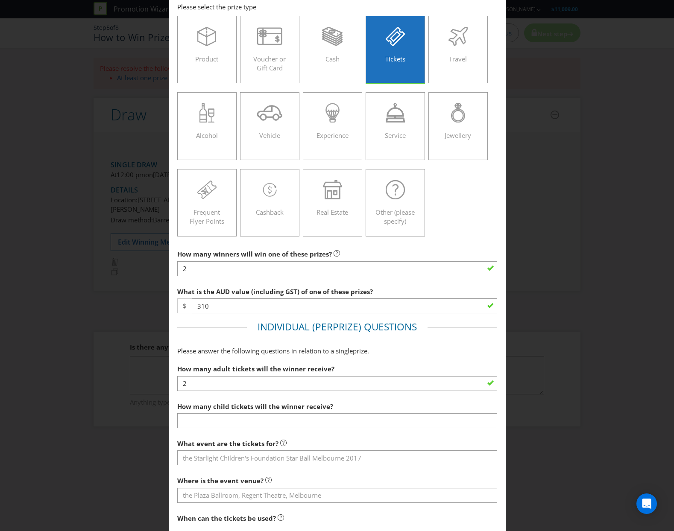
click at [218, 428] on div at bounding box center [337, 428] width 320 height 1
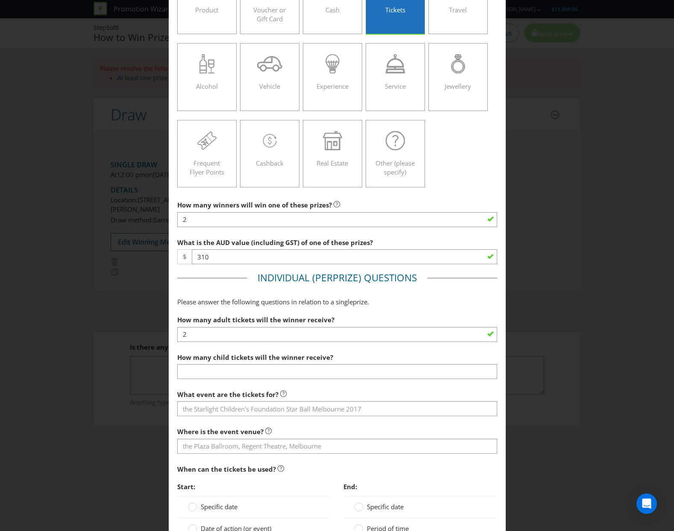
scroll to position [171, 0]
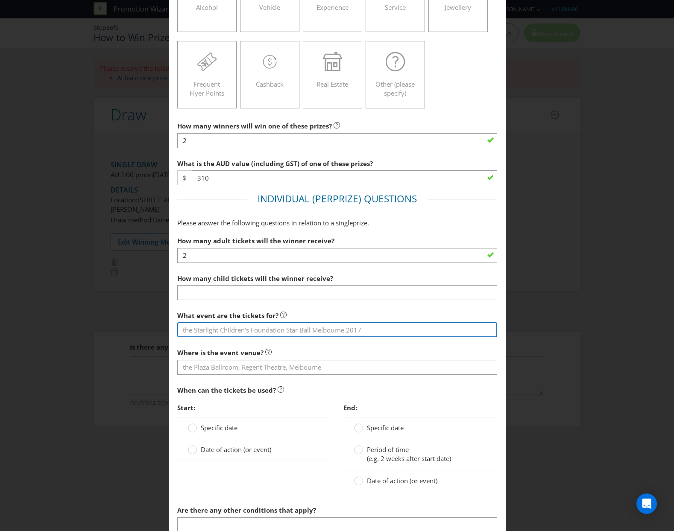
click at [270, 326] on input "text" at bounding box center [337, 329] width 320 height 15
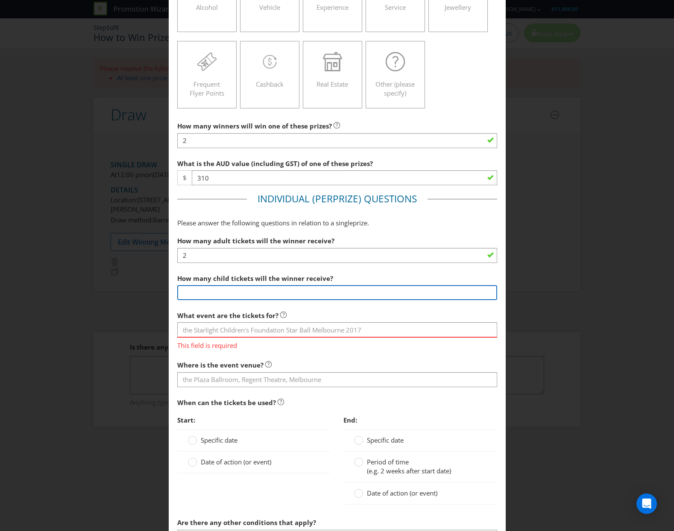
click at [232, 292] on input "number" at bounding box center [337, 292] width 320 height 15
type input "0"
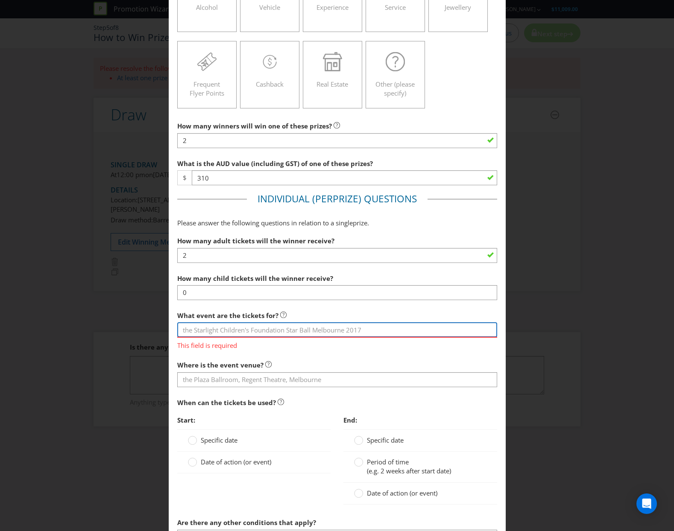
click at [225, 327] on input "text" at bounding box center [337, 329] width 320 height 15
type input "Brisbane Heat Hot Spot Membership"
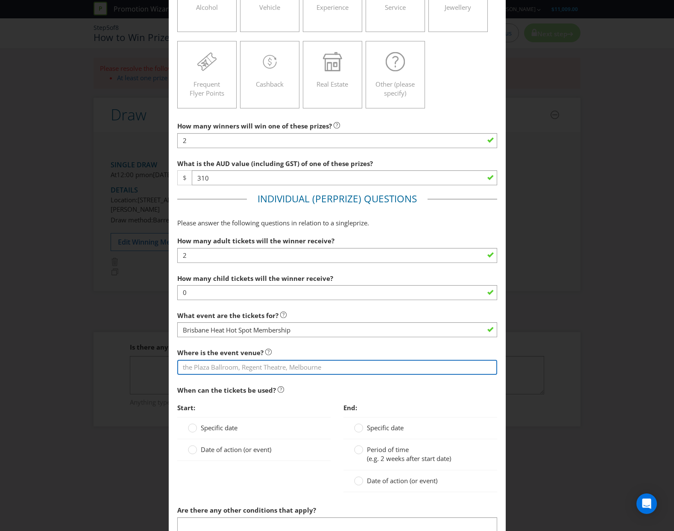
click at [227, 386] on section "How many adult tickets will the winner receive? 2 How many child tickets will t…" at bounding box center [337, 387] width 320 height 310
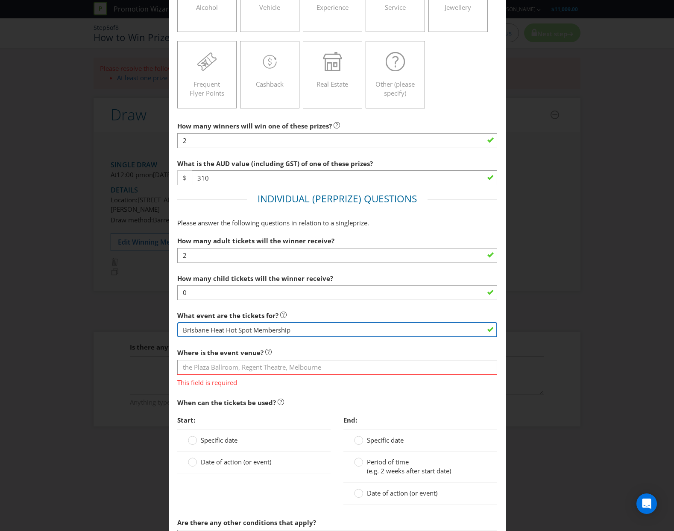
drag, startPoint x: 295, startPoint y: 328, endPoint x: 140, endPoint y: 324, distance: 154.7
click at [140, 324] on div "Add Prize [GEOGRAPHIC_DATA] Please select the prize type Product Voucher or Gif…" at bounding box center [337, 265] width 674 height 531
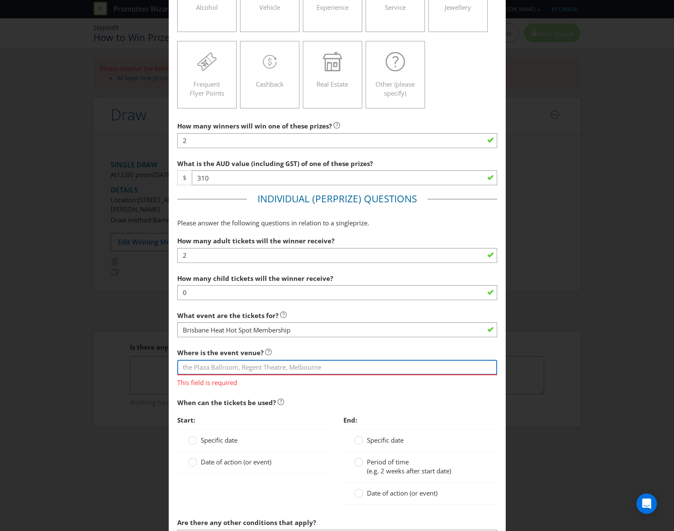
click at [203, 369] on input "text" at bounding box center [337, 367] width 320 height 15
type input "The Gabba, [GEOGRAPHIC_DATA]"
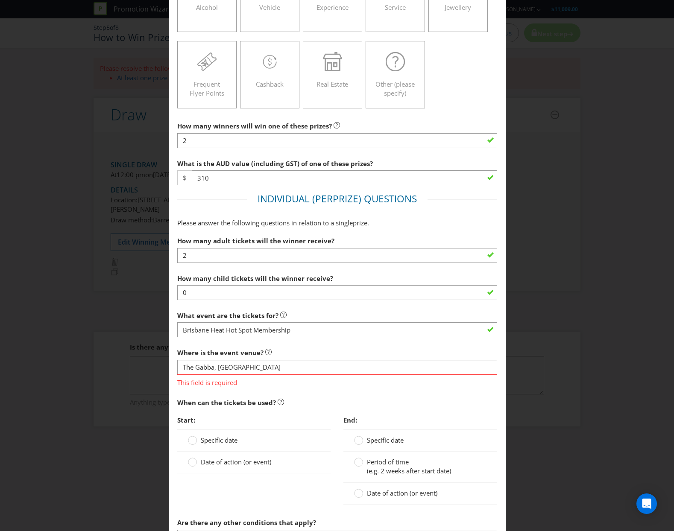
click at [230, 440] on div "Specific date Date of action (or event)" at bounding box center [254, 452] width 154 height 44
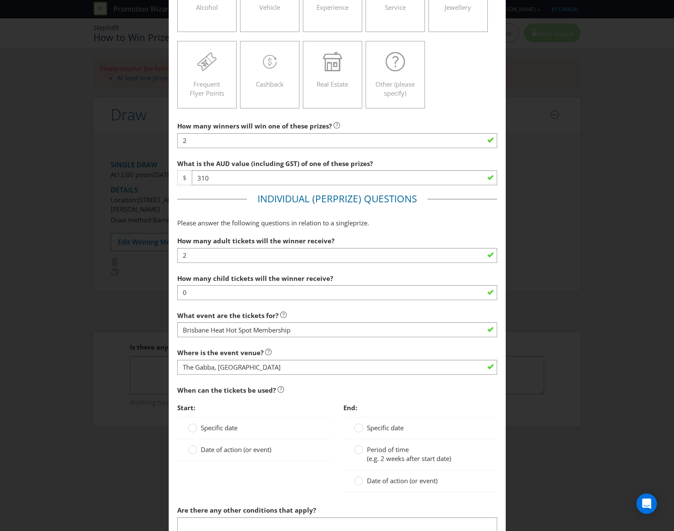
click at [272, 449] on span at bounding box center [272, 449] width 2 height 9
click at [0, 0] on input "Date of action (or event)" at bounding box center [0, 0] width 0 height 0
click at [395, 486] on div "Date of action (or event)" at bounding box center [420, 482] width 154 height 22
click at [384, 481] on span "Date of action (or event)" at bounding box center [402, 481] width 70 height 9
click at [0, 0] on input "Date of action (or event)" at bounding box center [0, 0] width 0 height 0
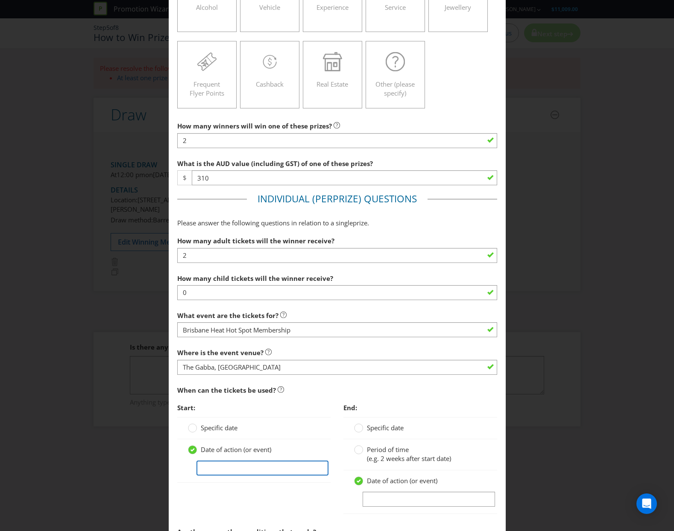
click at [255, 461] on input "text" at bounding box center [262, 468] width 132 height 15
click at [203, 466] on input "text" at bounding box center [262, 468] width 132 height 15
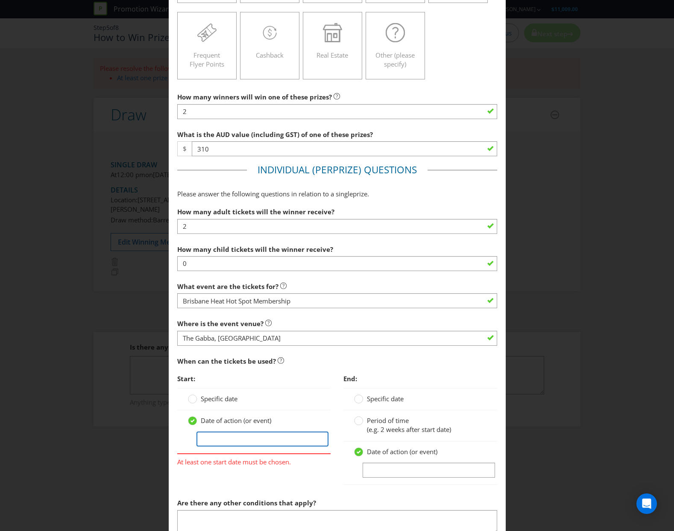
scroll to position [214, 0]
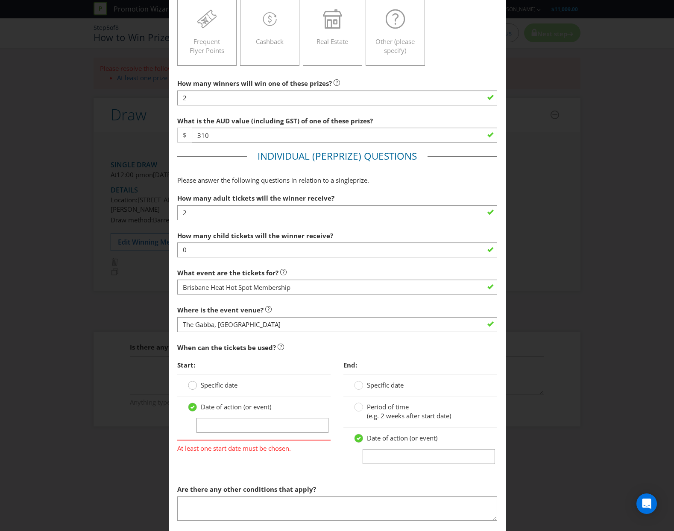
click at [193, 386] on circle at bounding box center [192, 385] width 9 height 9
click at [0, 0] on input "Specific date" at bounding box center [0, 0] width 0 height 0
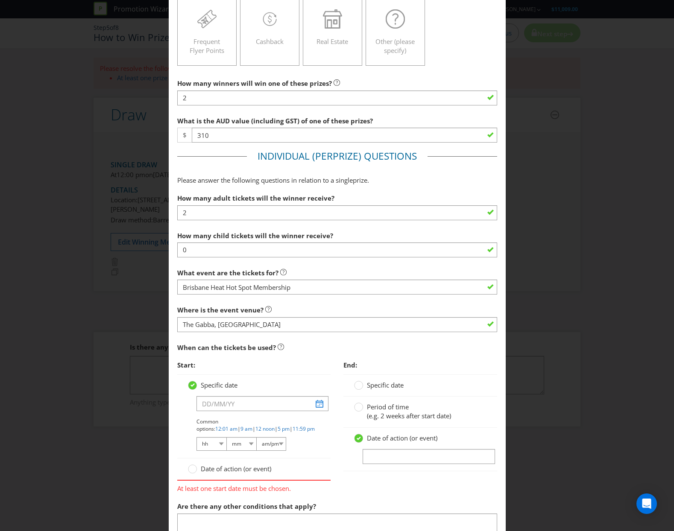
click at [195, 463] on div "Date of action (or event)" at bounding box center [254, 470] width 154 height 22
click at [191, 474] on div at bounding box center [192, 470] width 9 height 11
click at [0, 0] on input "Date of action (or event)" at bounding box center [0, 0] width 0 height 0
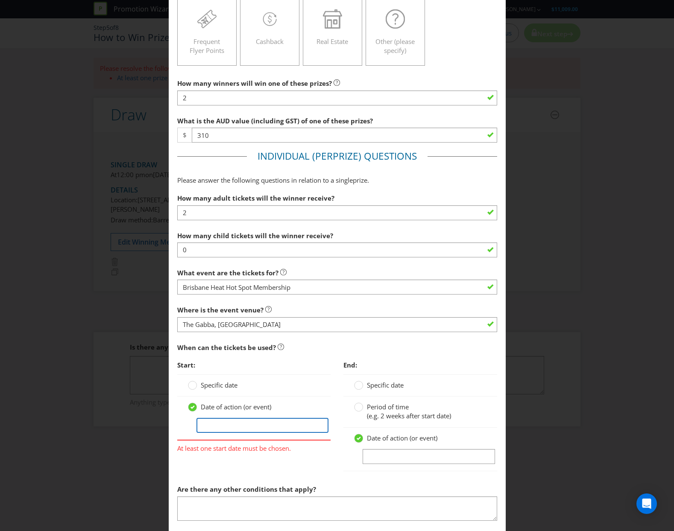
click at [257, 426] on input "text" at bounding box center [262, 425] width 132 height 15
click at [370, 408] on span "Period of time" at bounding box center [388, 407] width 42 height 9
click at [0, 0] on input "Period of time (e.g. 2 weeks after start date)" at bounding box center [0, 0] width 0 height 0
click at [188, 405] on circle at bounding box center [192, 407] width 9 height 9
click at [0, 0] on input "Date of action (or event)" at bounding box center [0, 0] width 0 height 0
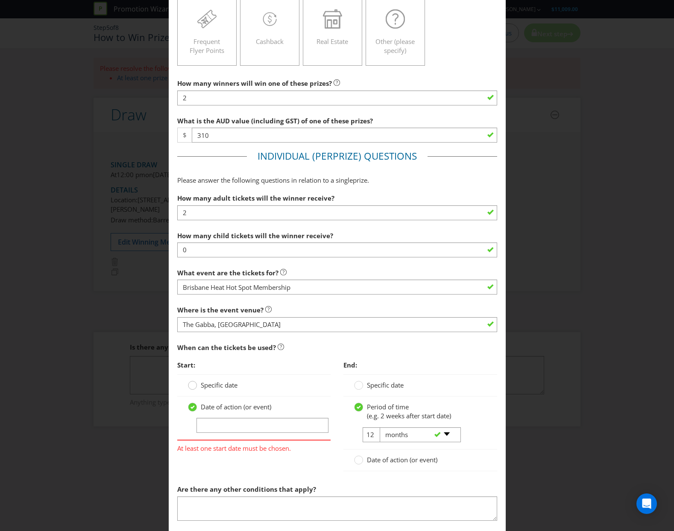
click at [193, 387] on circle at bounding box center [192, 385] width 9 height 9
click at [0, 0] on input "Specific date" at bounding box center [0, 0] width 0 height 0
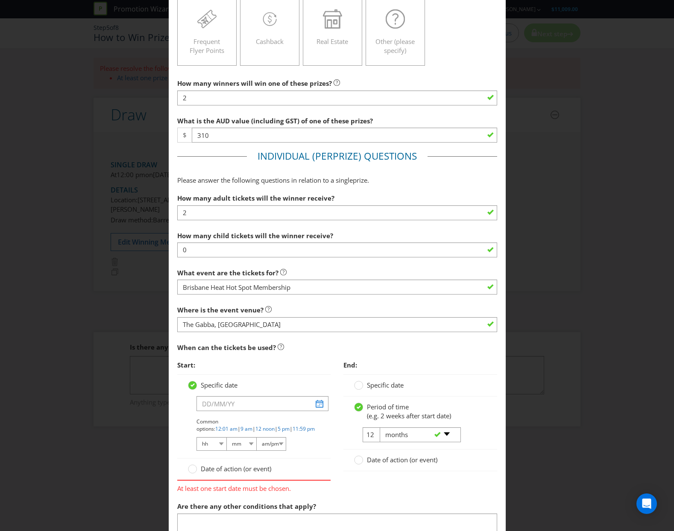
click at [227, 411] on div at bounding box center [254, 411] width 132 height 1
click at [231, 404] on input "text" at bounding box center [262, 403] width 132 height 15
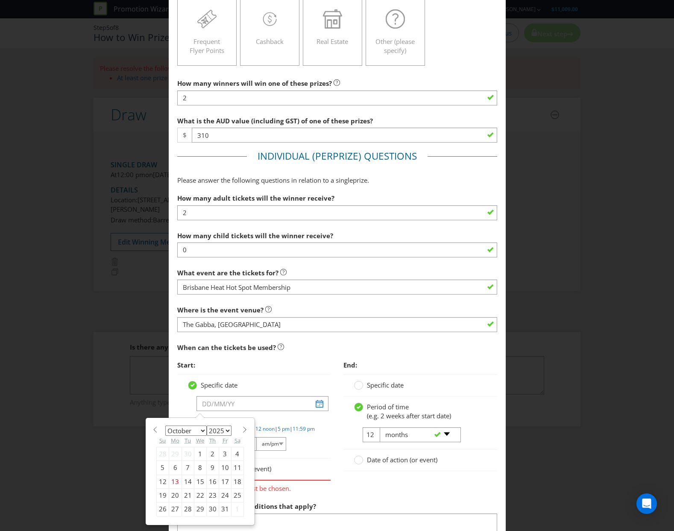
click at [202, 433] on select "January February March April May June July August September October November De…" at bounding box center [185, 431] width 41 height 10
select select "0"
click at [165, 426] on select "January February March April May June July August September October November De…" at bounding box center [185, 431] width 41 height 10
click at [224, 432] on select "2025 2026 2027 2028 2029 2030 2031 2032 2033 2034 2035" at bounding box center [219, 431] width 25 height 10
select select "2026"
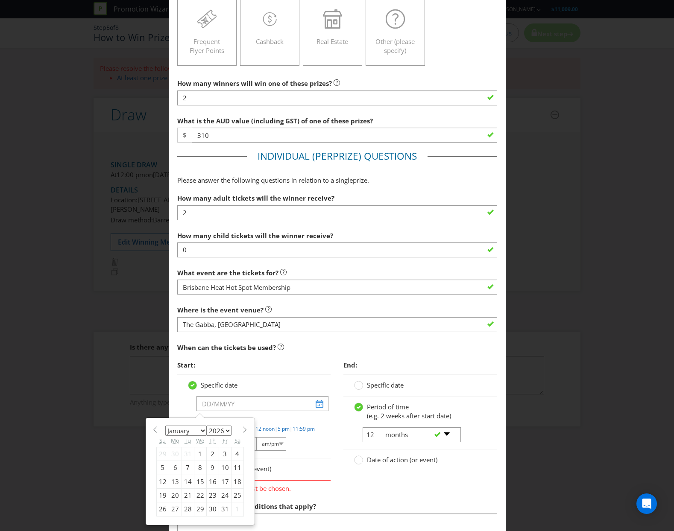
click at [207, 426] on select "2025 2026 2027 2028 2029 2030 2031 2032 2033 2034 2035" at bounding box center [219, 431] width 25 height 10
click at [222, 451] on div "2" at bounding box center [225, 454] width 12 height 14
type input "[DATE]"
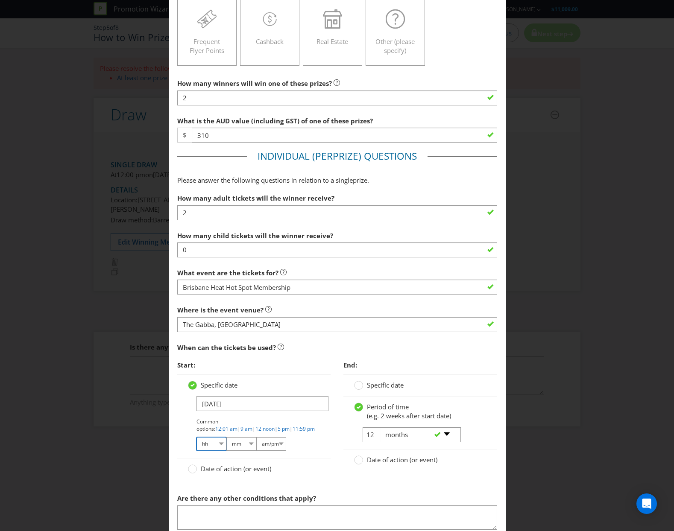
click at [215, 445] on select "hh 01 02 03 04 05 06 07 08 09 10 11 12" at bounding box center [211, 444] width 30 height 14
click at [359, 384] on circle at bounding box center [359, 385] width 9 height 9
click at [0, 0] on input "Specific date" at bounding box center [0, 0] width 0 height 0
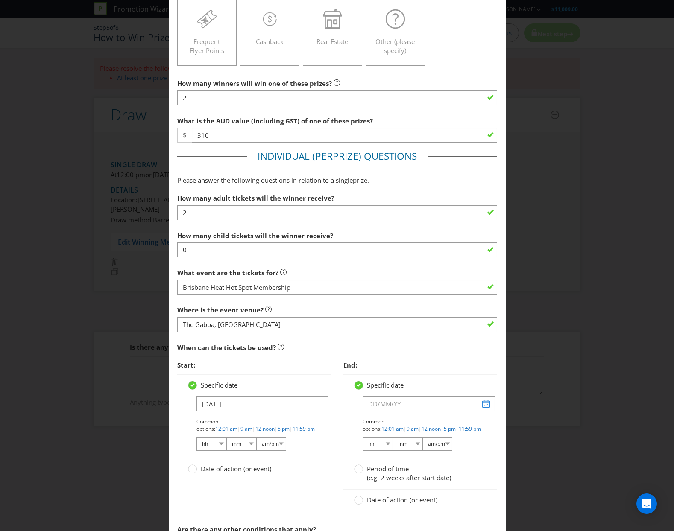
click at [407, 425] on span "|" at bounding box center [405, 428] width 3 height 7
click at [412, 408] on input "text" at bounding box center [429, 403] width 132 height 15
click at [363, 431] on select "January February March April May June July August September October November De…" at bounding box center [351, 431] width 41 height 10
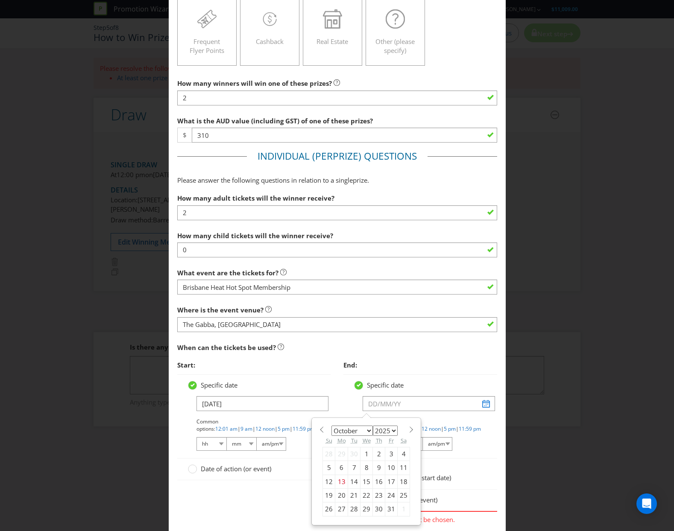
select select "0"
click at [331, 426] on select "January February March April May June July August September October November De…" at bounding box center [351, 431] width 41 height 10
click at [381, 429] on select "2025 2026 2027 2028 2029 2030 2031 2032 2033 2034 2035" at bounding box center [385, 431] width 25 height 10
select select "2026"
click at [373, 426] on select "2025 2026 2027 2028 2029 2030 2031 2032 2033 2034 2035" at bounding box center [385, 431] width 25 height 10
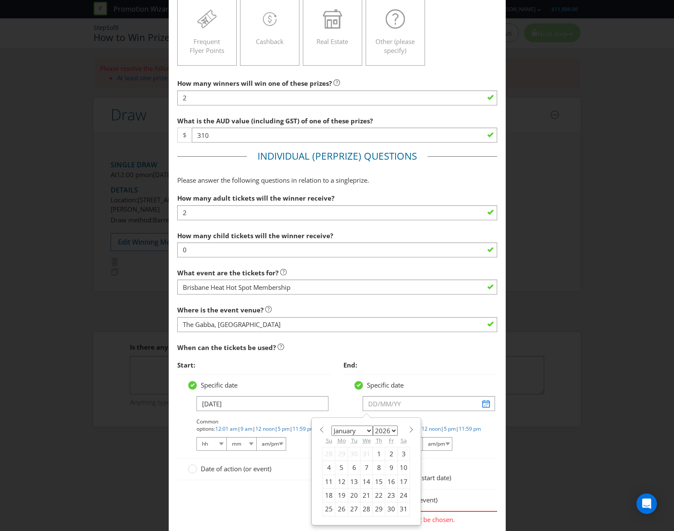
click at [337, 498] on div "19" at bounding box center [341, 496] width 13 height 14
type input "[DATE]"
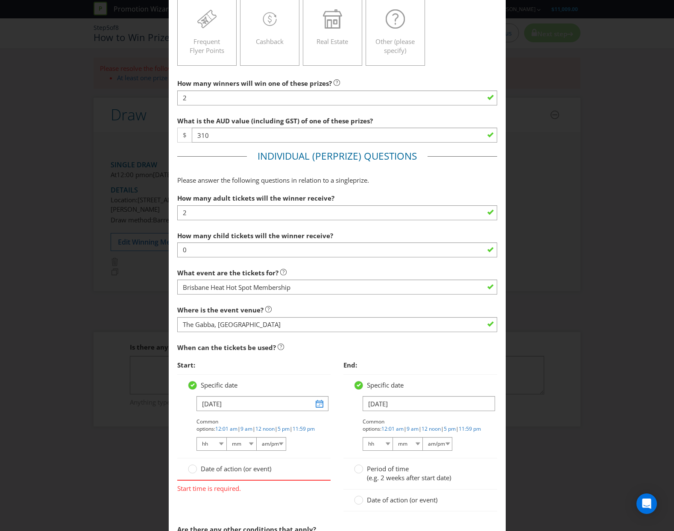
scroll to position [256, 0]
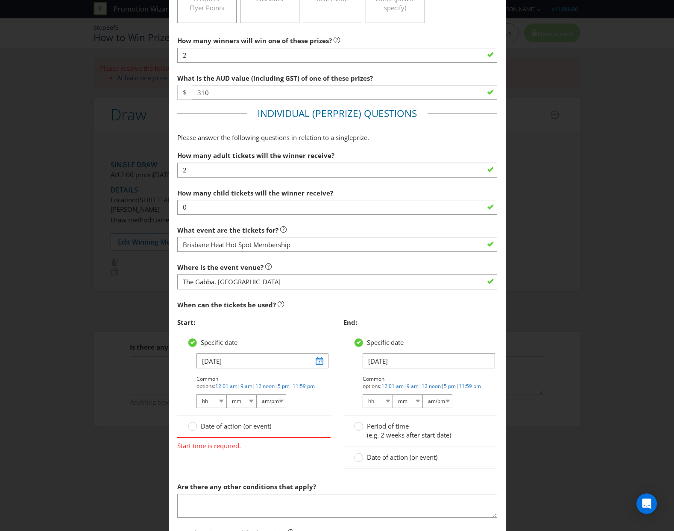
click at [195, 454] on div "Start: Specific date [DATE] Common options: 12:01 am | 9 am | 12 noon | 5 pm | …" at bounding box center [254, 384] width 167 height 141
click at [208, 401] on select "hh 01 02 03 04 05 06 07 08 09 10 11 12" at bounding box center [211, 402] width 30 height 14
select select "12"
click at [196, 395] on select "hh 01 02 03 04 05 06 07 08 09 10 11 12" at bounding box center [211, 402] width 30 height 14
click at [236, 399] on select "mm 00 01 05 10 15 20 25 29 30 35 40 45 50 55 59" at bounding box center [241, 402] width 30 height 14
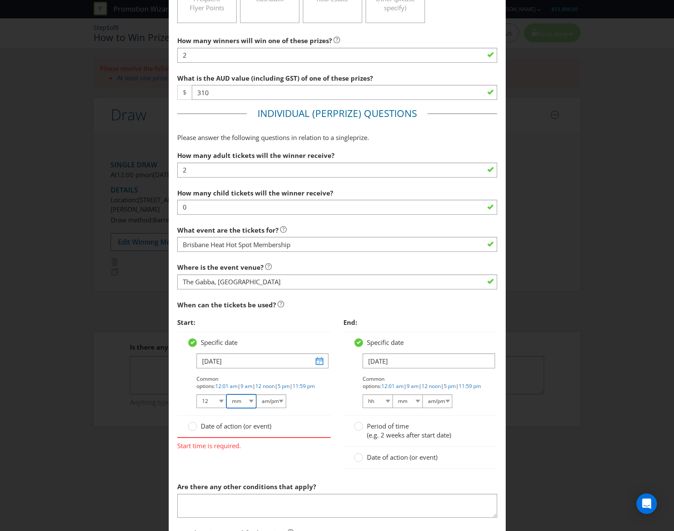
select select "00"
click at [226, 395] on select "mm 00 01 05 10 15 20 25 29 30 35 40 45 50 55 59" at bounding box center [241, 402] width 30 height 14
click at [269, 403] on select "am/pm am pm" at bounding box center [271, 402] width 30 height 14
select select "pm"
click at [256, 395] on select "am/pm am pm" at bounding box center [271, 402] width 30 height 14
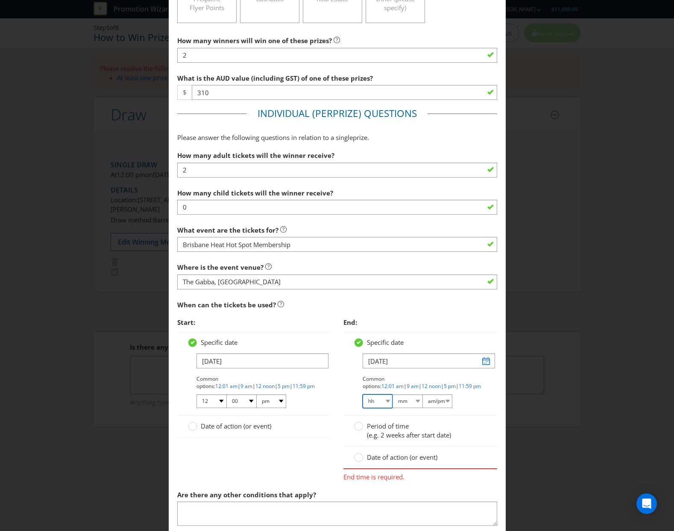
click at [372, 404] on select "hh 01 02 03 04 05 06 07 08 09 10 11 12" at bounding box center [378, 402] width 30 height 14
select select "12"
click at [363, 395] on select "hh 01 02 03 04 05 06 07 08 09 10 11 12" at bounding box center [378, 402] width 30 height 14
click at [400, 400] on select "mm 00 01 05 10 15 20 25 29 30 35 40 45 50 55 59" at bounding box center [408, 402] width 30 height 14
select select "00"
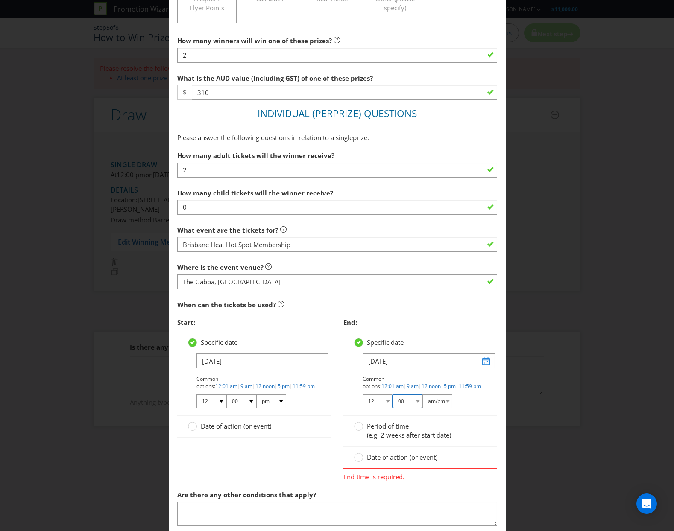
click at [393, 395] on select "mm 00 01 05 10 15 20 25 29 30 35 40 45 50 55 59" at bounding box center [408, 402] width 30 height 14
click at [433, 402] on select "am/pm am pm" at bounding box center [437, 402] width 30 height 14
select select "pm"
click at [422, 395] on select "am/pm am pm" at bounding box center [437, 402] width 30 height 14
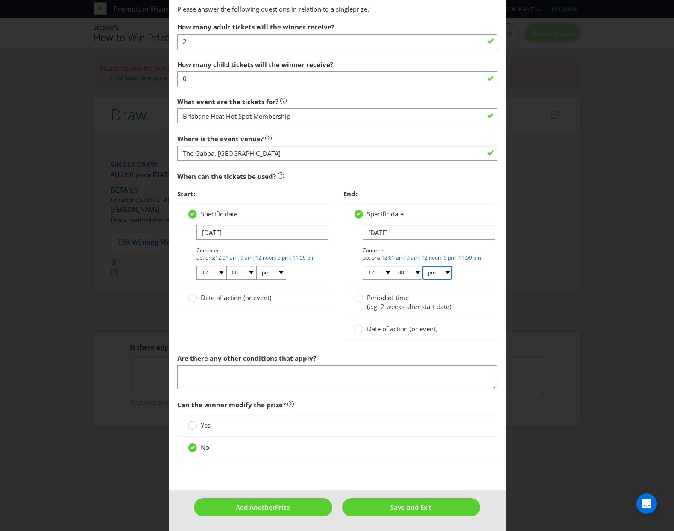
scroll to position [385, 0]
click at [415, 509] on span "Save and Exit" at bounding box center [410, 507] width 41 height 9
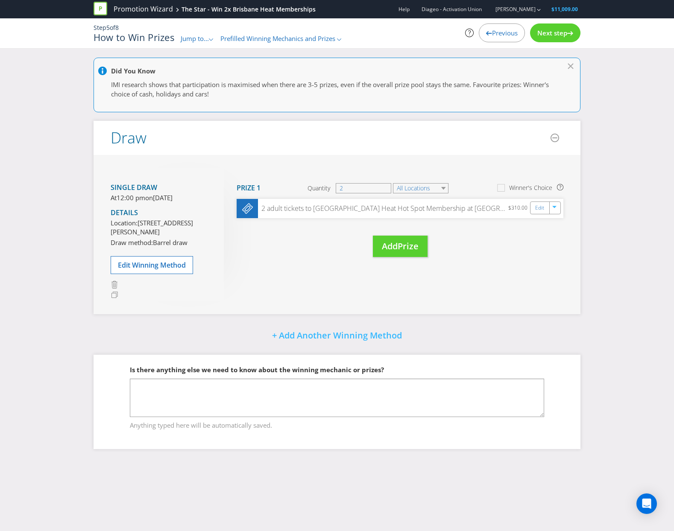
click at [558, 30] on span "Next step" at bounding box center [552, 33] width 30 height 9
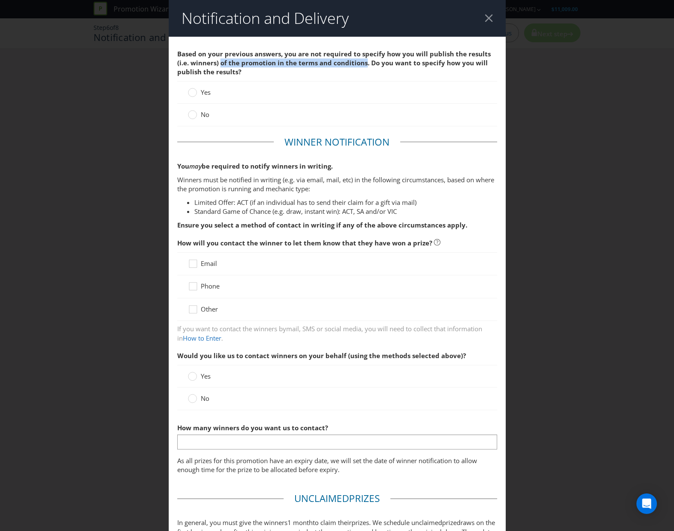
drag, startPoint x: 220, startPoint y: 65, endPoint x: 404, endPoint y: 67, distance: 184.5
click at [375, 66] on span "Based on your previous answers, you are not required to specify how you will pu…" at bounding box center [334, 63] width 314 height 27
click at [404, 69] on span "Based on your previous answers, you are not required to specify how you will pu…" at bounding box center [337, 63] width 320 height 36
drag, startPoint x: 214, startPoint y: 56, endPoint x: 416, endPoint y: 58, distance: 201.2
click at [416, 58] on span "Based on your previous answers, you are not required to specify how you will pu…" at bounding box center [334, 63] width 314 height 27
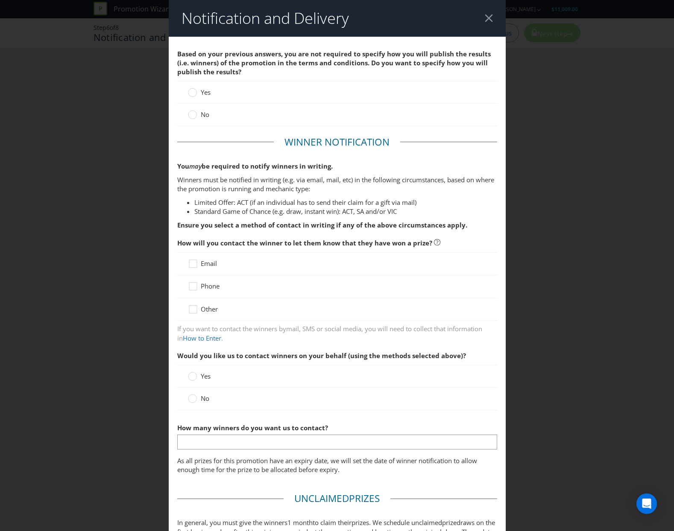
click at [377, 71] on span "Based on your previous answers, you are not required to specify how you will pu…" at bounding box center [337, 63] width 320 height 36
click at [195, 117] on label "No" at bounding box center [199, 114] width 23 height 9
click at [0, 0] on input "No" at bounding box center [0, 0] width 0 height 0
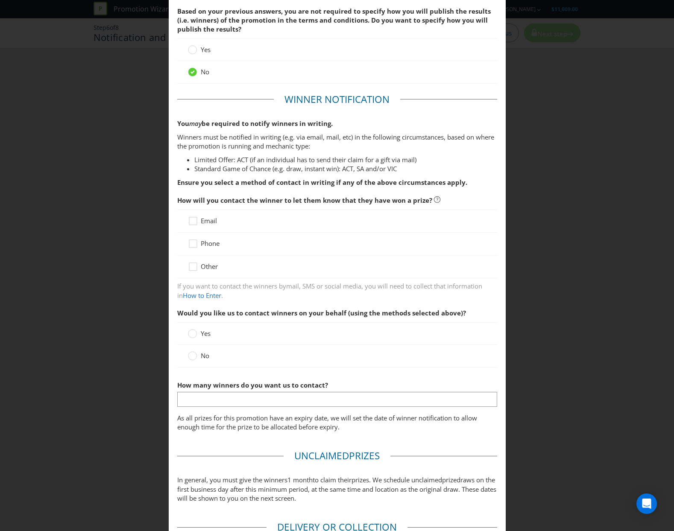
click at [193, 226] on div at bounding box center [337, 225] width 299 height 1
click at [193, 222] on icon at bounding box center [194, 223] width 13 height 13
click at [0, 0] on input "Email" at bounding box center [0, 0] width 0 height 0
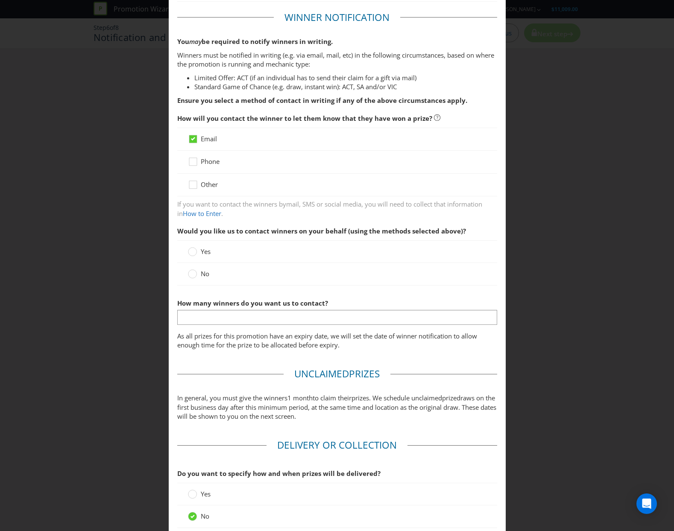
scroll to position [128, 0]
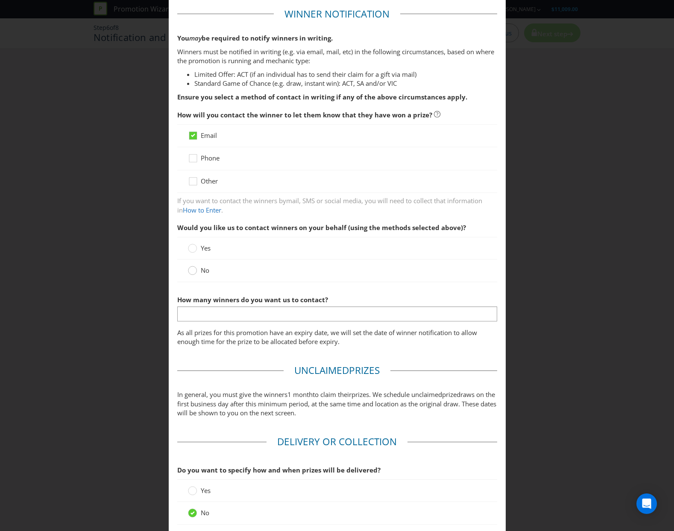
click at [188, 275] on div at bounding box center [192, 271] width 9 height 11
click at [0, 0] on input "No" at bounding box center [0, 0] width 0 height 0
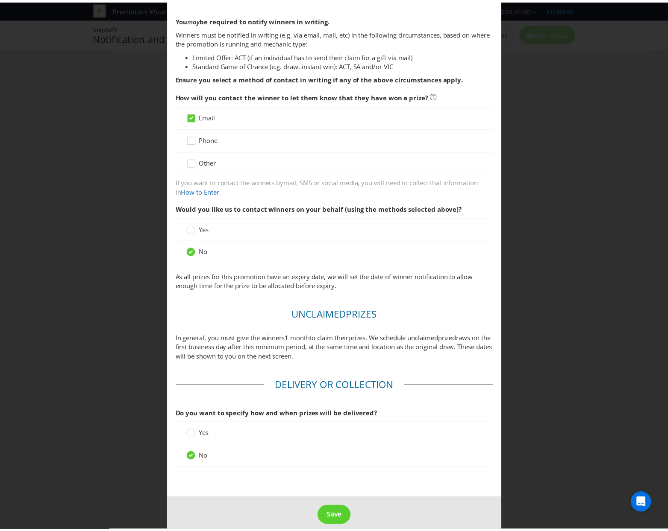
scroll to position [158, 0]
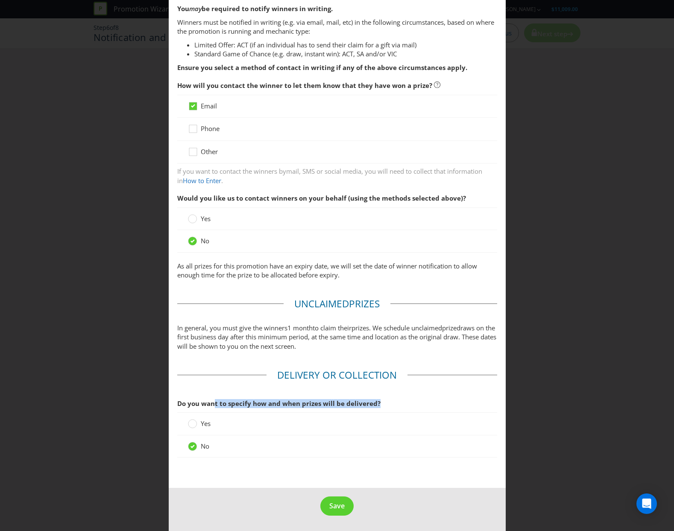
drag, startPoint x: 224, startPoint y: 401, endPoint x: 400, endPoint y: 406, distance: 175.6
click at [395, 409] on span "Do you want to specify how and when prizes will be delivered?" at bounding box center [337, 404] width 320 height 18
click at [339, 496] on footer "Save" at bounding box center [337, 509] width 337 height 43
click at [338, 504] on span "Save" at bounding box center [336, 505] width 15 height 9
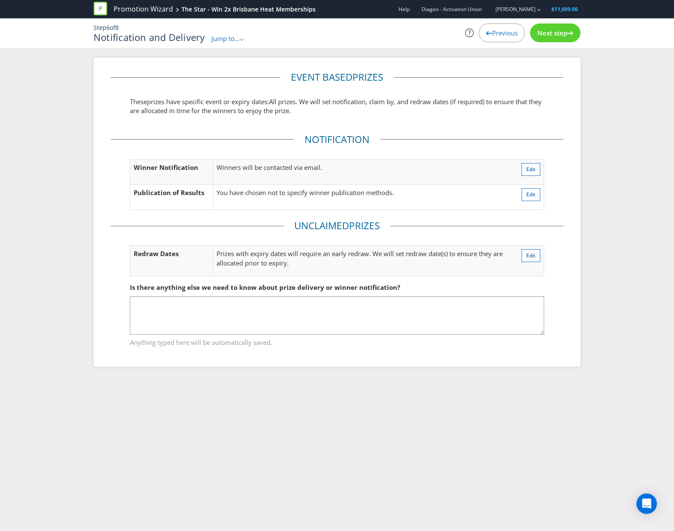
click at [554, 31] on span "Next step" at bounding box center [552, 33] width 30 height 9
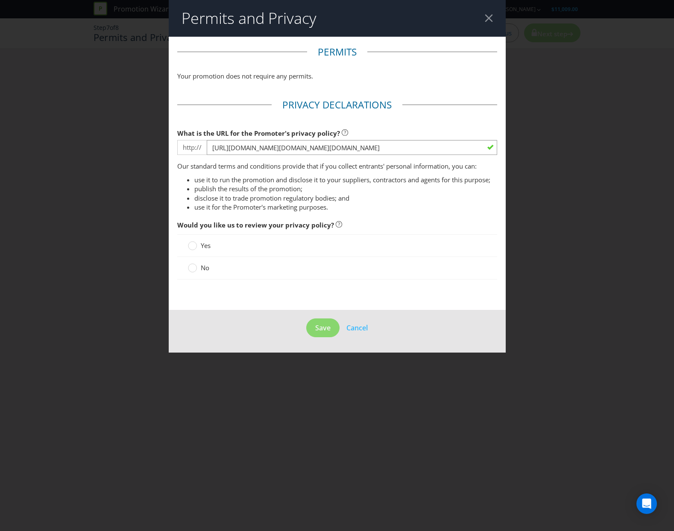
click at [199, 267] on label "No" at bounding box center [199, 268] width 23 height 9
click at [0, 0] on input "No" at bounding box center [0, 0] width 0 height 0
click at [319, 330] on span "Save" at bounding box center [322, 327] width 15 height 9
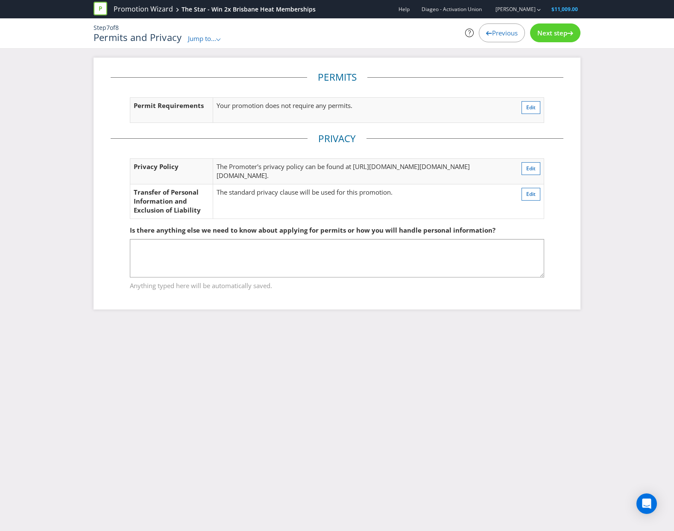
click at [553, 31] on span "Next step" at bounding box center [552, 33] width 30 height 9
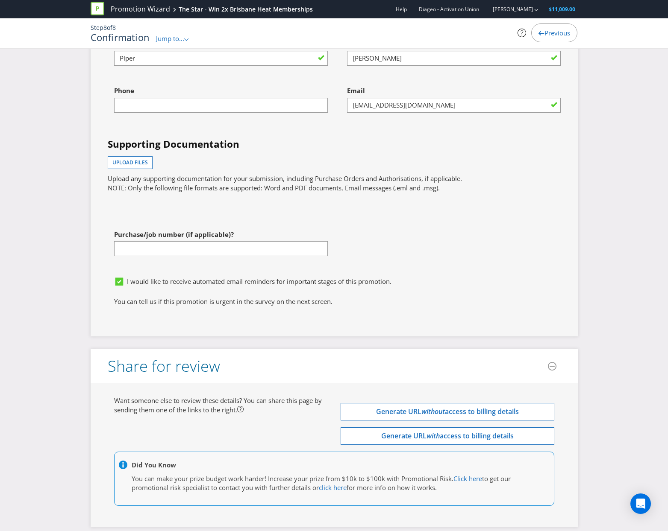
scroll to position [2404, 0]
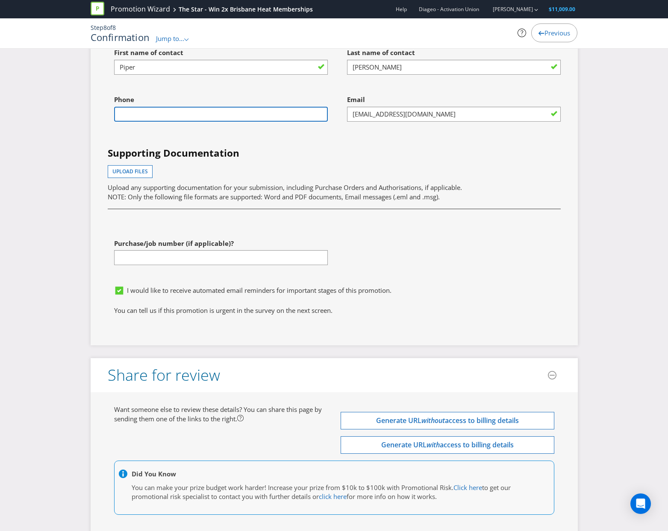
click at [153, 122] on input "text" at bounding box center [221, 114] width 214 height 15
type input "0451555397"
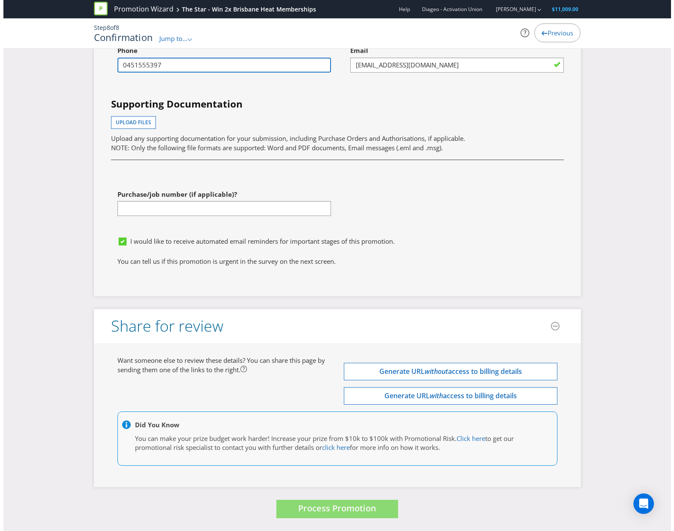
scroll to position [2489, 0]
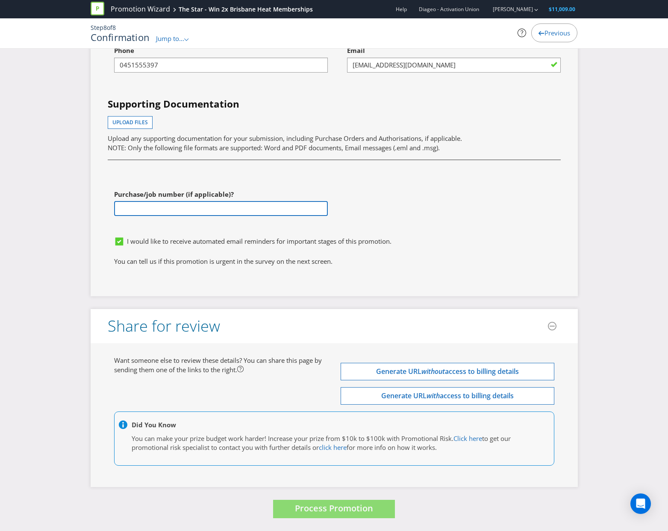
click at [126, 203] on input "text" at bounding box center [221, 208] width 214 height 15
type input "N/A"
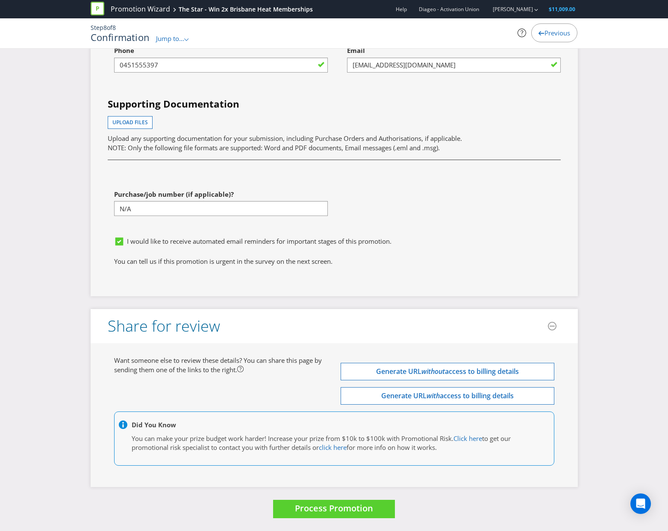
click at [385, 179] on div "First name of contact [PERSON_NAME] Last name of contact [PERSON_NAME] Phone [P…" at bounding box center [334, 113] width 466 height 237
click at [322, 509] on span "Process Promotion" at bounding box center [334, 509] width 78 height 12
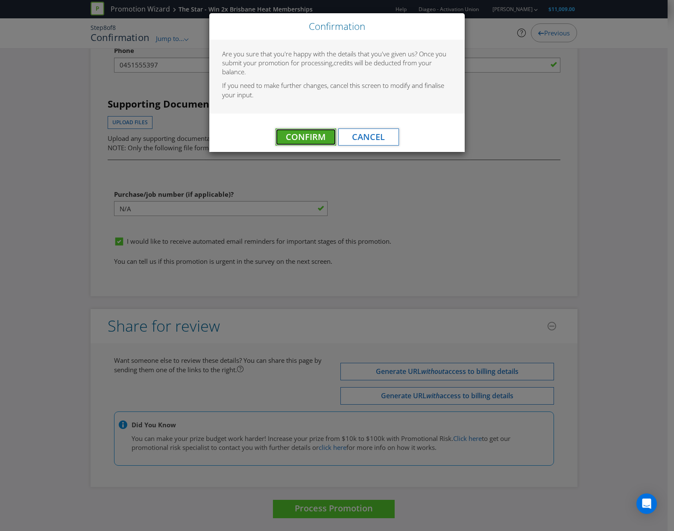
click at [293, 129] on button "Confirm" at bounding box center [305, 137] width 61 height 17
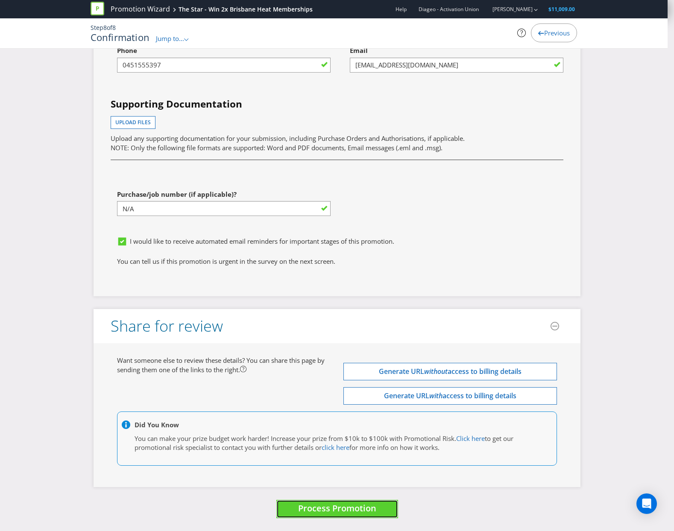
scroll to position [0, 0]
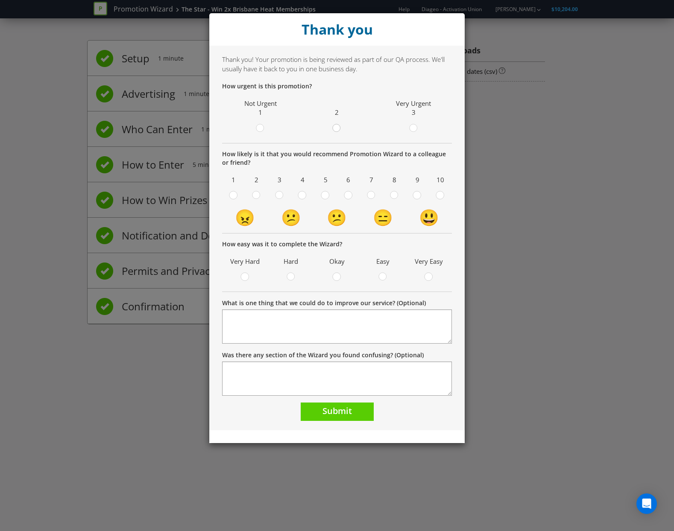
click at [333, 132] on icon at bounding box center [336, 128] width 9 height 9
click at [0, 0] on input "radio" at bounding box center [0, 0] width 0 height 0
click at [448, 190] on div "10" at bounding box center [440, 187] width 19 height 28
click at [442, 195] on div at bounding box center [440, 192] width 4 height 4
click at [0, 0] on input "radio" at bounding box center [0, 0] width 0 height 0
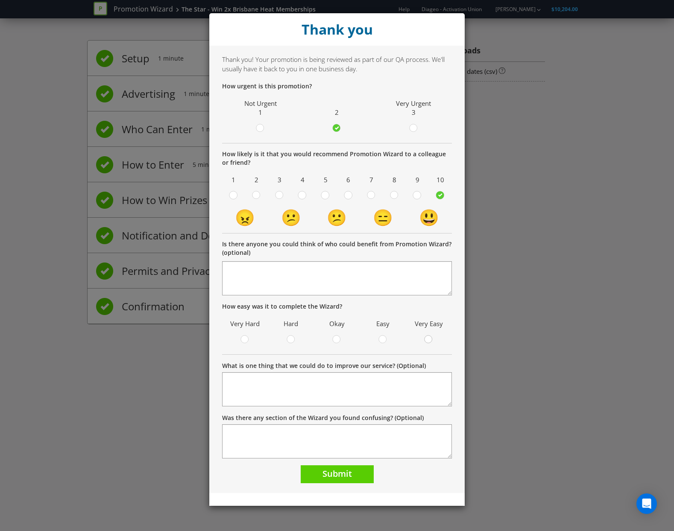
click at [433, 340] on icon at bounding box center [428, 339] width 9 height 9
click at [0, 0] on input "radio" at bounding box center [0, 0] width 0 height 0
click at [344, 471] on span "Submit" at bounding box center [336, 474] width 29 height 12
